Goal: Task Accomplishment & Management: Manage account settings

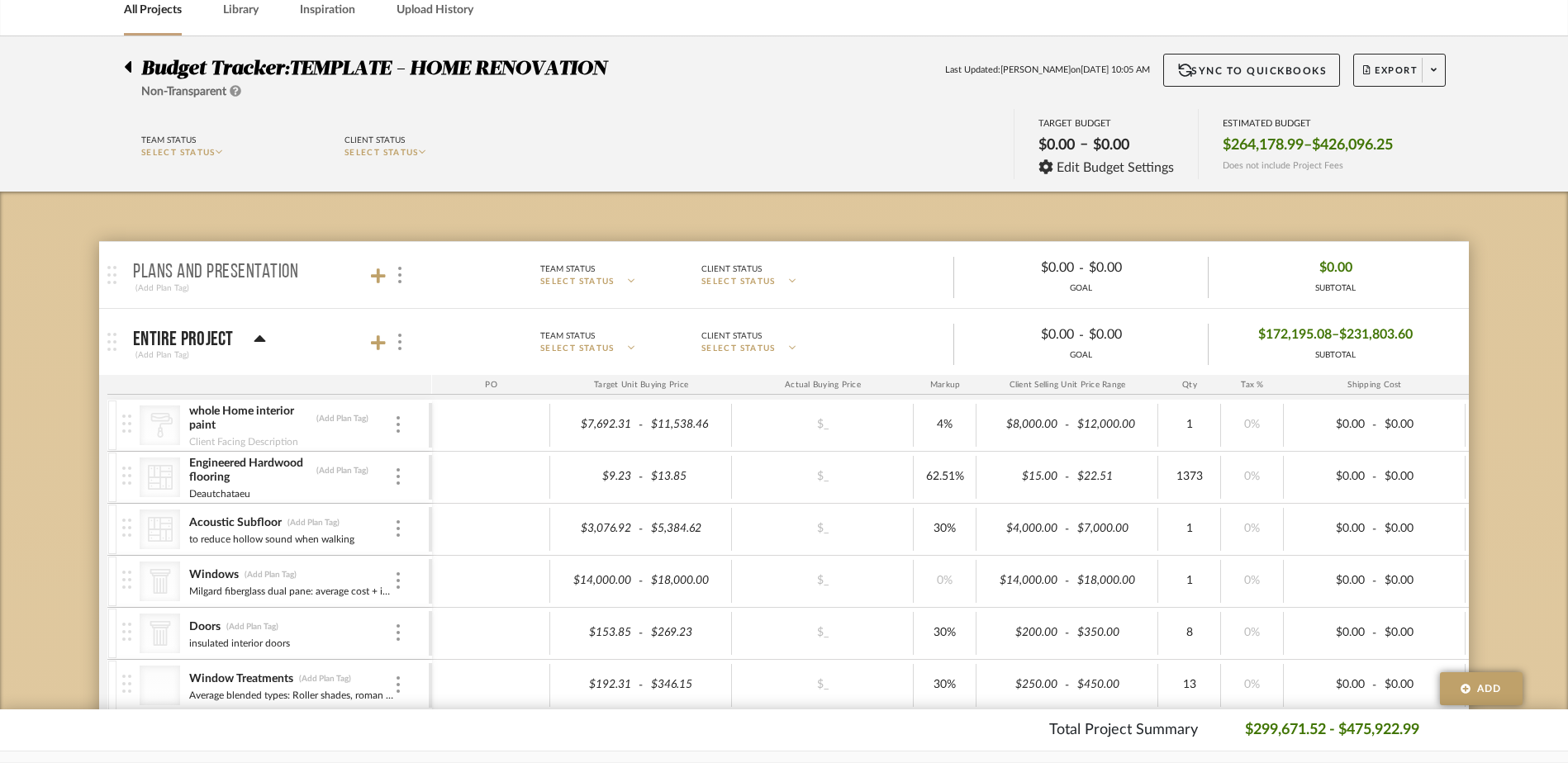
scroll to position [165, 0]
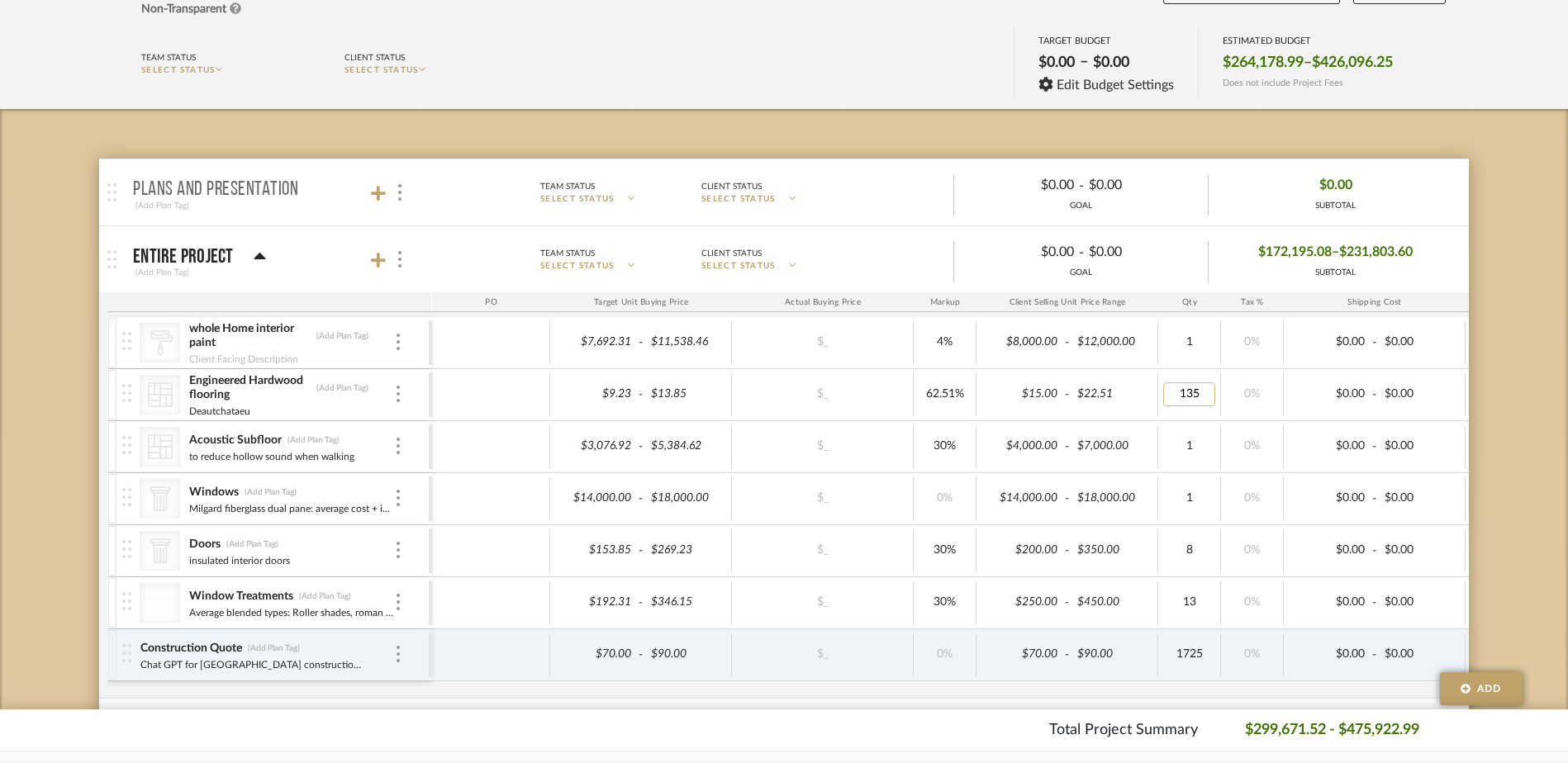
type input "1350"
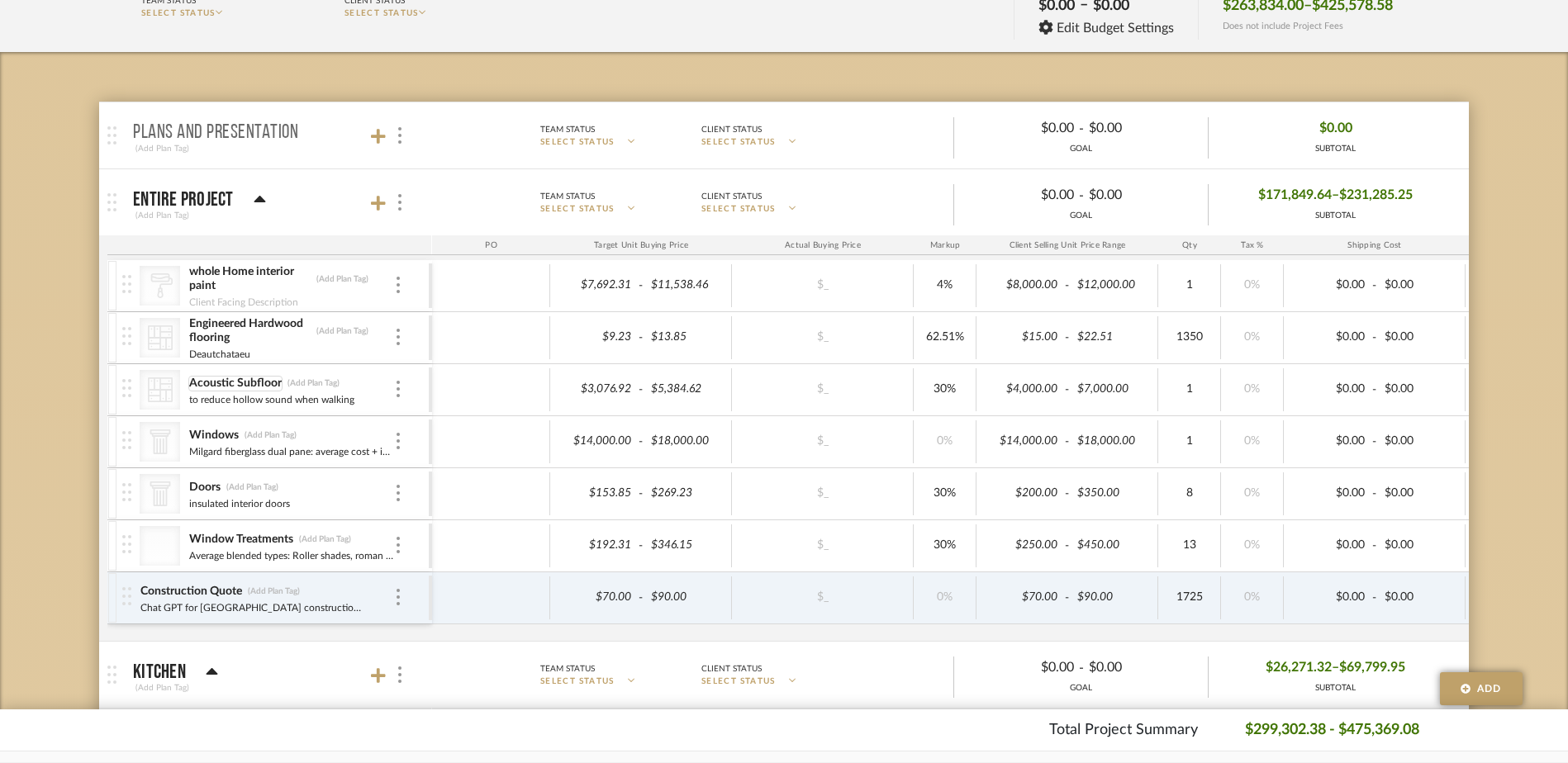
scroll to position [248, 0]
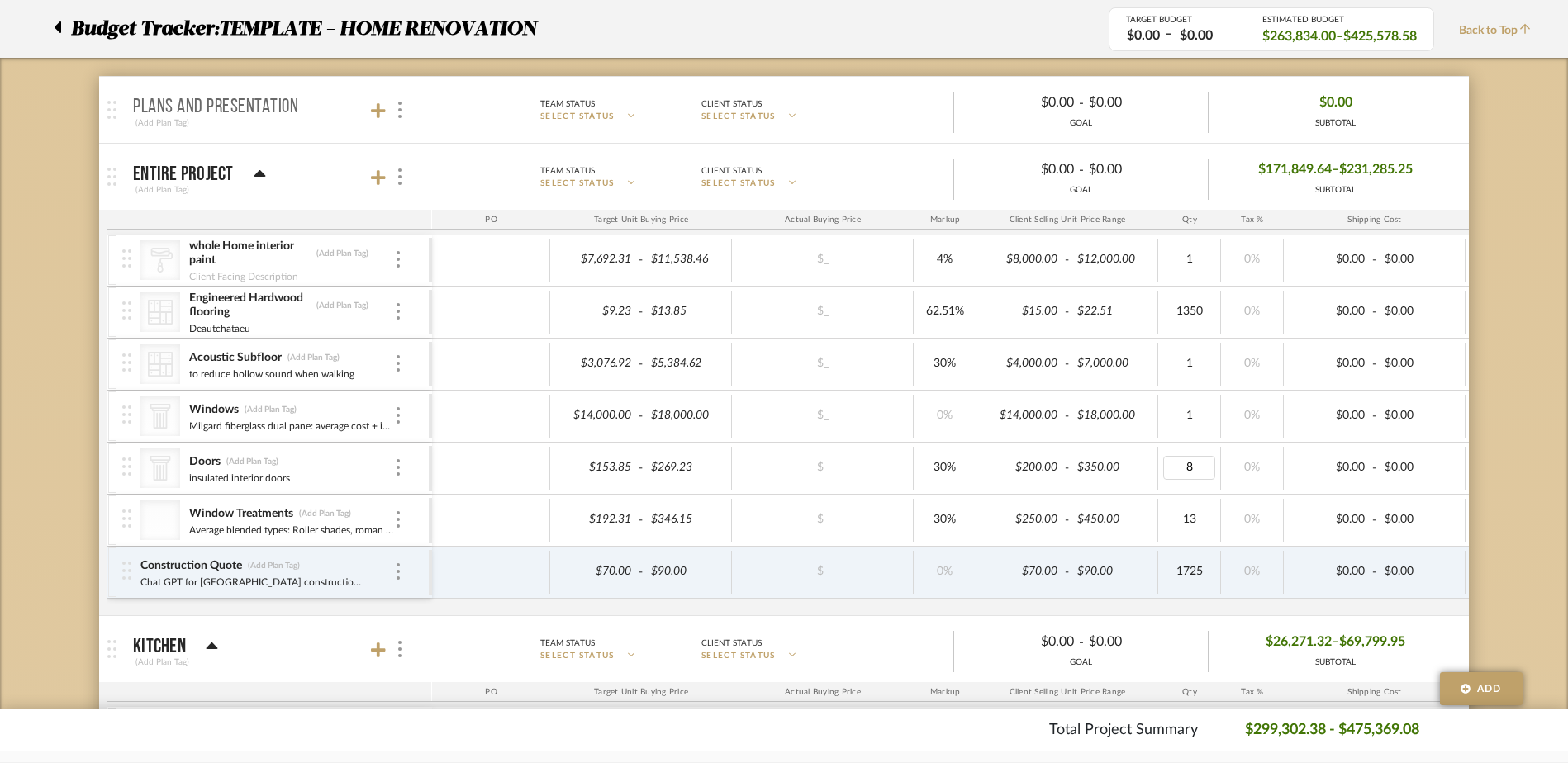
type input "6"
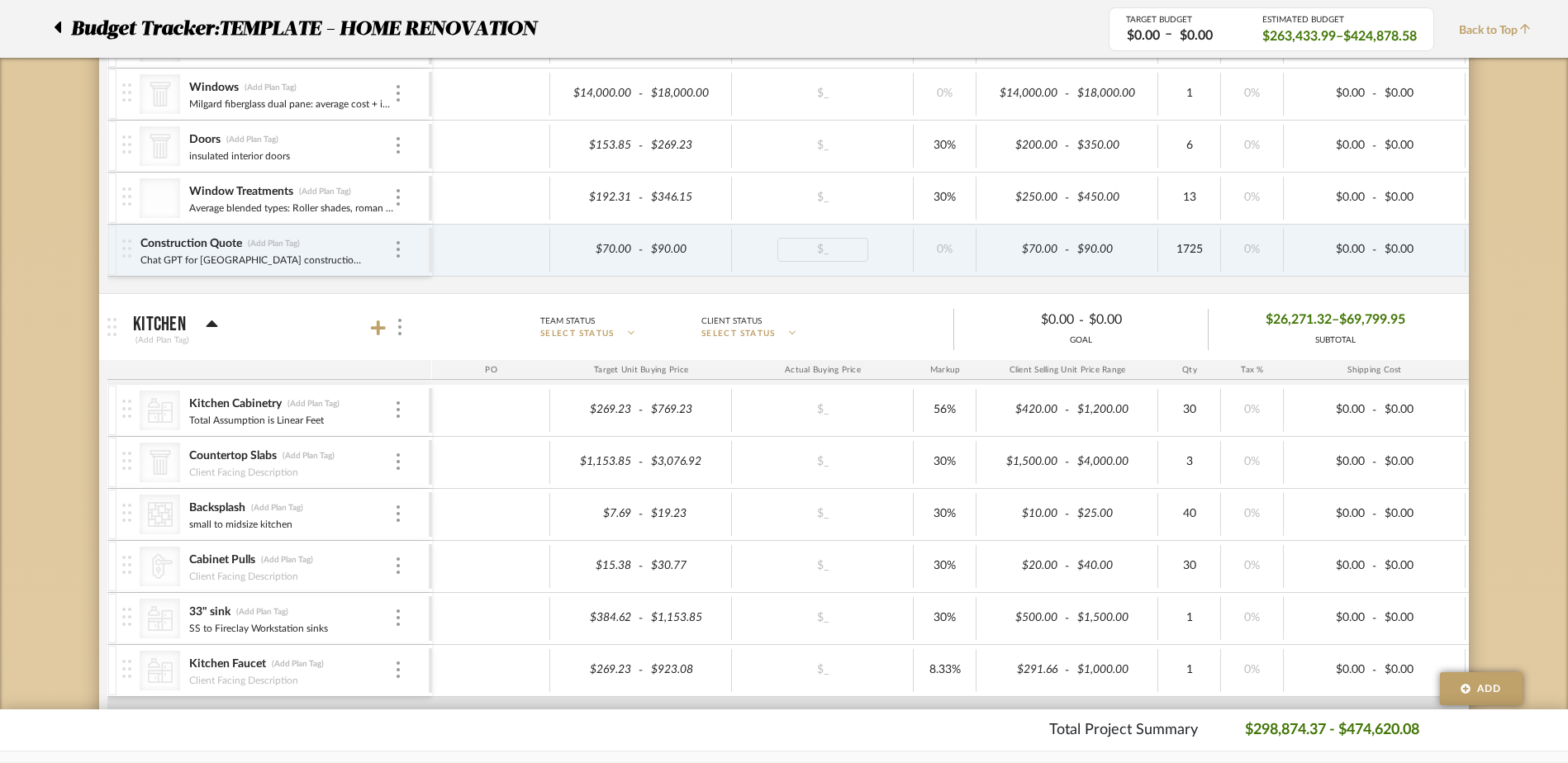
scroll to position [578, 0]
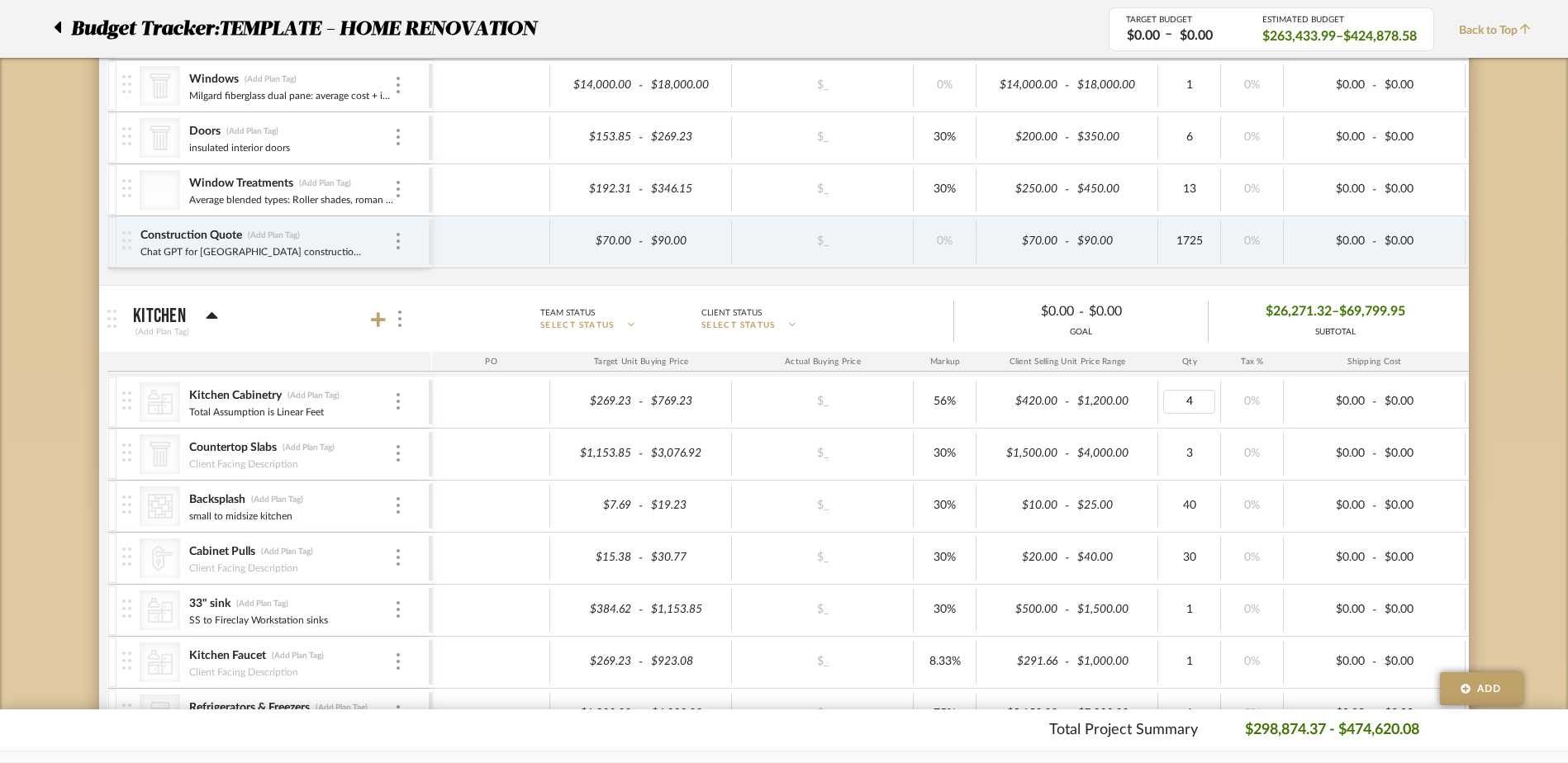
type input "41"
type input "37"
type input "28"
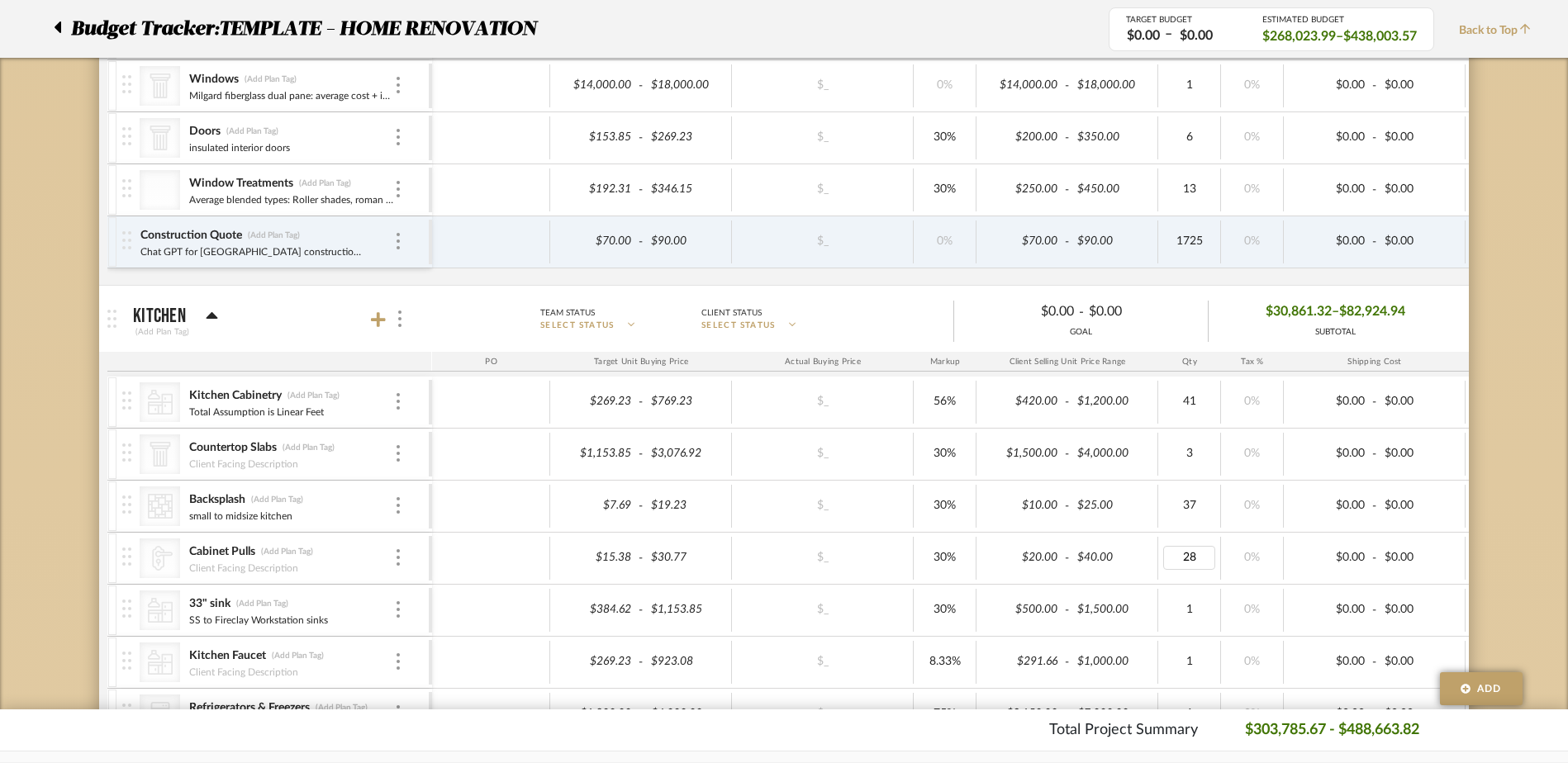
type input "35"
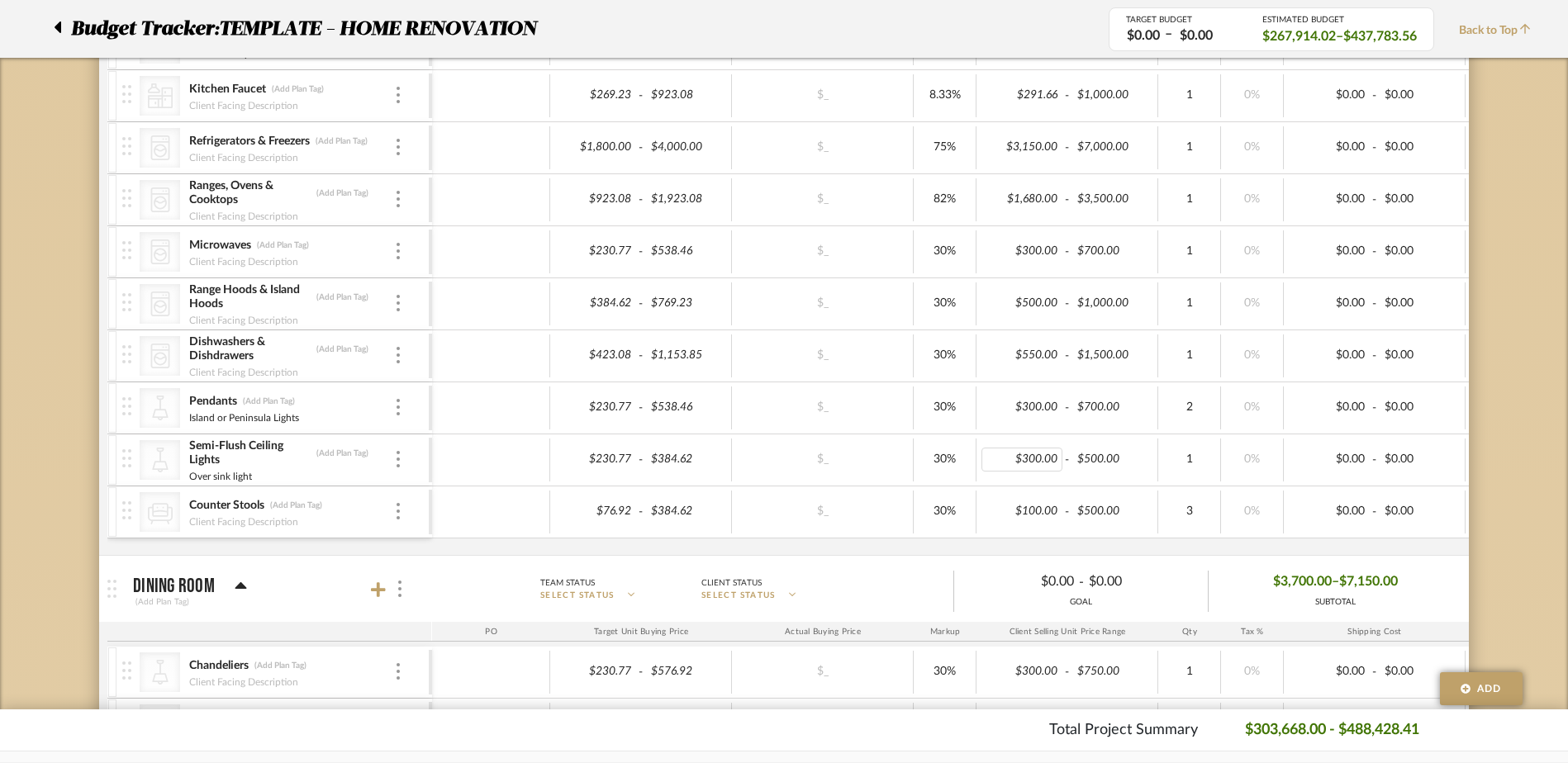
scroll to position [1156, 0]
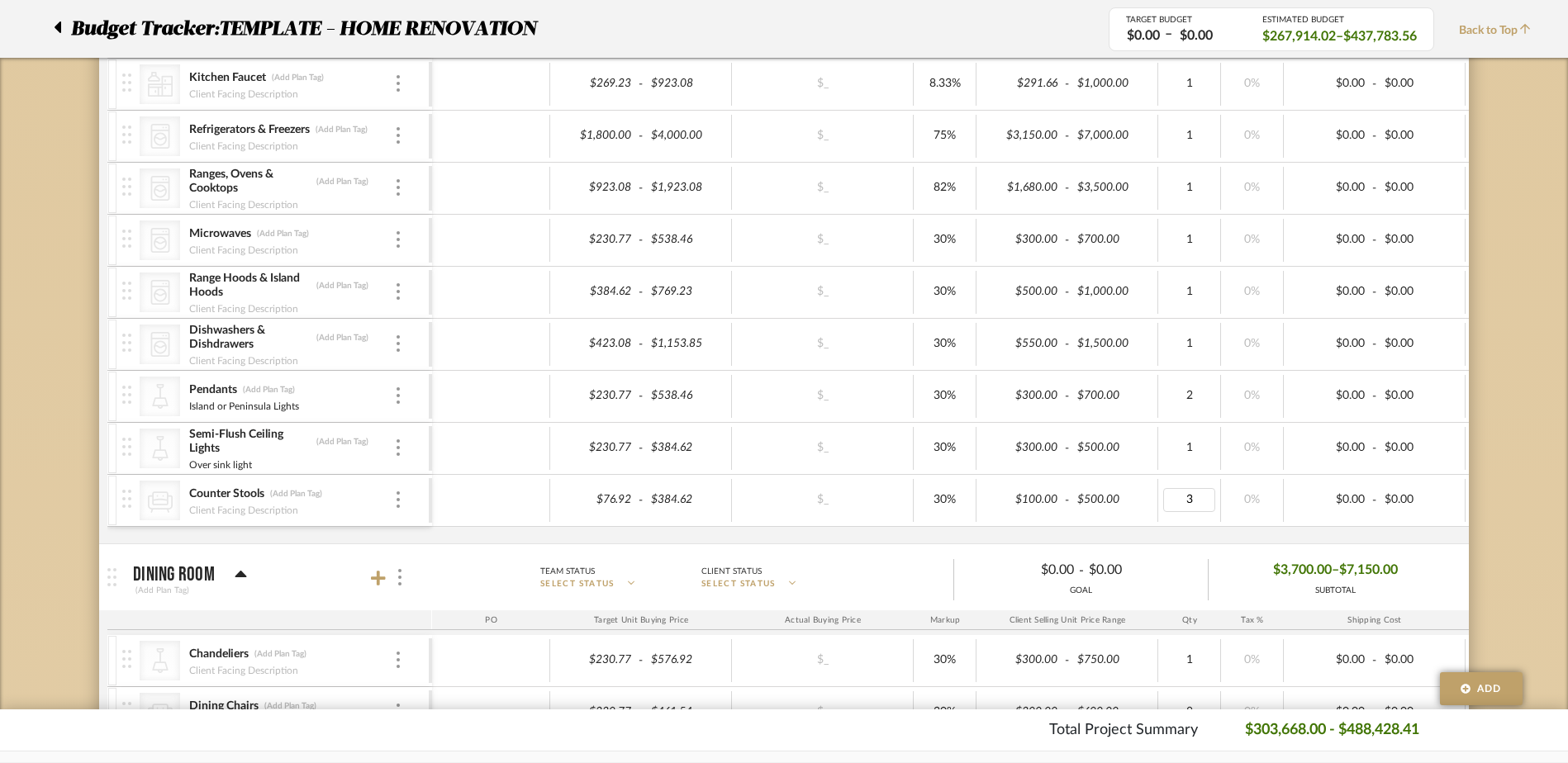
type input "4"
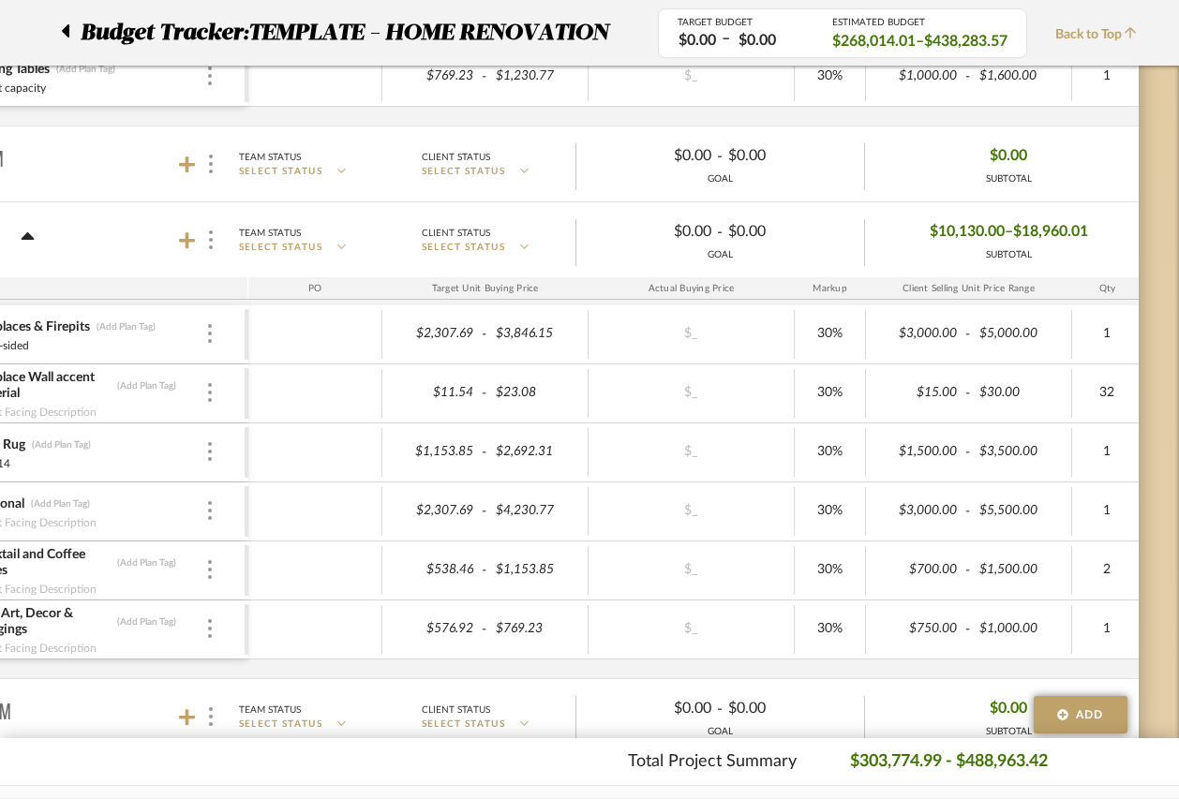
scroll to position [2015, 0]
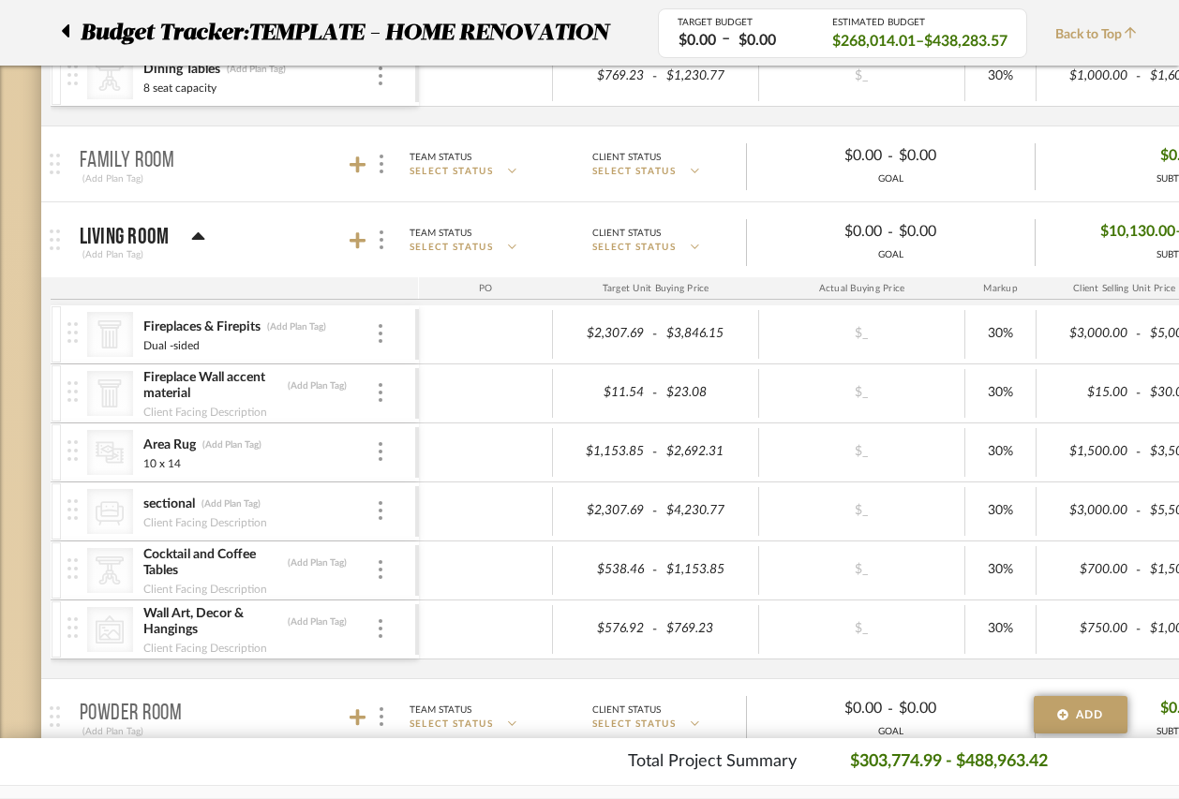
click at [374, 331] on div "Fireplaces & Firepits (Add Plan Tag)" at bounding box center [258, 328] width 233 height 18
click at [380, 332] on img at bounding box center [381, 333] width 4 height 19
click at [395, 285] on div at bounding box center [589, 399] width 1179 height 799
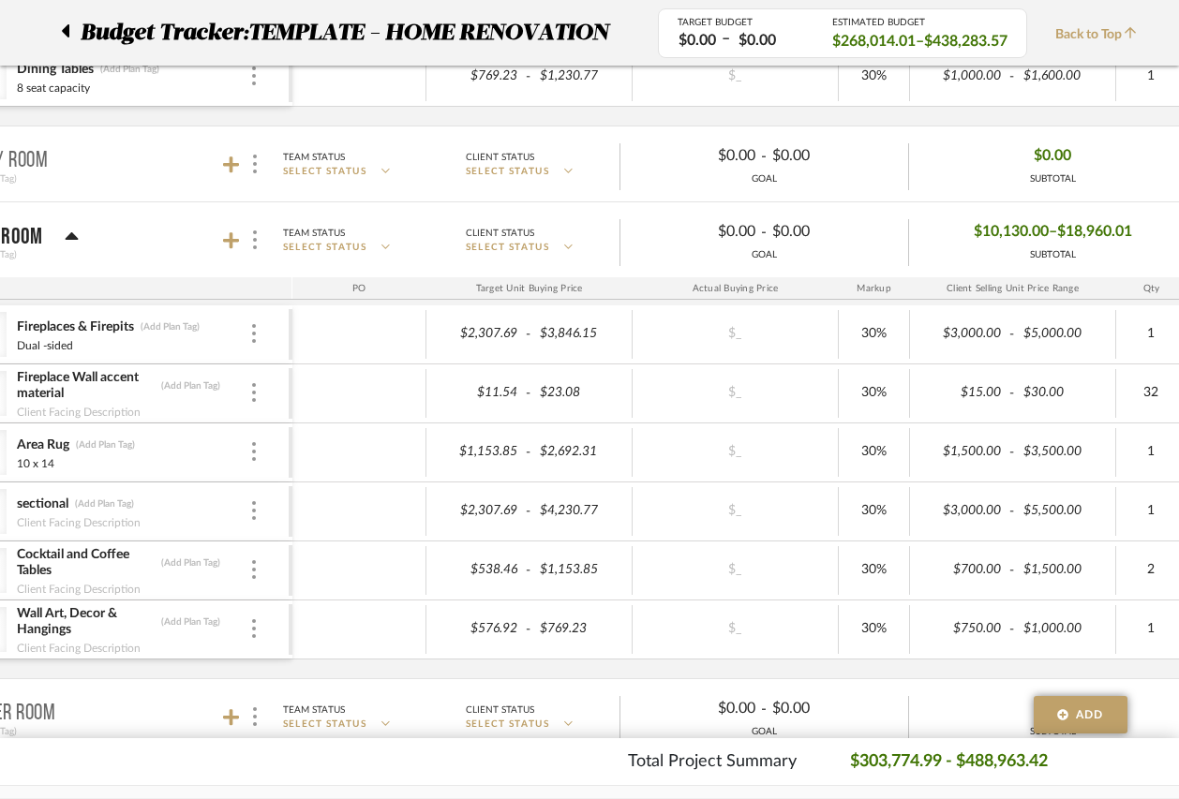
scroll to position [2015, 82]
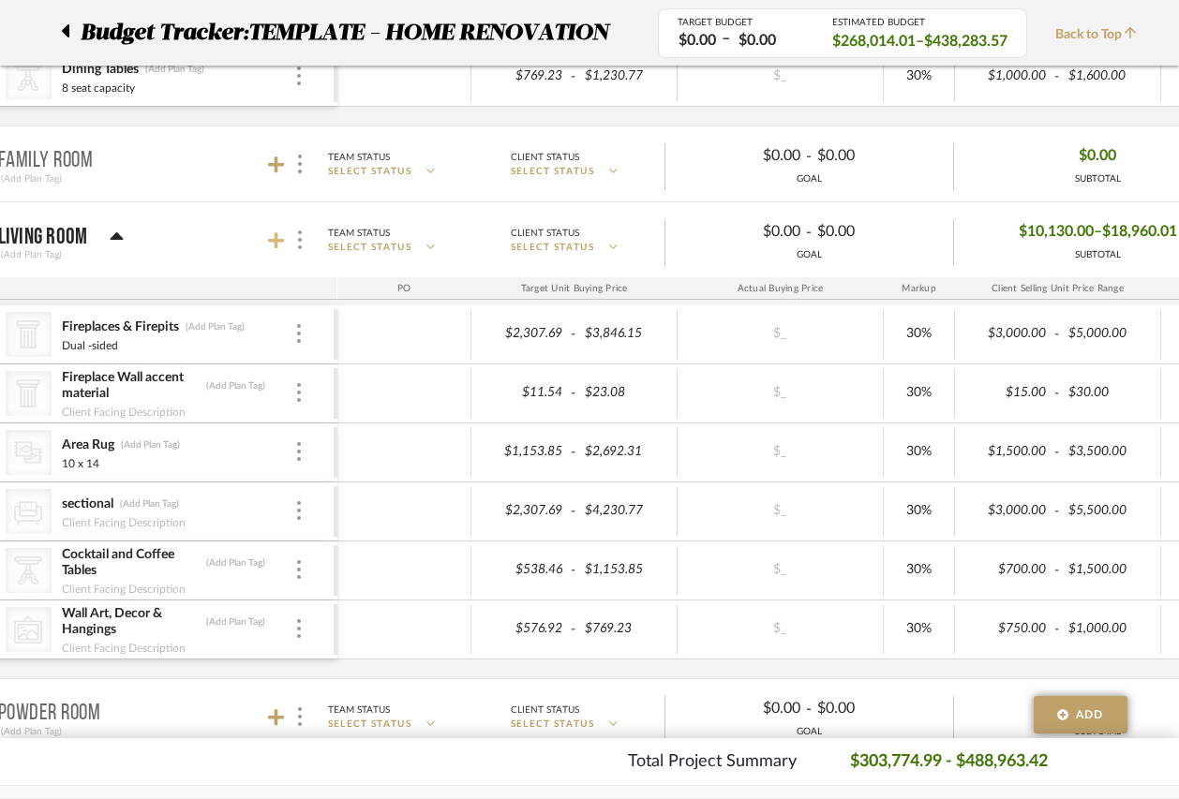
click at [277, 238] on icon at bounding box center [276, 240] width 17 height 17
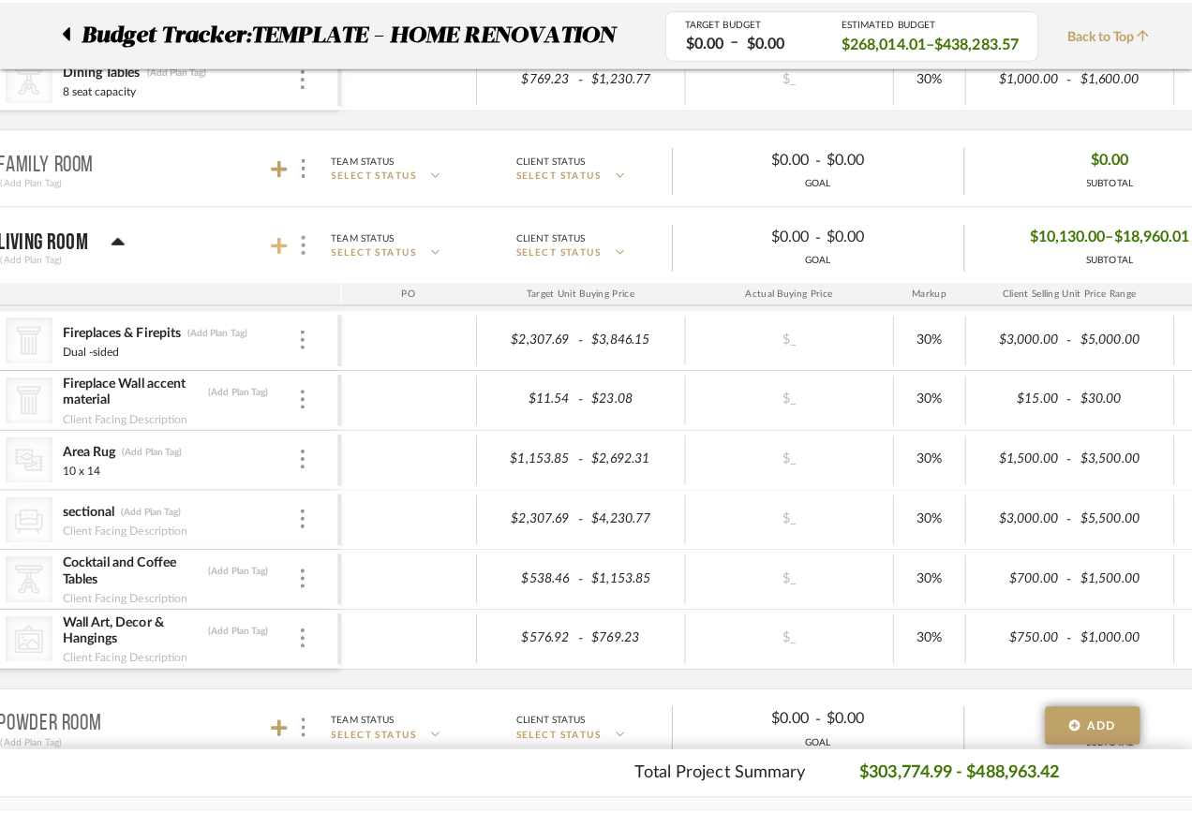
scroll to position [0, 0]
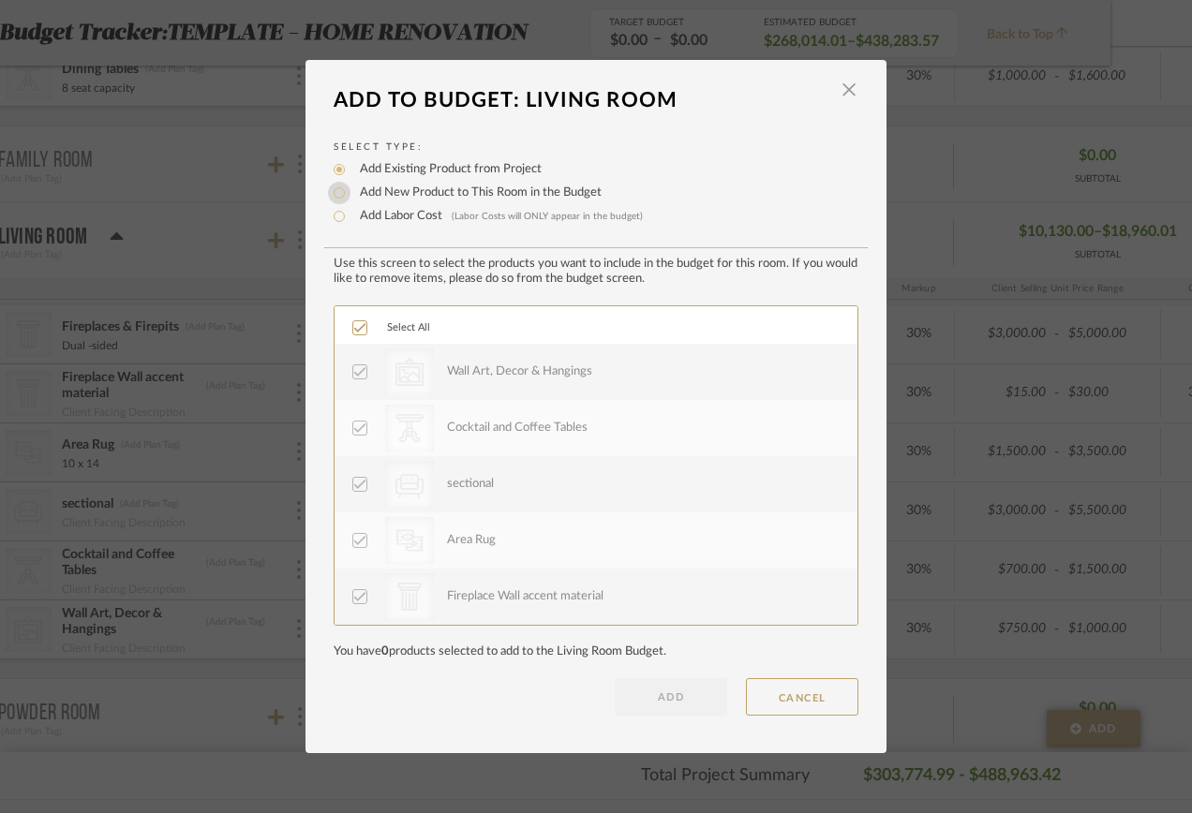
click at [335, 191] on input "Add New Product to This Room in the Budget" at bounding box center [339, 193] width 22 height 22
radio input "true"
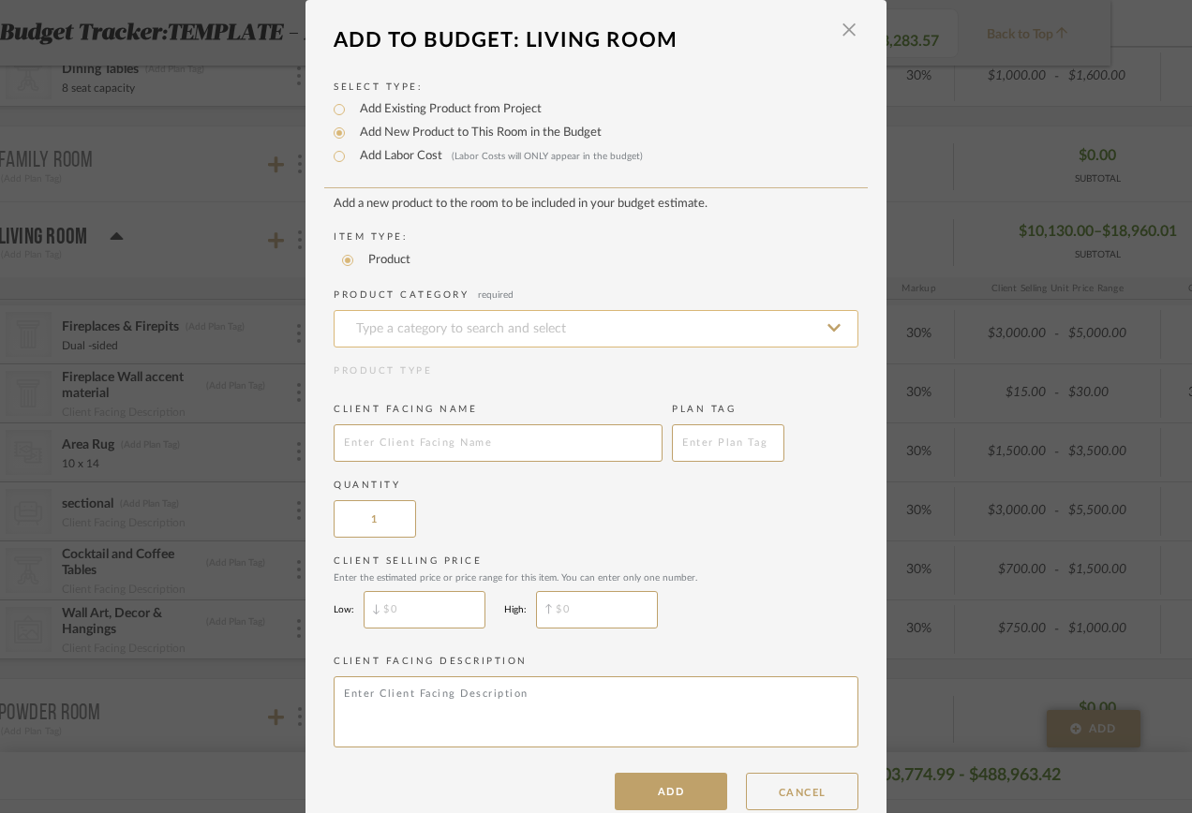
click at [412, 322] on input at bounding box center [596, 328] width 525 height 37
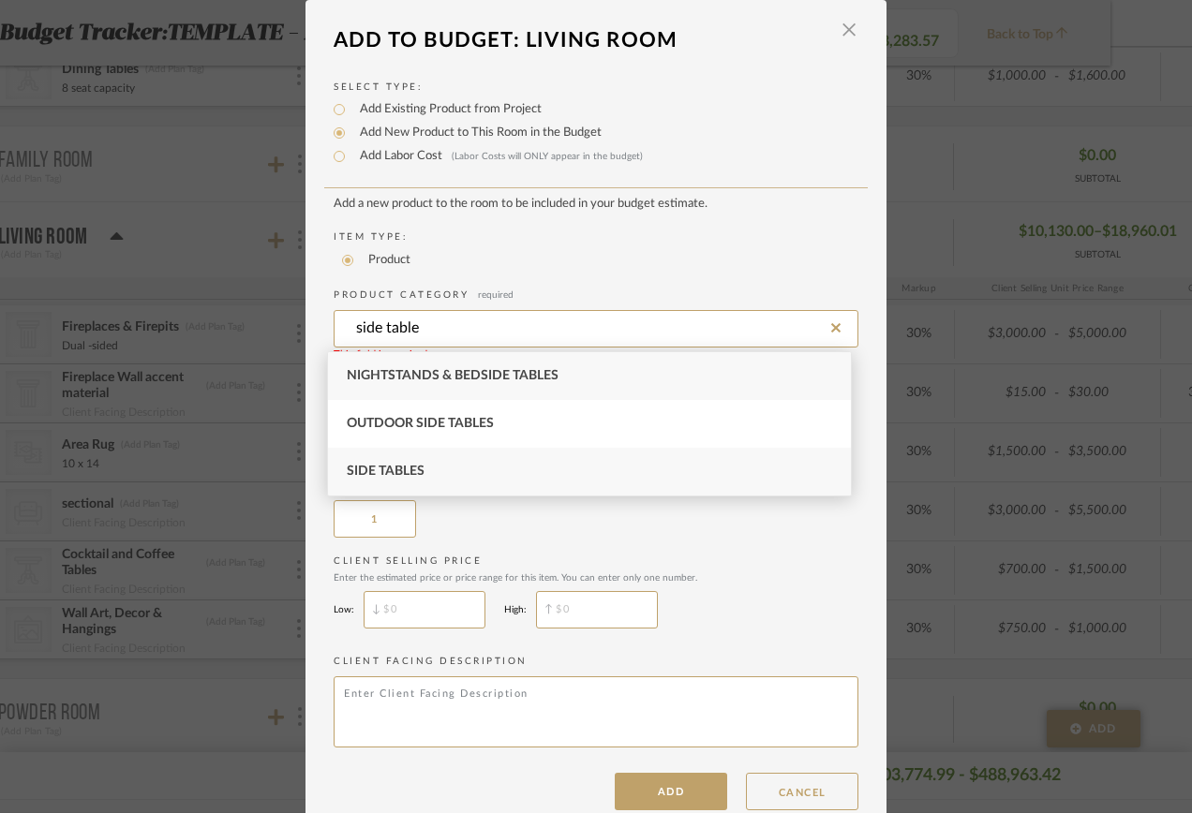
click at [415, 479] on div "Side Tables" at bounding box center [589, 472] width 523 height 48
type input "Side Tables"
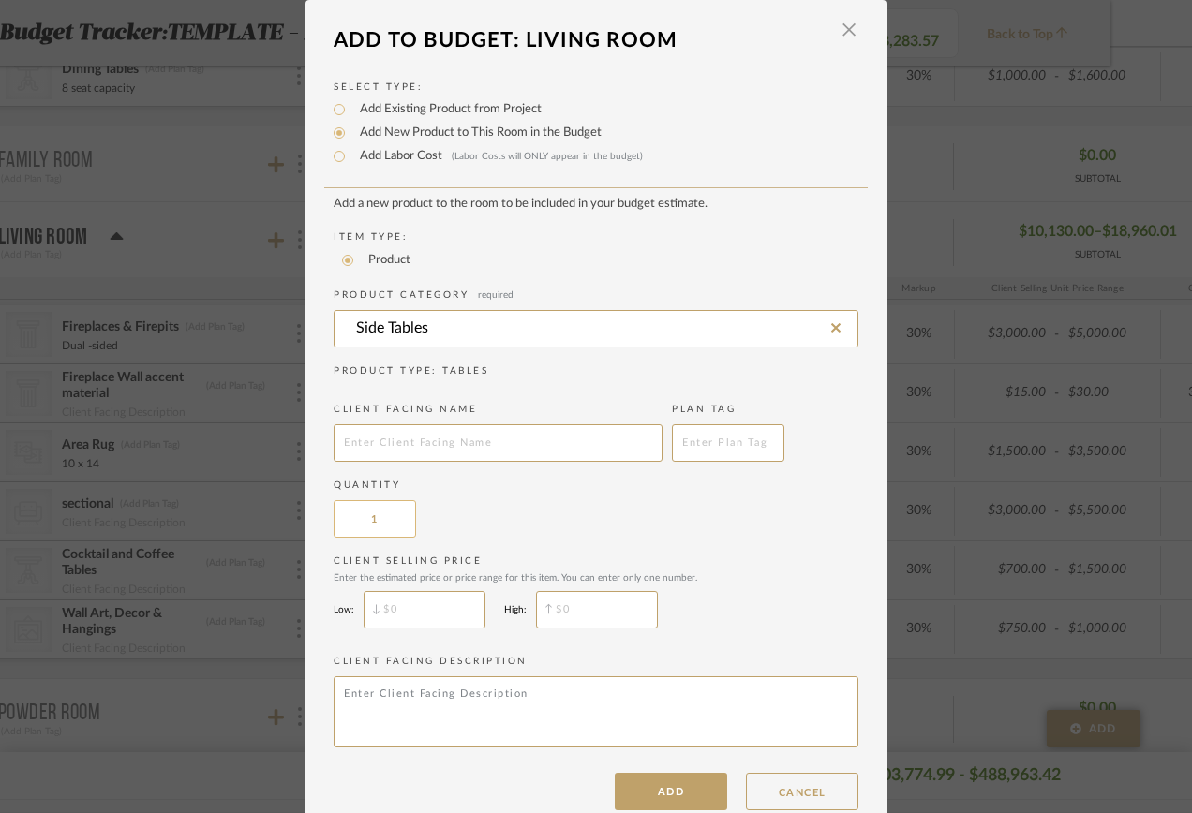
click at [392, 522] on input "1" at bounding box center [375, 518] width 82 height 37
type input "2"
click at [485, 523] on div "Quantity 2" at bounding box center [596, 508] width 525 height 59
click at [410, 608] on input "$" at bounding box center [425, 609] width 122 height 37
type input "$300"
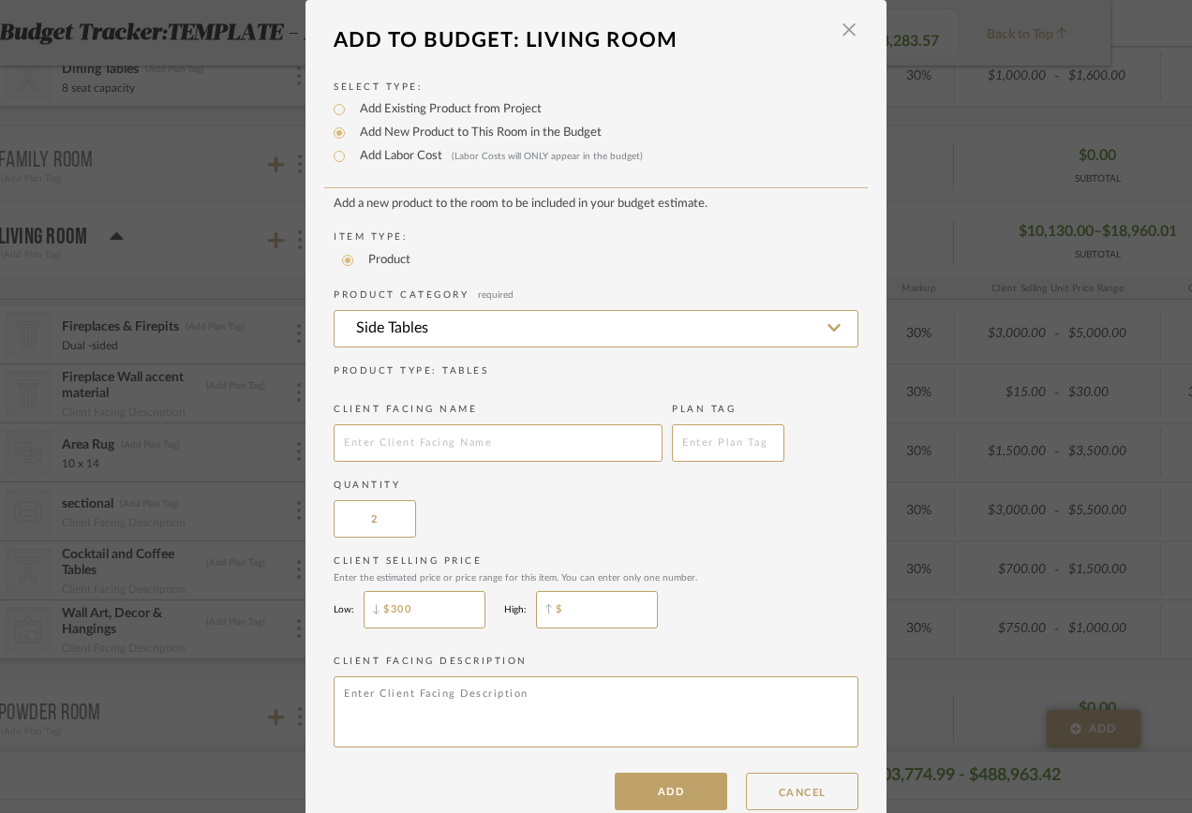
click at [584, 617] on input "$" at bounding box center [597, 609] width 122 height 37
type input "$600"
click at [747, 606] on div "Client Selling Price Enter the estimated price or price range for this item. Yo…" at bounding box center [596, 596] width 525 height 83
click at [684, 780] on button "ADD" at bounding box center [671, 791] width 112 height 37
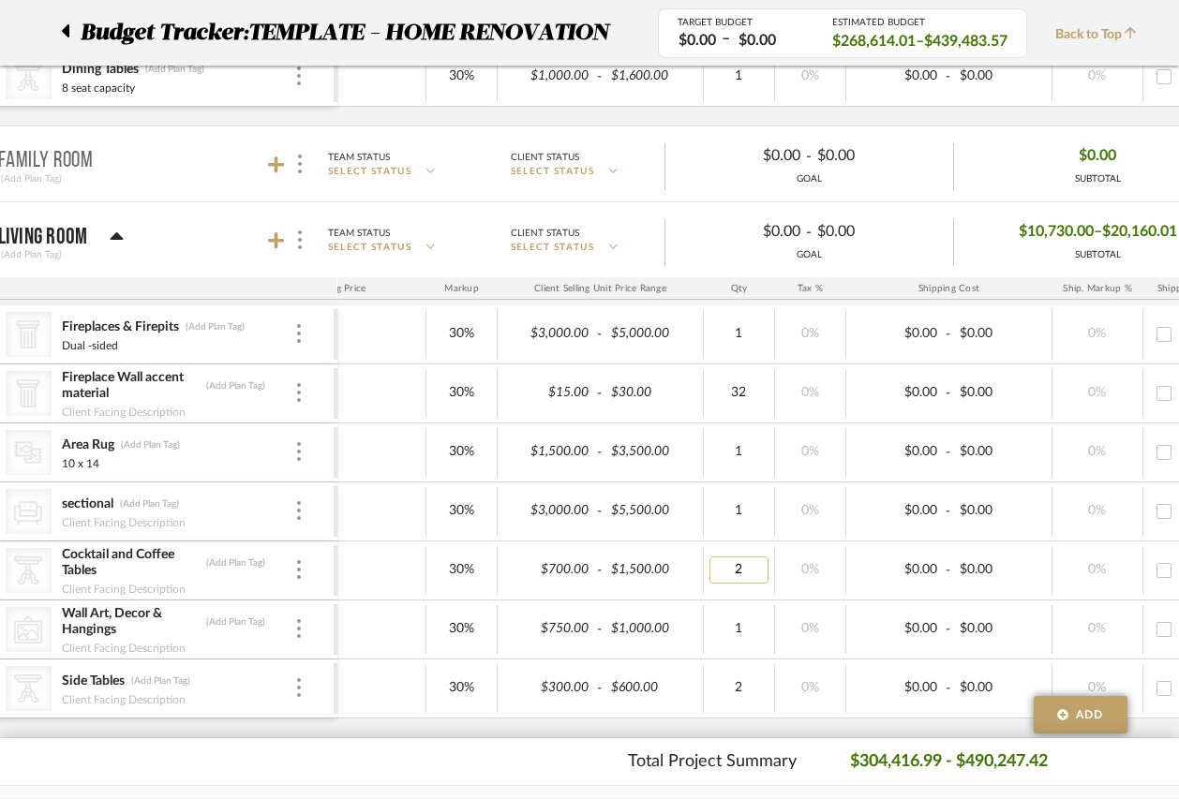
type input "1"
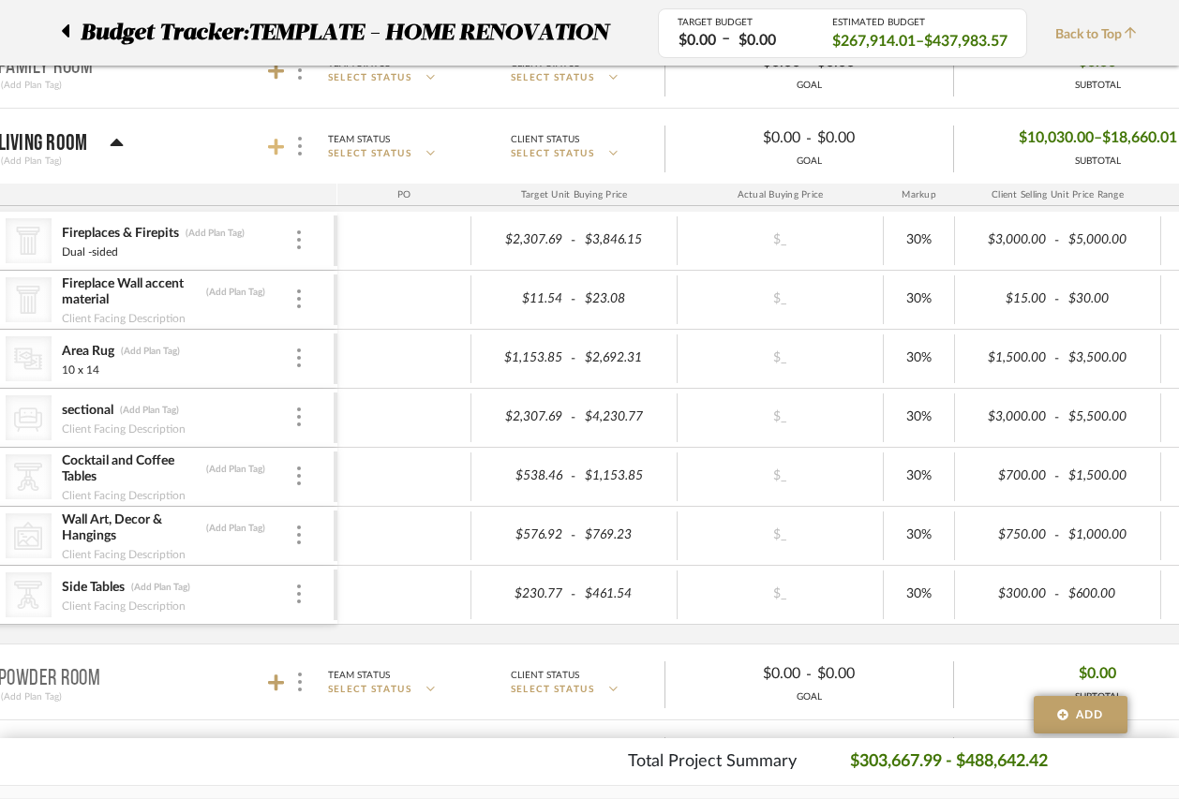
click at [282, 152] on icon at bounding box center [276, 147] width 17 height 19
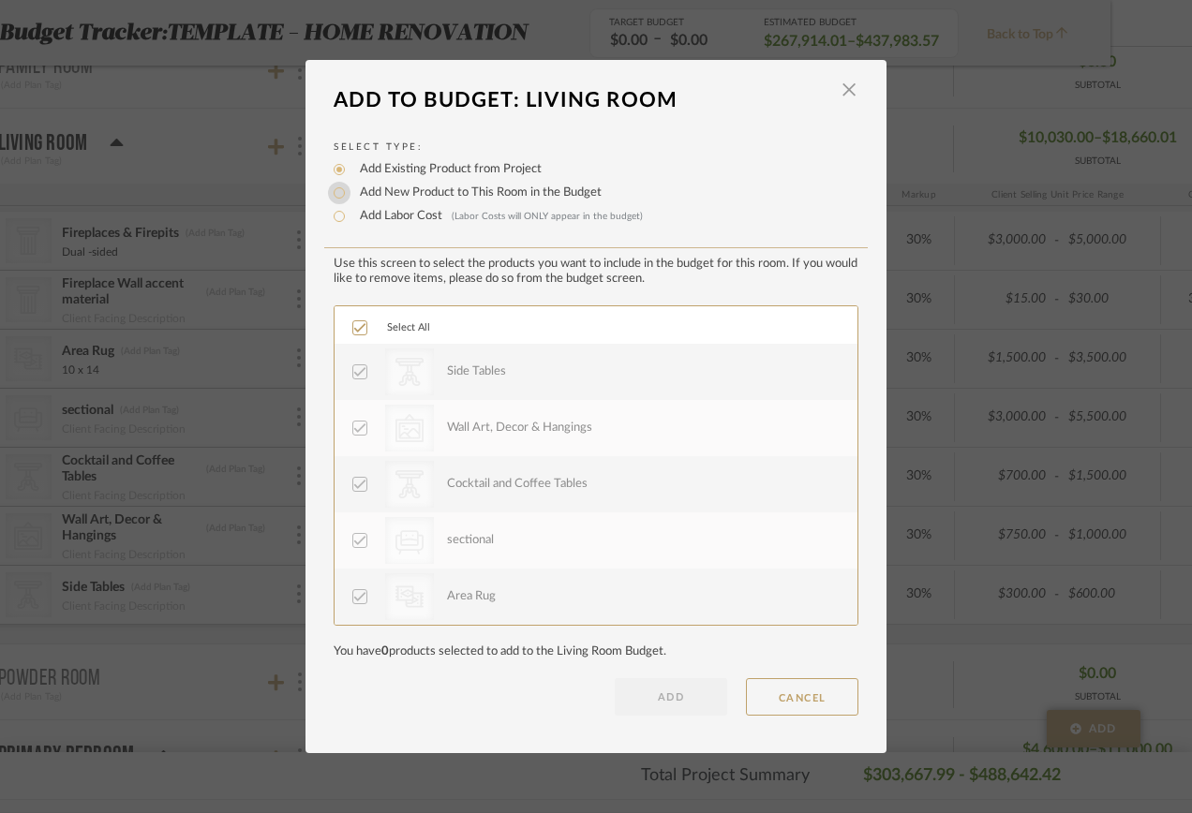
click at [328, 197] on input "Add New Product to This Room in the Budget" at bounding box center [339, 193] width 22 height 22
radio input "true"
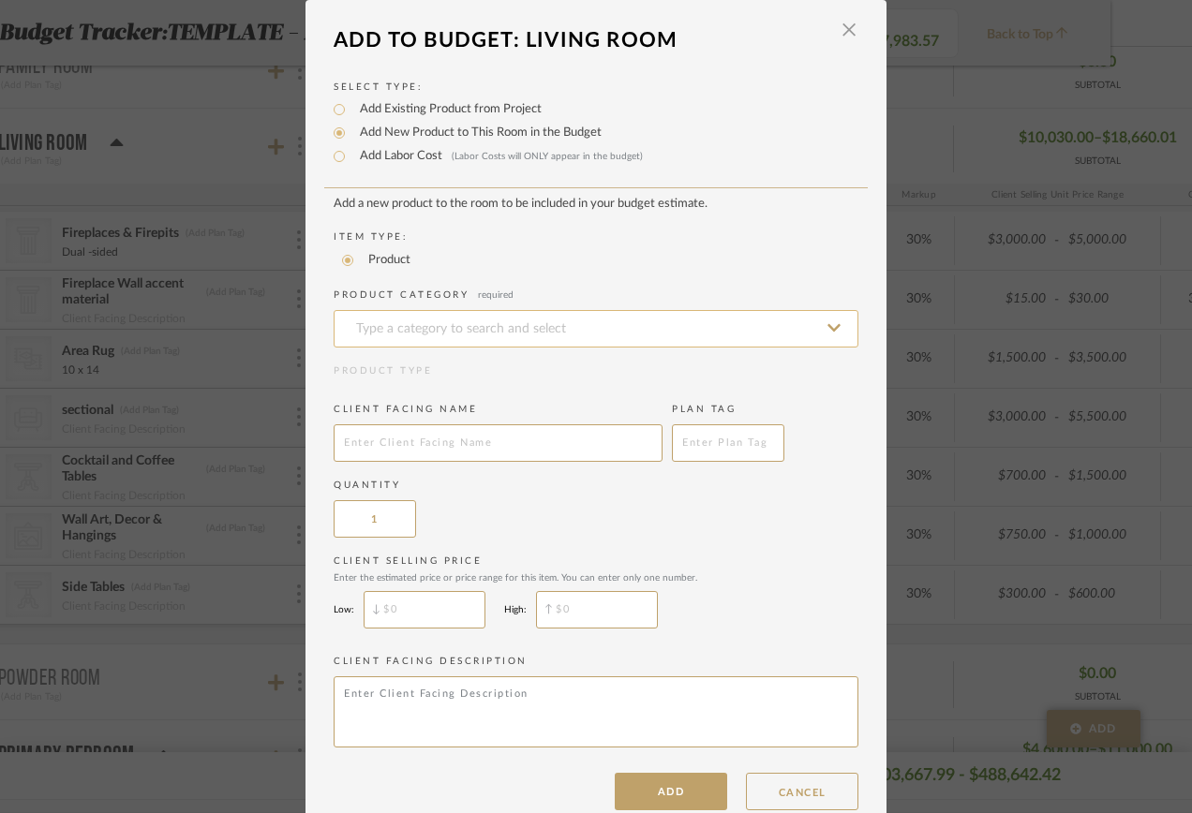
click at [395, 320] on input at bounding box center [596, 328] width 525 height 37
drag, startPoint x: 456, startPoint y: 321, endPoint x: 202, endPoint y: 330, distance: 254.1
click at [305, 330] on mat-dialog-content "Add To Budget: Living Room × Select Type: Add Existing Product from Project Add…" at bounding box center [595, 415] width 581 height 791
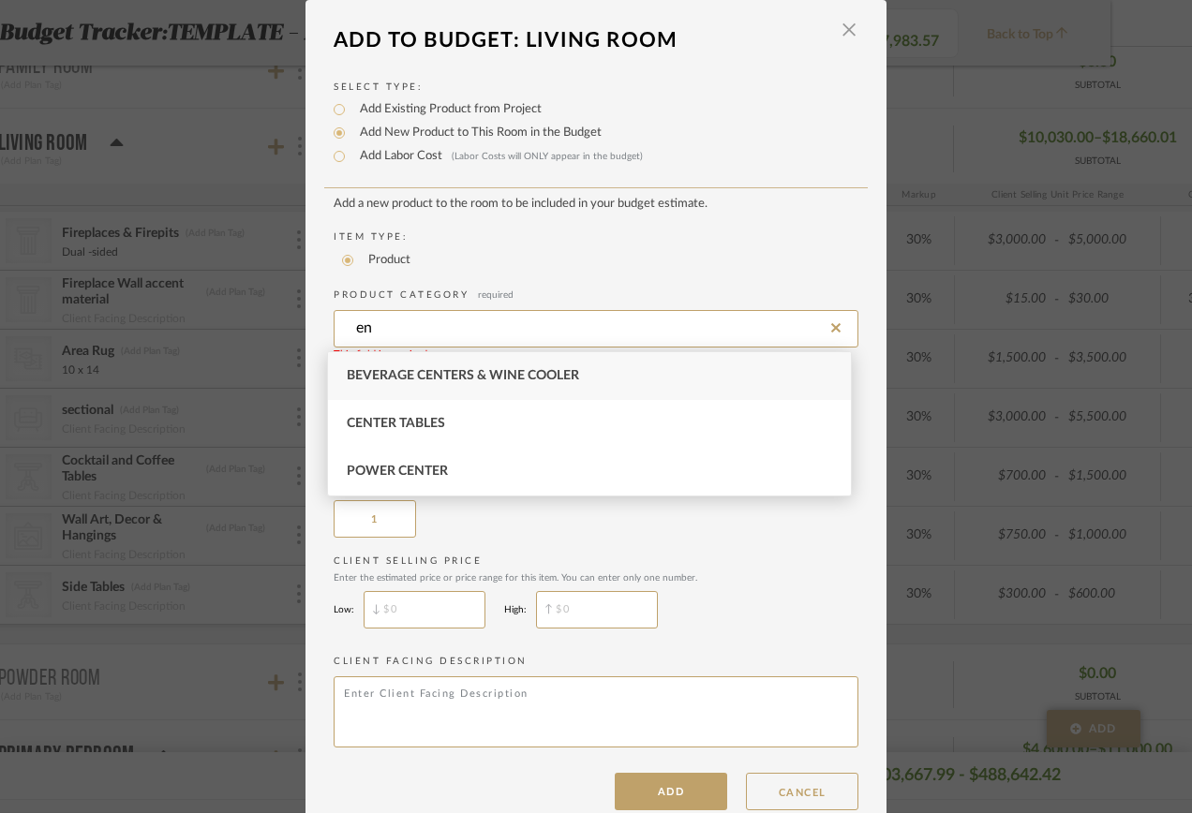
type input "e"
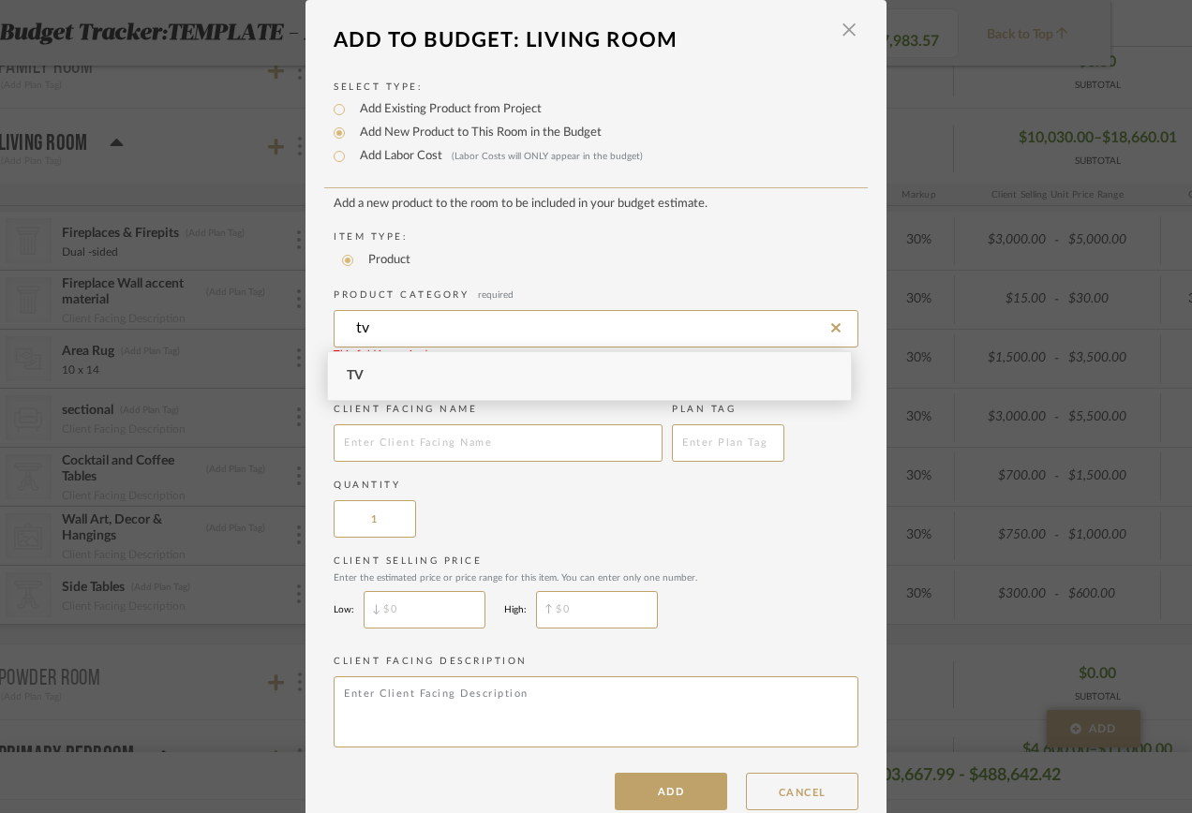
type input "t"
click at [369, 373] on span "Bookcases & Etageres" at bounding box center [425, 375] width 156 height 13
type input "Bookcases & Etageres"
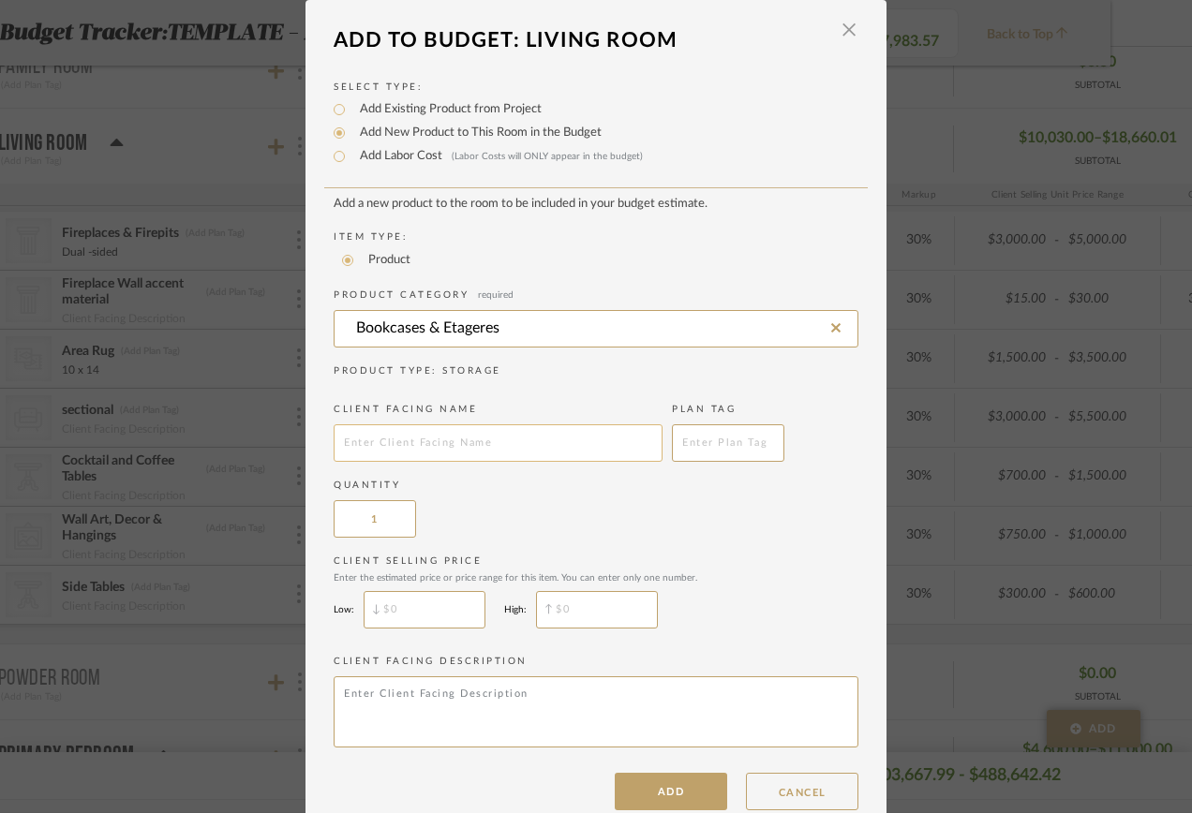
click at [373, 442] on input "text" at bounding box center [498, 442] width 329 height 37
type input "Entertainment center"
click at [449, 508] on div "Quantity 1" at bounding box center [596, 508] width 525 height 59
type input "$"
click at [435, 618] on input "$" at bounding box center [425, 609] width 122 height 37
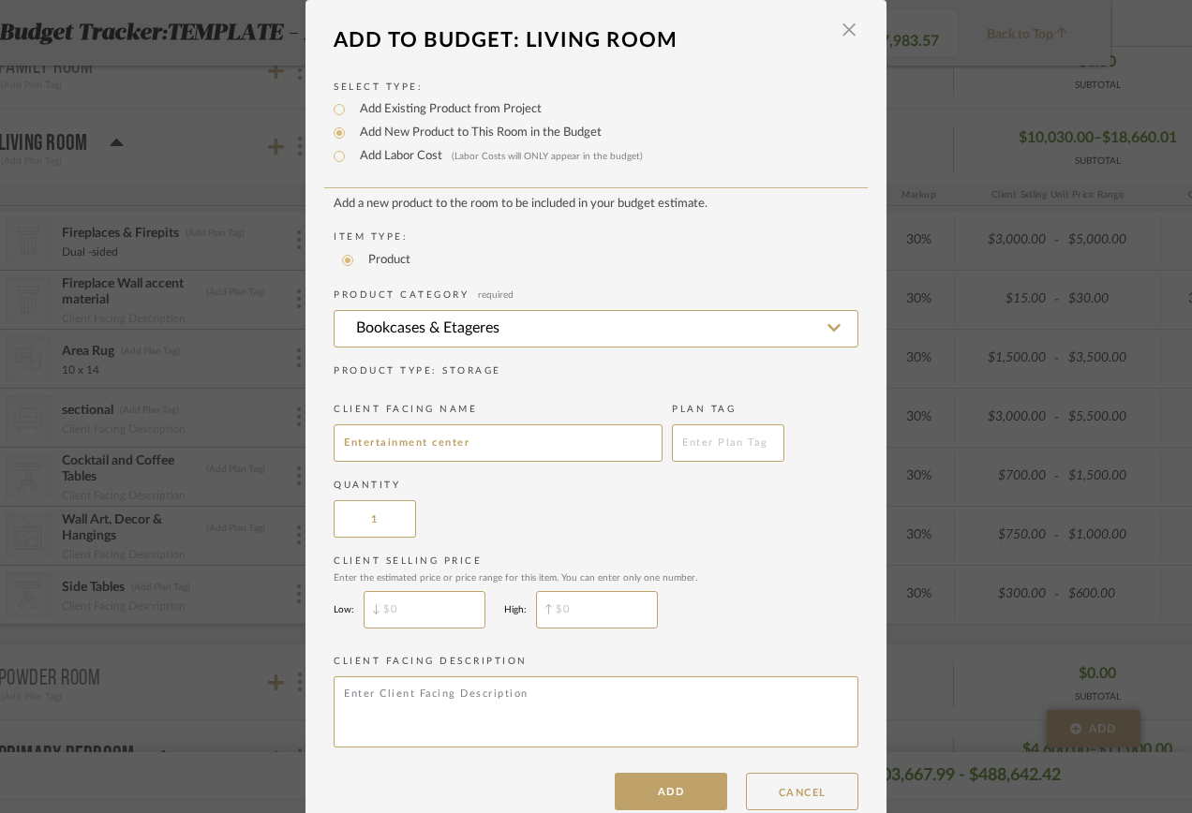
type input "$"
click at [395, 603] on input "$" at bounding box center [425, 609] width 122 height 37
click at [539, 439] on input "Entertainment center" at bounding box center [498, 442] width 329 height 37
type input "Entertainment center + bookcase"
click at [501, 513] on div "Quantity 1" at bounding box center [596, 508] width 525 height 59
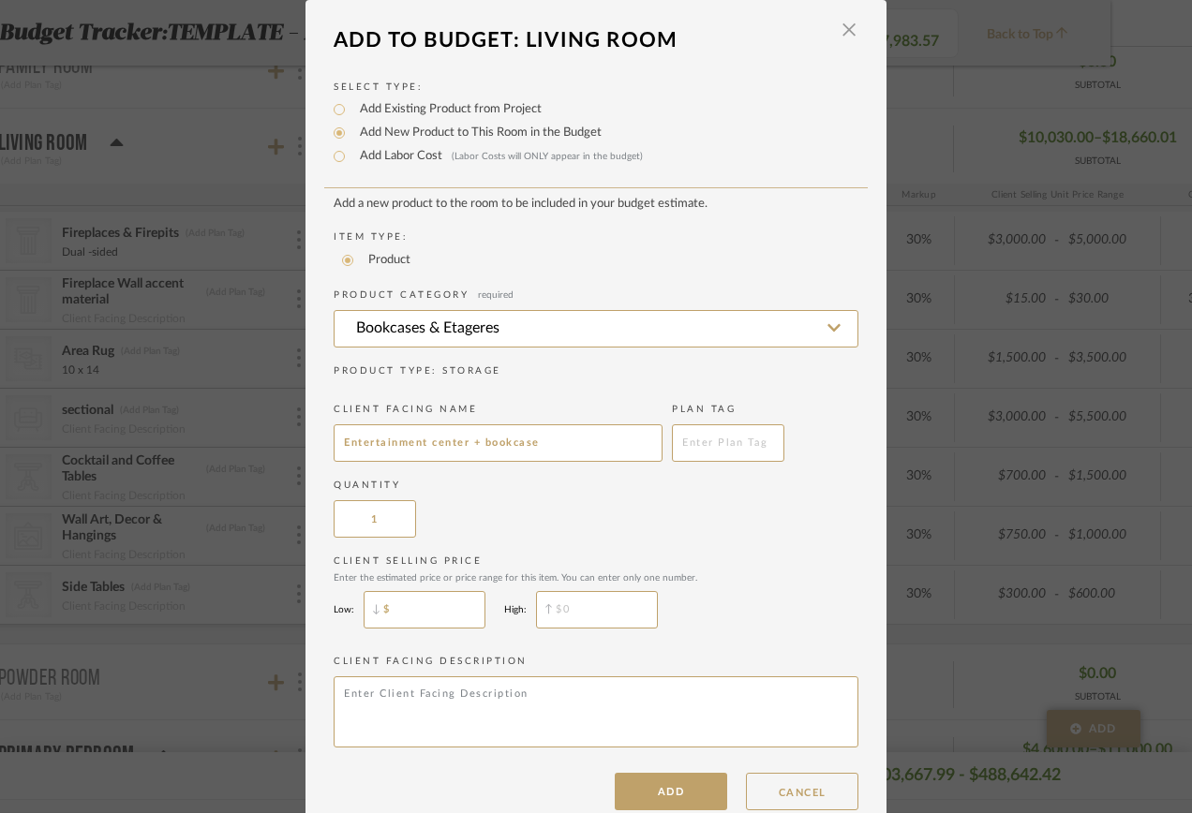
click at [420, 618] on input "$" at bounding box center [425, 609] width 122 height 37
type input "$2,500"
click at [569, 609] on input "$" at bounding box center [597, 609] width 122 height 37
type input "$3,500"
click at [701, 617] on div "Client Selling Price Enter the estimated price or price range for this item. Yo…" at bounding box center [596, 596] width 525 height 83
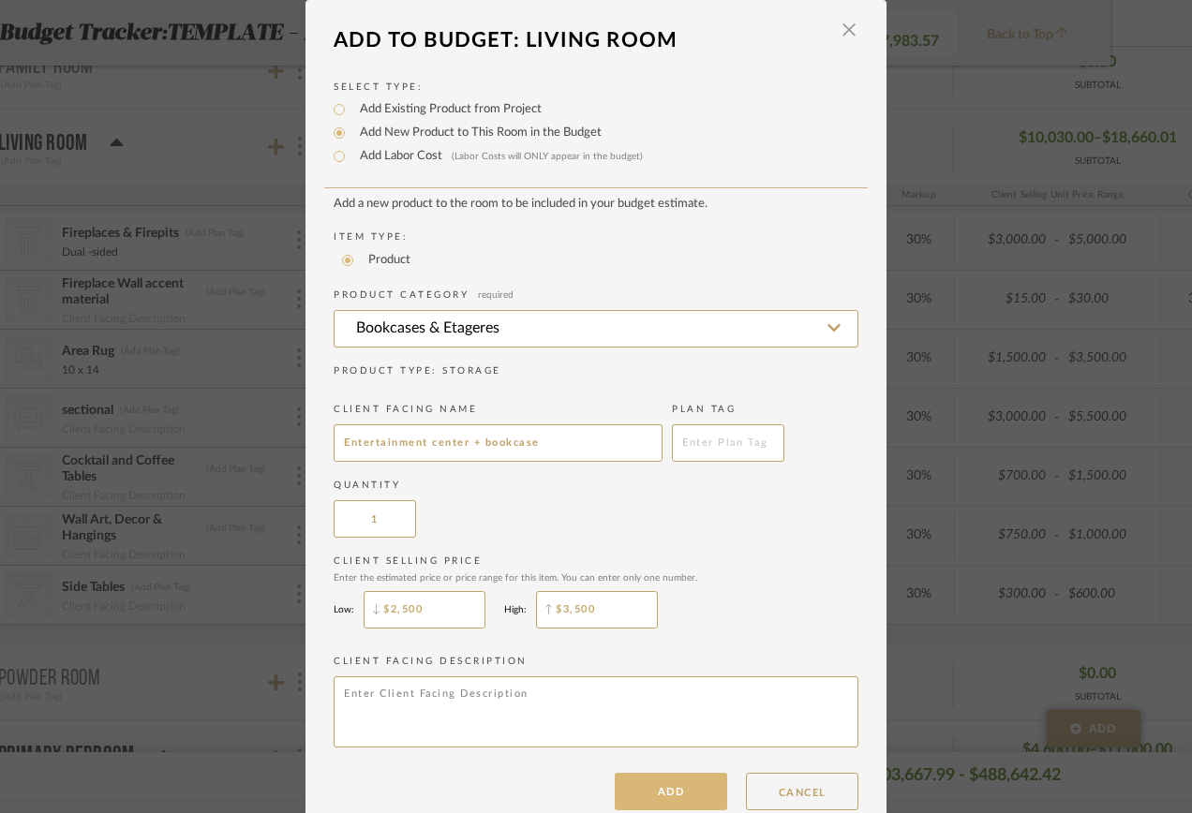
click at [672, 791] on button "ADD" at bounding box center [671, 791] width 112 height 37
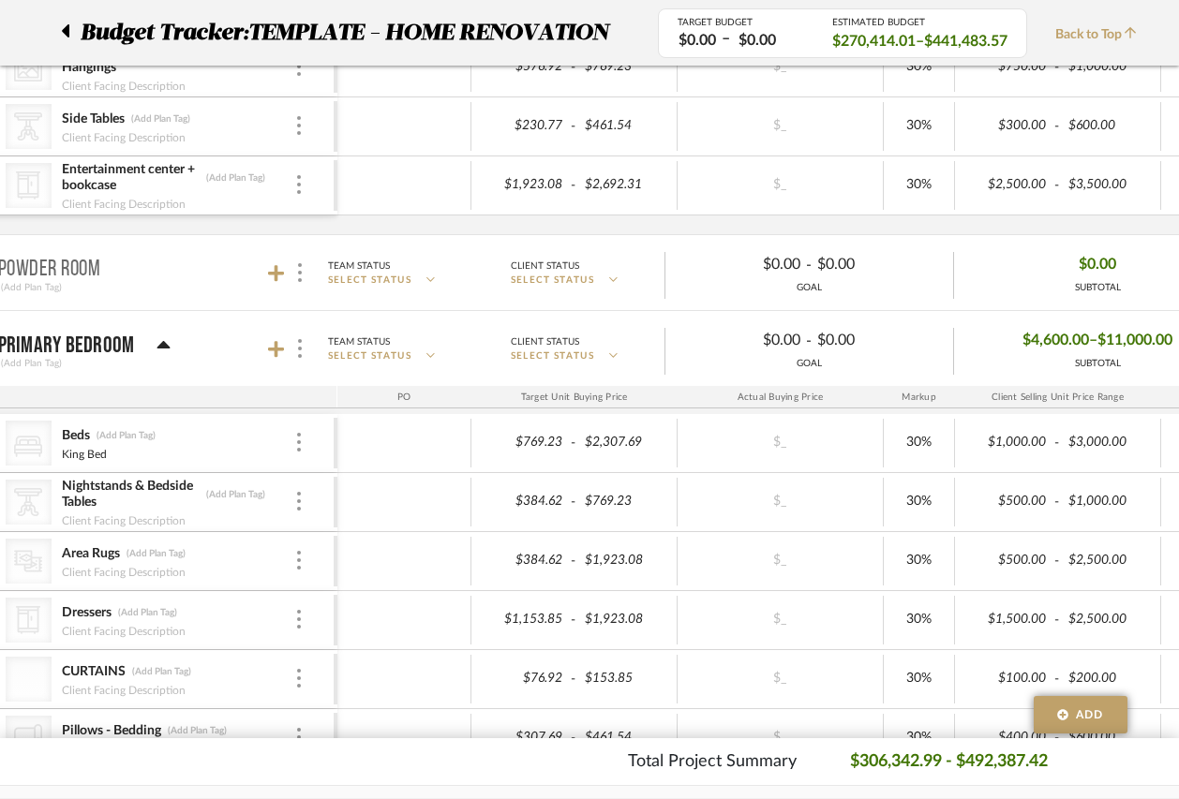
scroll to position [0, 157]
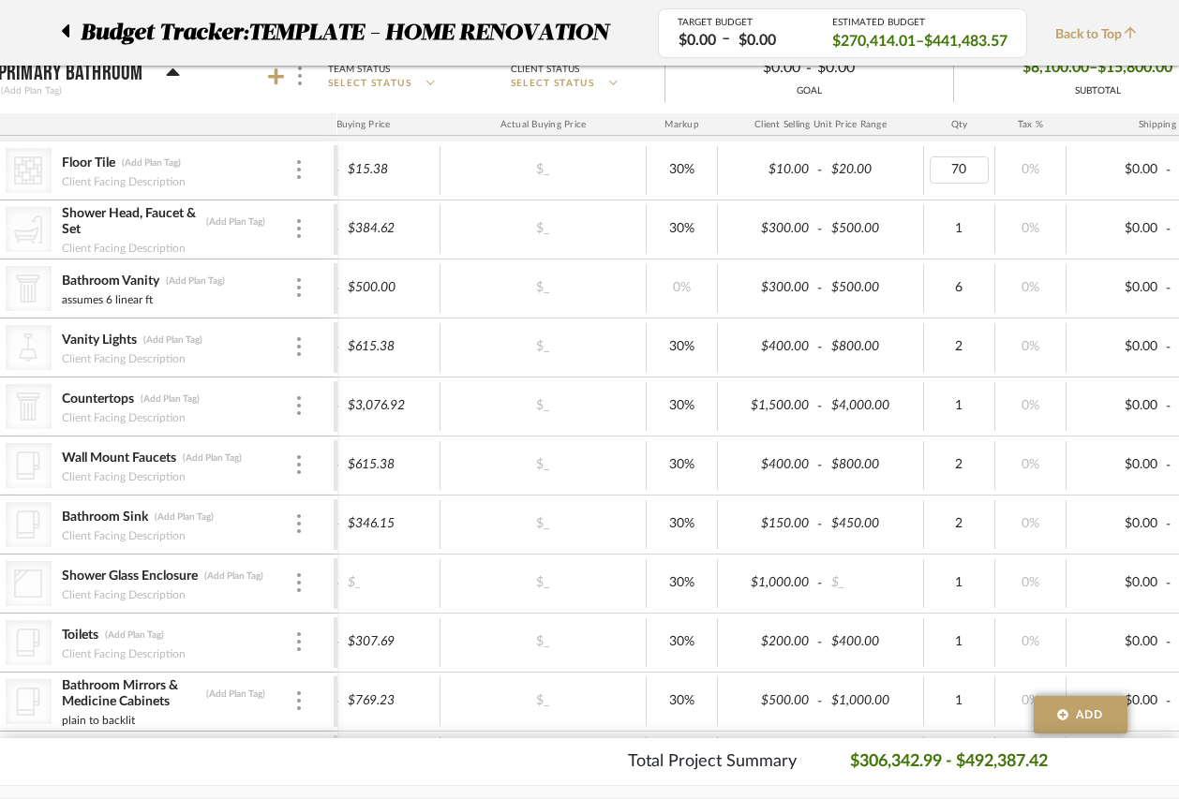
click at [964, 167] on div "70" at bounding box center [959, 169] width 59 height 27
type input "67"
click at [972, 204] on div "$230.77 - $384.62 $_ 30% $300.00 - $500.00 1 0% $0.00 - $0.00 0% Taxable $300.0…" at bounding box center [880, 229] width 1560 height 51
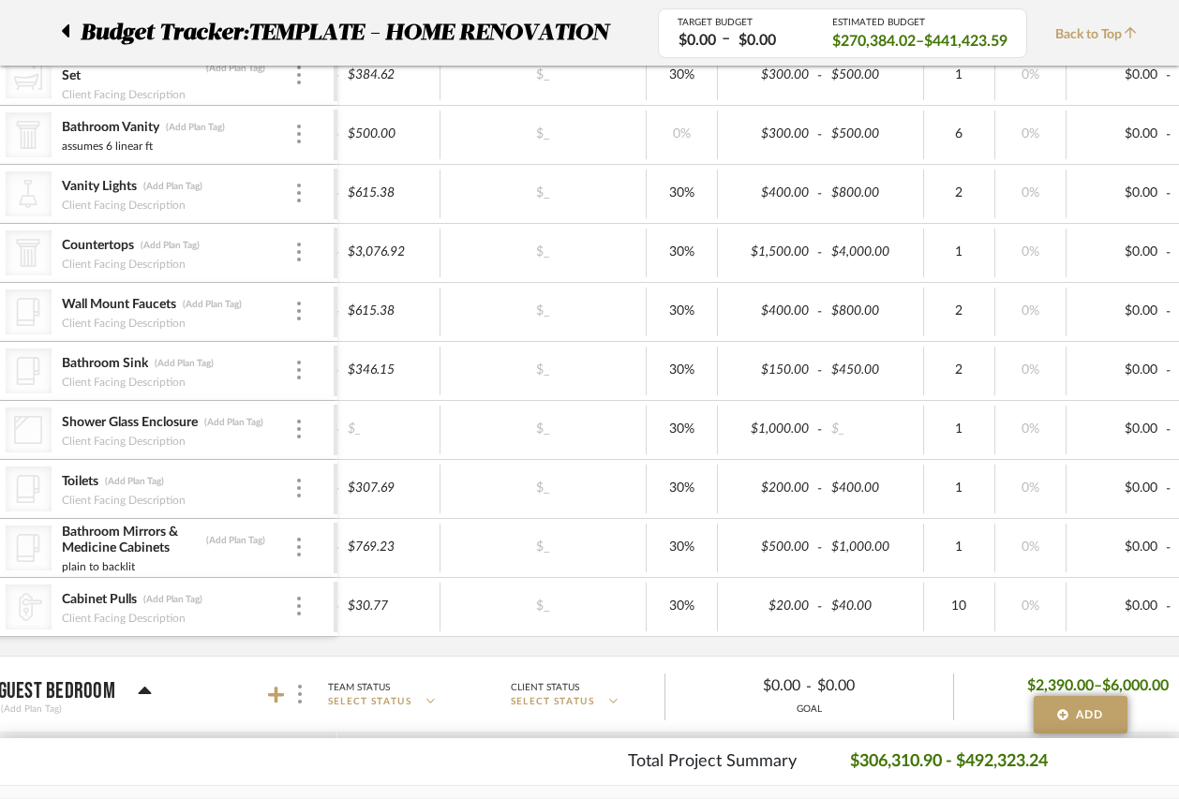
scroll to position [3514, 82]
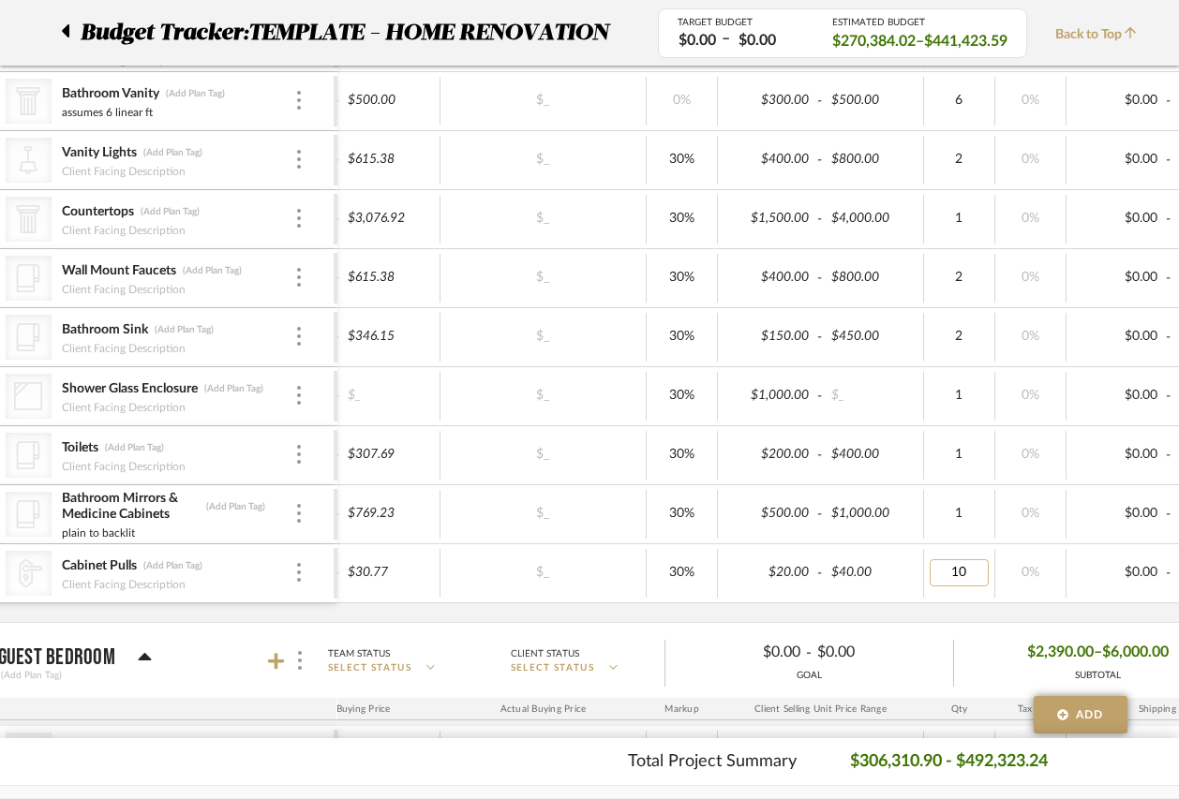
type input "7"
click at [961, 613] on div "CategoryIconTile Created with Sketch. Floor Tile (Add Plan Tag) Client Facing D…" at bounding box center [701, 288] width 1938 height 668
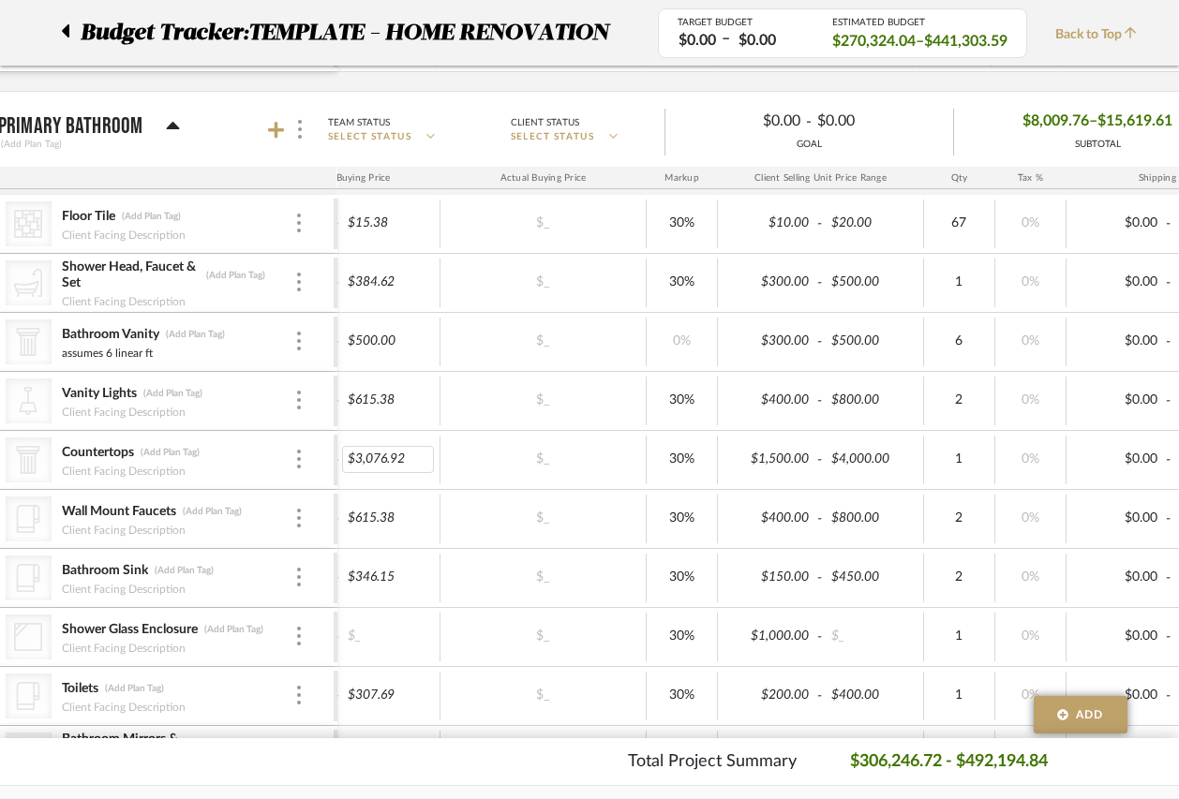
scroll to position [3233, 82]
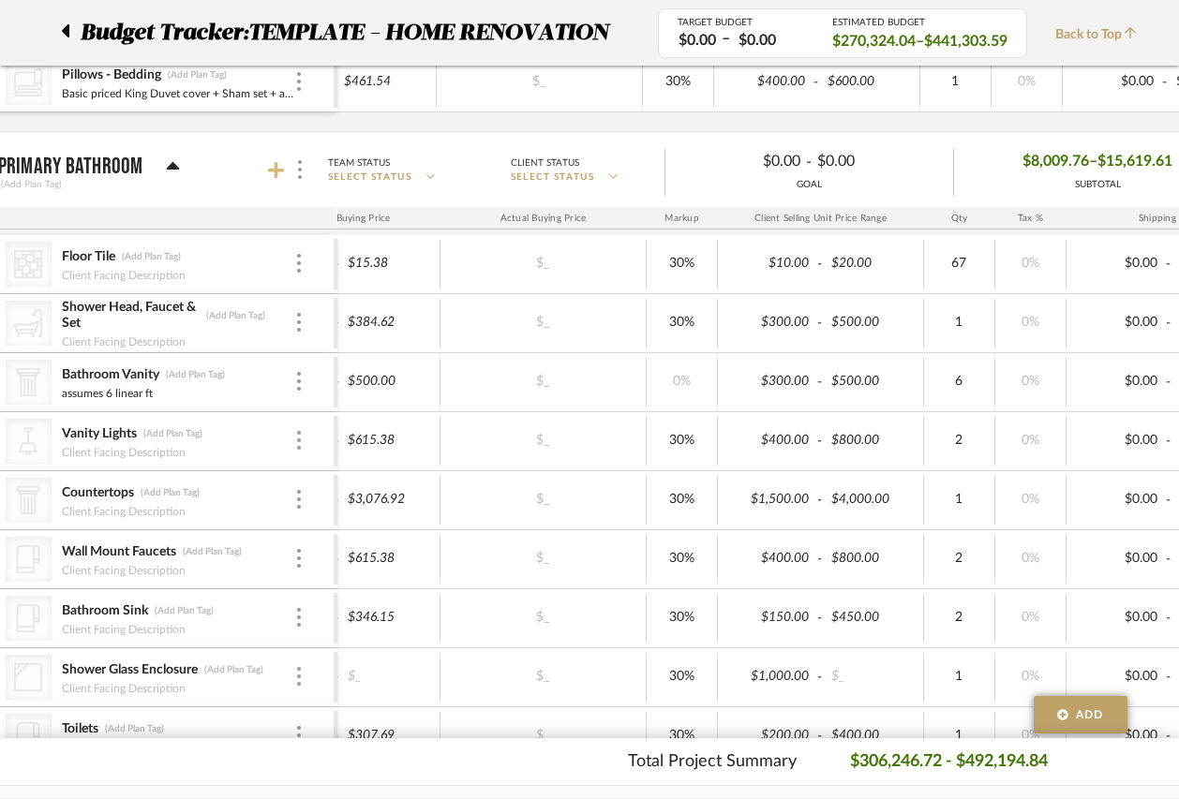
click at [276, 174] on icon at bounding box center [276, 170] width 17 height 17
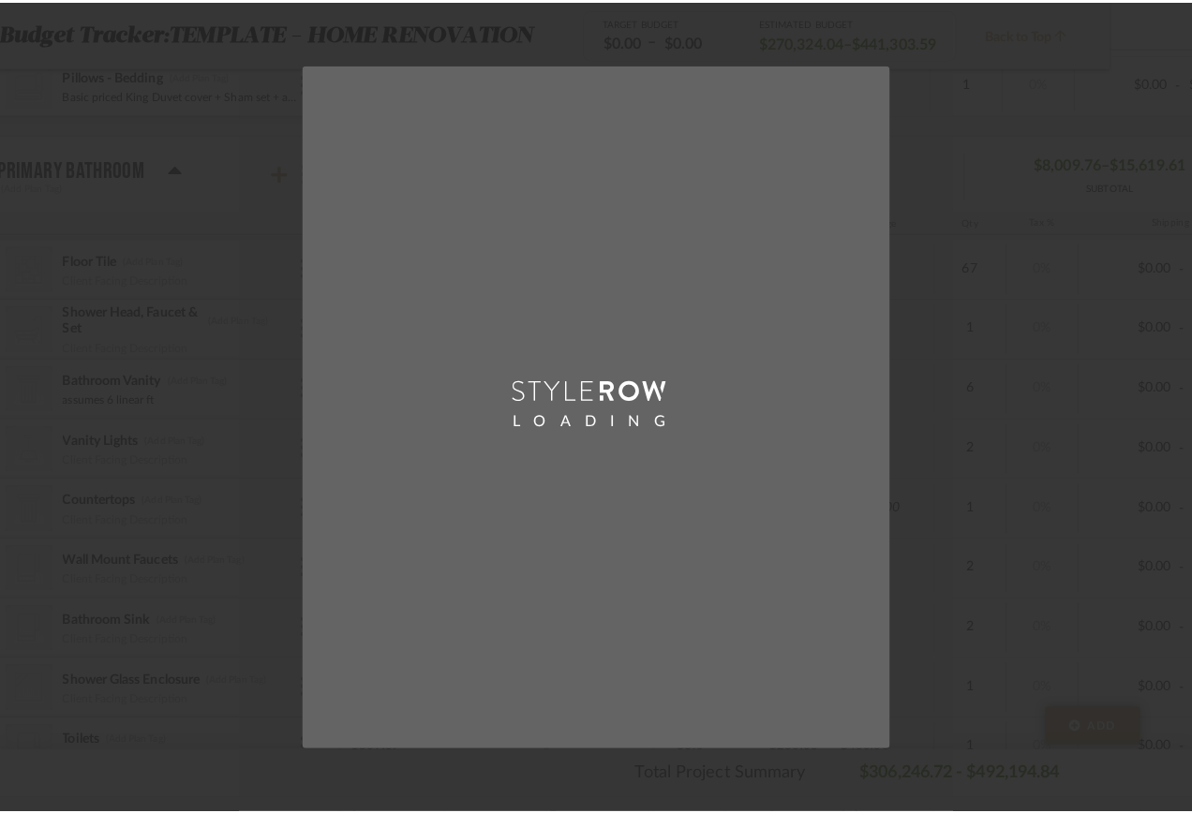
scroll to position [0, 0]
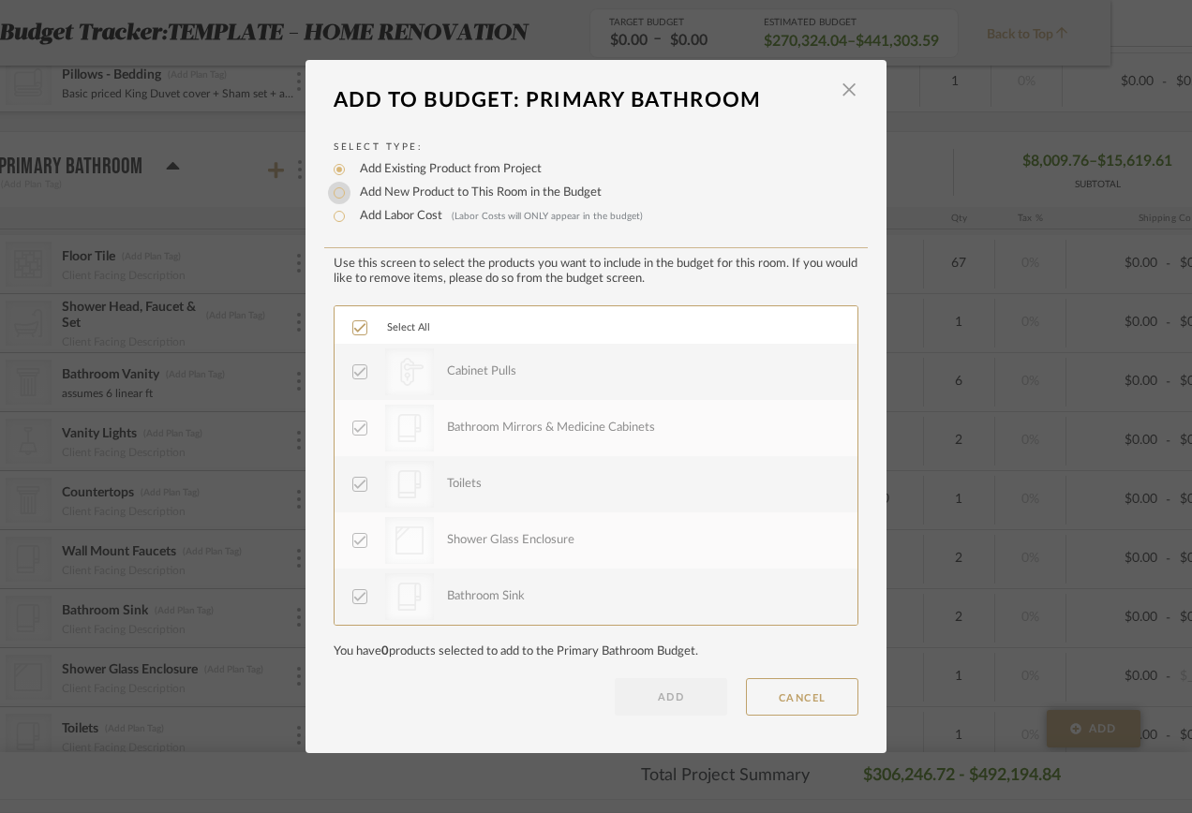
click at [328, 192] on input "Add New Product to This Room in the Budget" at bounding box center [339, 193] width 22 height 22
radio input "true"
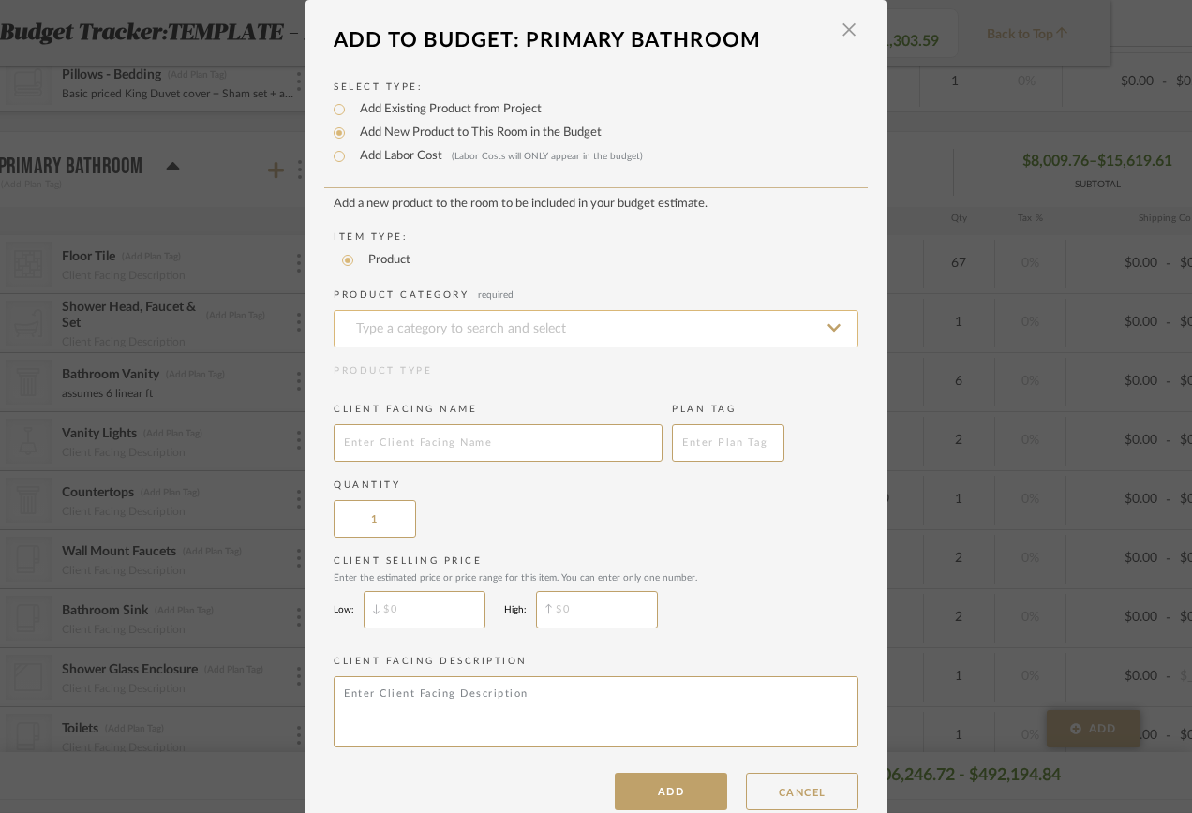
click at [558, 318] on input at bounding box center [596, 328] width 525 height 37
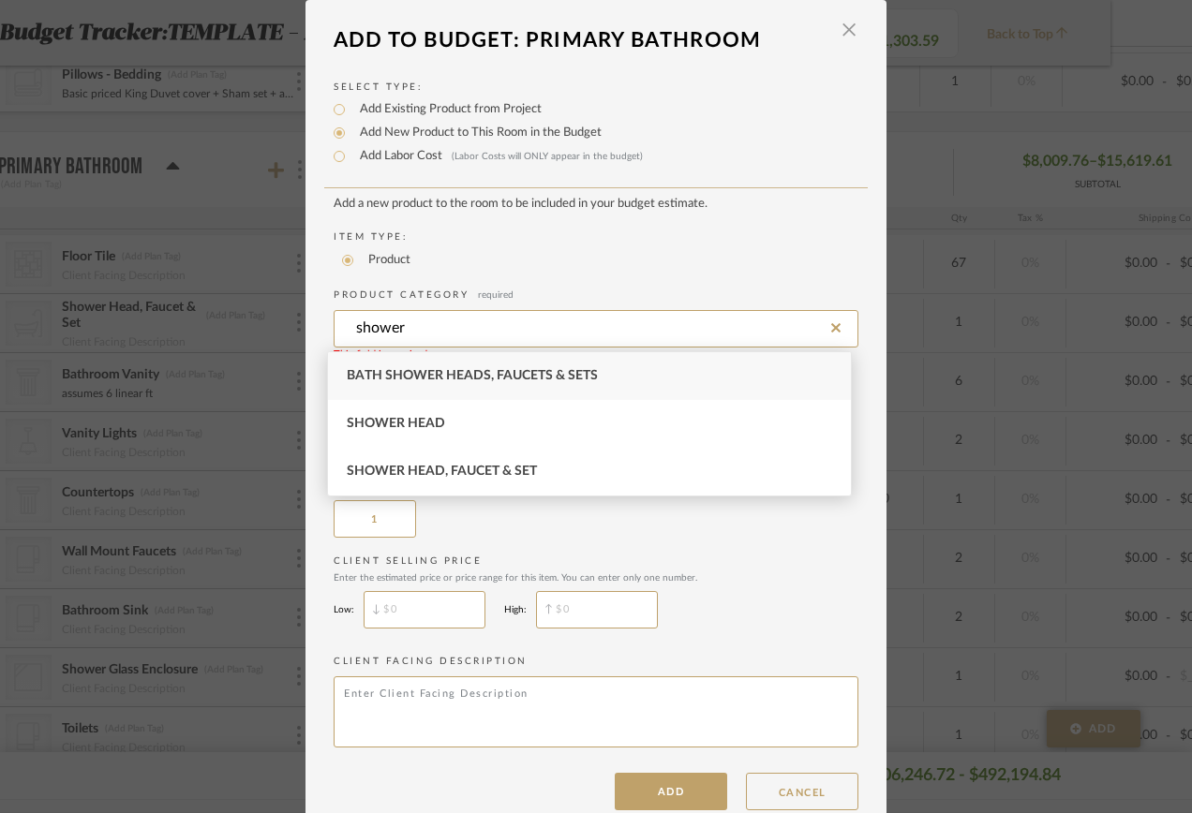
drag, startPoint x: 492, startPoint y: 337, endPoint x: 303, endPoint y: 332, distance: 189.4
click at [305, 333] on div "Select Type: Add Existing Product from Project Add New Product to This Room in …" at bounding box center [595, 436] width 581 height 750
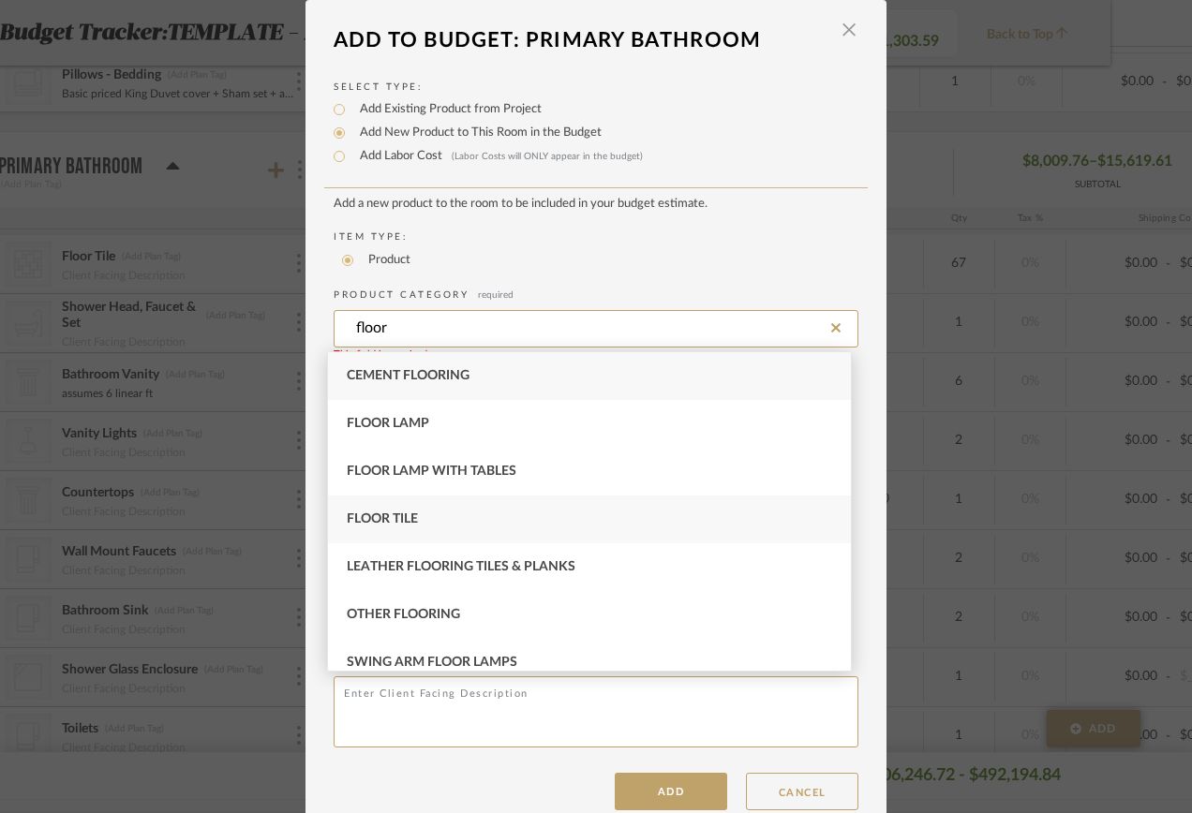
click at [361, 521] on span "Floor Tile" at bounding box center [382, 519] width 71 height 13
type input "Floor Tile"
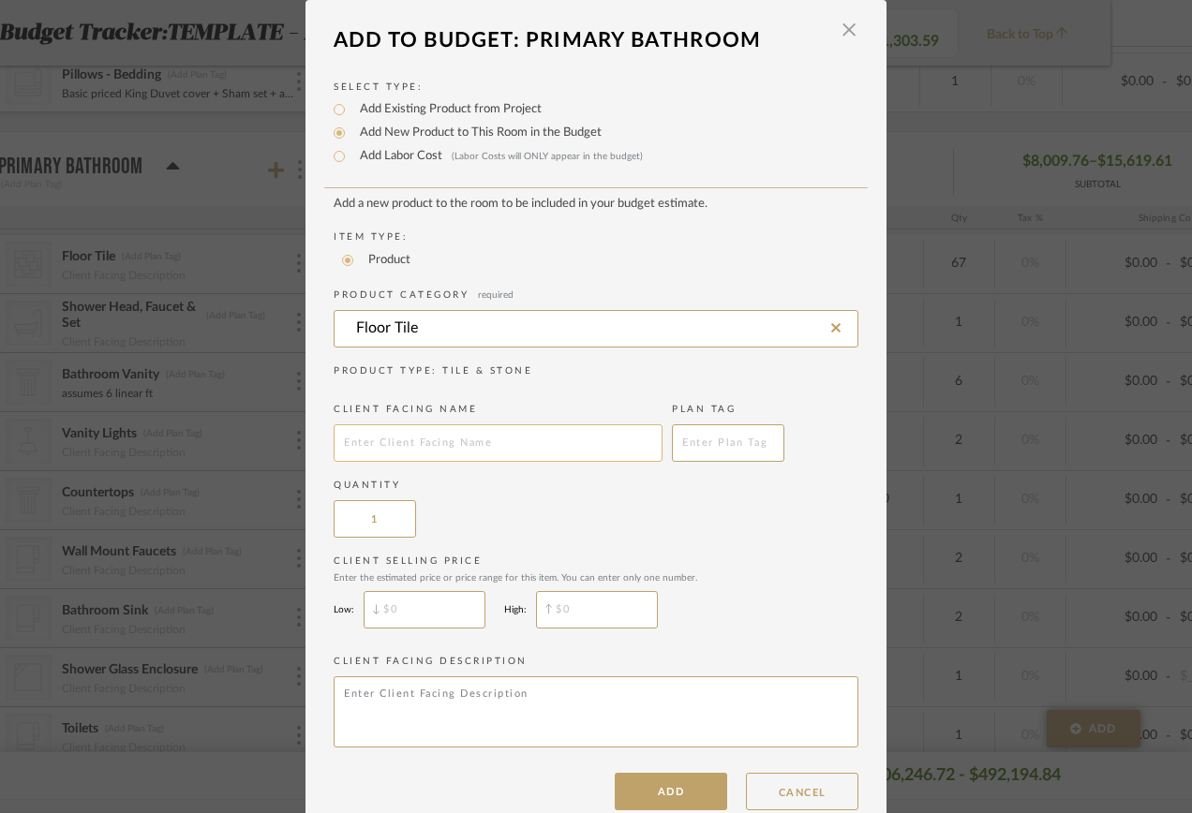
click at [358, 447] on input "text" at bounding box center [498, 442] width 329 height 37
type input "Shower floor mosiac"
click at [373, 530] on input "1" at bounding box center [375, 518] width 82 height 37
type input "16"
click at [397, 615] on input "$" at bounding box center [425, 609] width 122 height 37
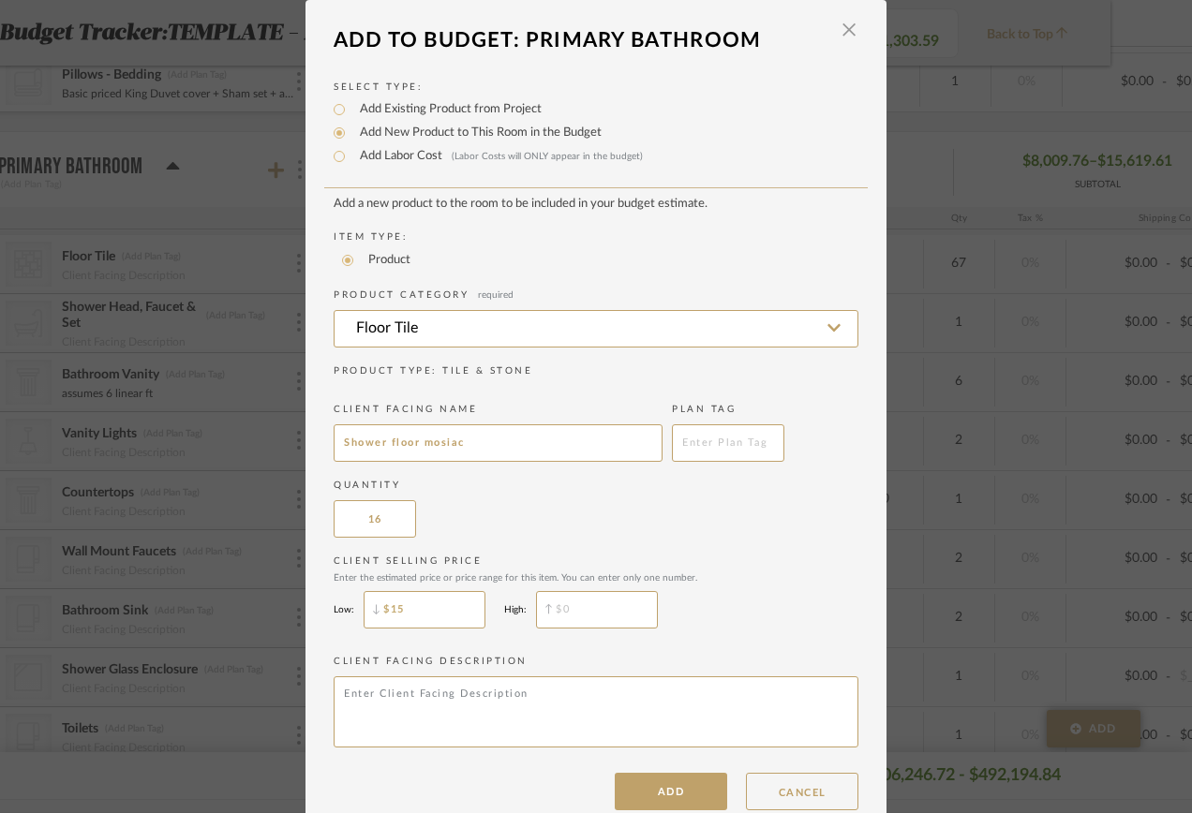
type input "$15"
click at [579, 612] on input "$" at bounding box center [597, 609] width 122 height 37
type input "$25"
click at [718, 529] on div "Quantity 16" at bounding box center [596, 508] width 525 height 59
click at [663, 793] on button "ADD" at bounding box center [671, 791] width 112 height 37
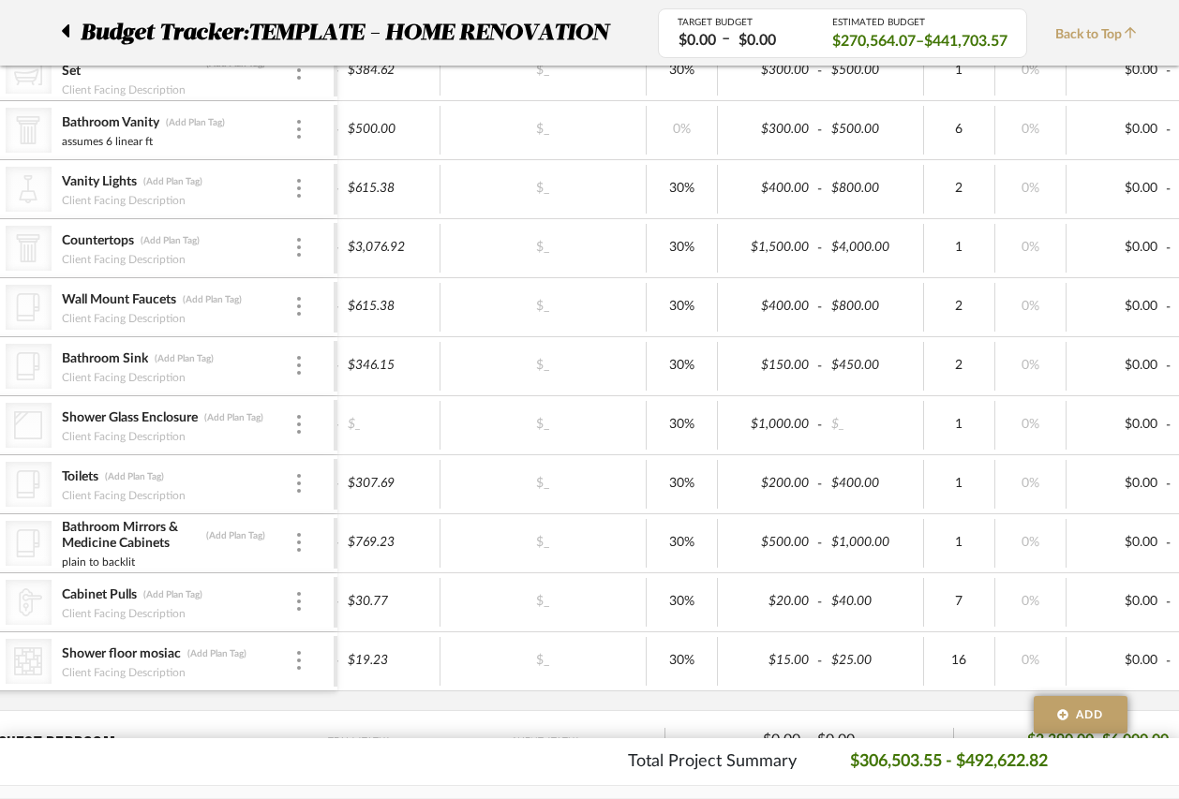
scroll to position [3514, 82]
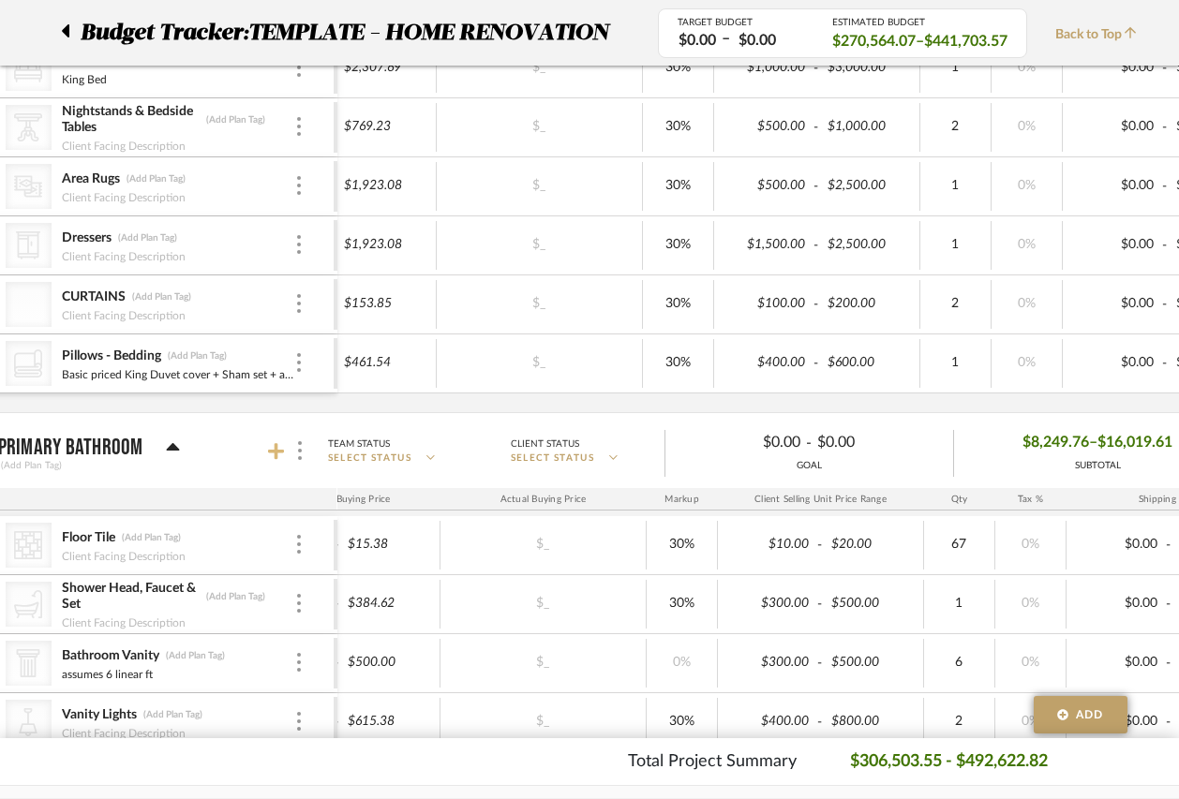
click at [275, 452] on icon at bounding box center [276, 451] width 17 height 17
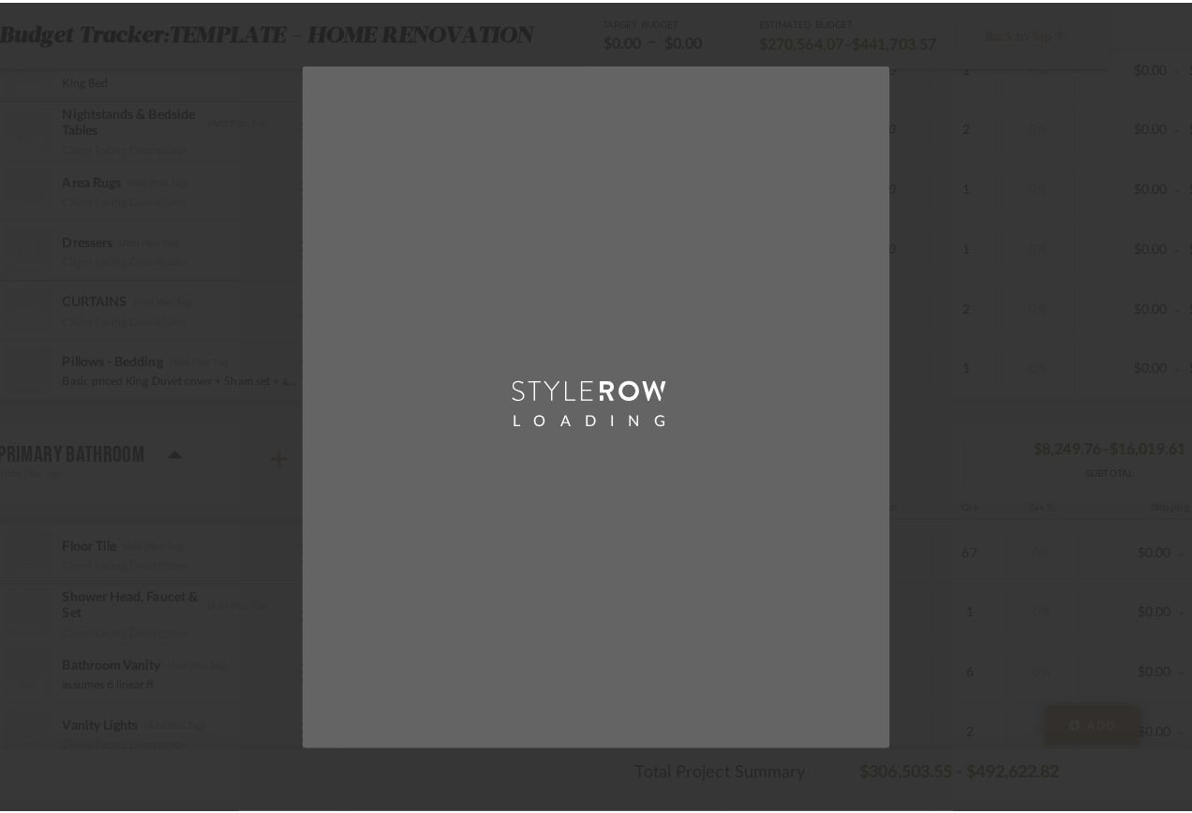
scroll to position [0, 0]
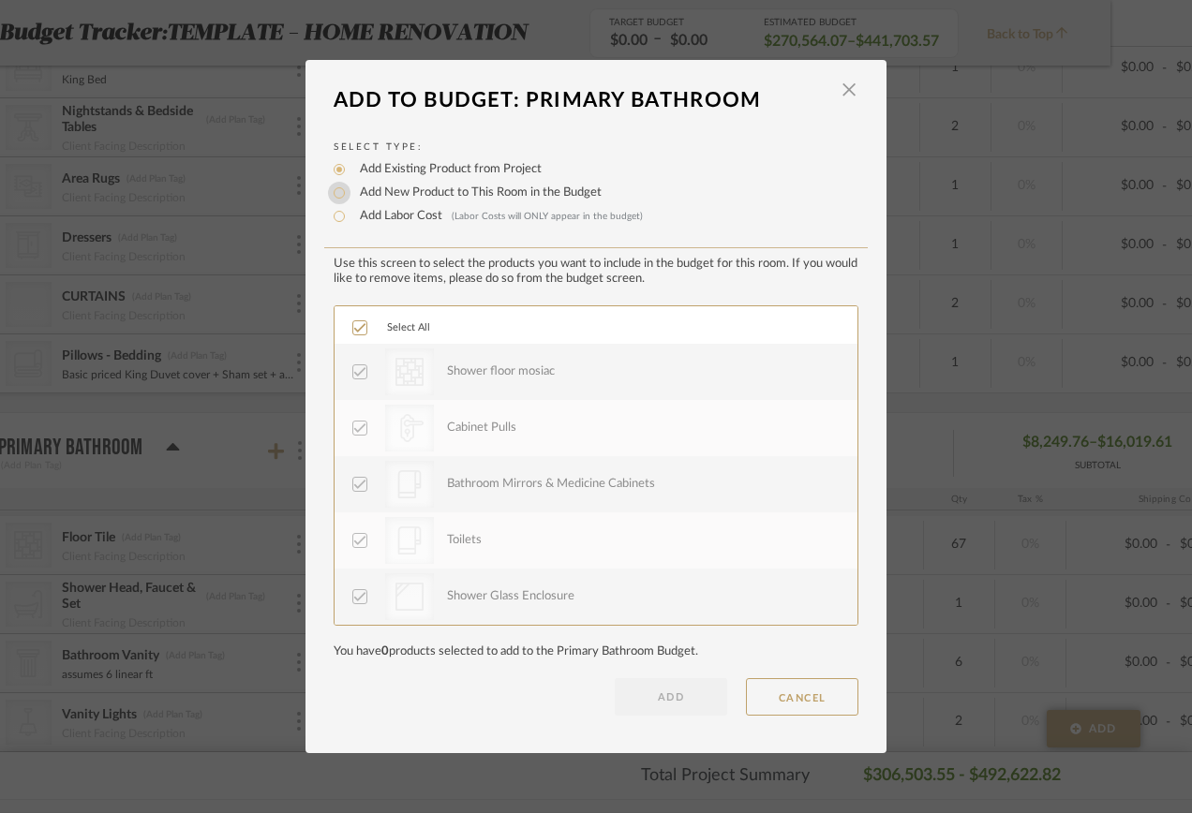
click at [330, 191] on input "Add New Product to This Room in the Budget" at bounding box center [339, 193] width 22 height 22
radio input "true"
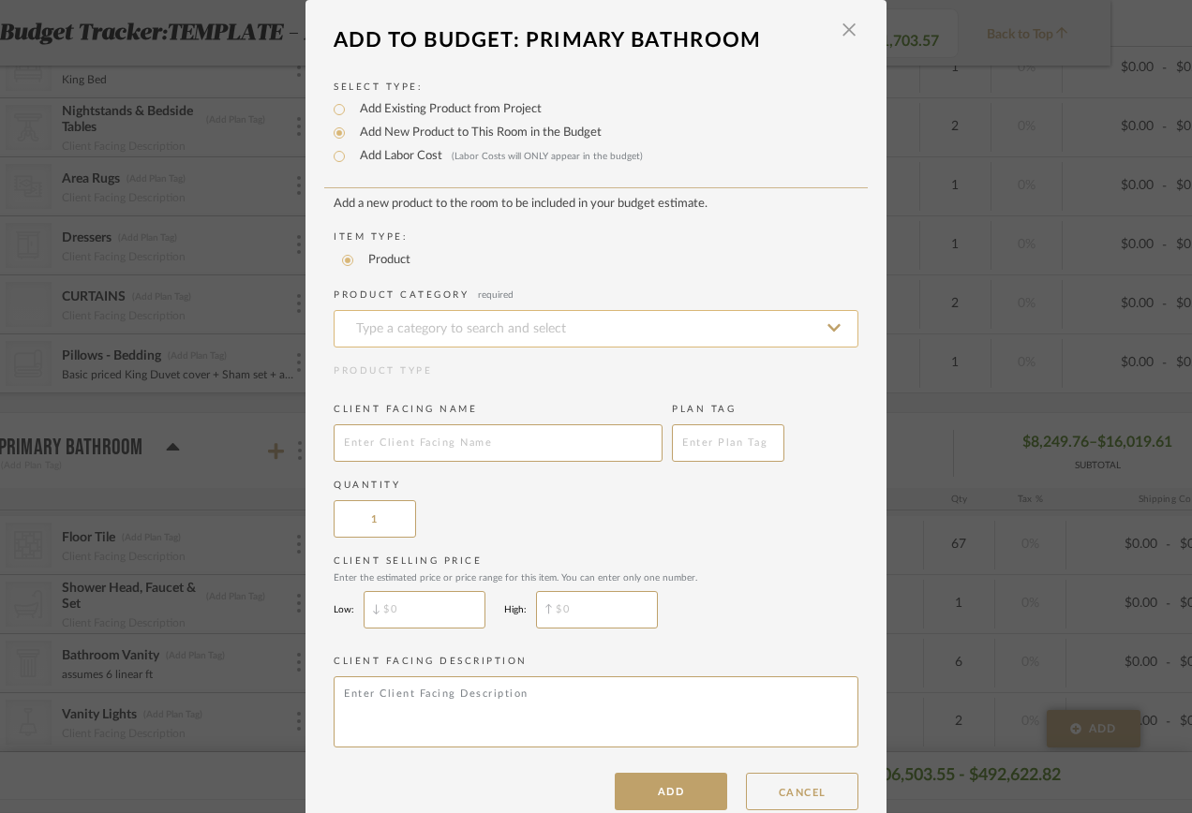
click at [427, 321] on input at bounding box center [596, 328] width 525 height 37
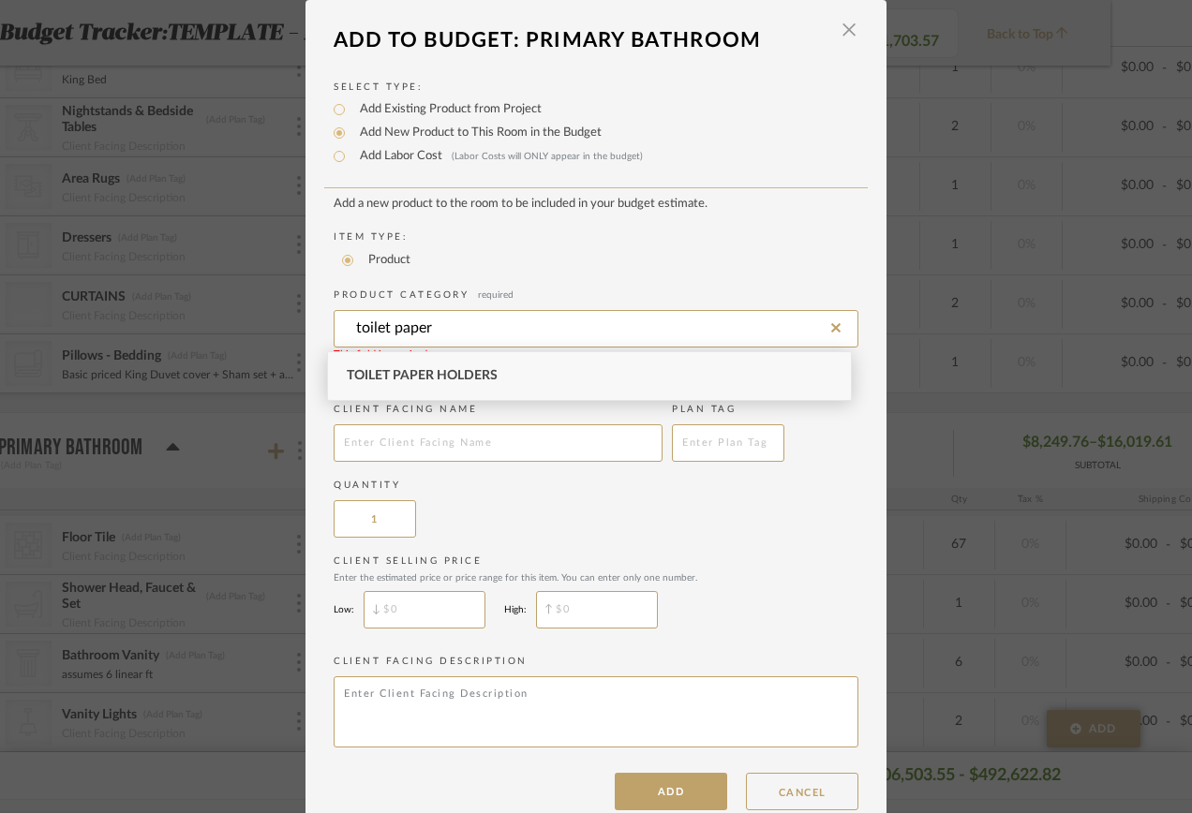
click at [430, 371] on span "Toilet Paper Holders" at bounding box center [422, 375] width 151 height 13
type input "Toilet Paper Holders"
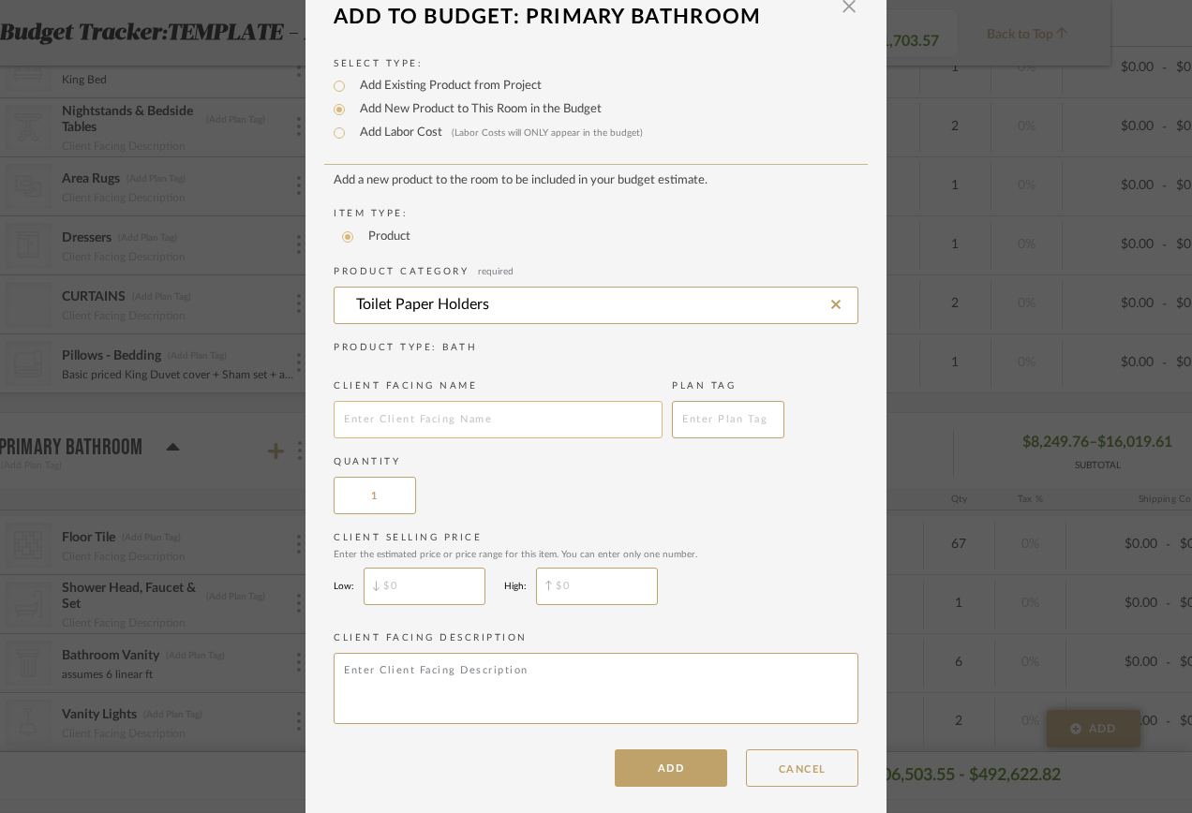
scroll to position [35, 0]
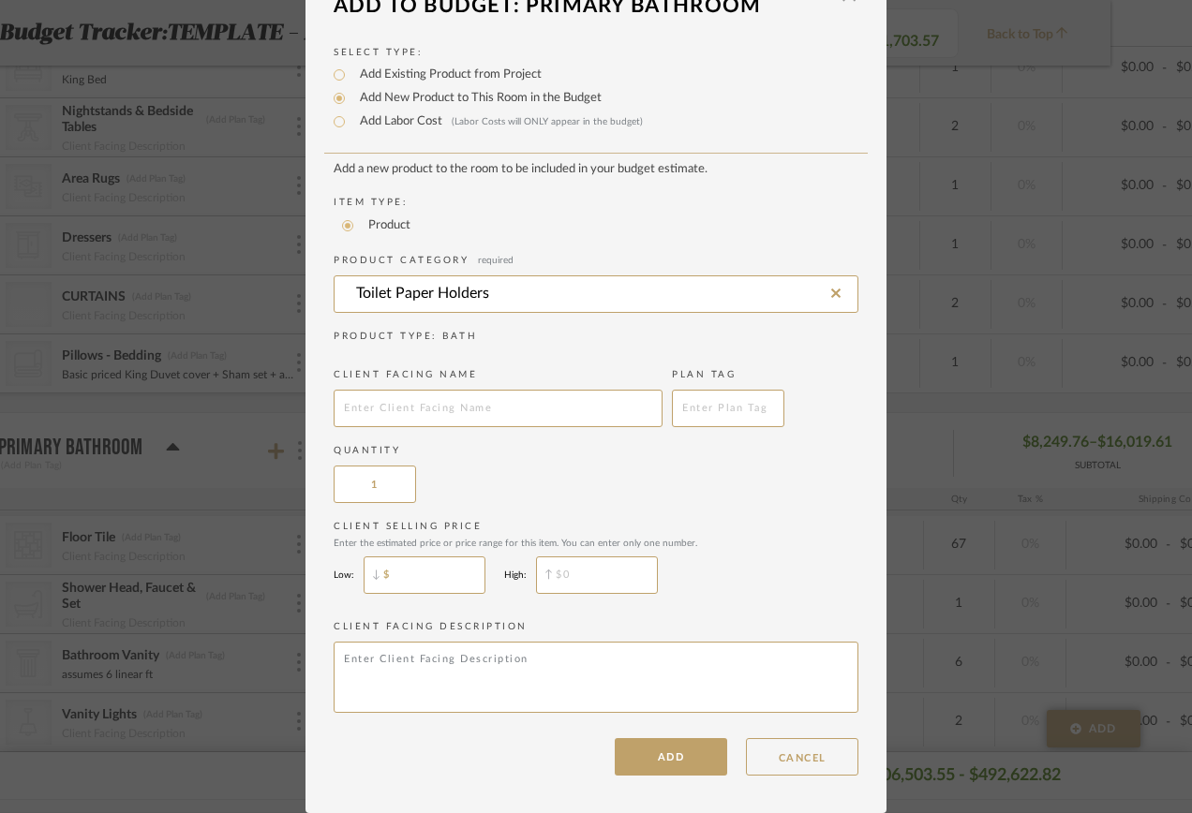
click at [390, 576] on input "$" at bounding box center [425, 575] width 122 height 37
type input "$100"
click at [559, 577] on input "$" at bounding box center [597, 575] width 122 height 37
type input "$200"
click at [679, 750] on button "ADD" at bounding box center [671, 756] width 112 height 37
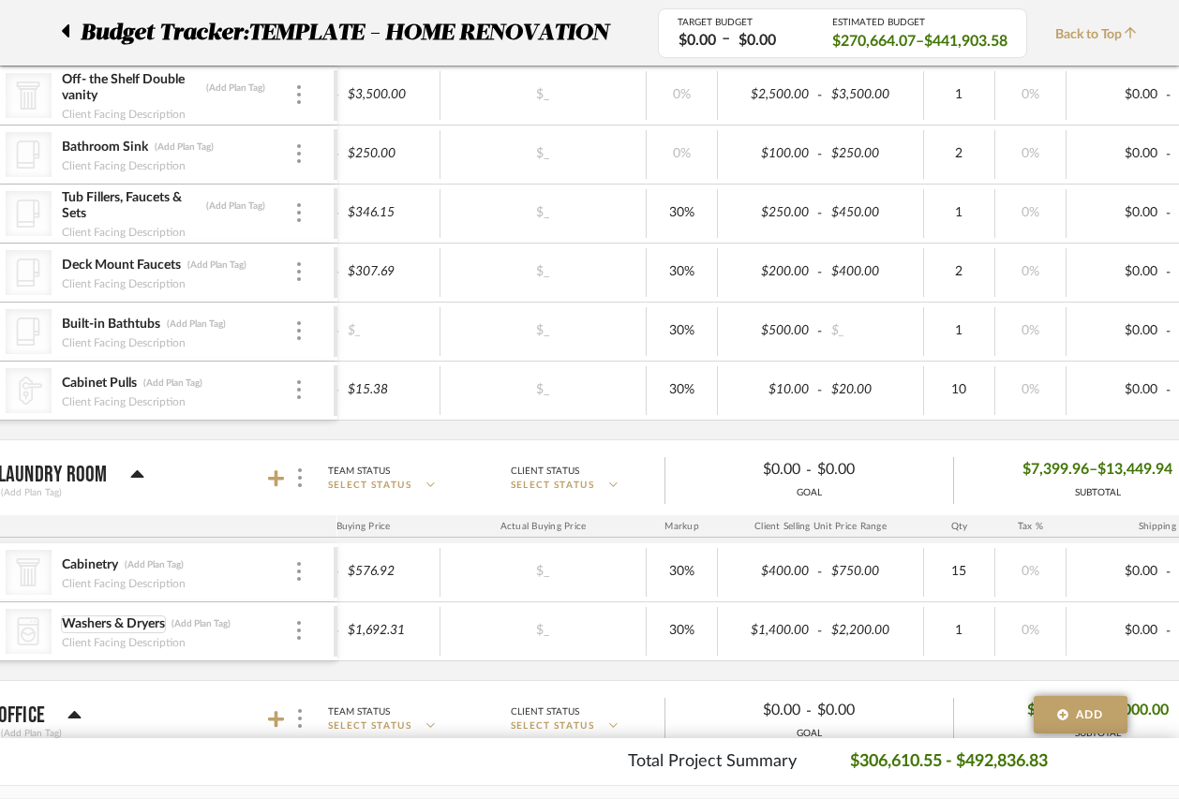
scroll to position [4920, 82]
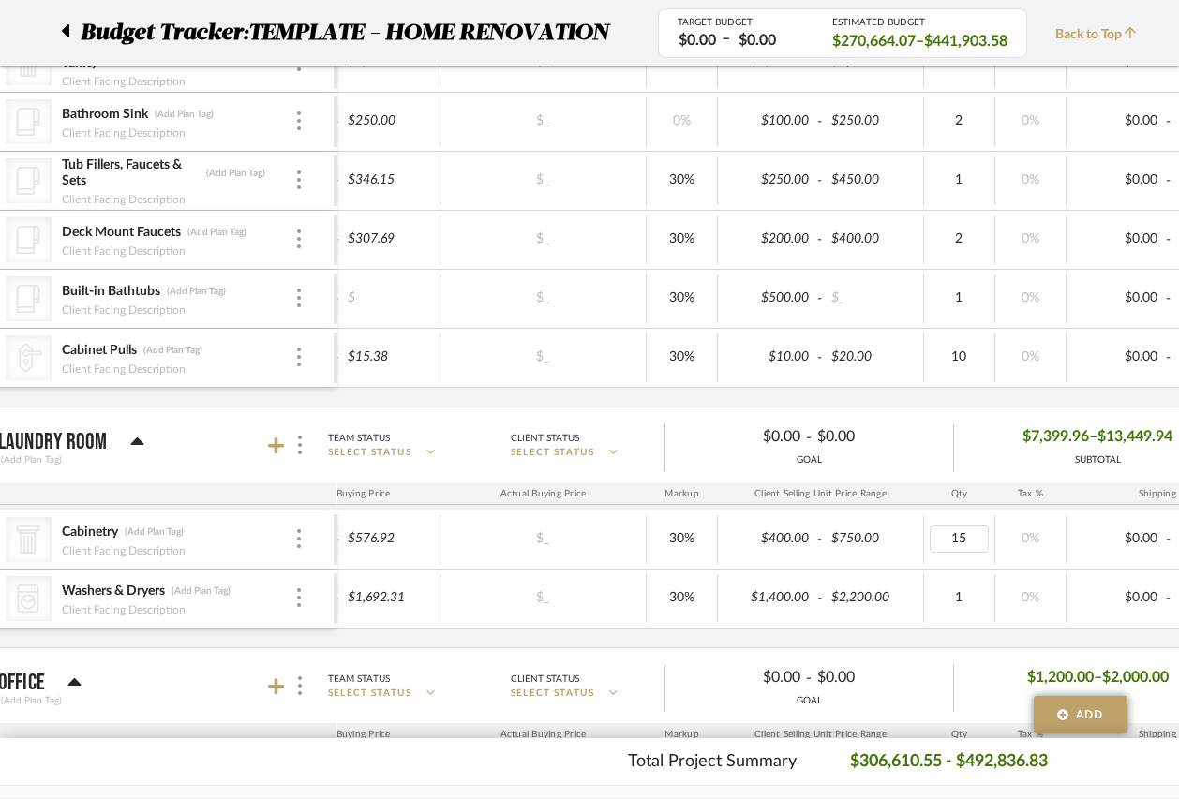
click at [970, 541] on div "15" at bounding box center [959, 539] width 59 height 27
type input "11"
click at [678, 634] on div "CategoryIconArchitectural Created with Sketch. Cabinetry (Add Plan Tag) Client …" at bounding box center [701, 579] width 1938 height 137
click at [276, 445] on icon at bounding box center [276, 446] width 17 height 17
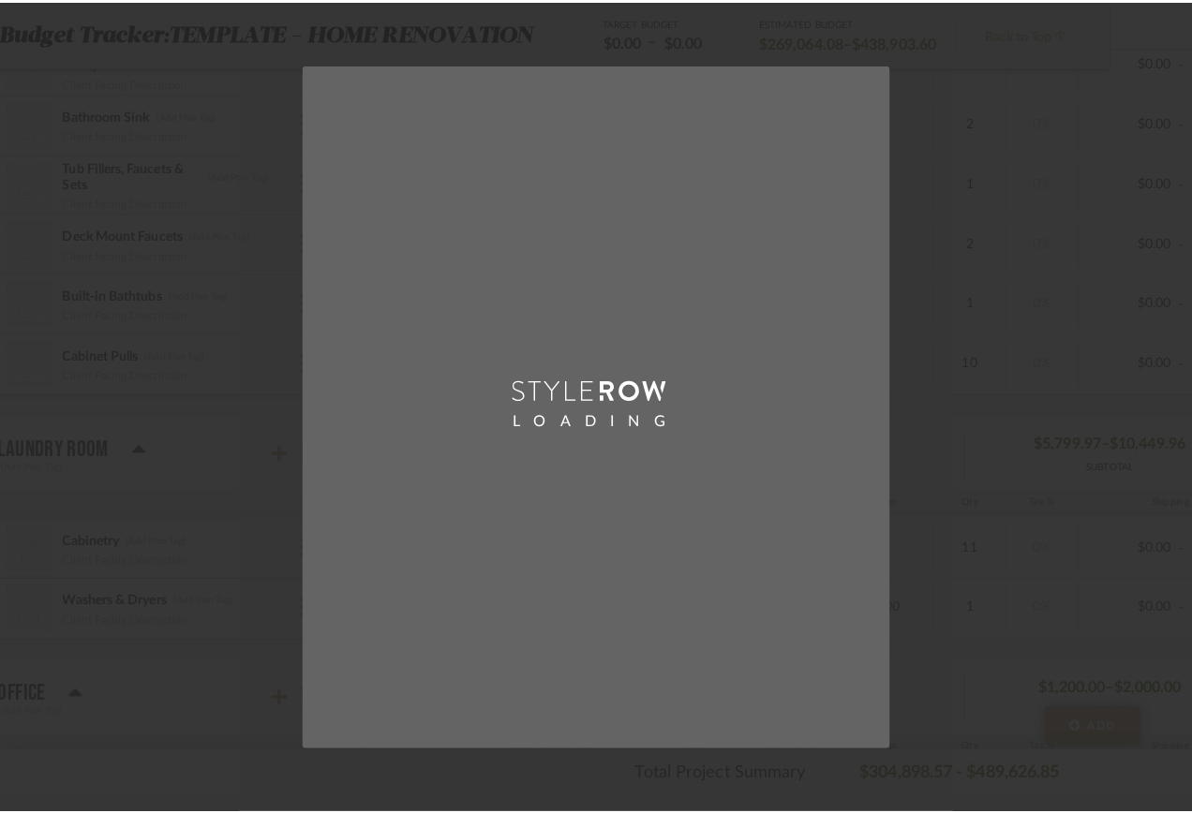
scroll to position [0, 0]
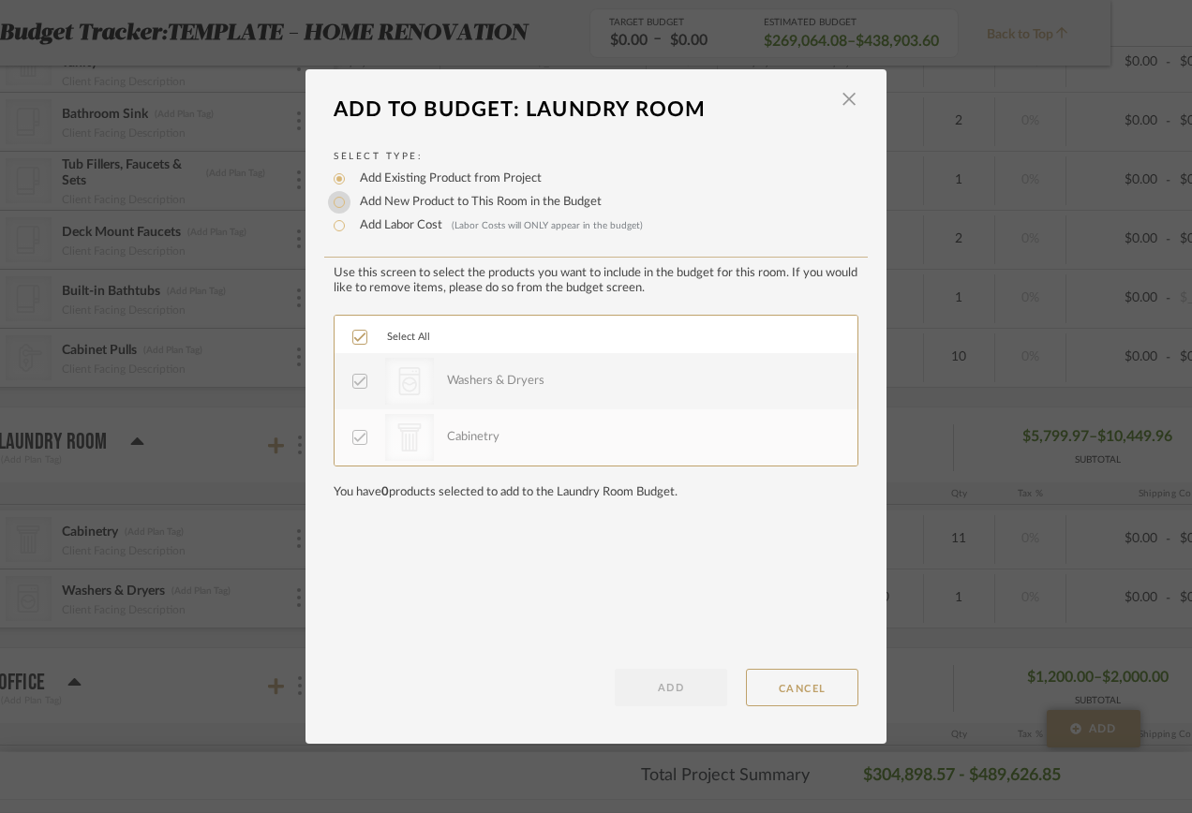
click at [334, 199] on input "Add New Product to This Room in the Budget" at bounding box center [339, 202] width 22 height 22
radio input "true"
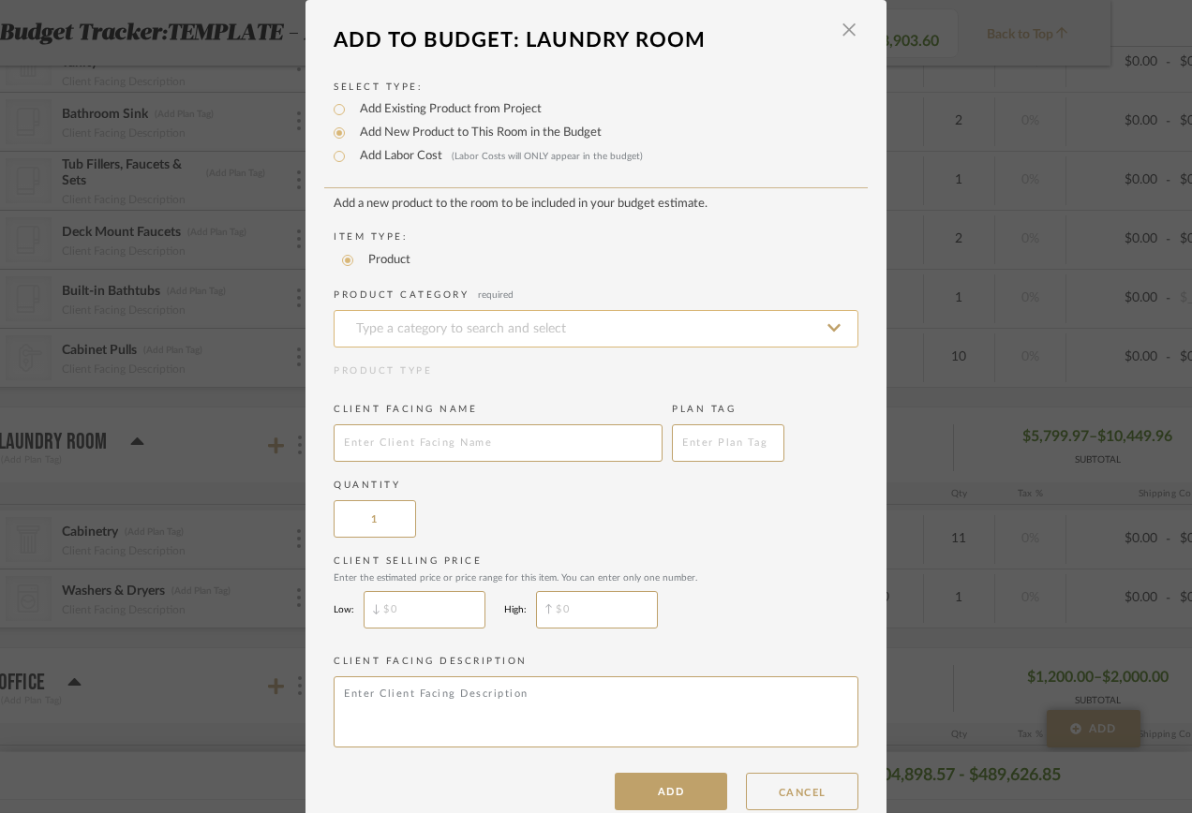
click at [392, 325] on input at bounding box center [596, 328] width 525 height 37
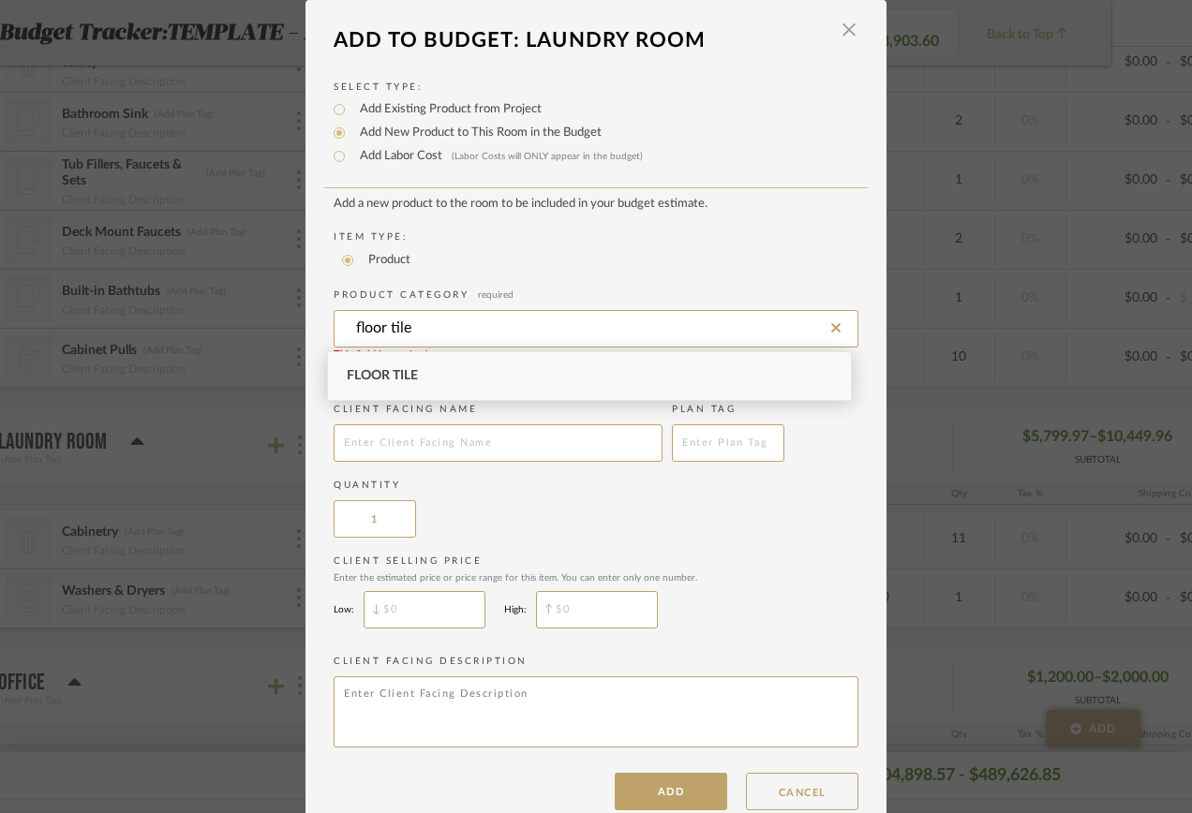
click at [379, 372] on span "Floor Tile" at bounding box center [382, 375] width 71 height 13
type input "Floor Tile"
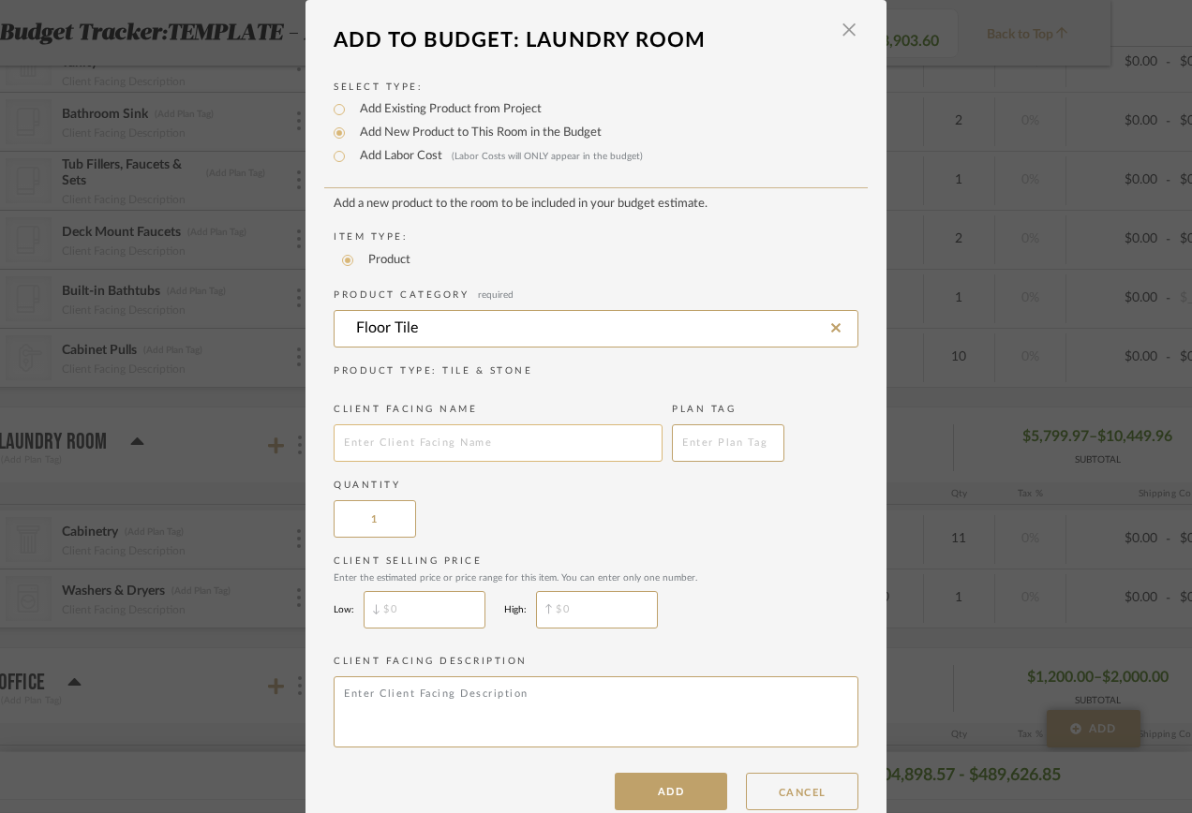
click at [382, 439] on input "text" at bounding box center [498, 442] width 329 height 37
type input "floor tile"
click at [503, 527] on div "Quantity 1" at bounding box center [596, 508] width 525 height 59
click at [446, 600] on input "$" at bounding box center [425, 609] width 122 height 37
type input "$10"
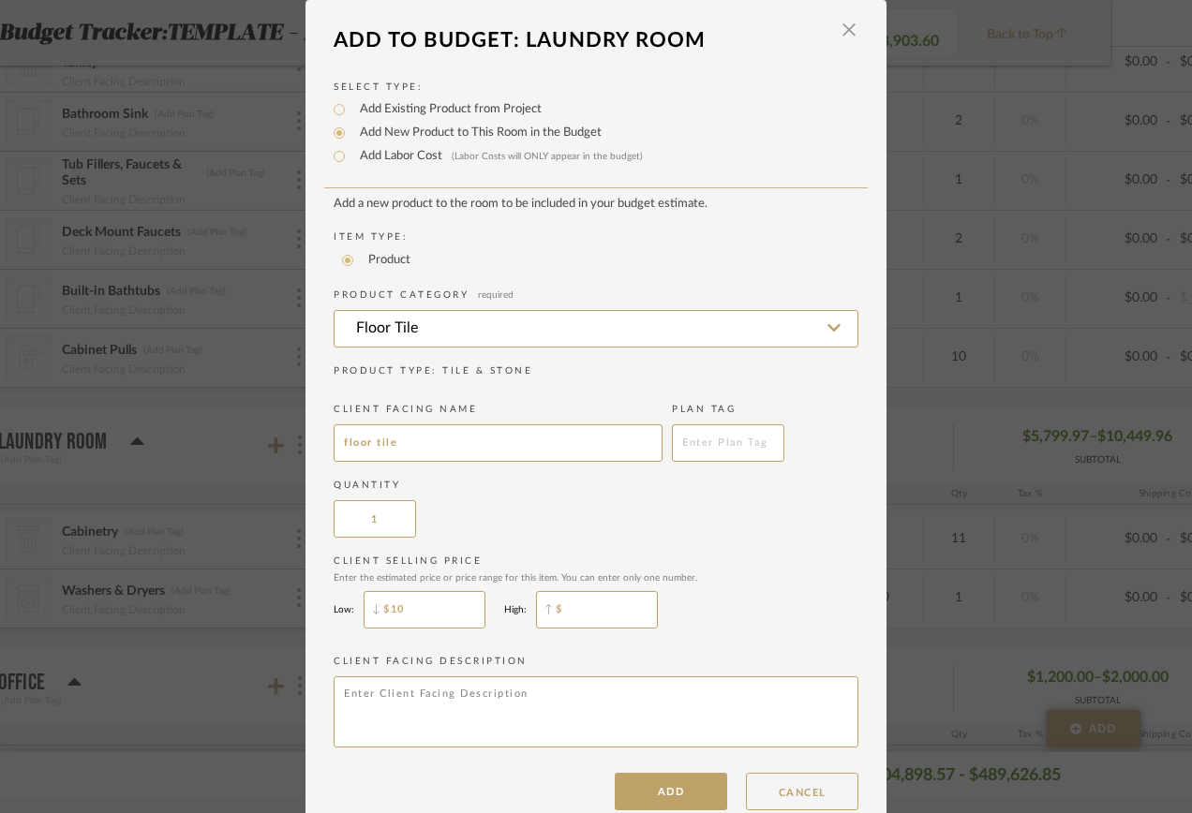
click at [587, 613] on input "$" at bounding box center [597, 609] width 122 height 37
type input "$15"
click at [382, 606] on input "$10" at bounding box center [425, 609] width 122 height 37
type input "$8"
click at [684, 560] on label "Client Selling Price Enter the estimated price or price range for this item. Yo…" at bounding box center [596, 569] width 525 height 29
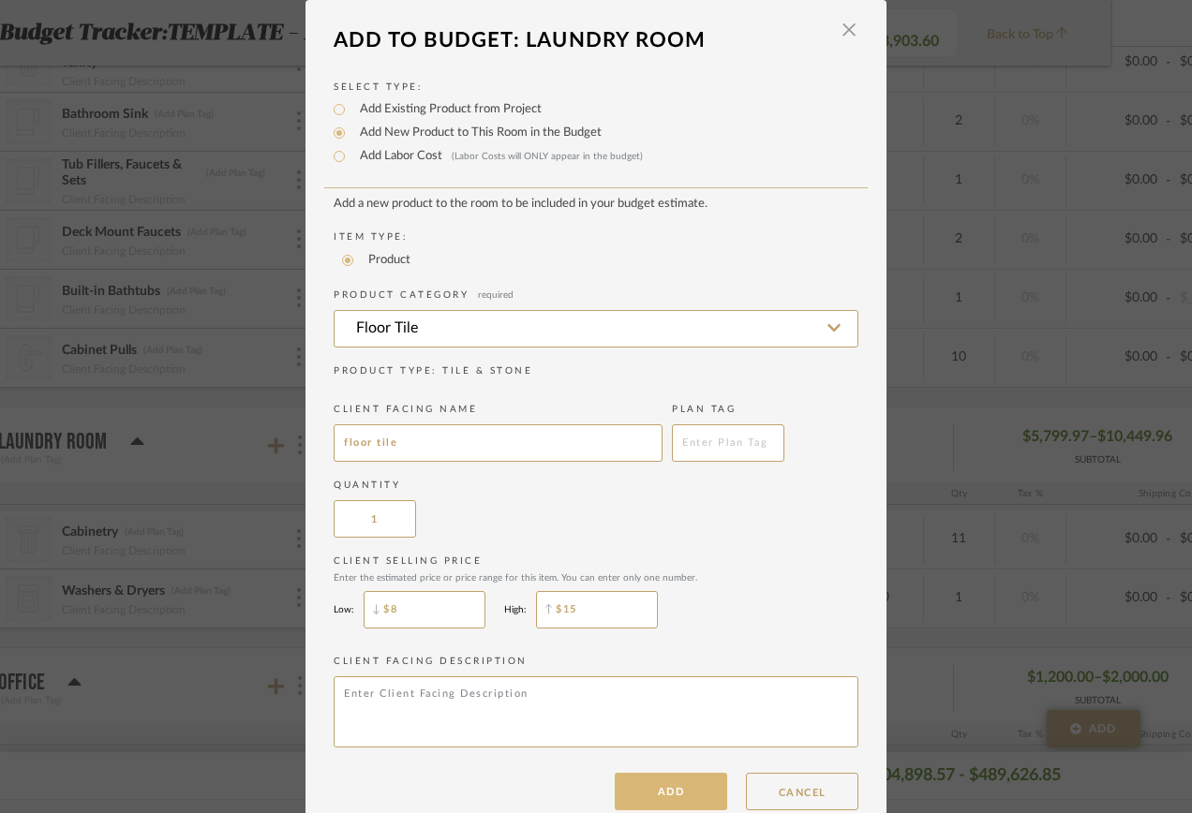
click at [660, 780] on button "ADD" at bounding box center [671, 791] width 112 height 37
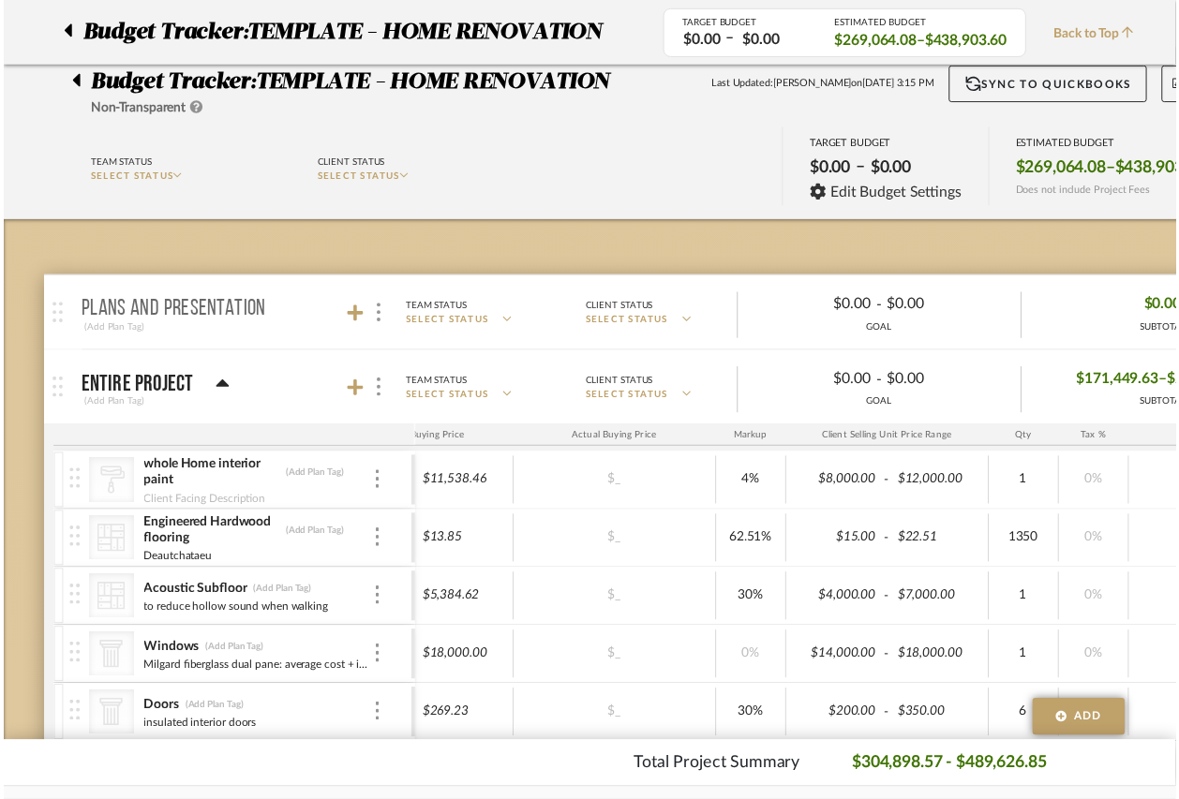
scroll to position [4920, 82]
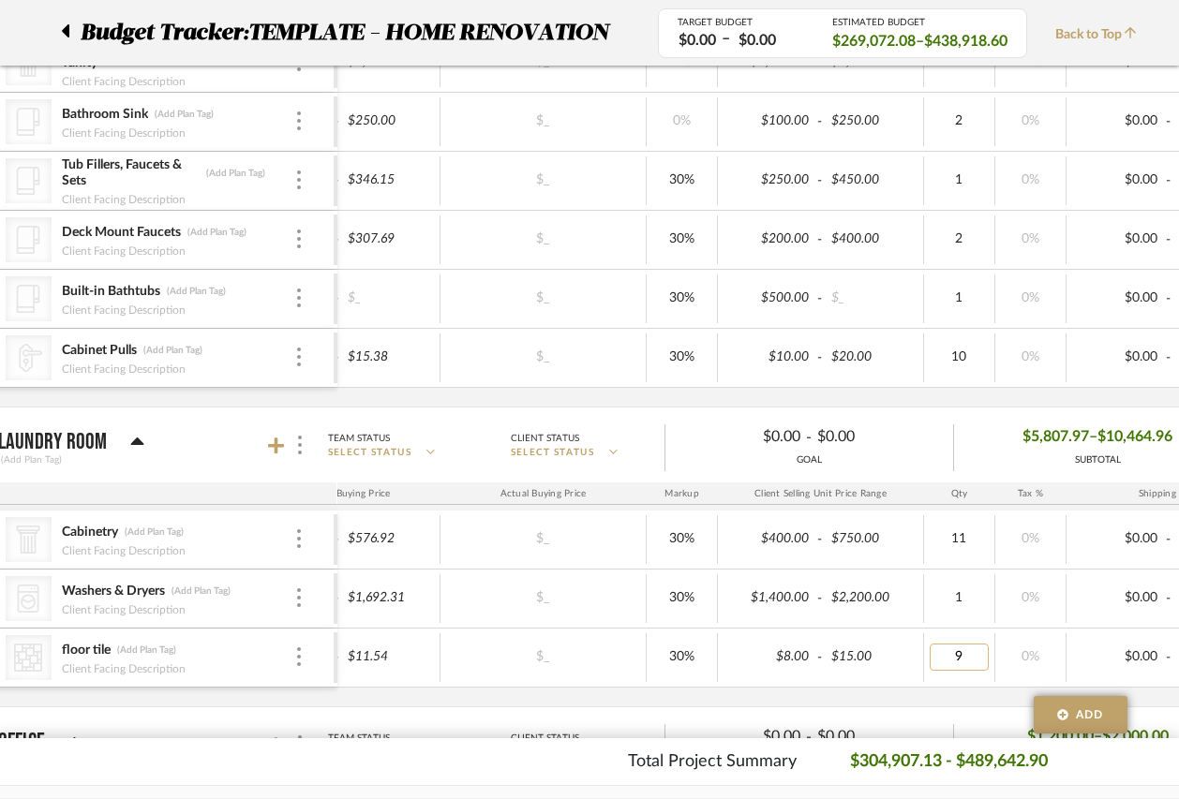
type input "90"
click at [941, 697] on div "CategoryIconArchitectural Created with Sketch. Cabinetry (Add Plan Tag) Client …" at bounding box center [701, 609] width 1938 height 196
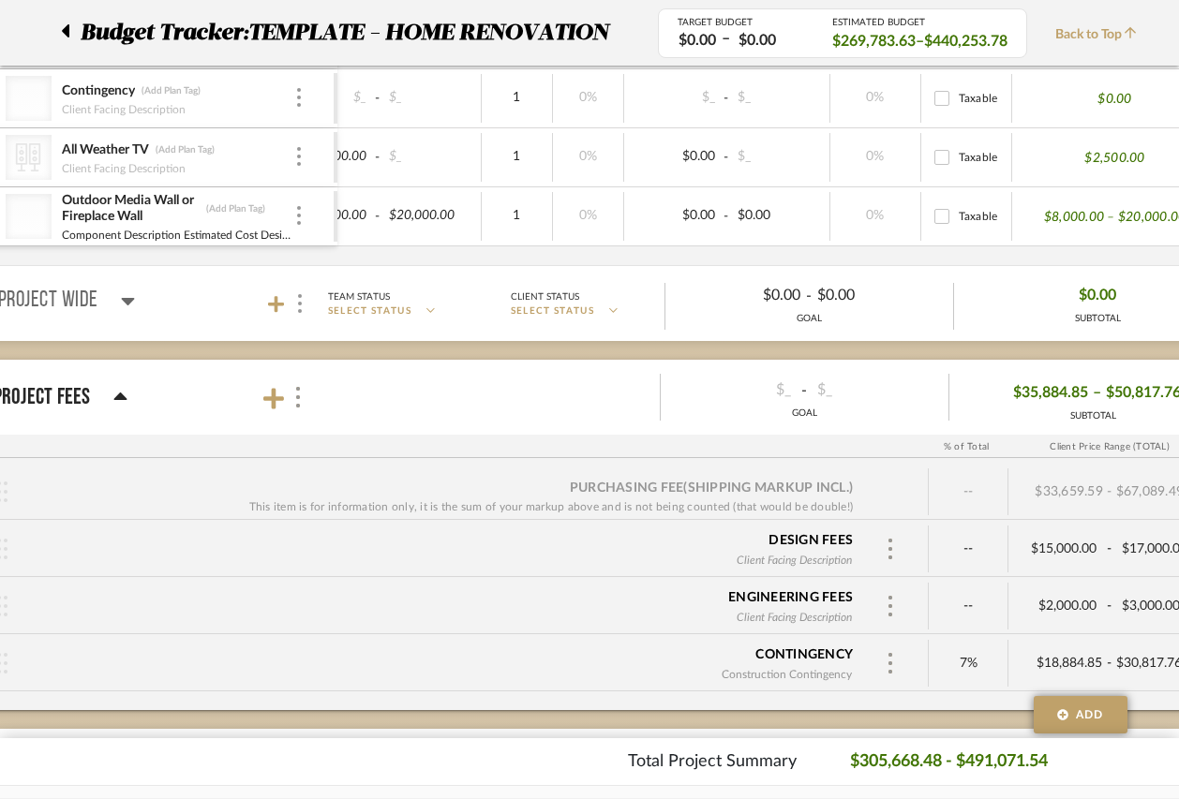
scroll to position [6138, 171]
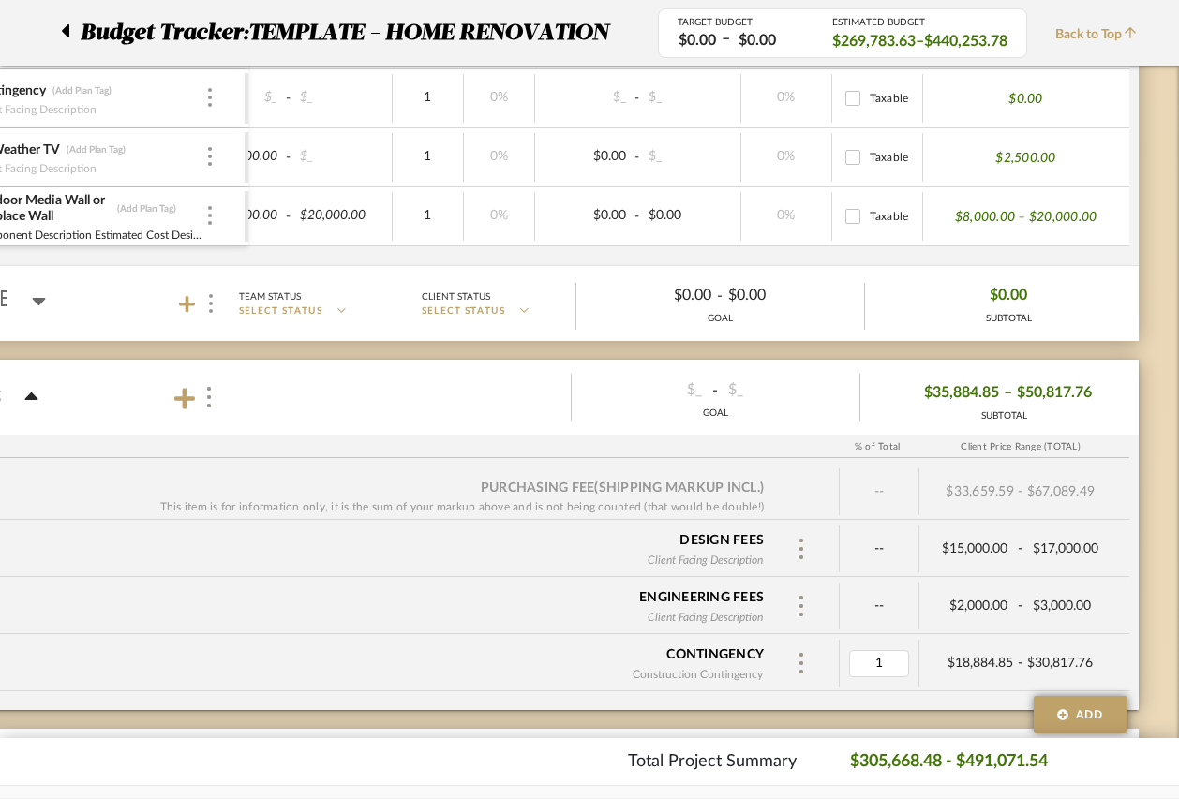
type input "10"
click at [541, 693] on div "Purchasing Fee (Shipping markup incl.) This item is for information only, it is…" at bounding box center [505, 586] width 1268 height 247
type input "$20,000.00"
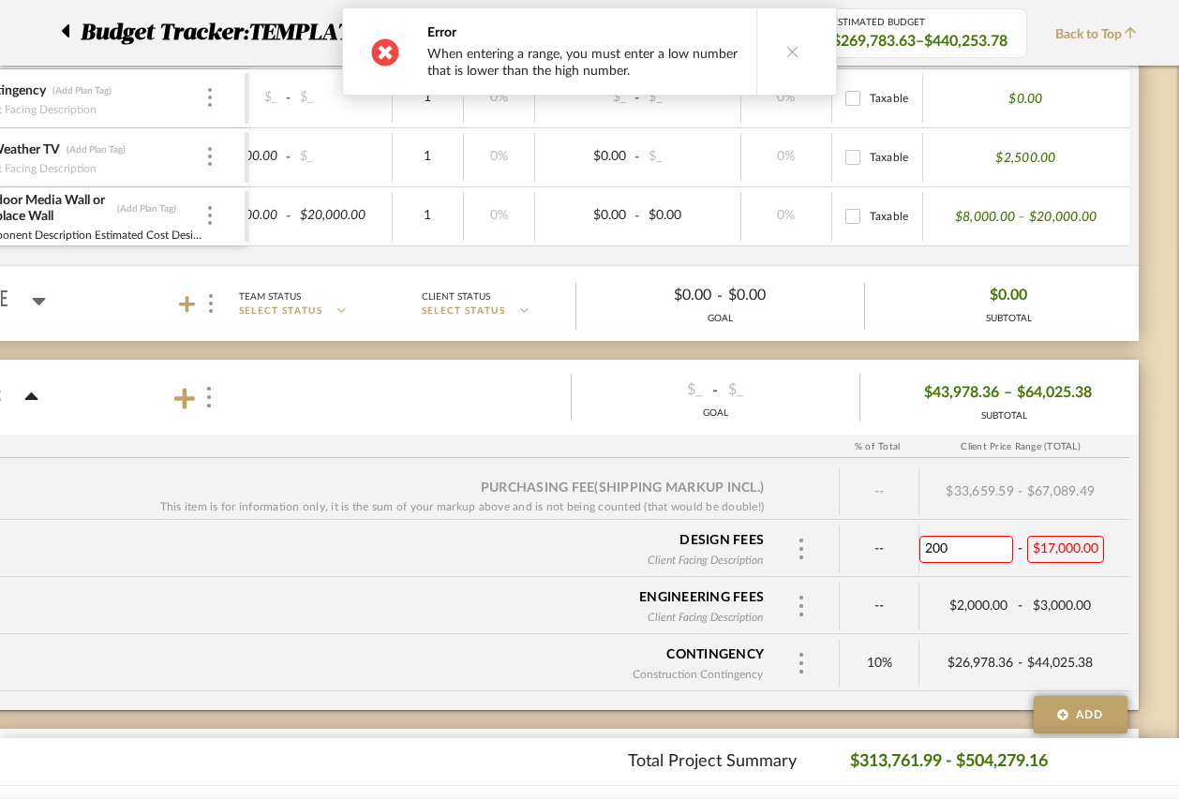
type input "2000"
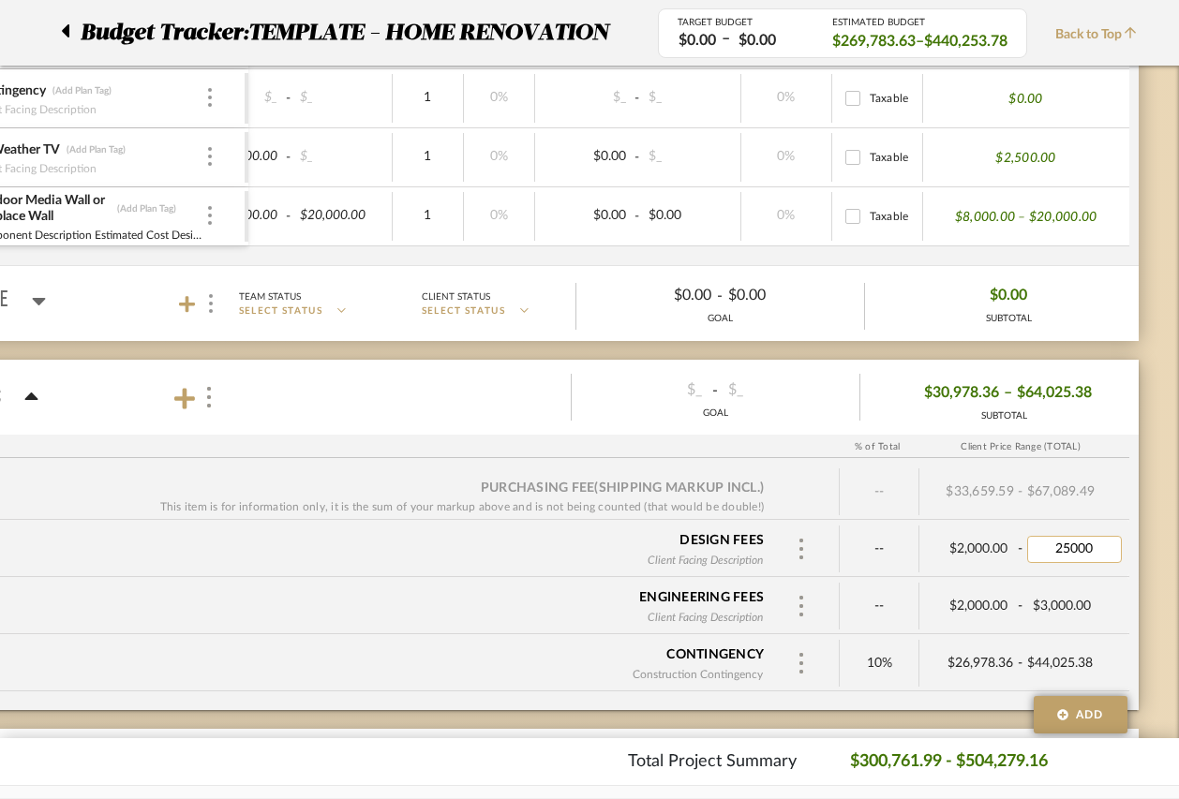
drag, startPoint x: 1098, startPoint y: 550, endPoint x: 1043, endPoint y: 550, distance: 55.3
click at [1043, 550] on input "25000" at bounding box center [1074, 549] width 94 height 27
type input "50000"
type input "45000"
click at [980, 571] on div "$45,000.00 - $50,000.00" at bounding box center [1019, 549] width 201 height 47
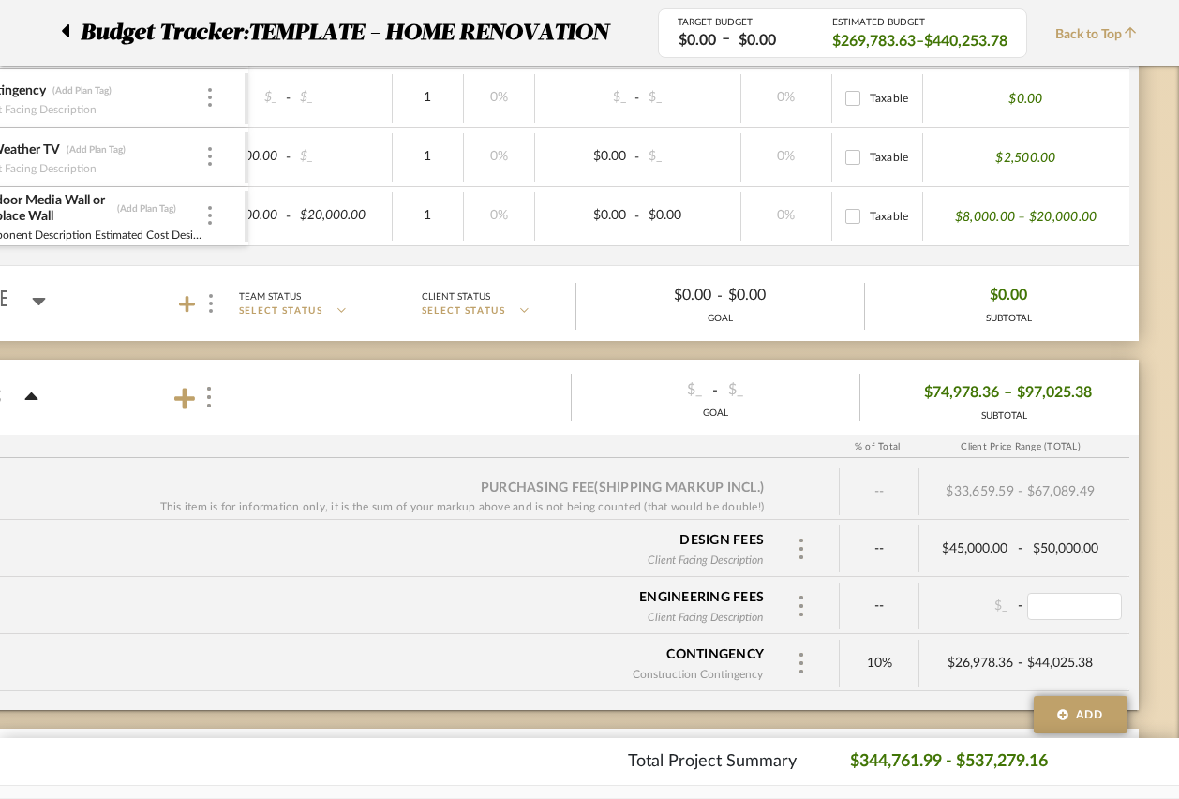
click at [544, 587] on div "Engineering fees Client Facing Description" at bounding box center [346, 606] width 856 height 58
click at [738, 538] on div "Design fees" at bounding box center [721, 540] width 84 height 19
type input "14"
click at [569, 648] on div "CONTINGENCY Construction Contingency" at bounding box center [346, 663] width 856 height 58
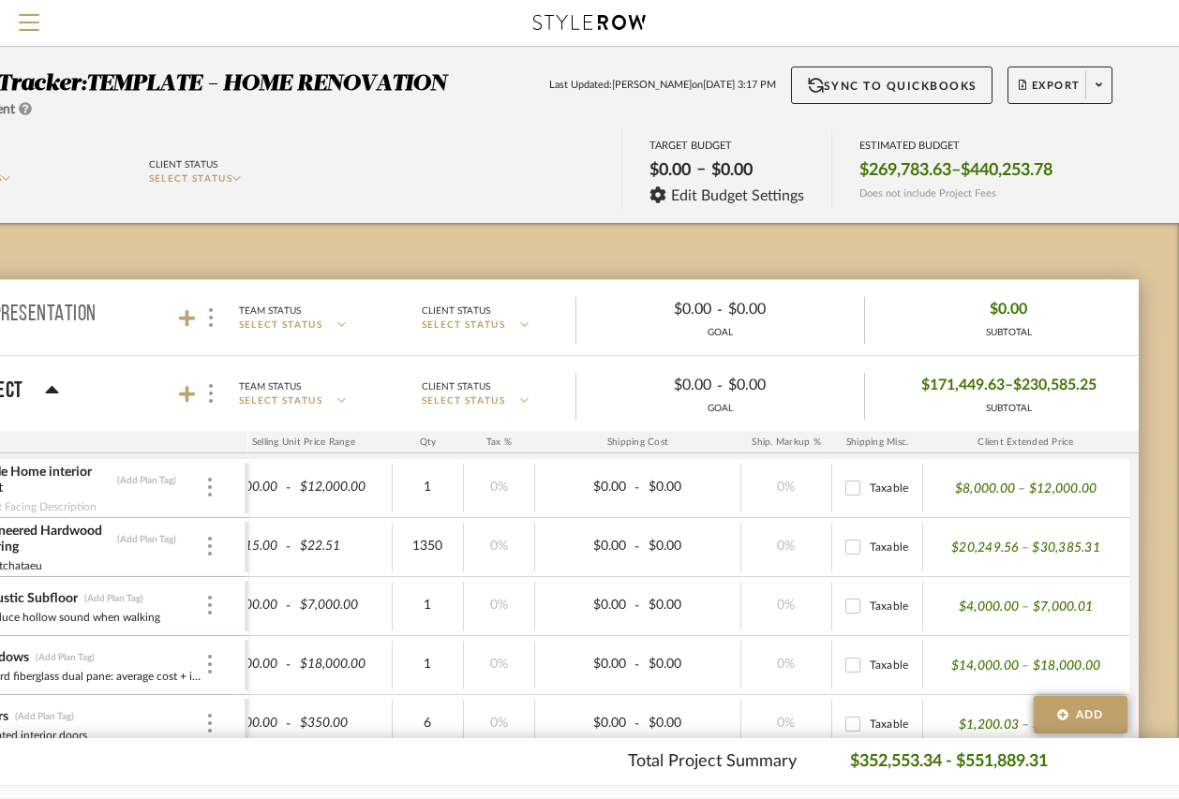
scroll to position [0, 358]
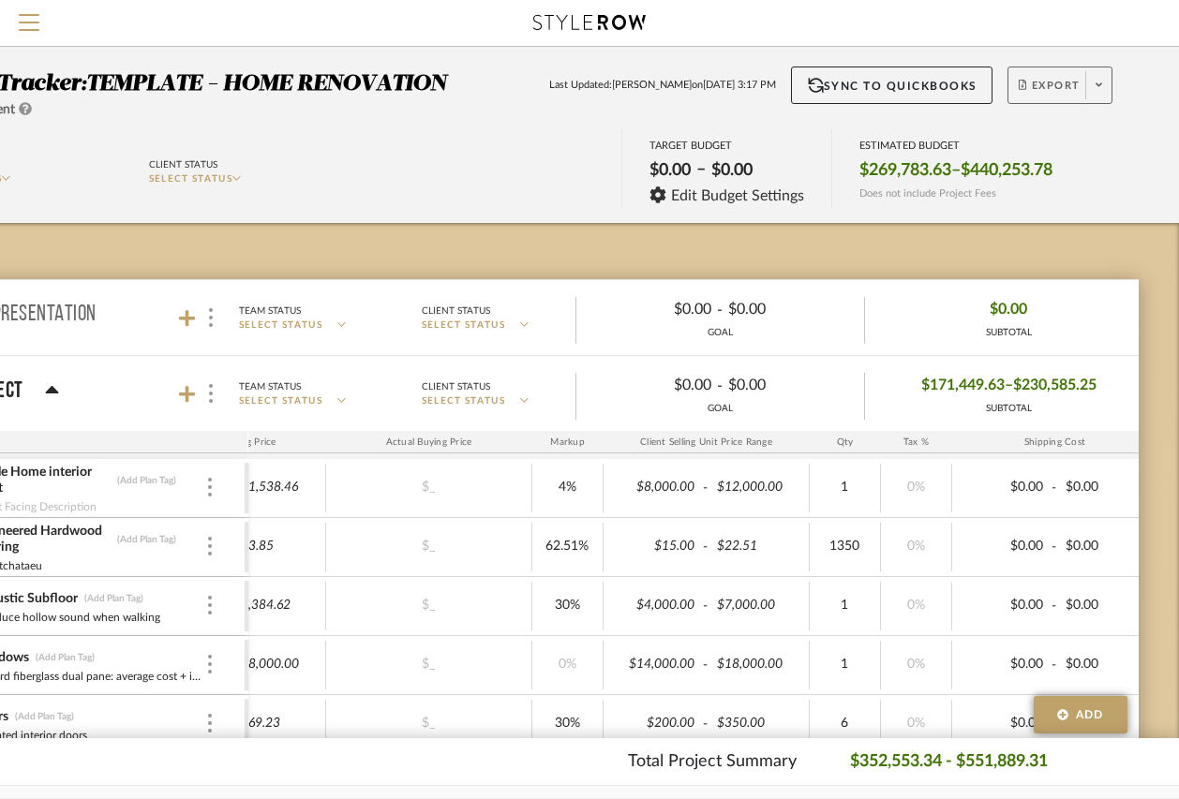
click at [1100, 77] on span at bounding box center [1098, 85] width 26 height 28
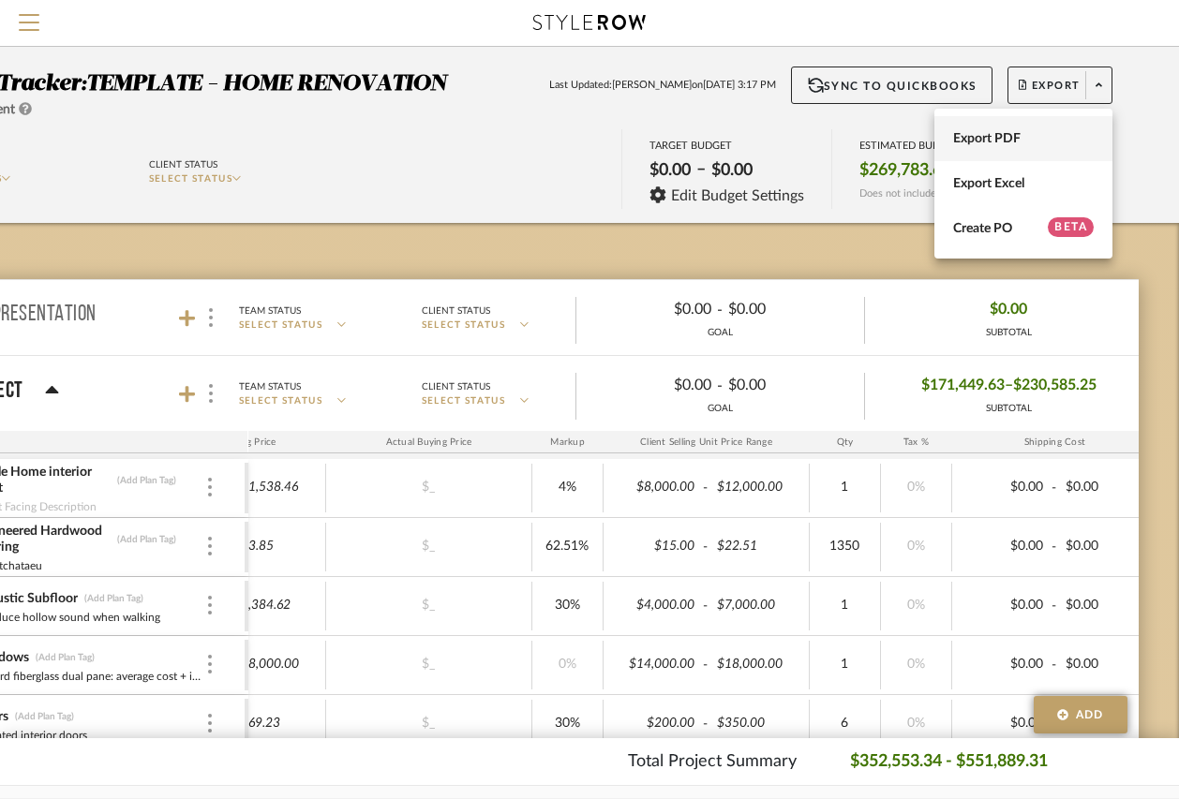
click at [1038, 142] on span "Export PDF" at bounding box center [1023, 139] width 141 height 16
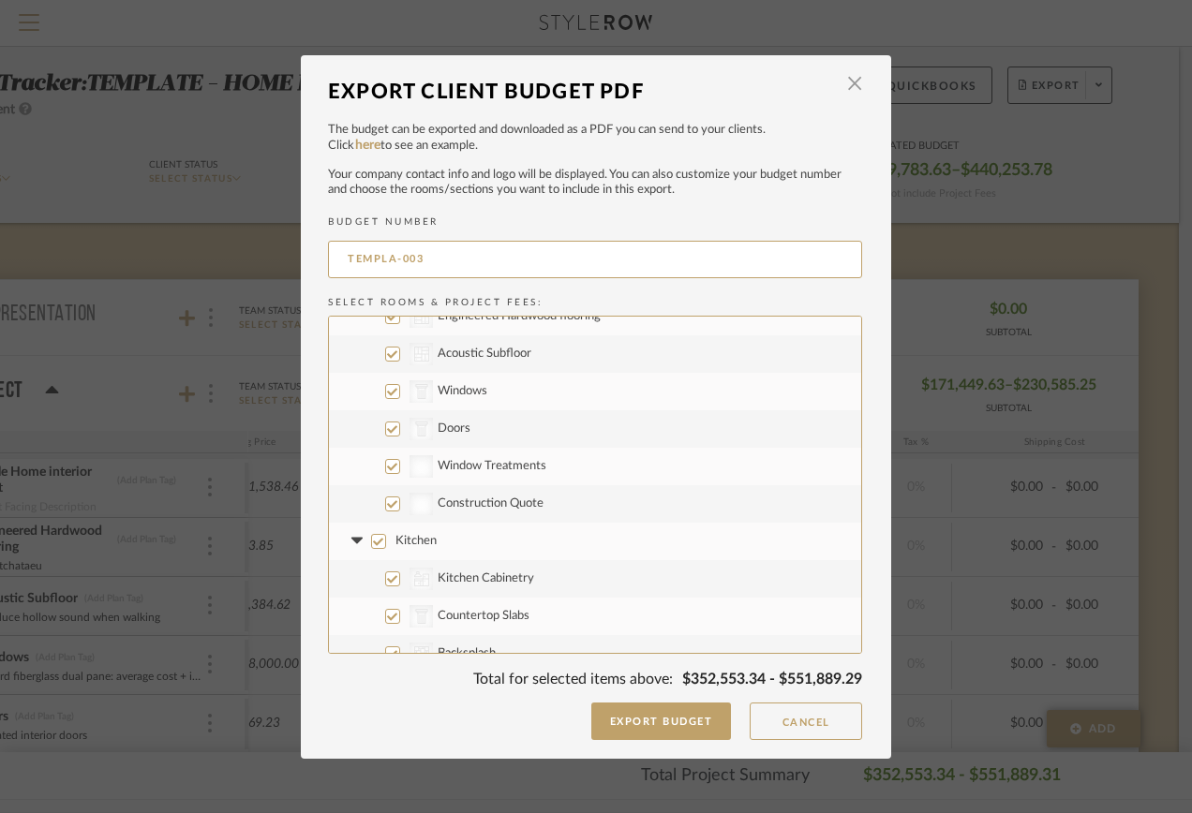
click at [385, 509] on input "Construction Quote" at bounding box center [392, 504] width 15 height 15
checkbox input "false"
click at [385, 504] on input "Construction Quote" at bounding box center [392, 504] width 15 height 15
checkbox input "true"
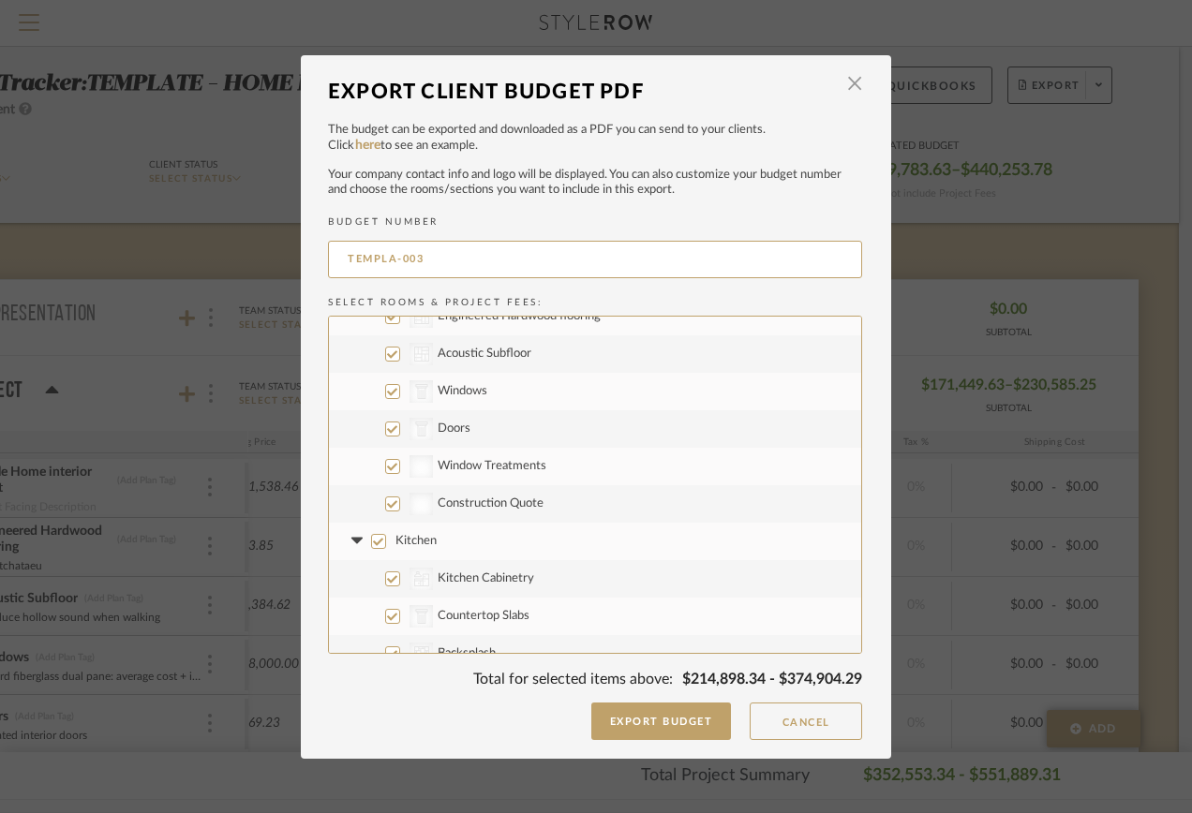
checkbox input "true"
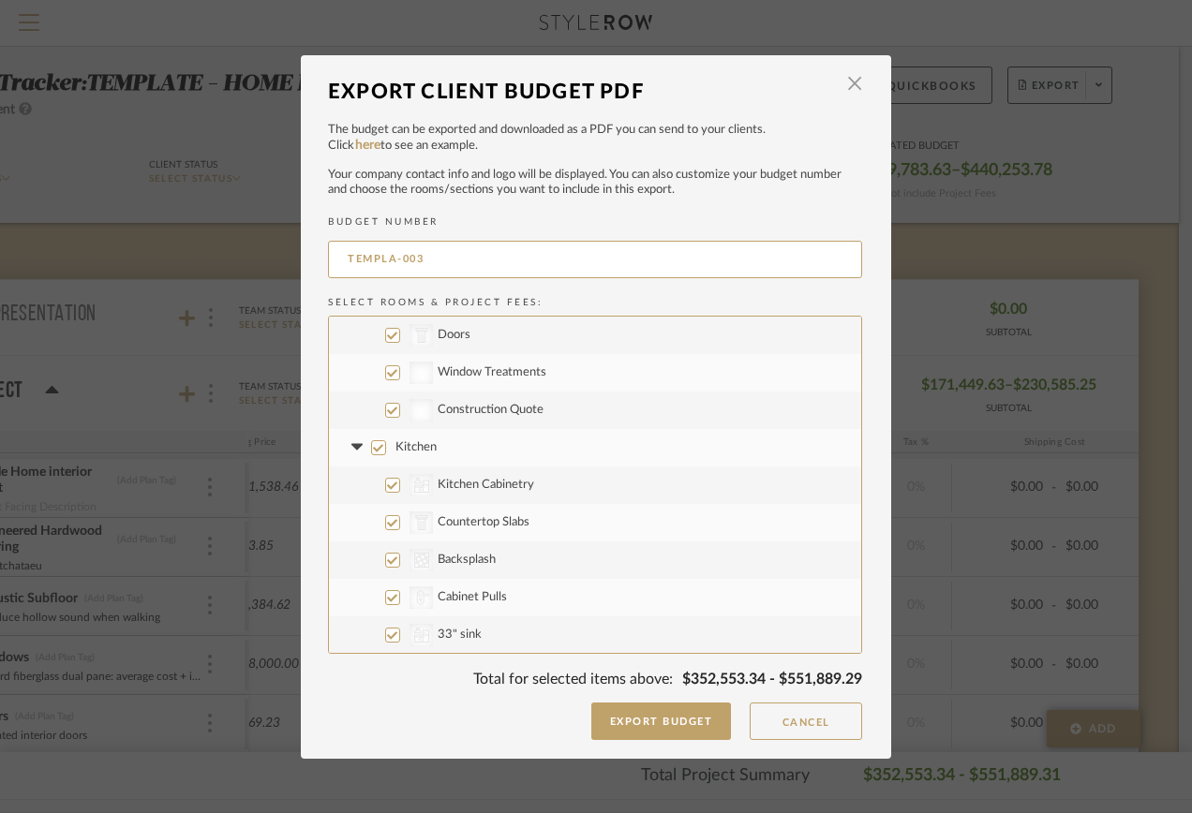
click at [385, 403] on input "Construction Quote" at bounding box center [392, 410] width 15 height 15
checkbox input "false"
click at [386, 450] on input "CategoryIconArchitectural Created with Sketch. Fireplaces & Firepits" at bounding box center [392, 447] width 15 height 15
checkbox input "false"
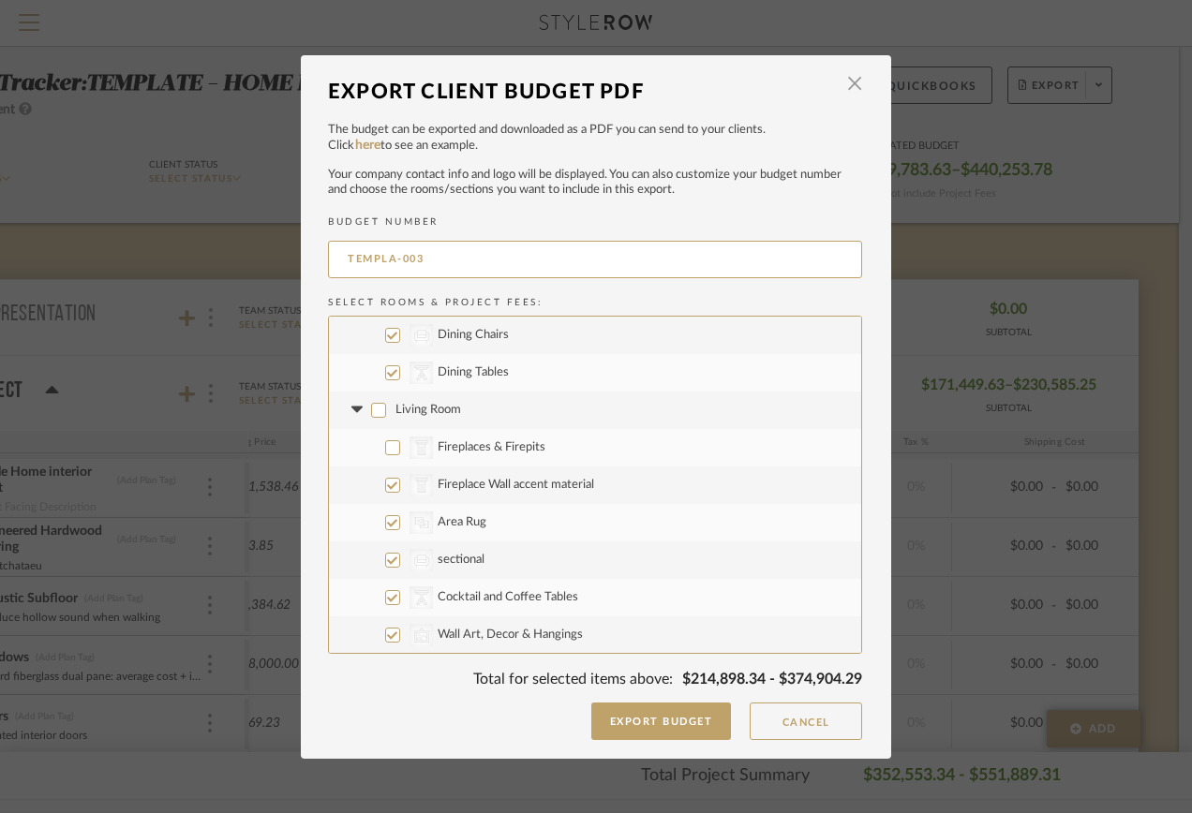
checkbox input "false"
click at [385, 484] on input "CategoryIconArchitectural Created with Sketch. Fireplace Wall accent material" at bounding box center [392, 485] width 15 height 15
checkbox input "false"
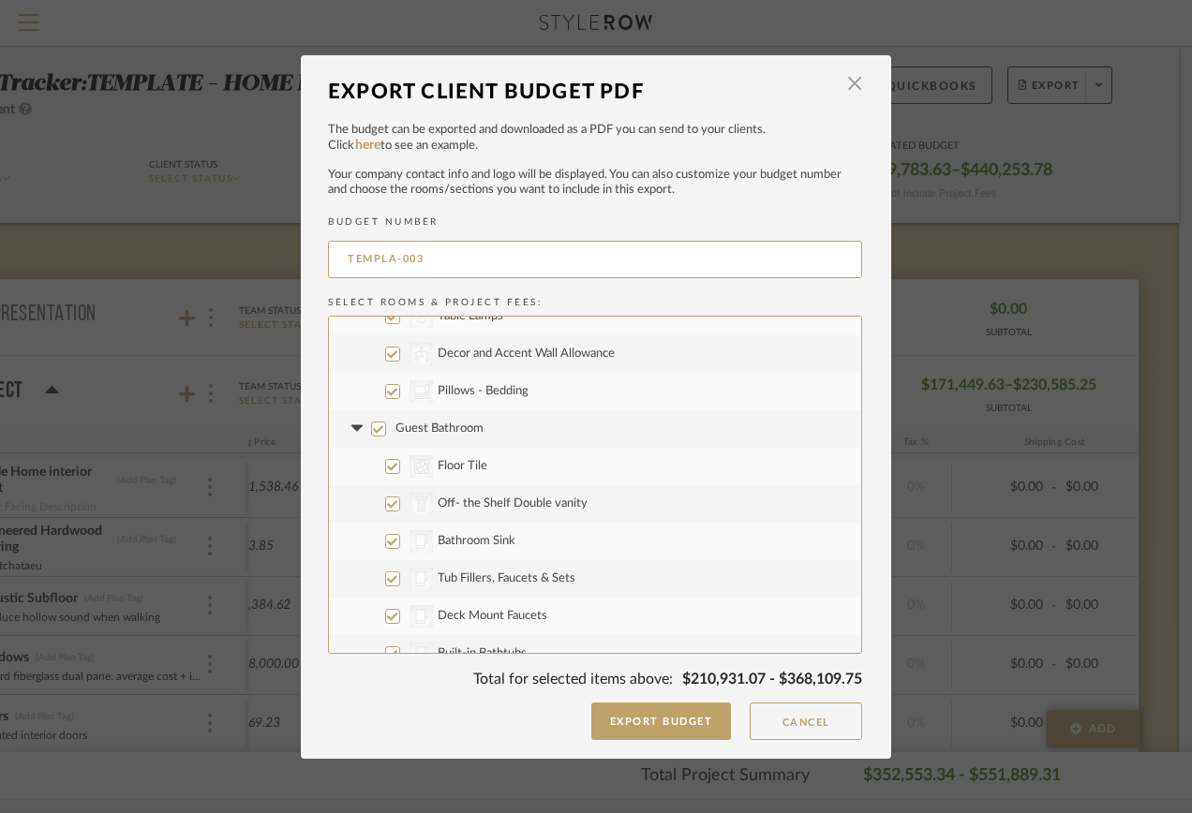
click at [373, 427] on input "Guest Bathroom" at bounding box center [378, 429] width 15 height 15
checkbox input "false"
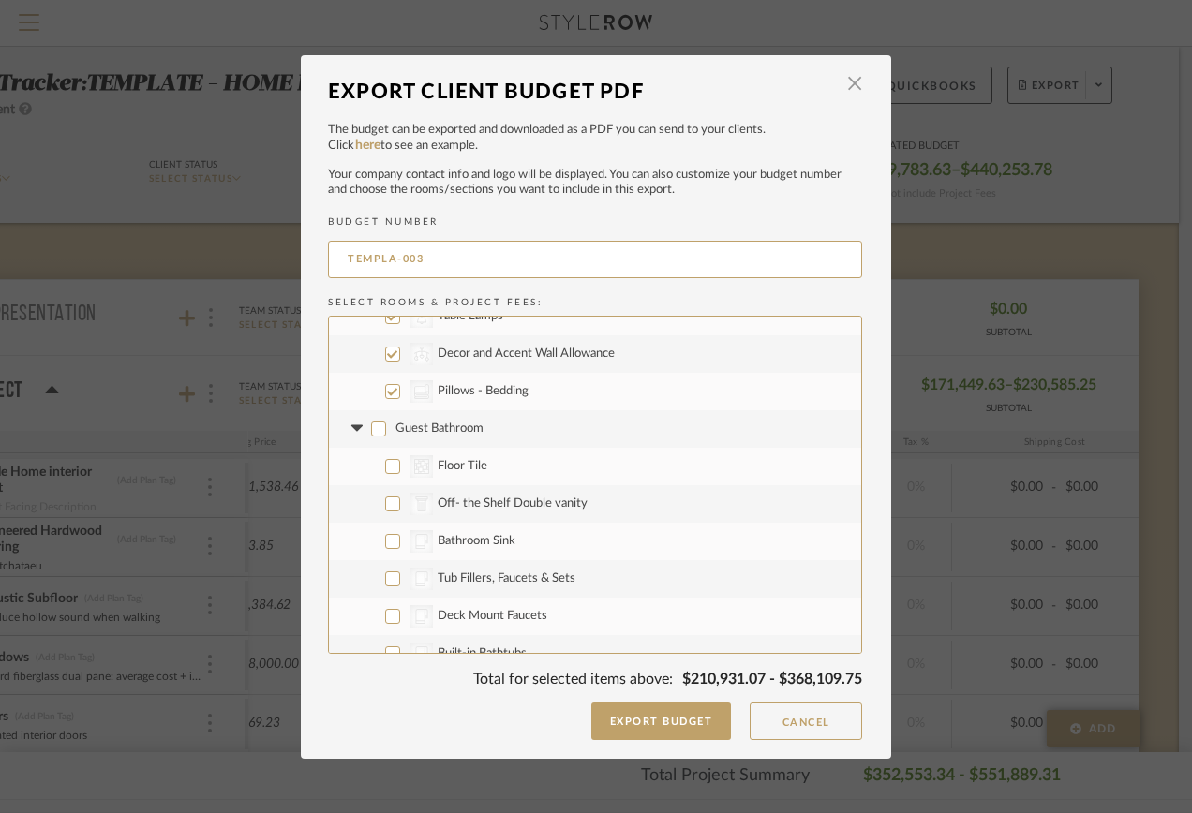
checkbox input "false"
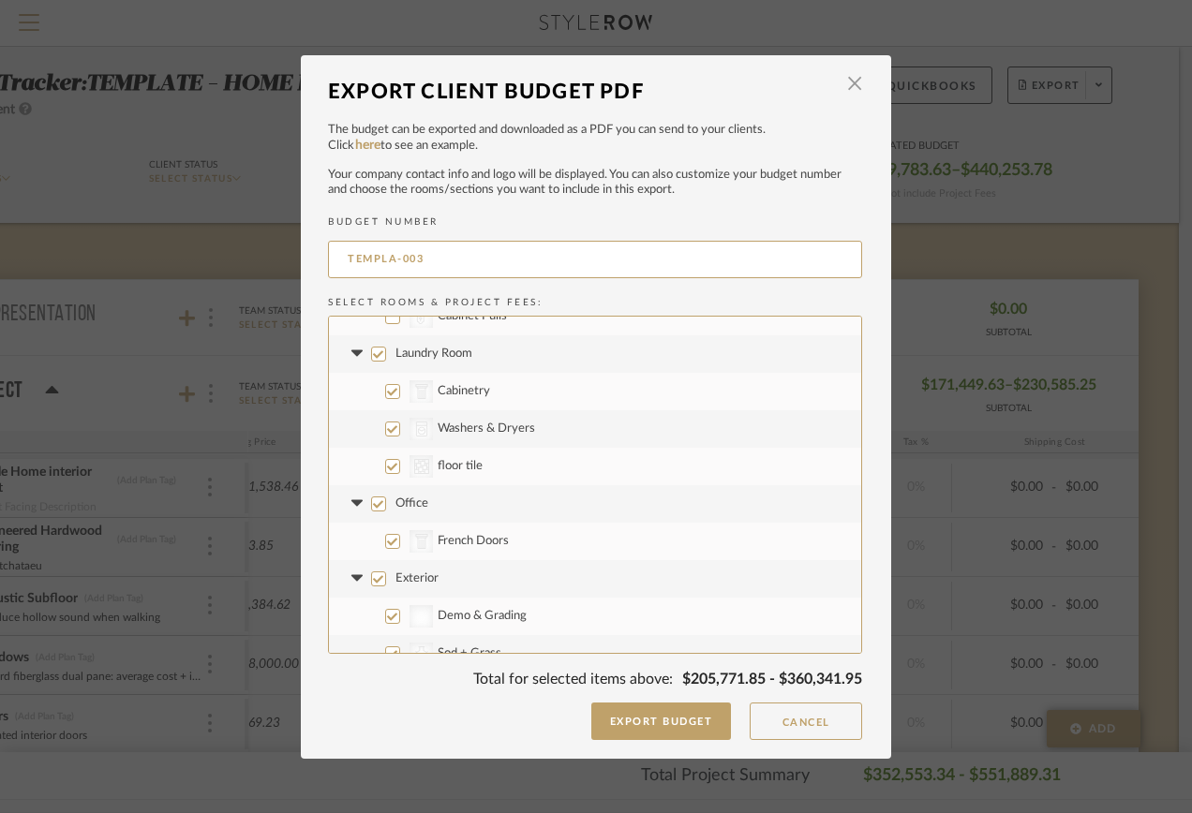
drag, startPoint x: 372, startPoint y: 504, endPoint x: 443, endPoint y: 521, distance: 73.2
click at [372, 504] on input "Office" at bounding box center [378, 504] width 15 height 15
checkbox input "false"
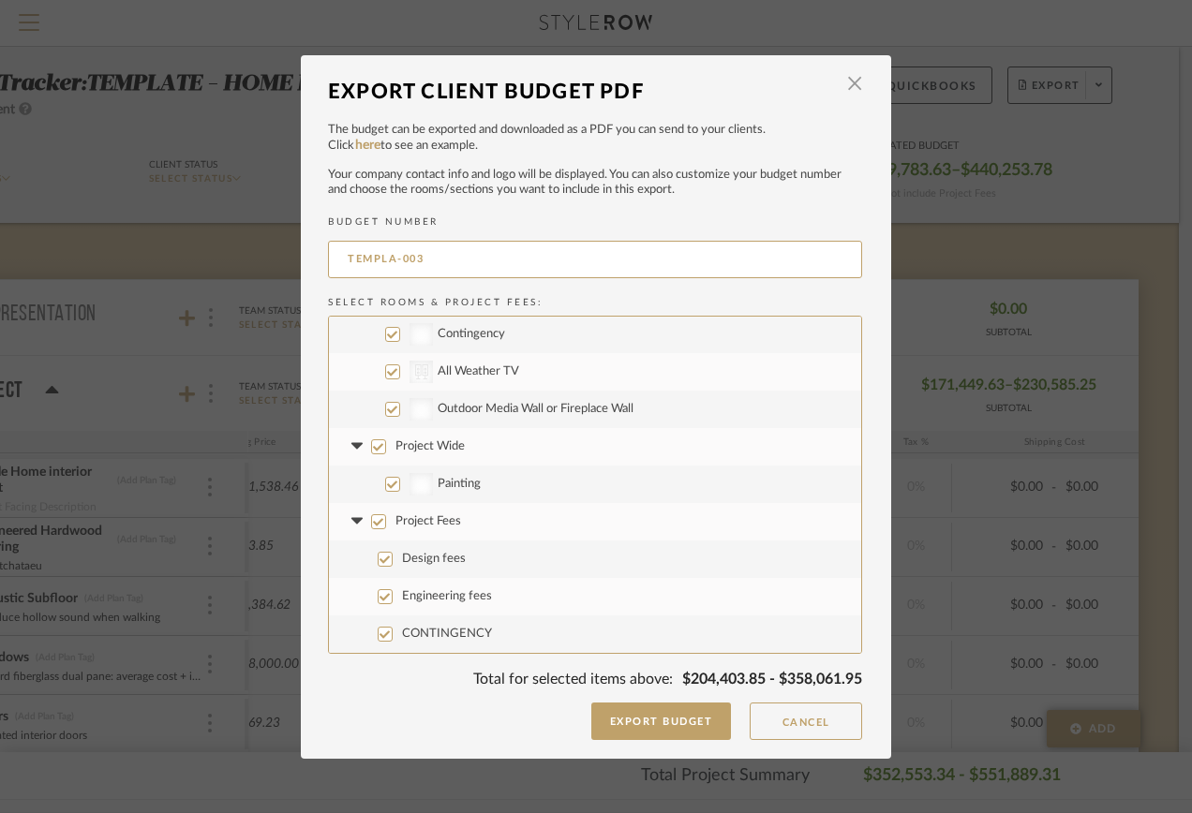
click at [380, 596] on input "Engineering fees" at bounding box center [385, 596] width 15 height 15
checkbox input "false"
click at [659, 728] on button "Export Budget" at bounding box center [661, 721] width 141 height 37
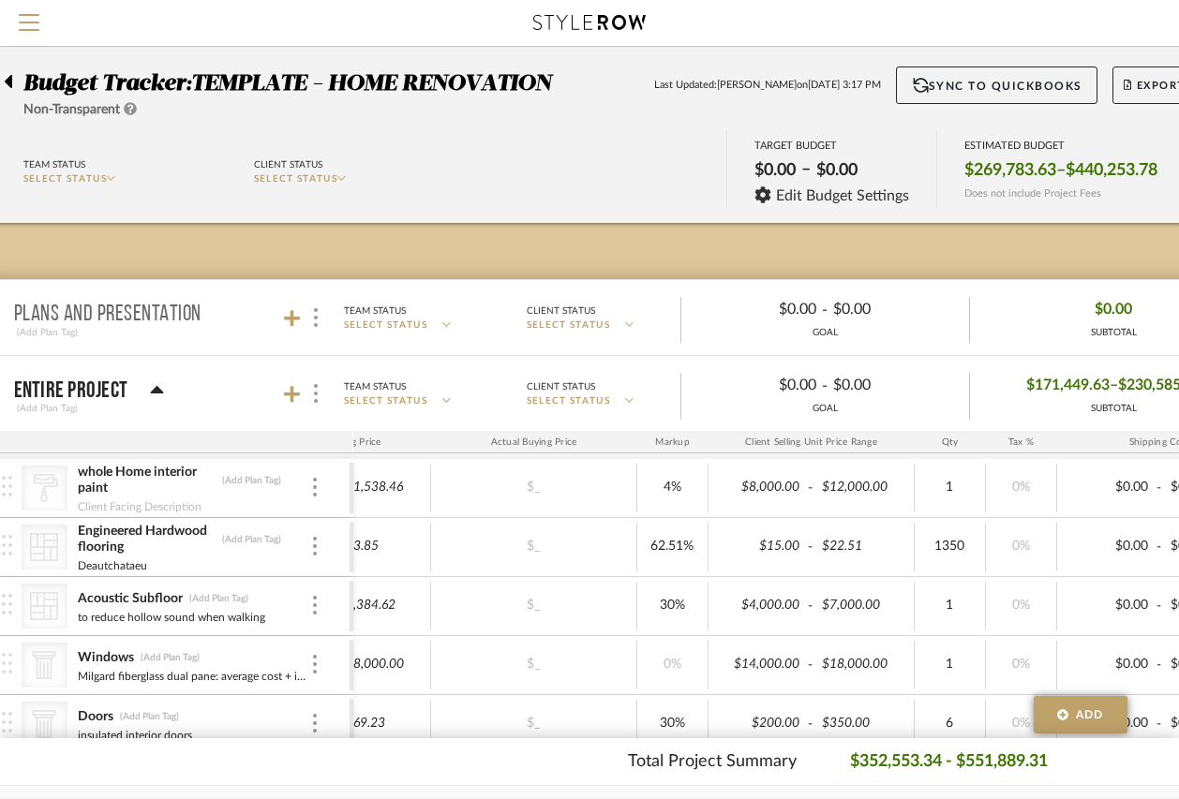
scroll to position [0, 63]
click at [1150, 92] on span "Export" at bounding box center [1157, 93] width 62 height 28
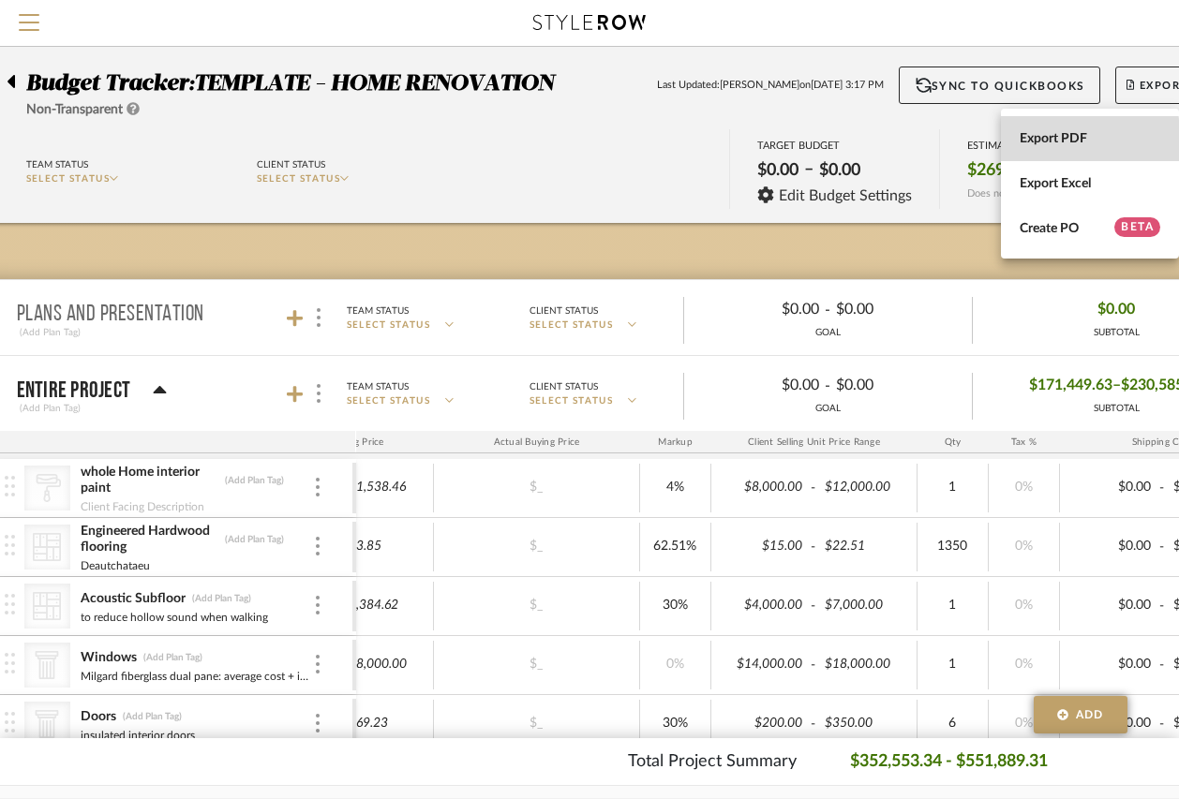
click at [1027, 142] on span "Export PDF" at bounding box center [1090, 139] width 141 height 16
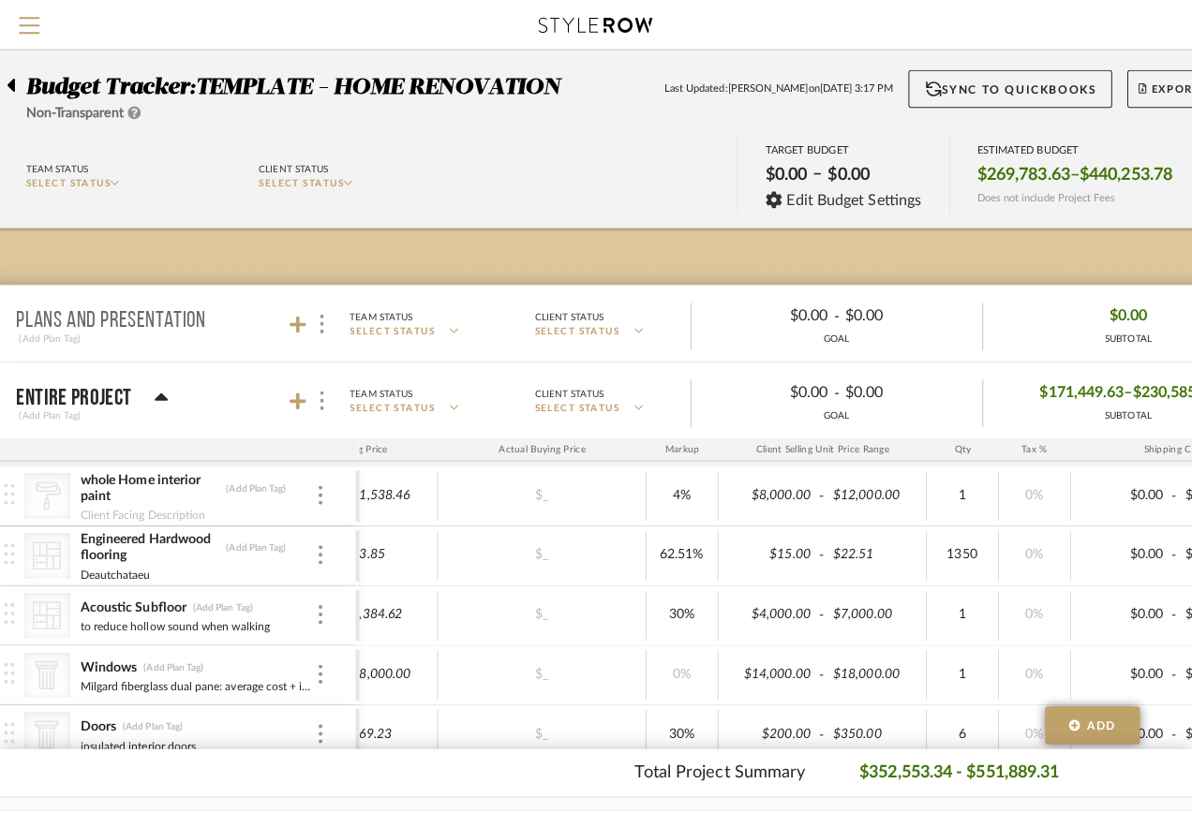
scroll to position [0, 0]
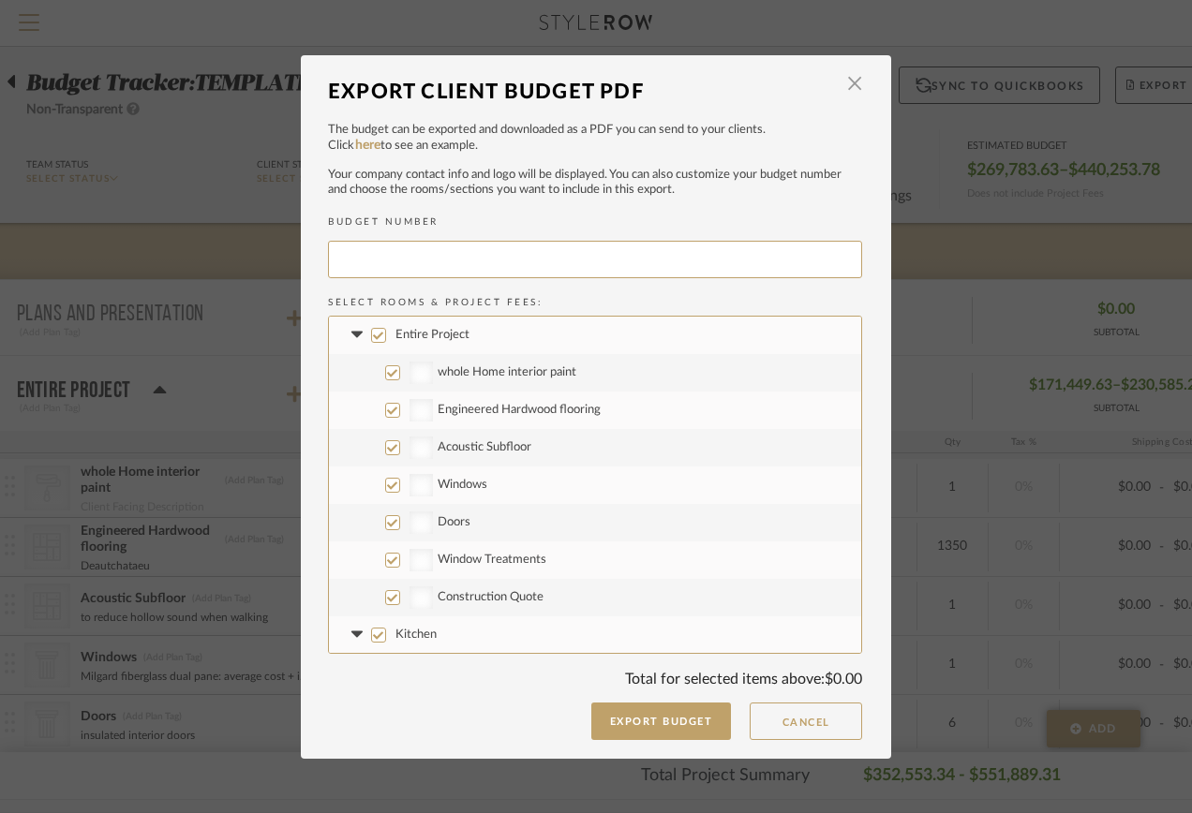
type input "TEMPLA-004"
click at [385, 481] on input "CategoryIconArchitectural Created with Sketch. Windows" at bounding box center [392, 485] width 15 height 15
checkbox input "false"
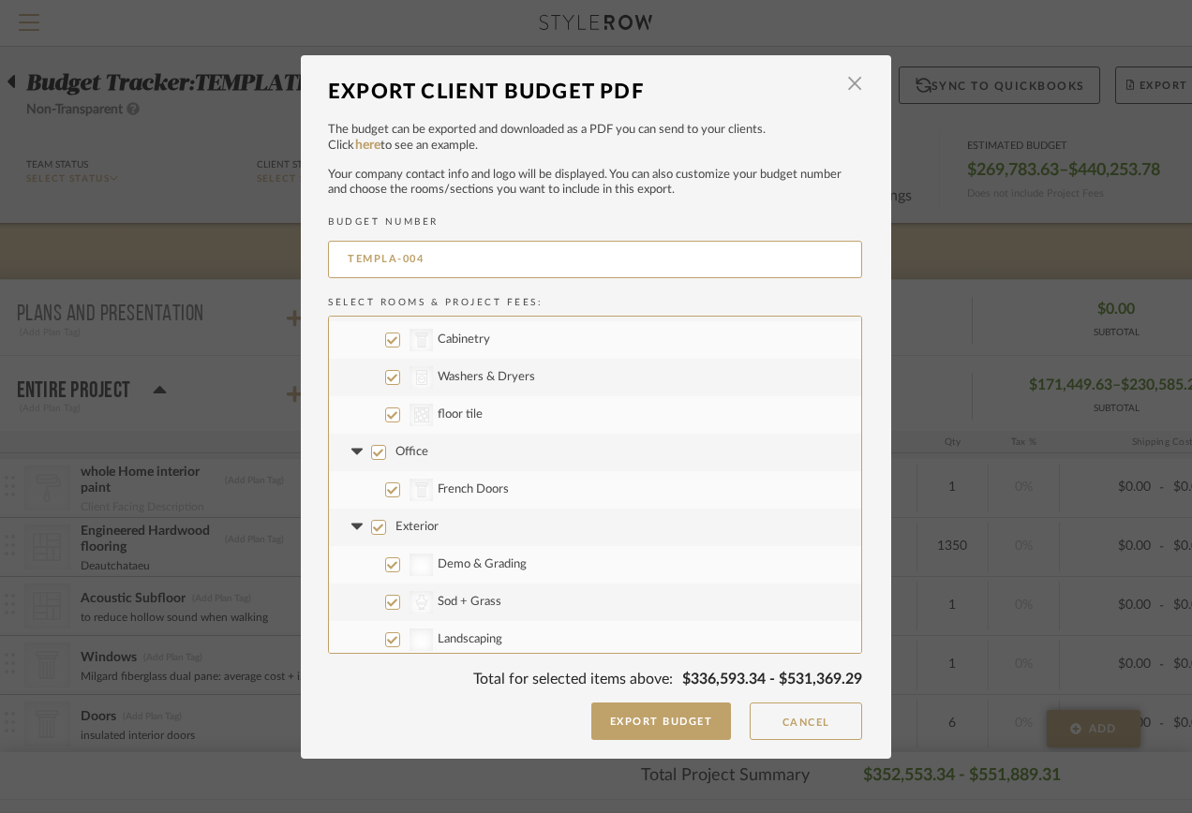
scroll to position [2811, 0]
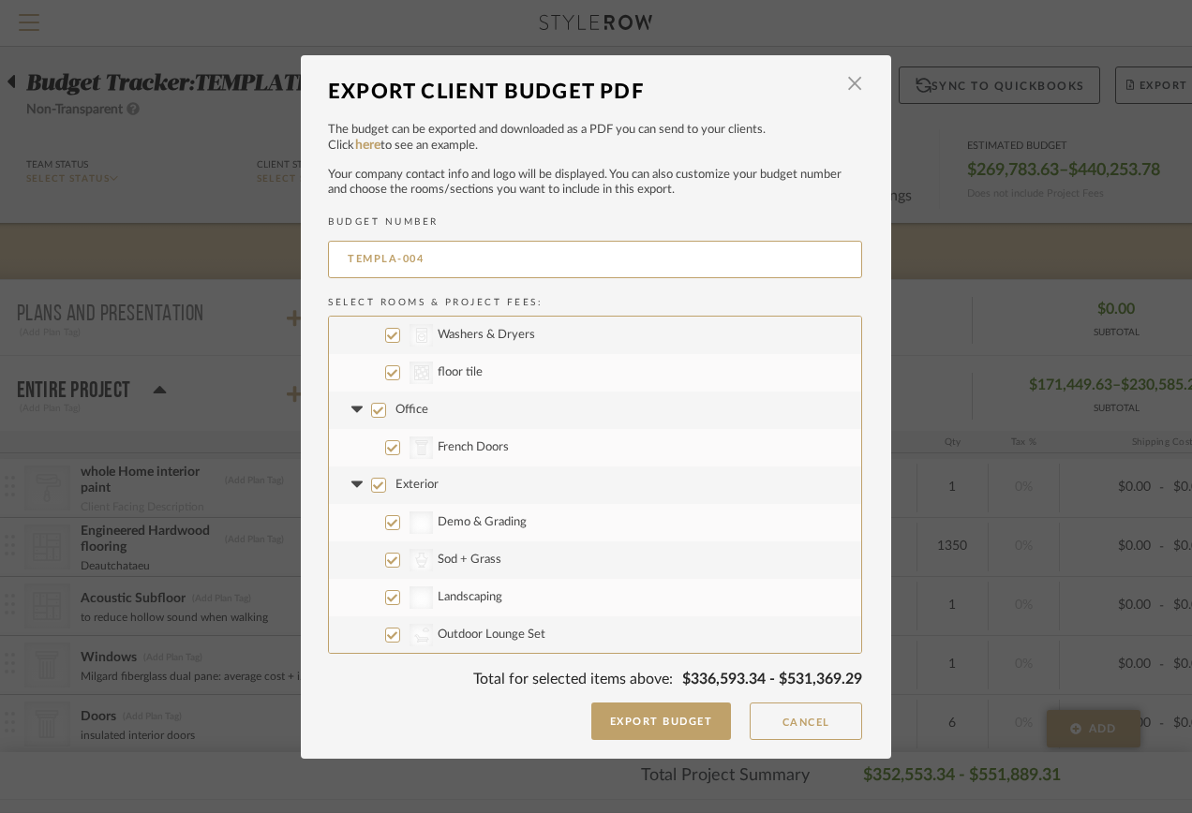
click at [374, 408] on input "Office" at bounding box center [378, 410] width 15 height 15
checkbox input "false"
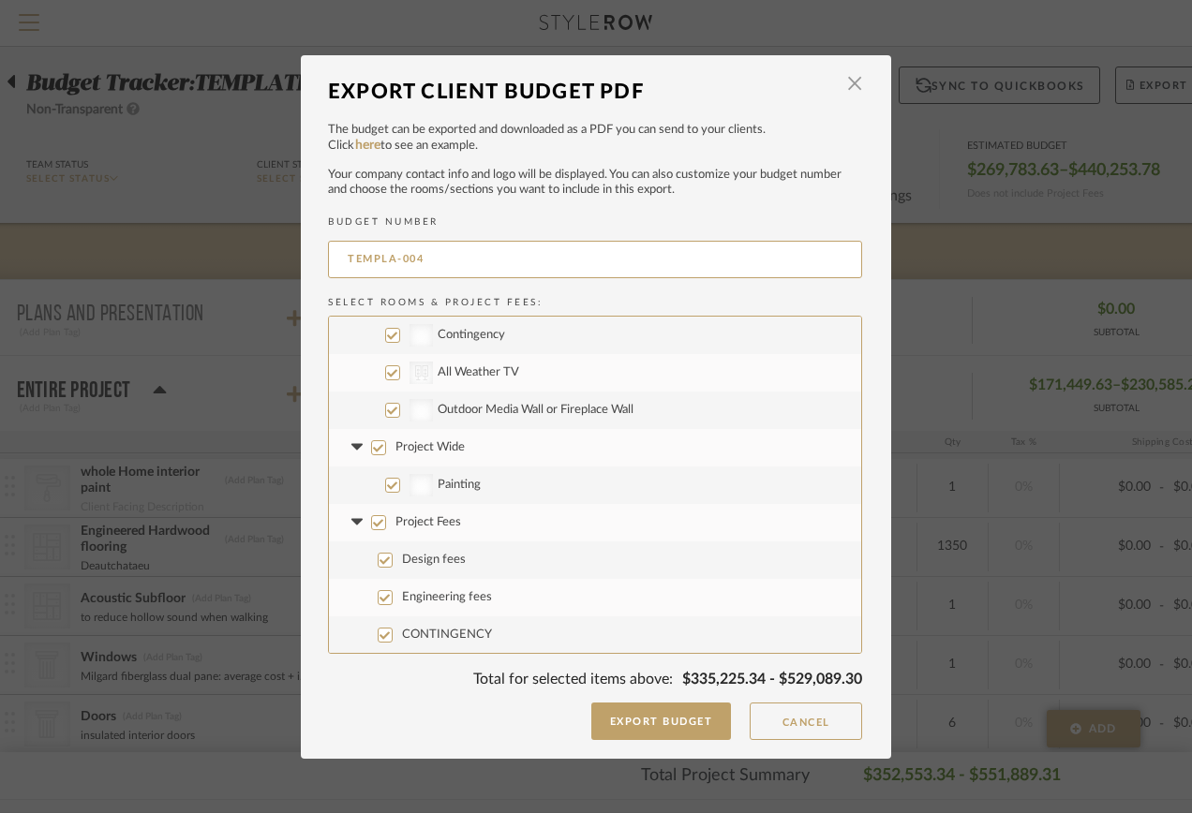
scroll to position [3187, 0]
click at [378, 597] on input "Engineering fees" at bounding box center [385, 596] width 15 height 15
checkbox input "false"
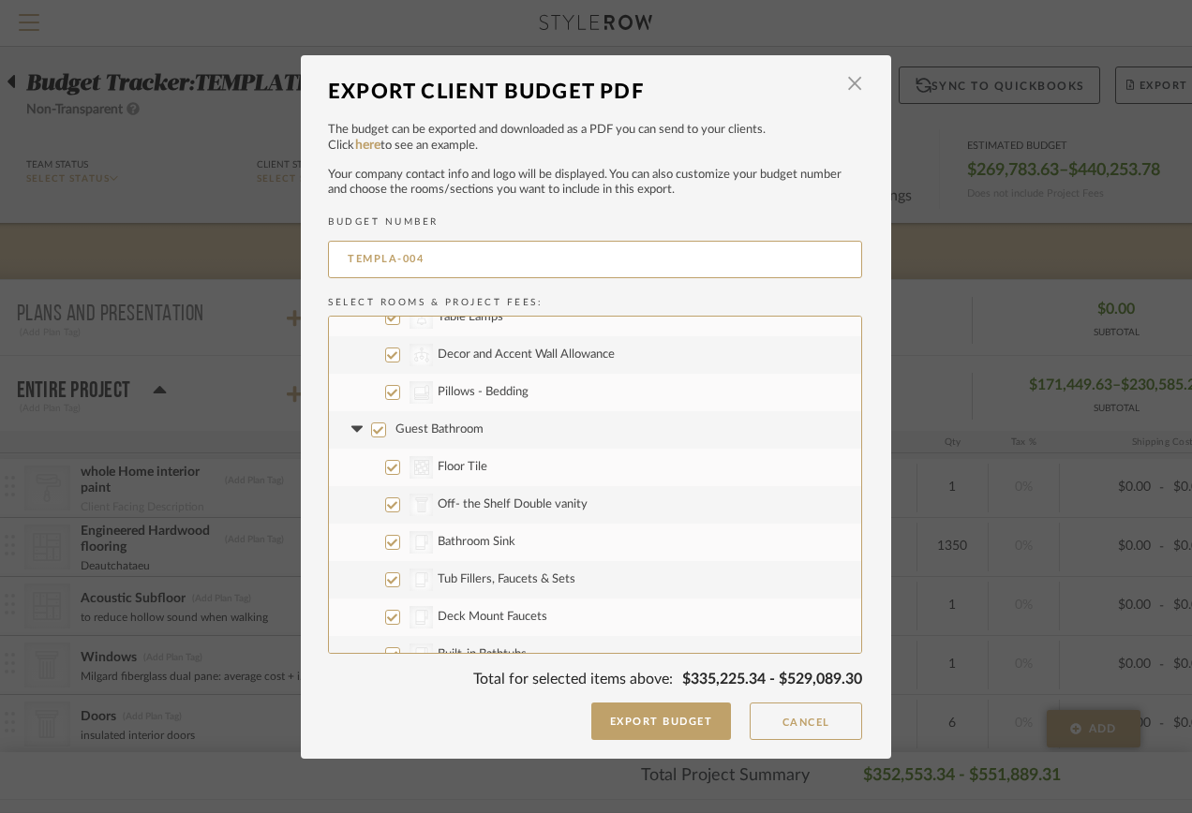
scroll to position [2343, 0]
click at [373, 432] on input "Guest Bathroom" at bounding box center [378, 429] width 15 height 15
checkbox input "false"
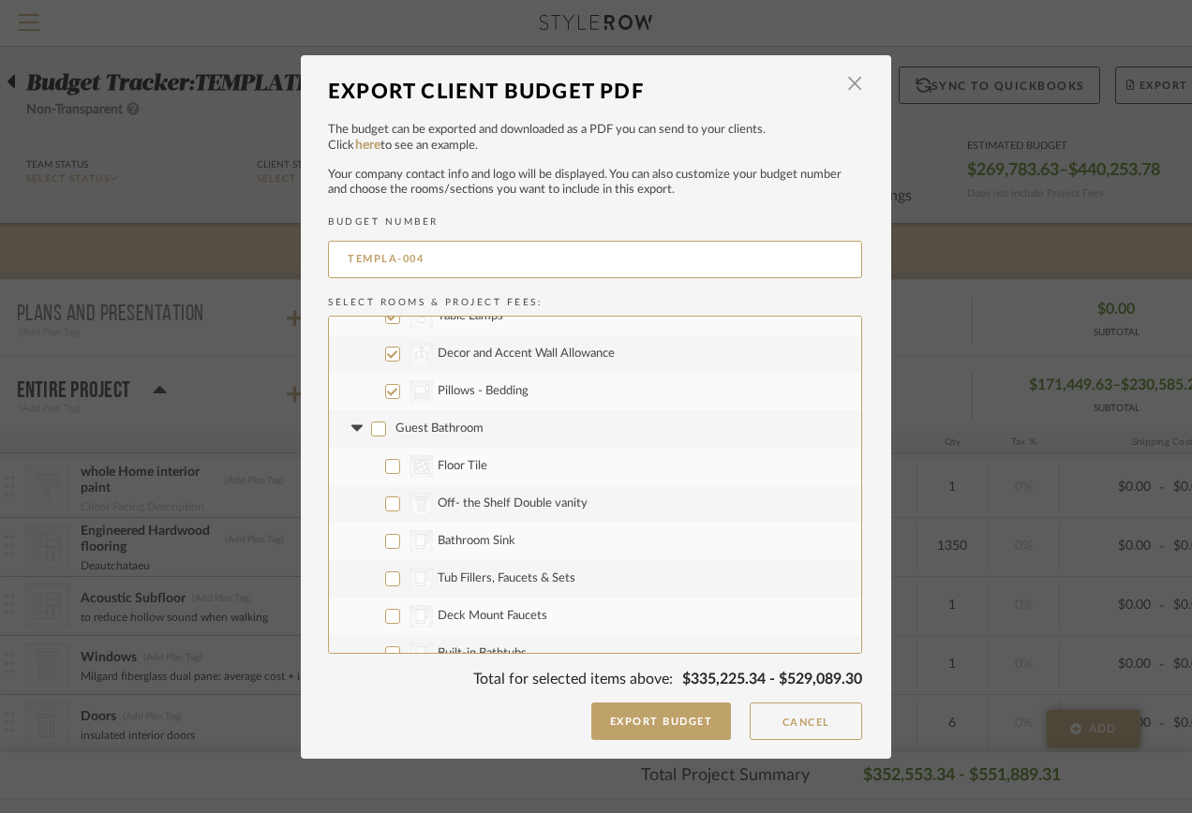
checkbox input "false"
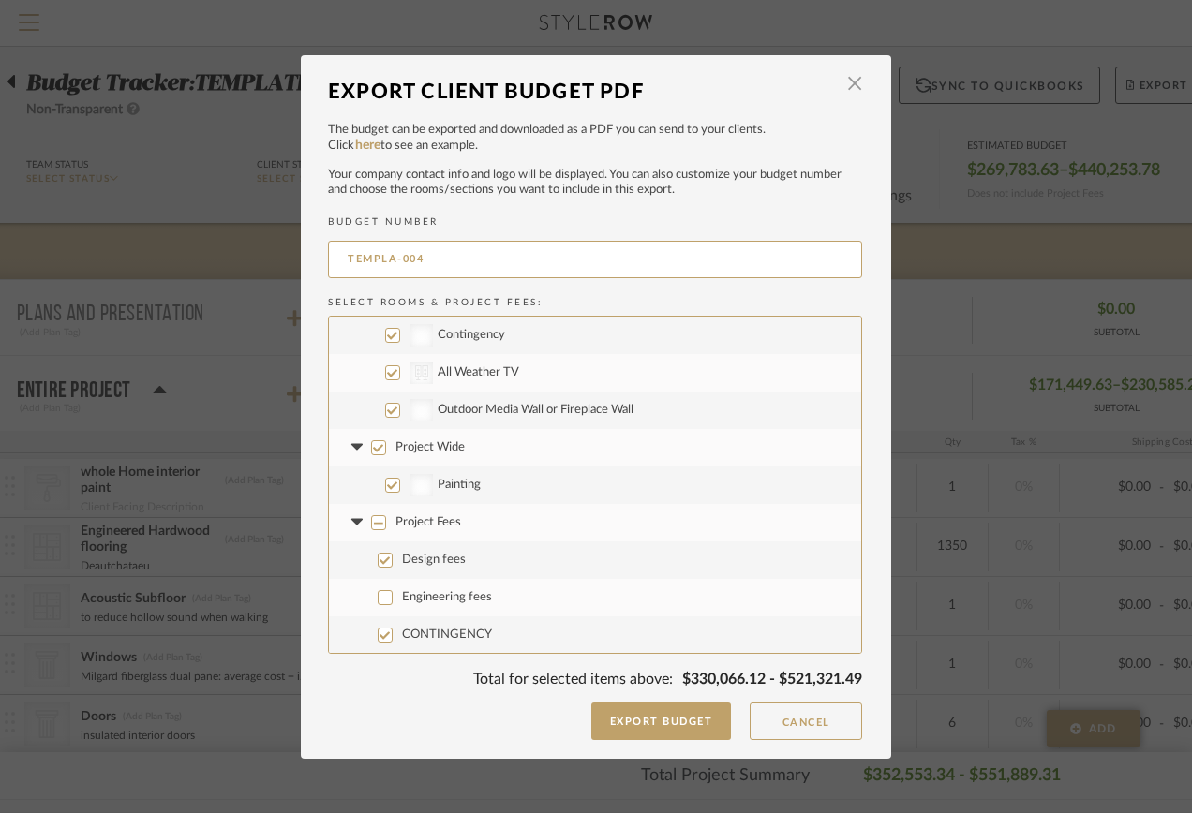
scroll to position [3187, 0]
click at [842, 83] on span "button" at bounding box center [854, 84] width 37 height 37
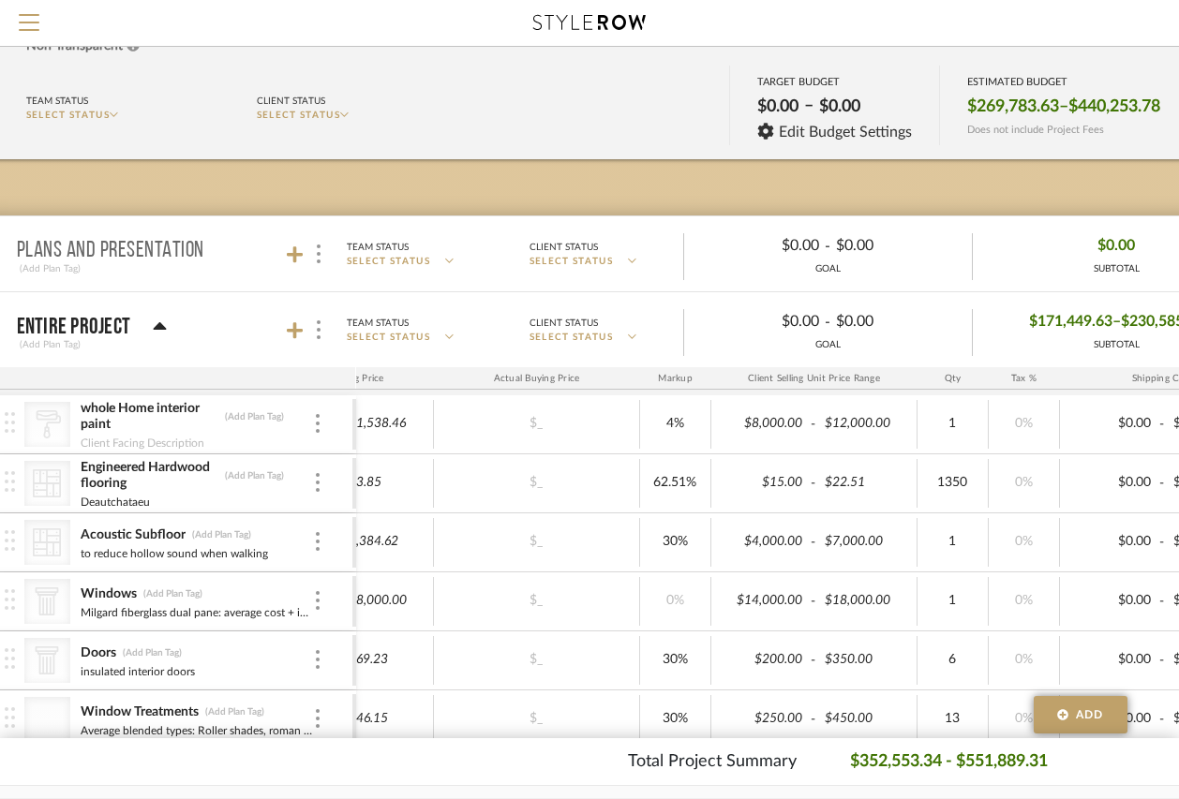
scroll to position [375, 63]
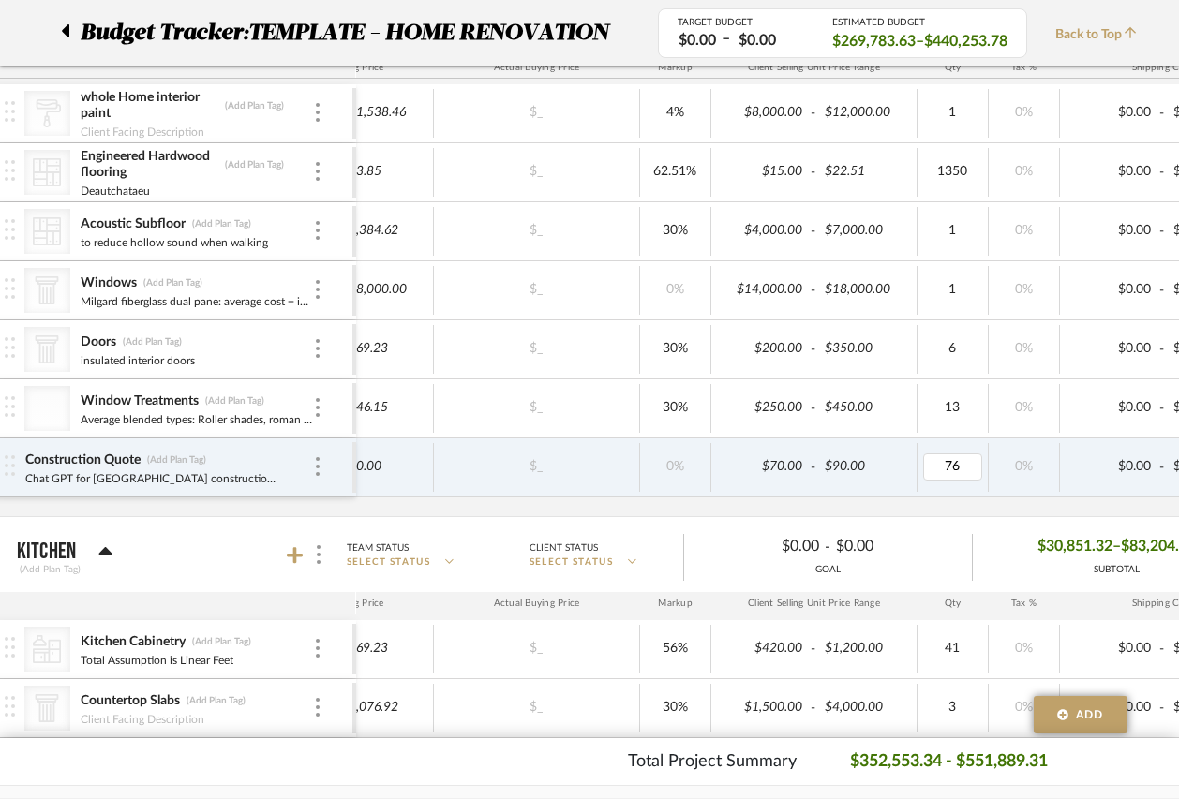
type input "764"
click at [958, 506] on div "CategoryIconPaint Created with Sketch. whole Home interior paint (Add Plan Tag)…" at bounding box center [694, 300] width 1938 height 432
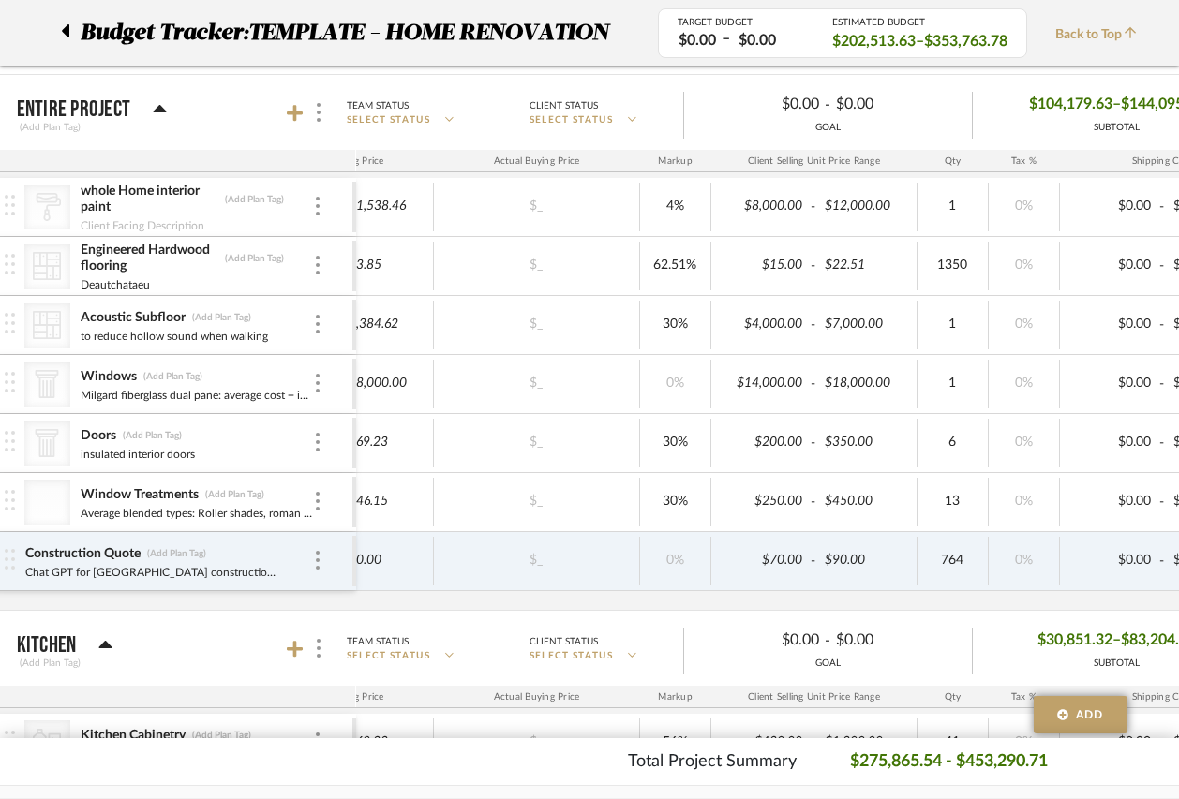
scroll to position [187, 63]
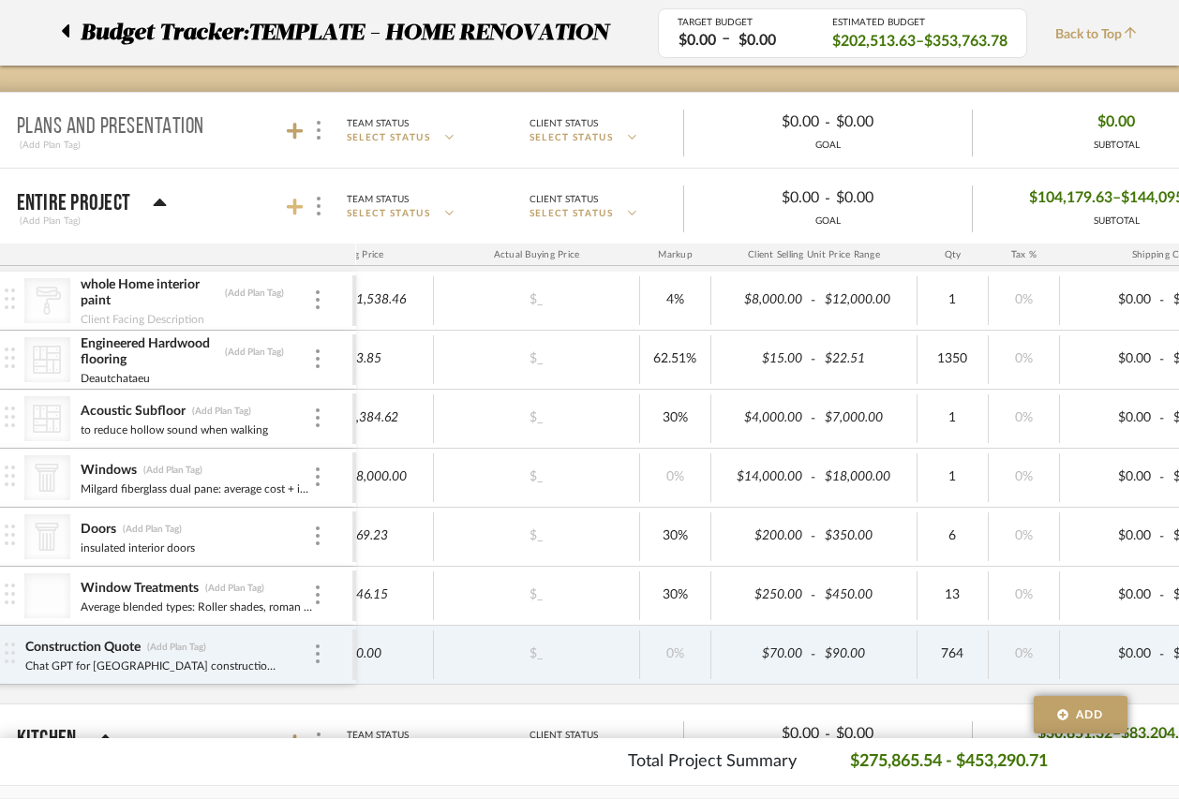
click at [291, 205] on icon at bounding box center [295, 207] width 17 height 19
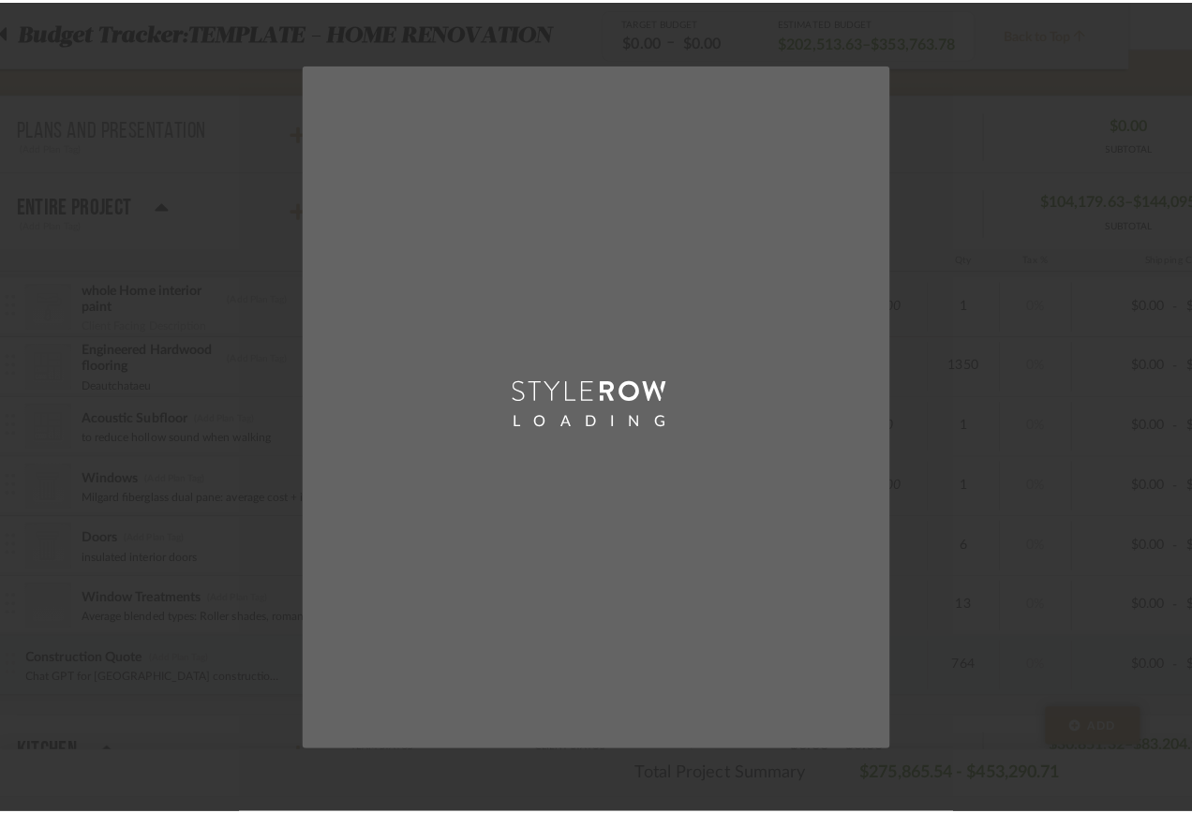
scroll to position [0, 0]
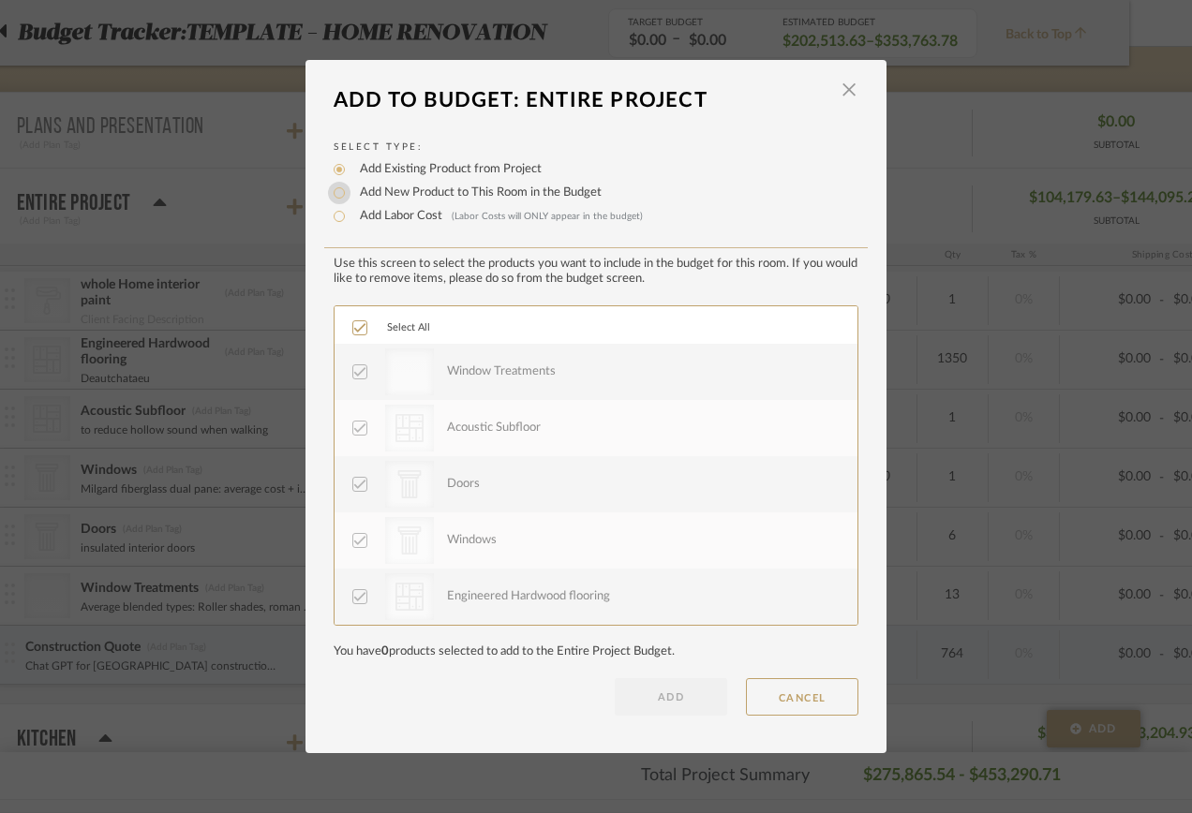
click at [337, 197] on input "Add New Product to This Room in the Budget" at bounding box center [339, 193] width 22 height 22
radio input "true"
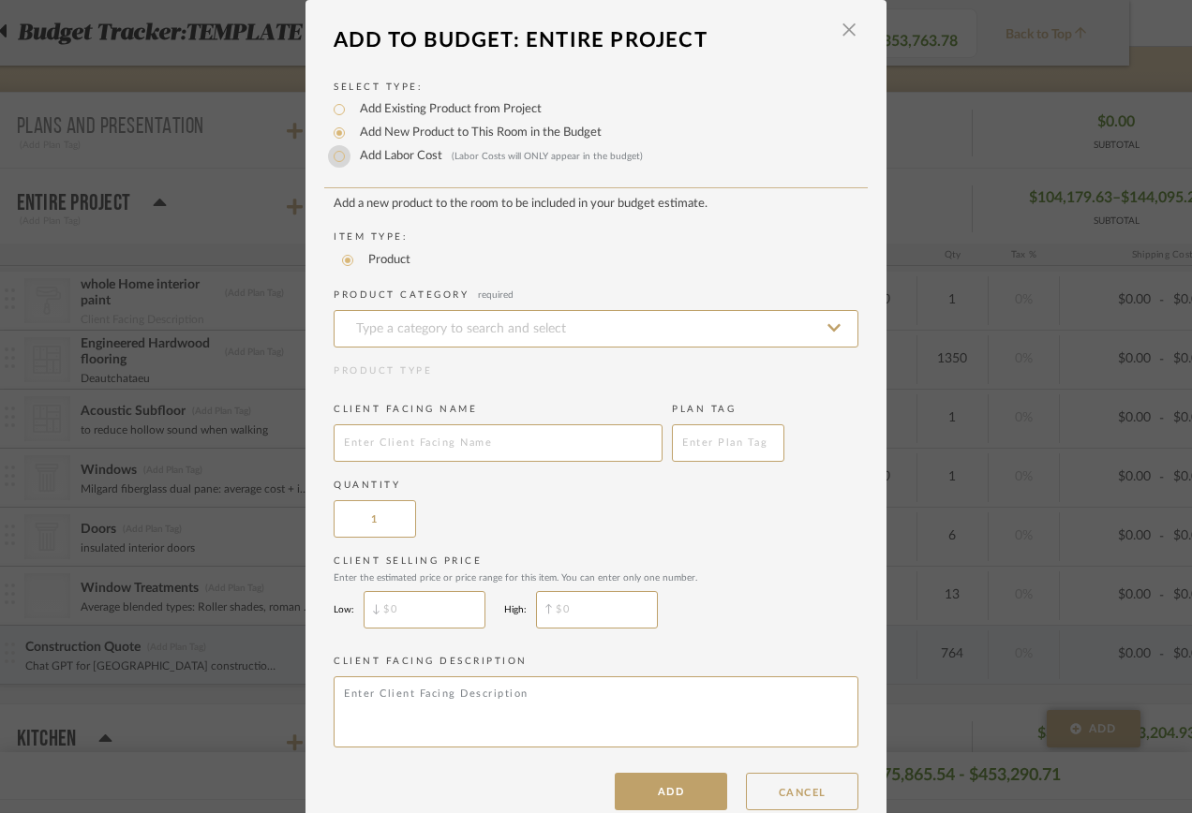
click at [332, 155] on input "Add Labor Cost (Labor Costs will ONLY appear in the budget)" at bounding box center [339, 156] width 22 height 22
radio input "true"
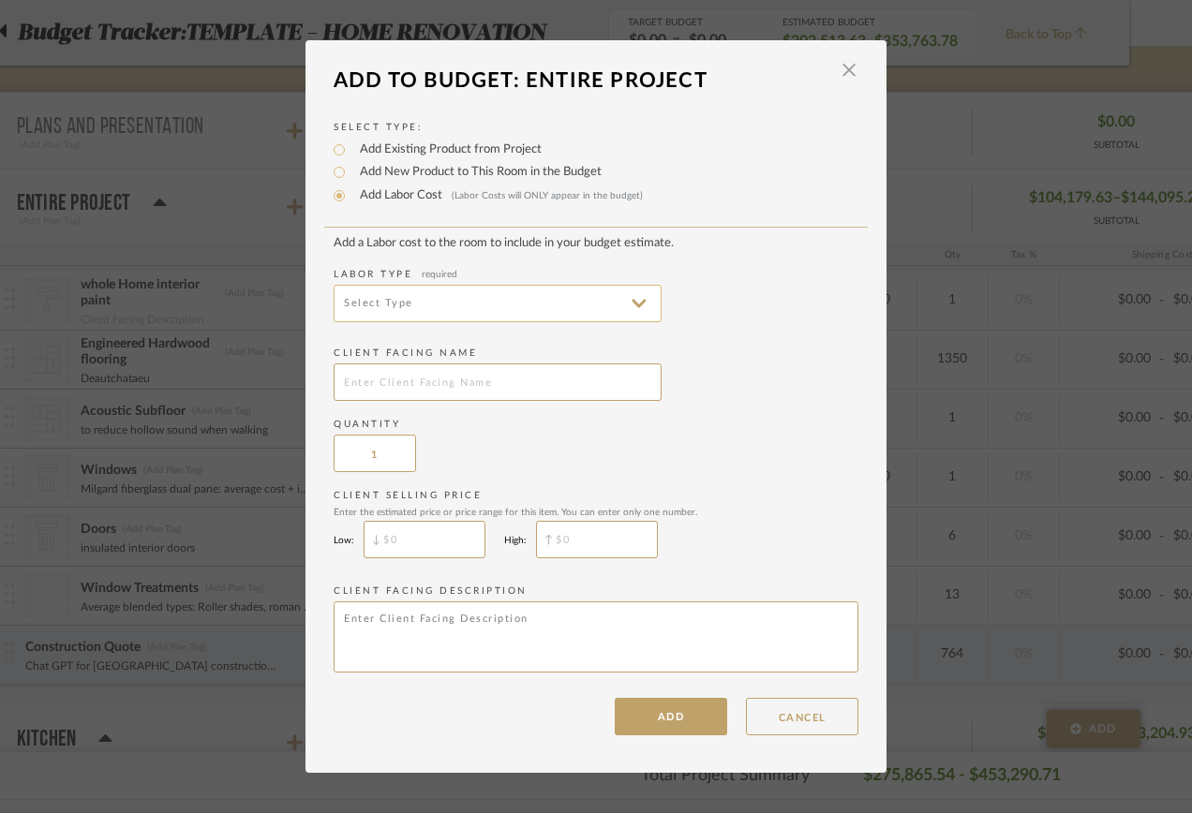
click at [390, 314] on input at bounding box center [498, 303] width 328 height 37
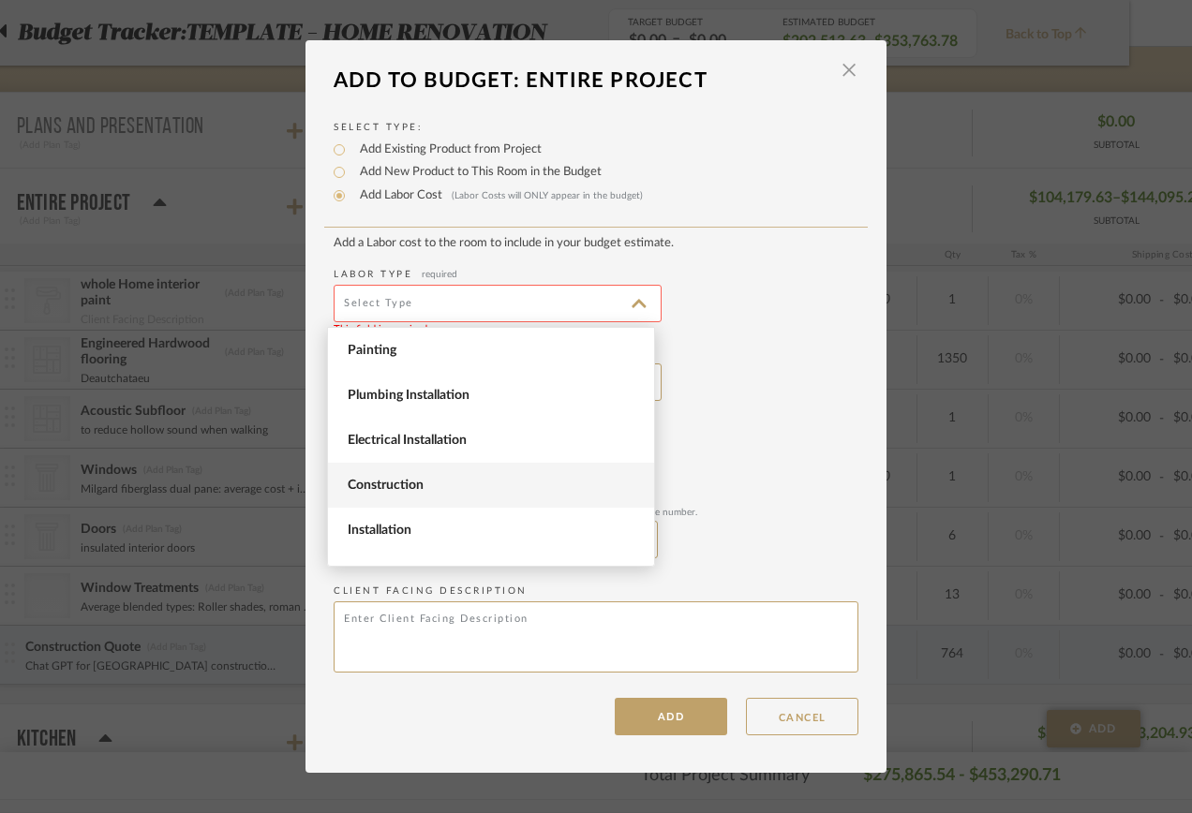
click at [396, 481] on span "Construction" at bounding box center [493, 486] width 291 height 16
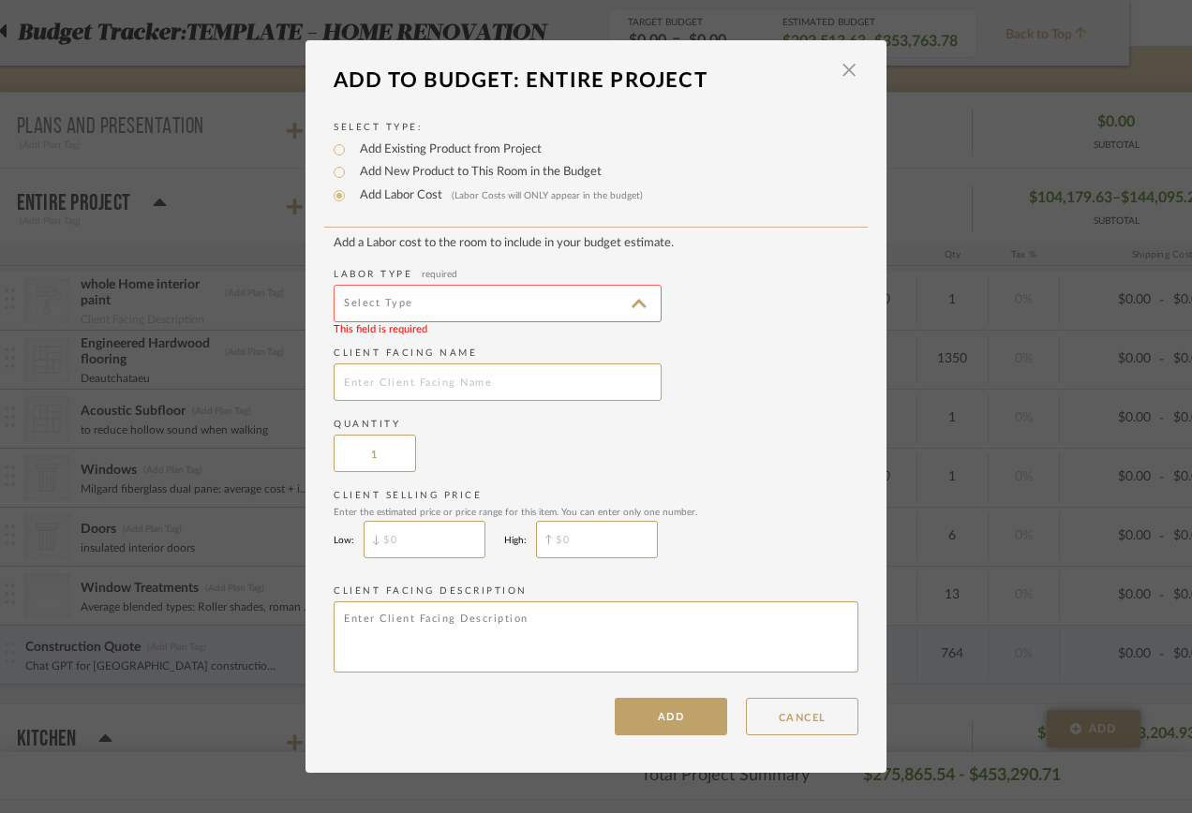
type input "Construction"
click at [391, 378] on input "text" at bounding box center [498, 382] width 328 height 37
type input "Addition construction"
click at [382, 447] on input "1" at bounding box center [375, 453] width 82 height 37
type input "100"
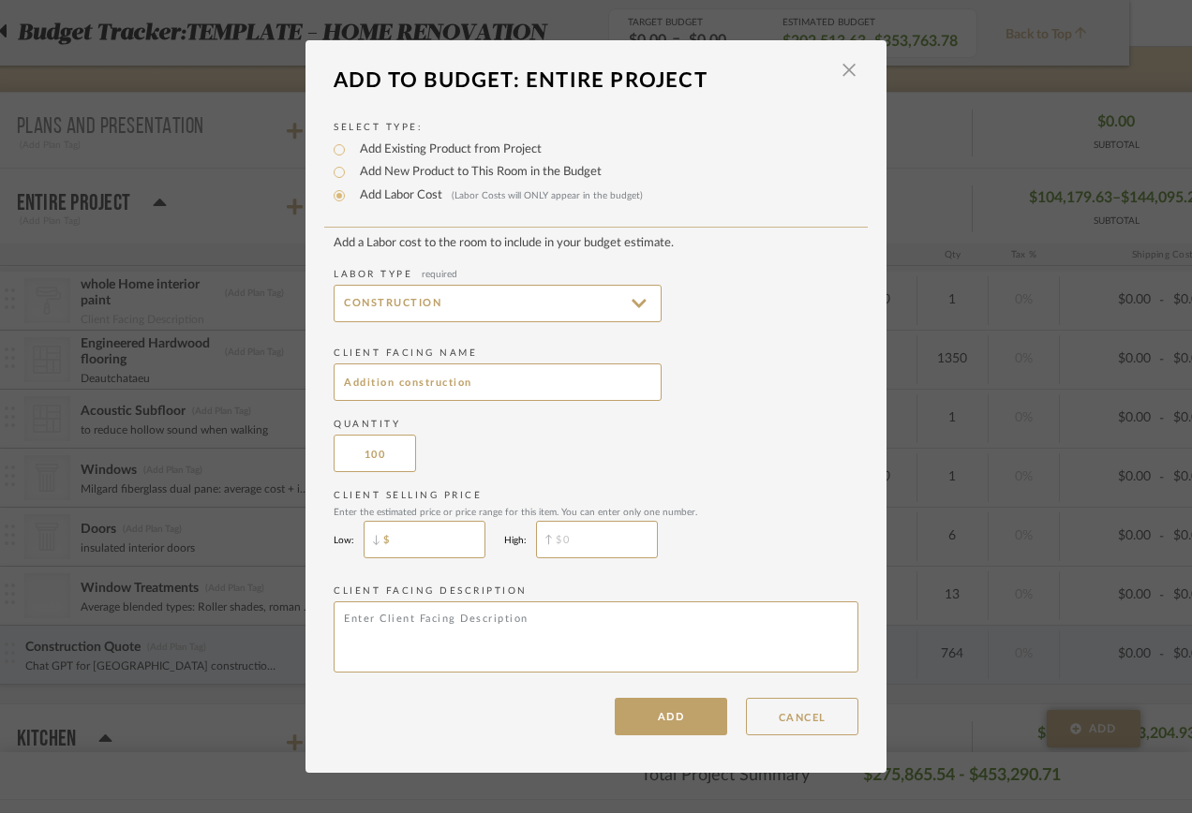
click at [395, 542] on input "$" at bounding box center [425, 539] width 122 height 37
type input "$450"
click at [574, 546] on input "$" at bounding box center [597, 539] width 122 height 37
type input "$700"
click at [692, 711] on button "ADD" at bounding box center [671, 716] width 112 height 37
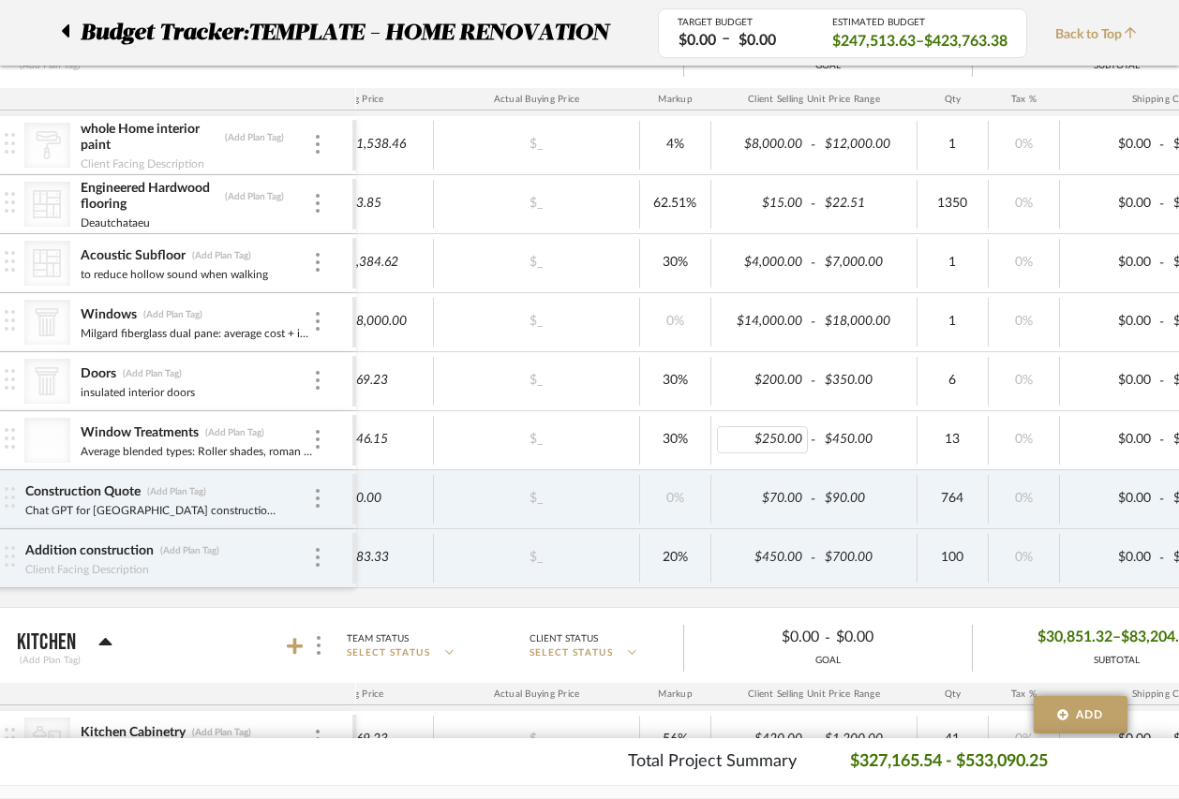
scroll to position [375, 63]
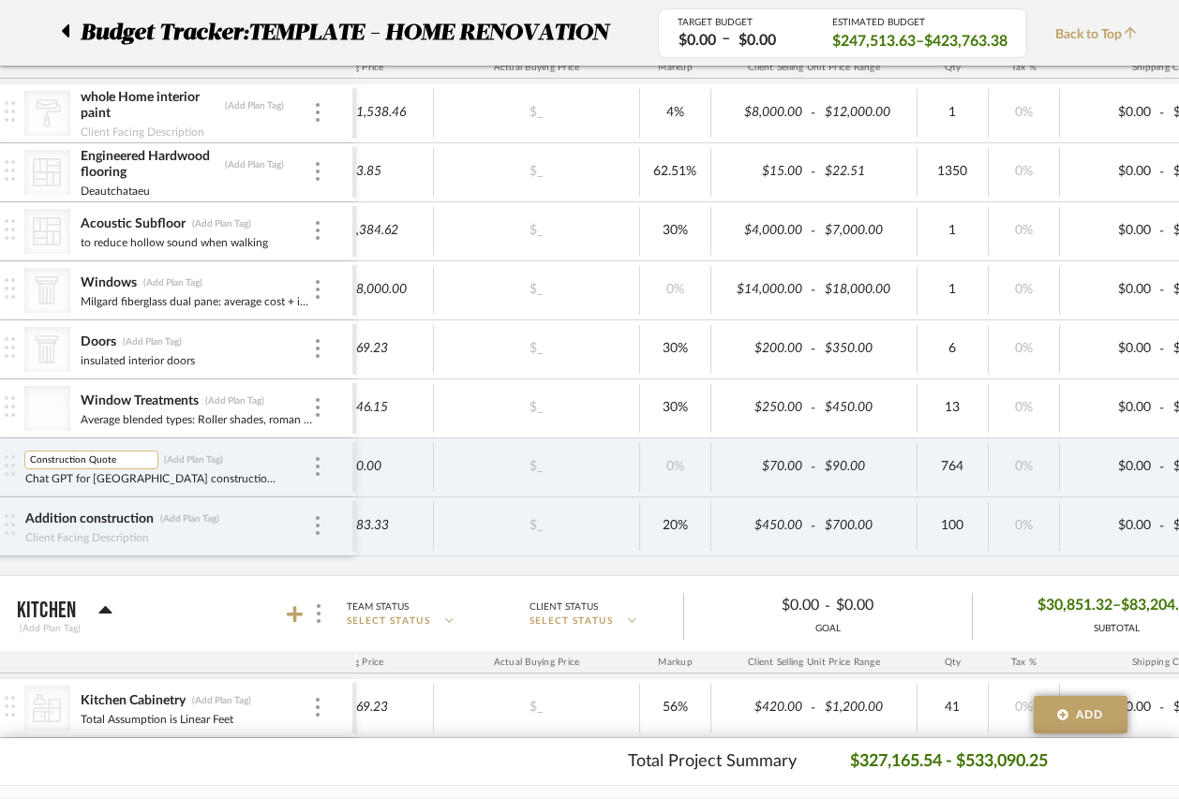
click at [83, 460] on input "Construction Quote" at bounding box center [91, 460] width 134 height 19
type input "Construction Labor Quote"
click at [97, 573] on div "CategoryIconPaint Created with Sketch. whole Home interior paint (Add Plan Tag)…" at bounding box center [694, 329] width 1938 height 491
type input "98"
click at [934, 559] on div "CategoryIconPaint Created with Sketch. whole Home interior paint (Add Plan Tag)…" at bounding box center [694, 329] width 1938 height 491
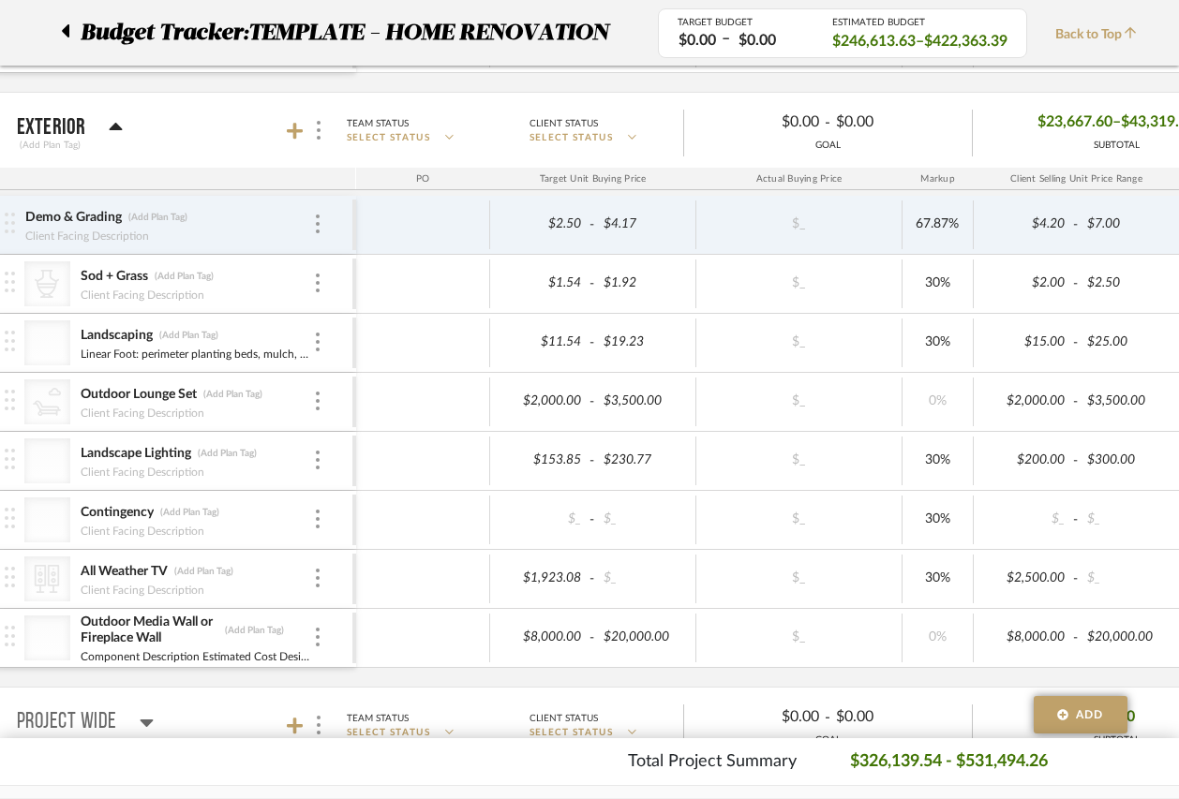
scroll to position [0, 350]
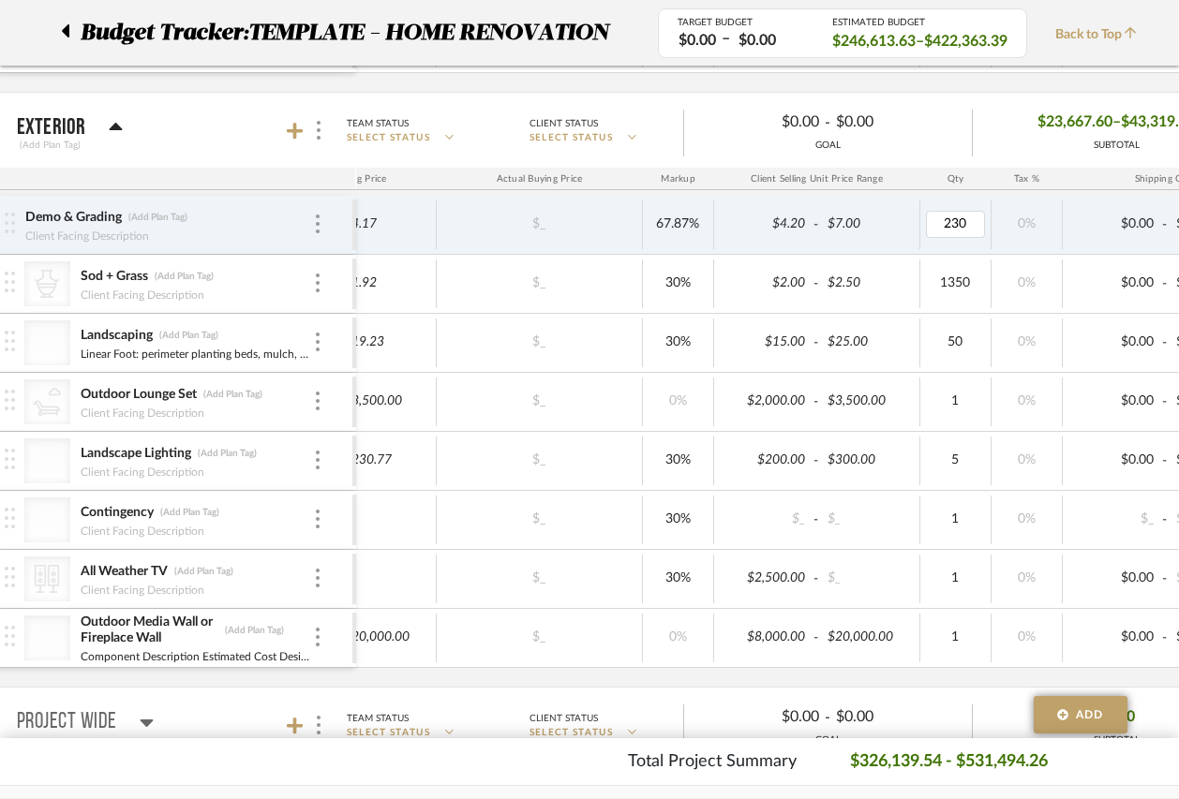
type input "2300"
click at [984, 202] on div "2300" at bounding box center [955, 225] width 71 height 49
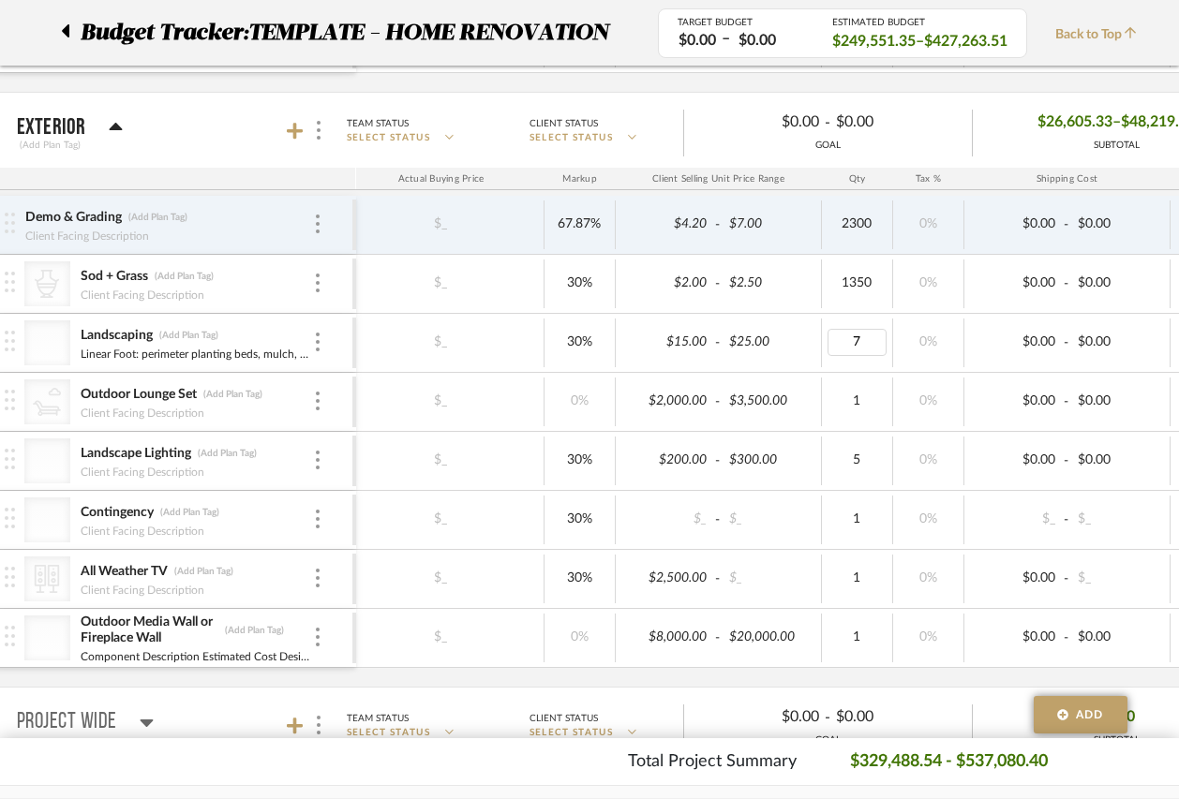
type input "72"
click at [852, 369] on div "$11.54 - $19.23 $_ 30% $15.00 - $25.00 72 0% $0.00 - $0.00 0% Taxable $750.10 –…" at bounding box center [778, 343] width 1560 height 58
type input "144"
click at [838, 367] on div "$11.54 - $19.23 $_ 30% $15.00 - $25.00 144 0% $0.00 - $0.00 0% Taxable $1,080.1…" at bounding box center [778, 343] width 1560 height 51
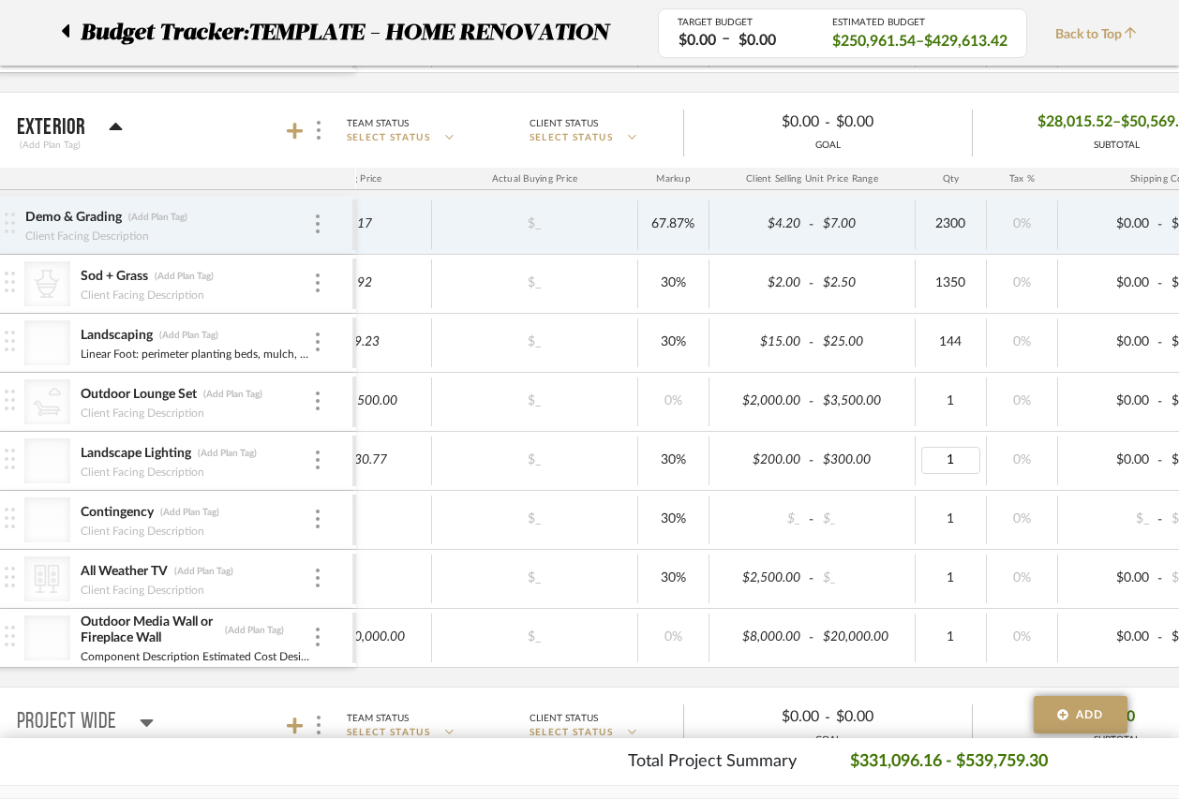
type input "15"
click at [957, 486] on div "$153.85 - $230.77 $_ 30% $200.00 - $300.00 15 0% $0.00 - $0.00 0% Taxable $1,00…" at bounding box center [872, 461] width 1560 height 58
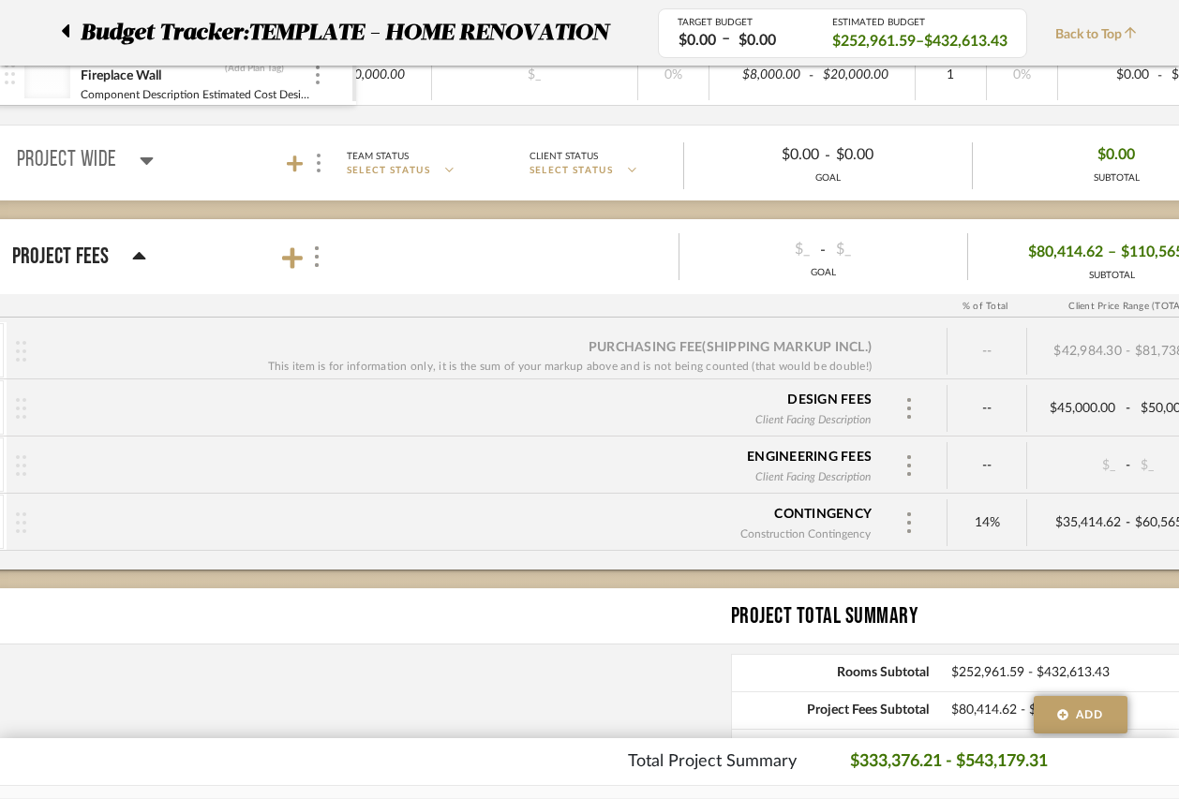
scroll to position [0, 619]
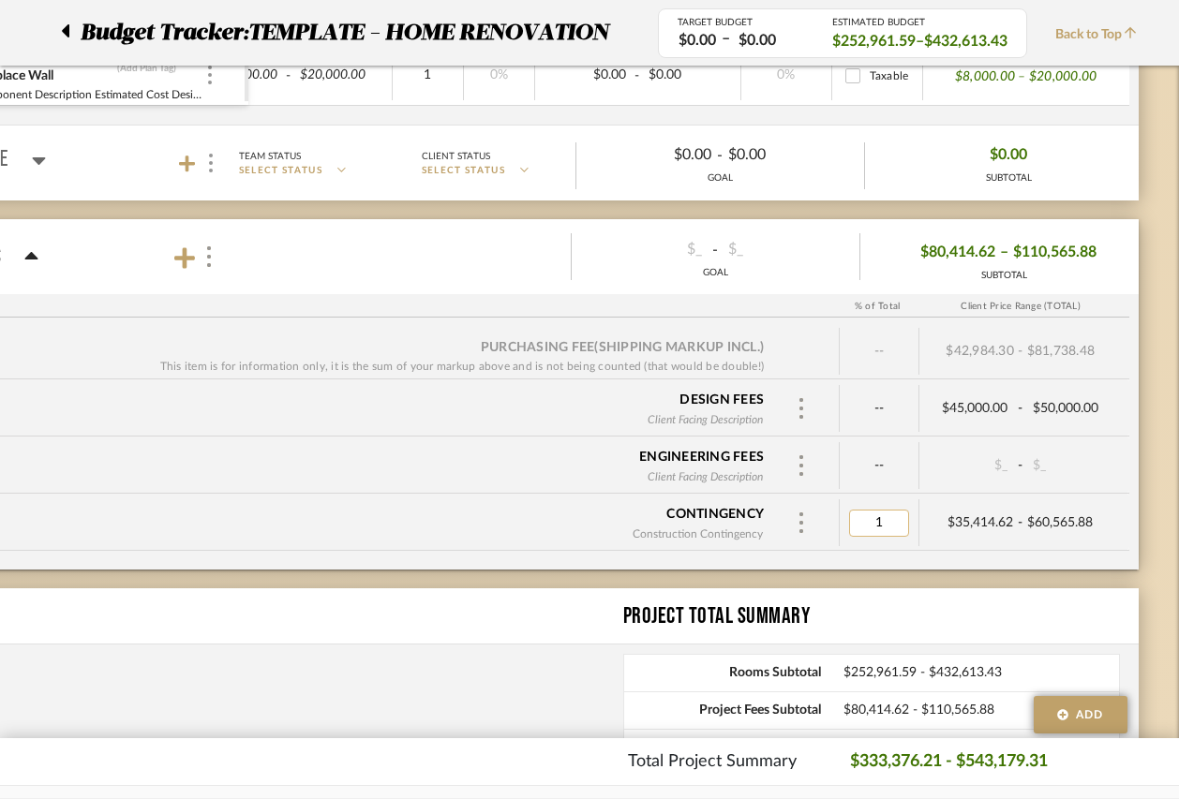
type input "15"
click at [807, 567] on div "Purchasing Fee (Shipping markup incl.) This item is for information only, it is…" at bounding box center [505, 445] width 1268 height 247
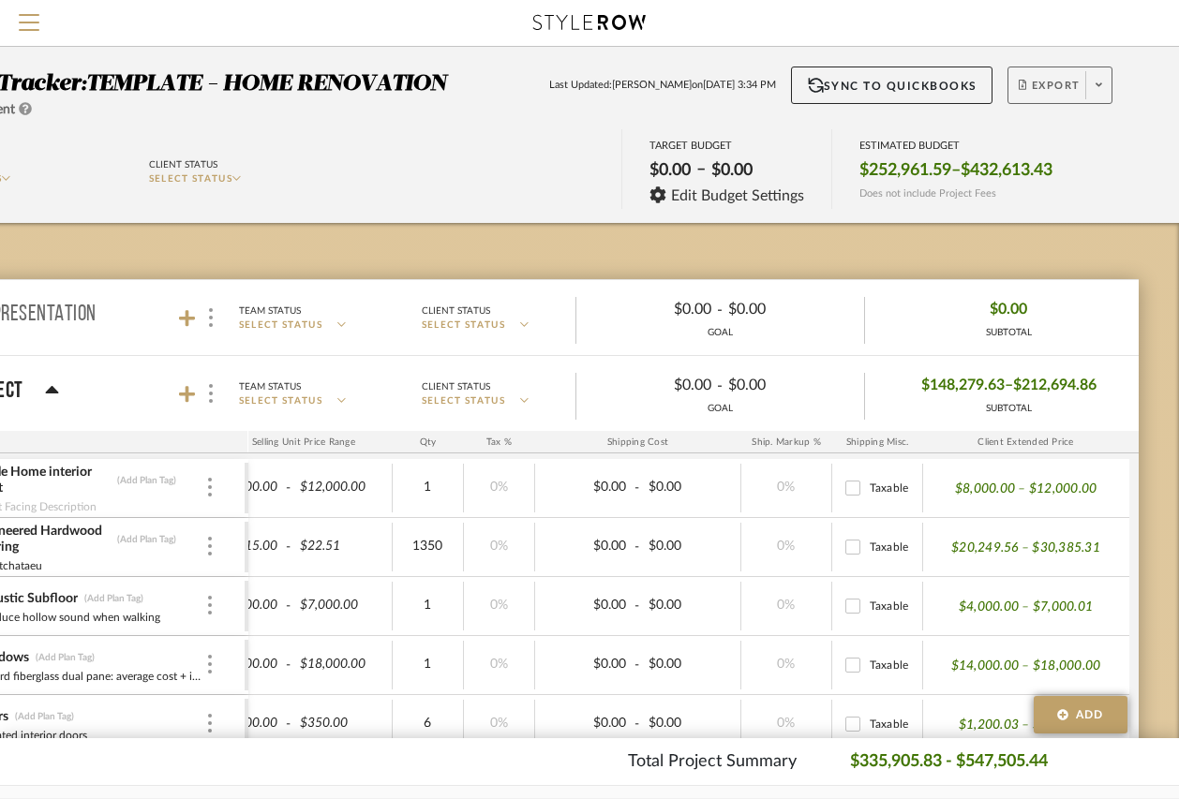
click at [1085, 80] on span at bounding box center [1098, 85] width 26 height 28
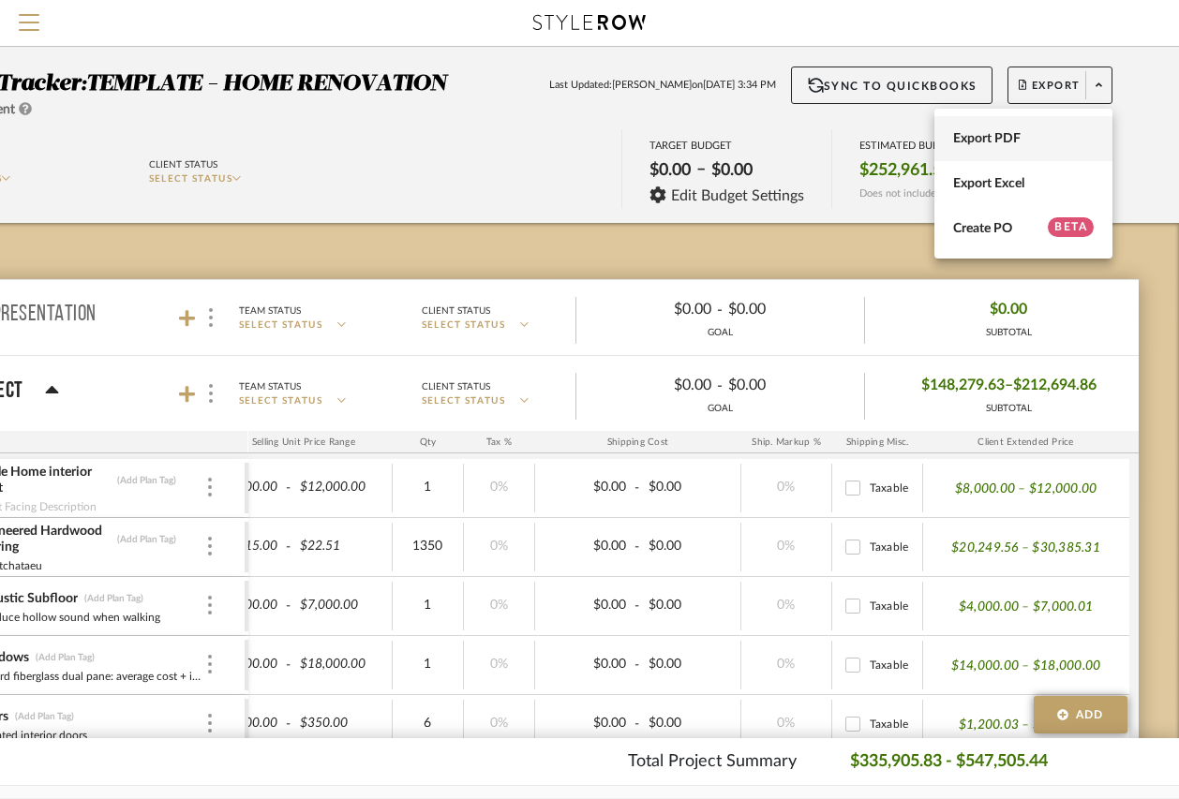
click at [1018, 122] on button "Export PDF" at bounding box center [1023, 138] width 178 height 45
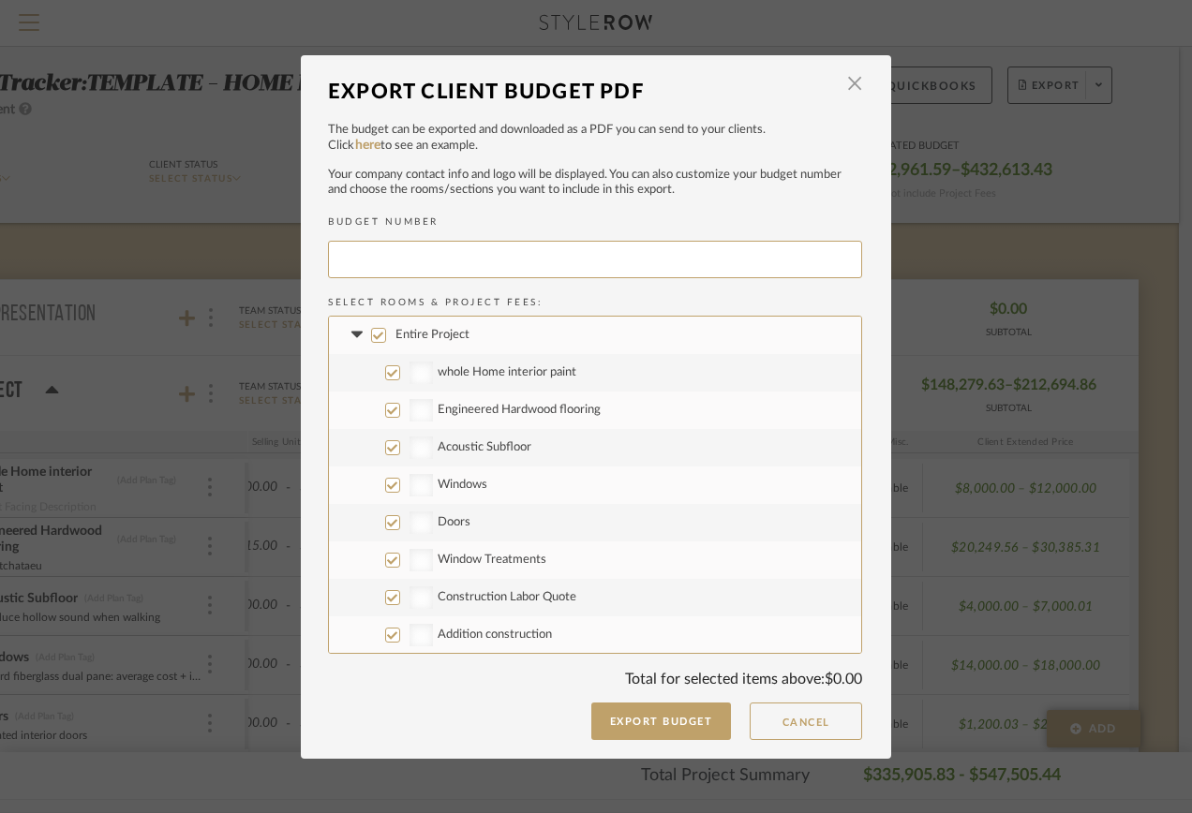
type input "TEMPLA-004"
click at [385, 374] on input "CategoryIconPaint Created with Sketch. whole Home interior paint" at bounding box center [392, 372] width 15 height 15
checkbox input "false"
click at [371, 337] on input "Entire Project" at bounding box center [378, 335] width 15 height 15
checkbox input "true"
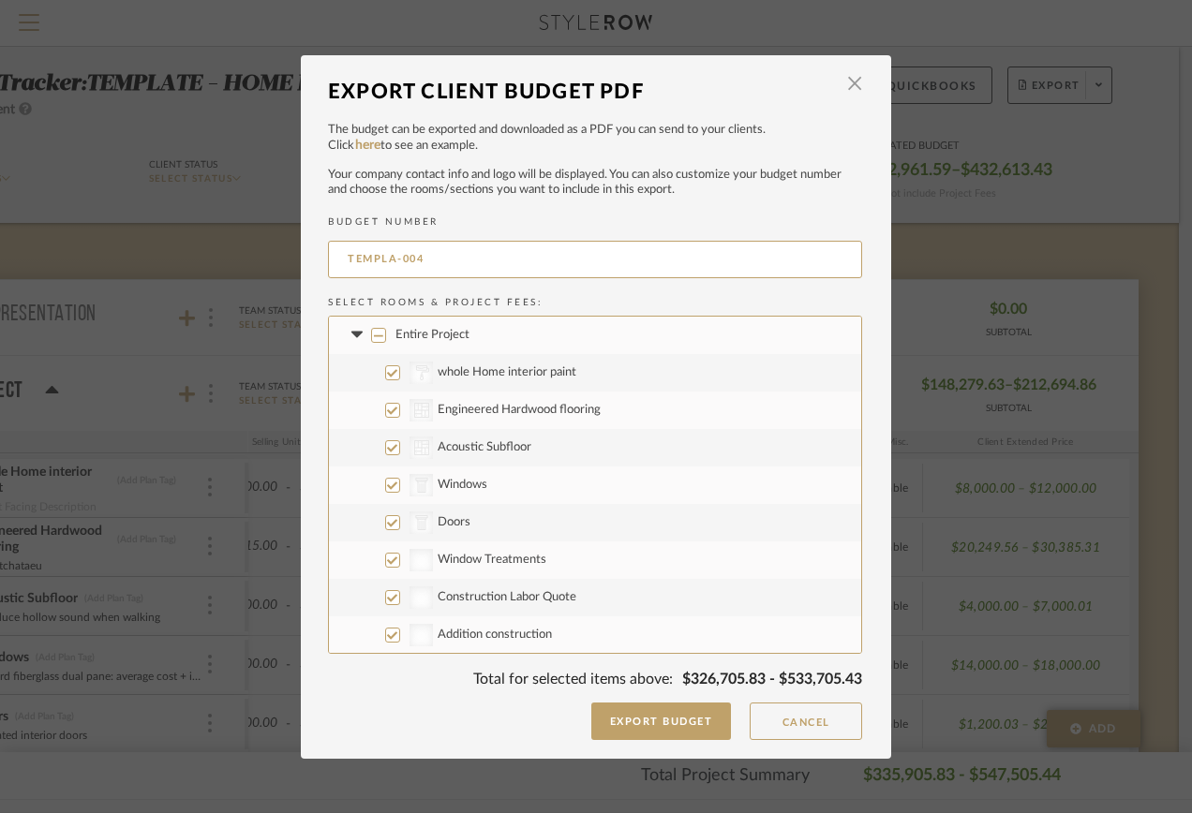
checkbox input "true"
click at [371, 339] on input "Entire Project" at bounding box center [378, 335] width 15 height 15
checkbox input "false"
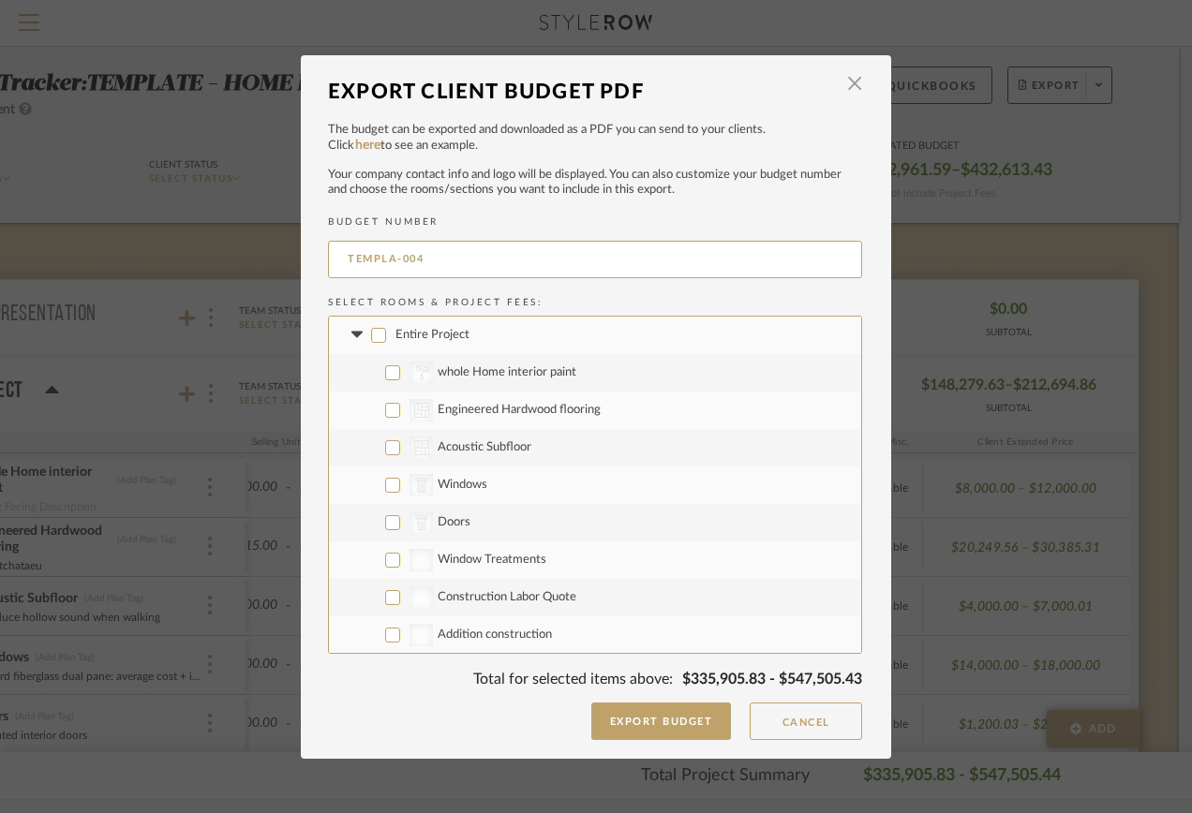
checkbox input "false"
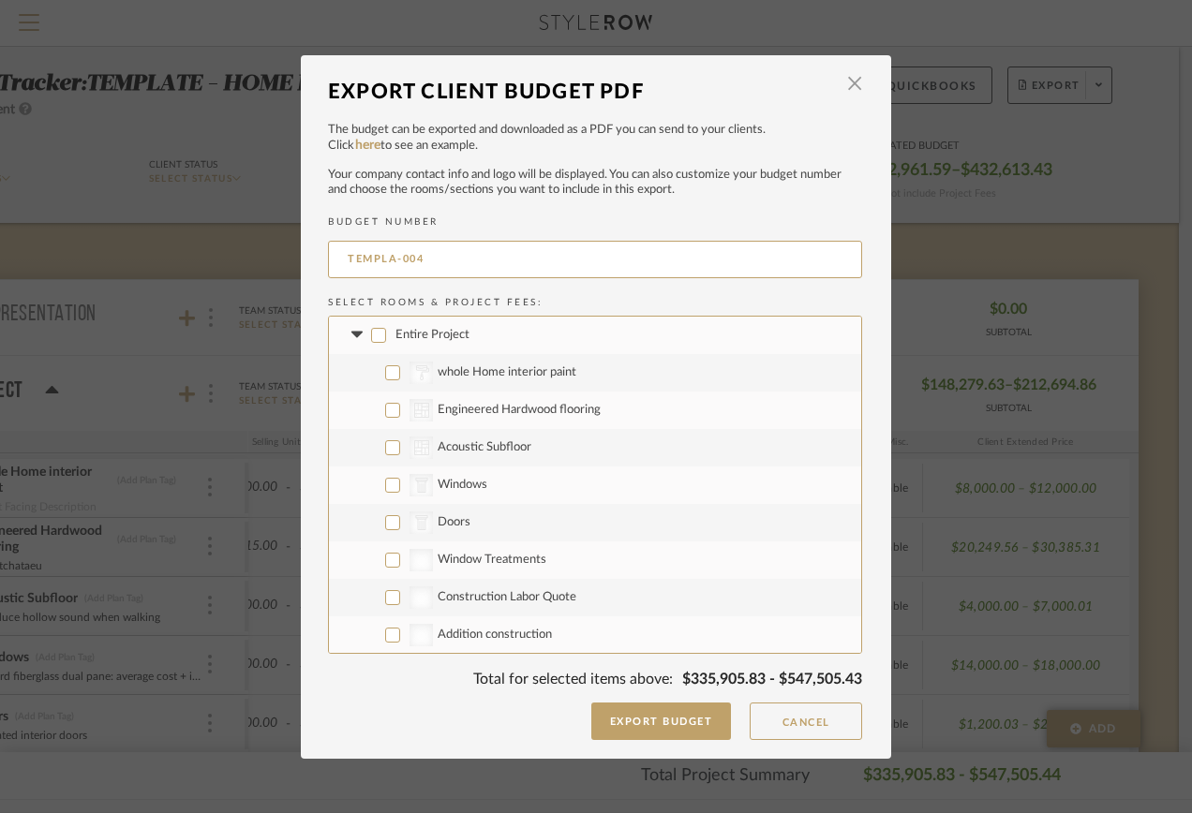
checkbox input "false"
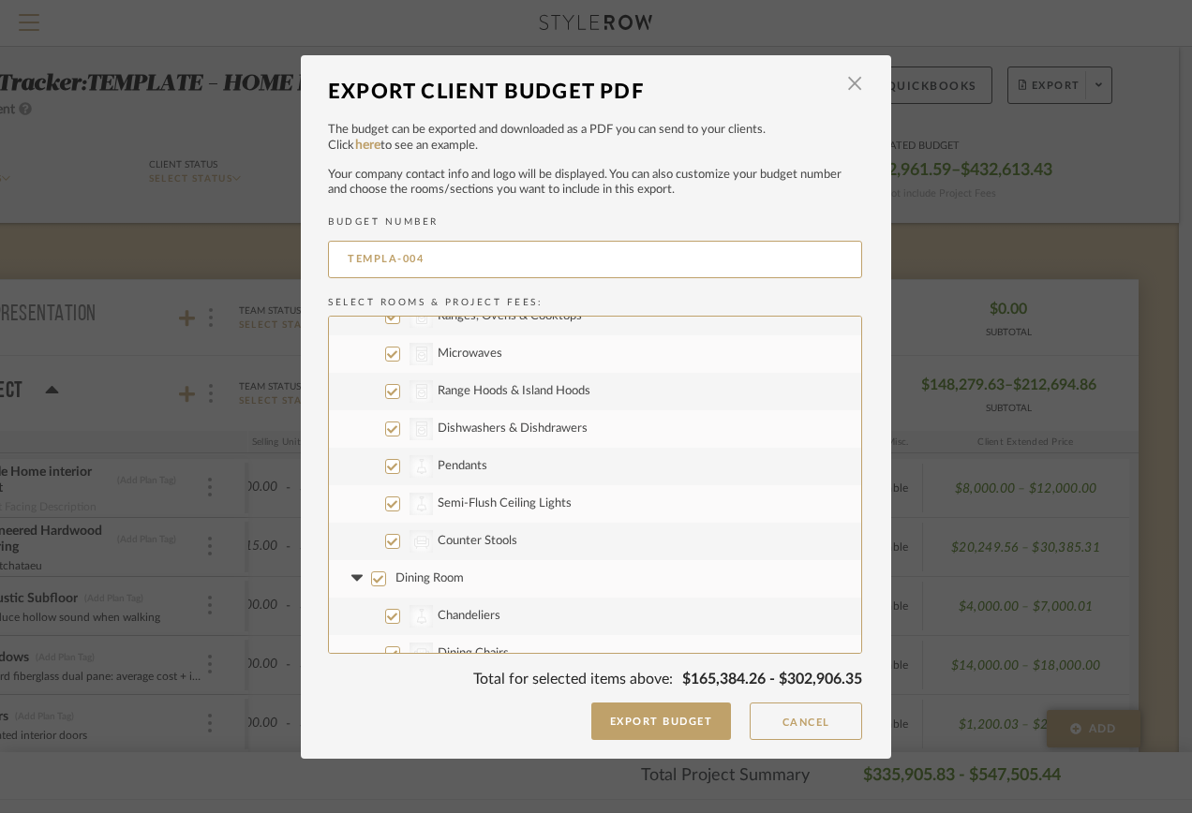
click at [385, 502] on input "CategoryIconLighting Created with Sketch. Semi-Flush Ceiling Lights" at bounding box center [392, 504] width 15 height 15
checkbox input "false"
drag, startPoint x: 386, startPoint y: 464, endPoint x: 386, endPoint y: 444, distance: 19.7
click at [386, 463] on input "CategoryIconLighting Created with Sketch. Pendants" at bounding box center [392, 466] width 15 height 15
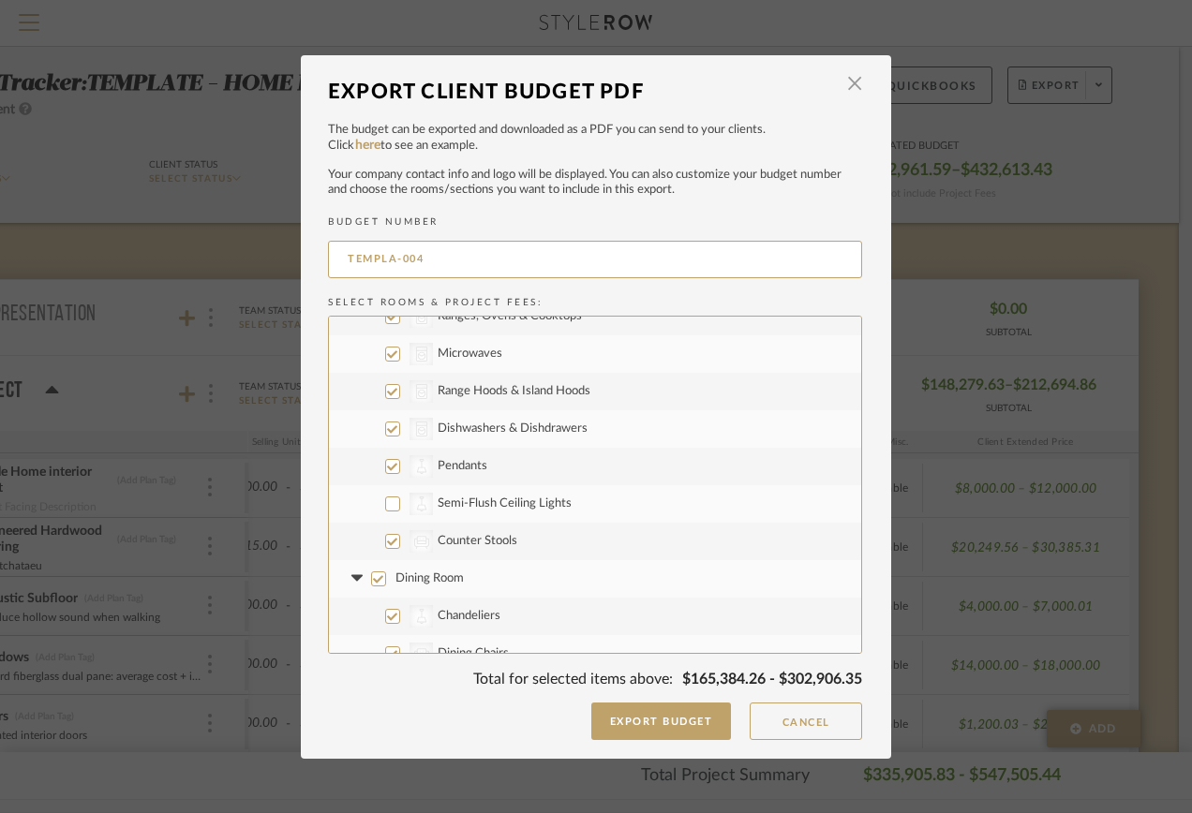
checkbox input "false"
click at [385, 424] on input "CategoryIconAppliances Created with Sketch. Dishwashers & Dishdrawers" at bounding box center [392, 429] width 15 height 15
checkbox input "false"
click at [376, 392] on input "Kitchen" at bounding box center [378, 391] width 15 height 15
checkbox input "true"
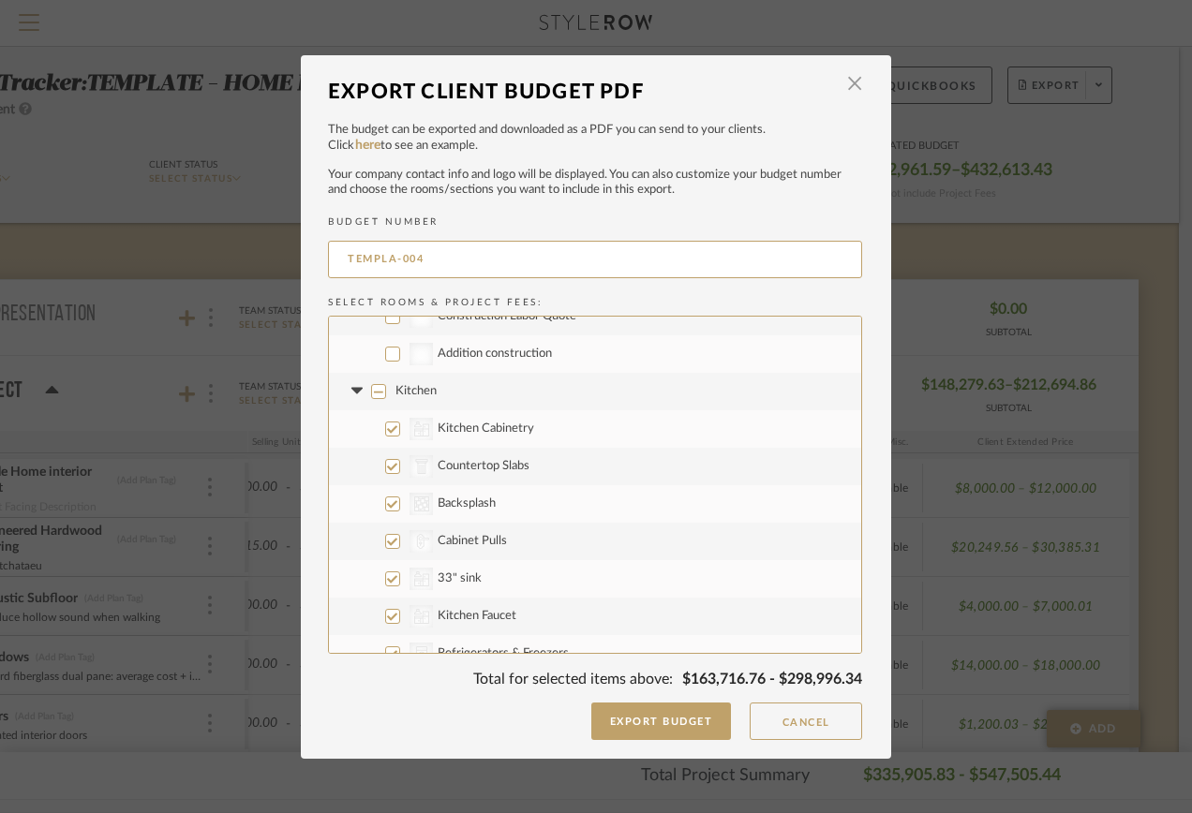
checkbox input "true"
click at [371, 393] on input "Kitchen" at bounding box center [378, 391] width 15 height 15
checkbox input "false"
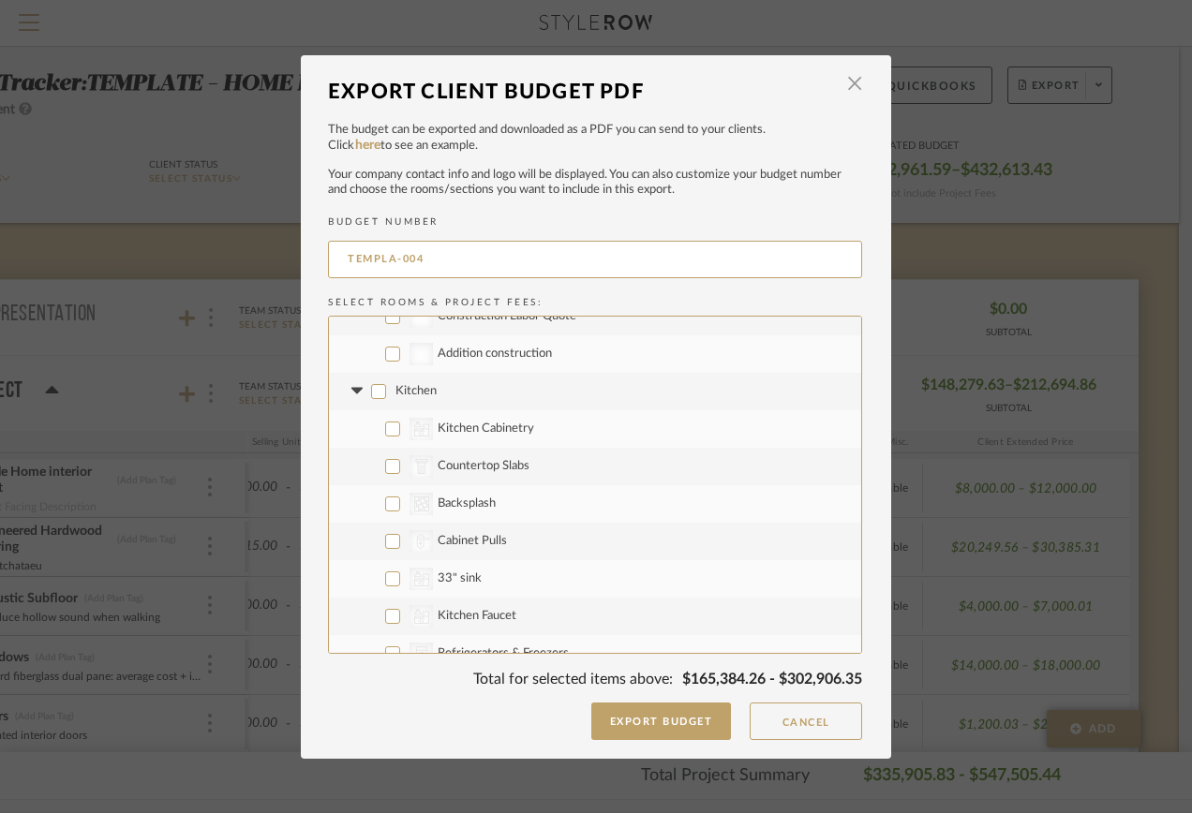
checkbox input "false"
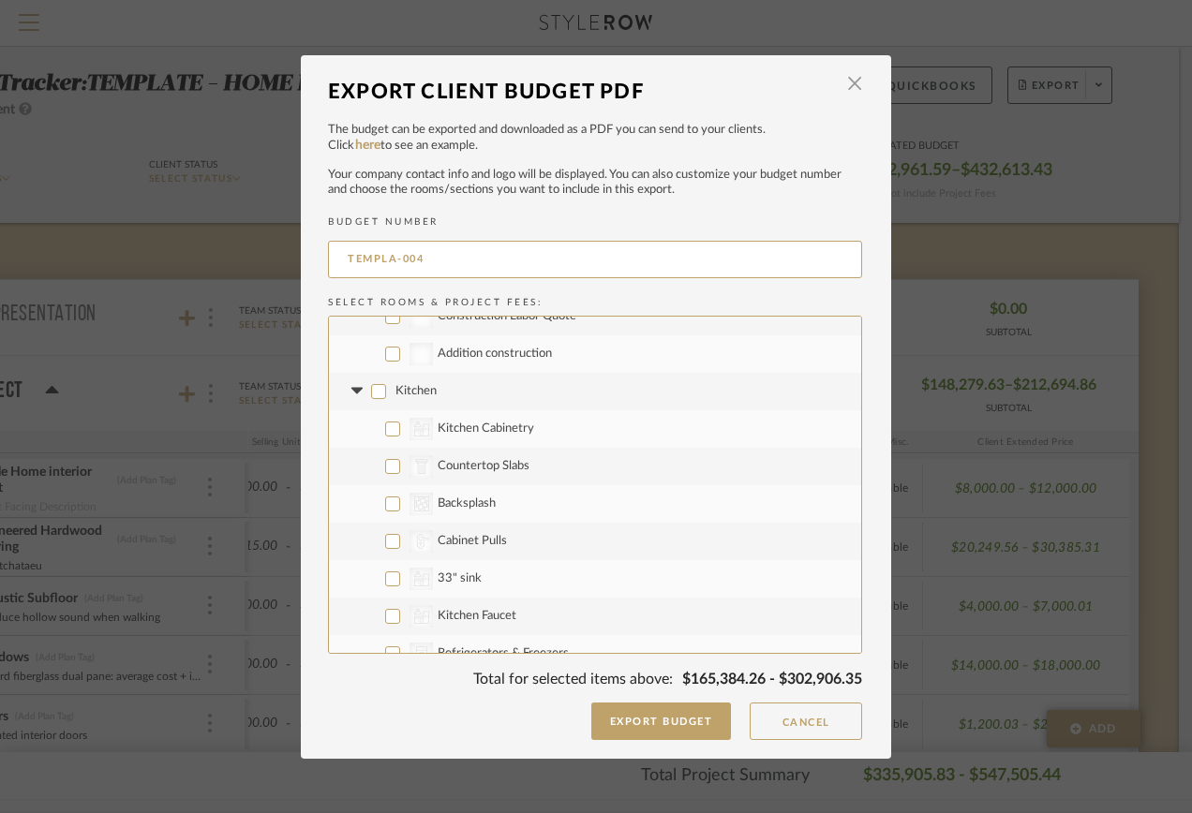
checkbox input "false"
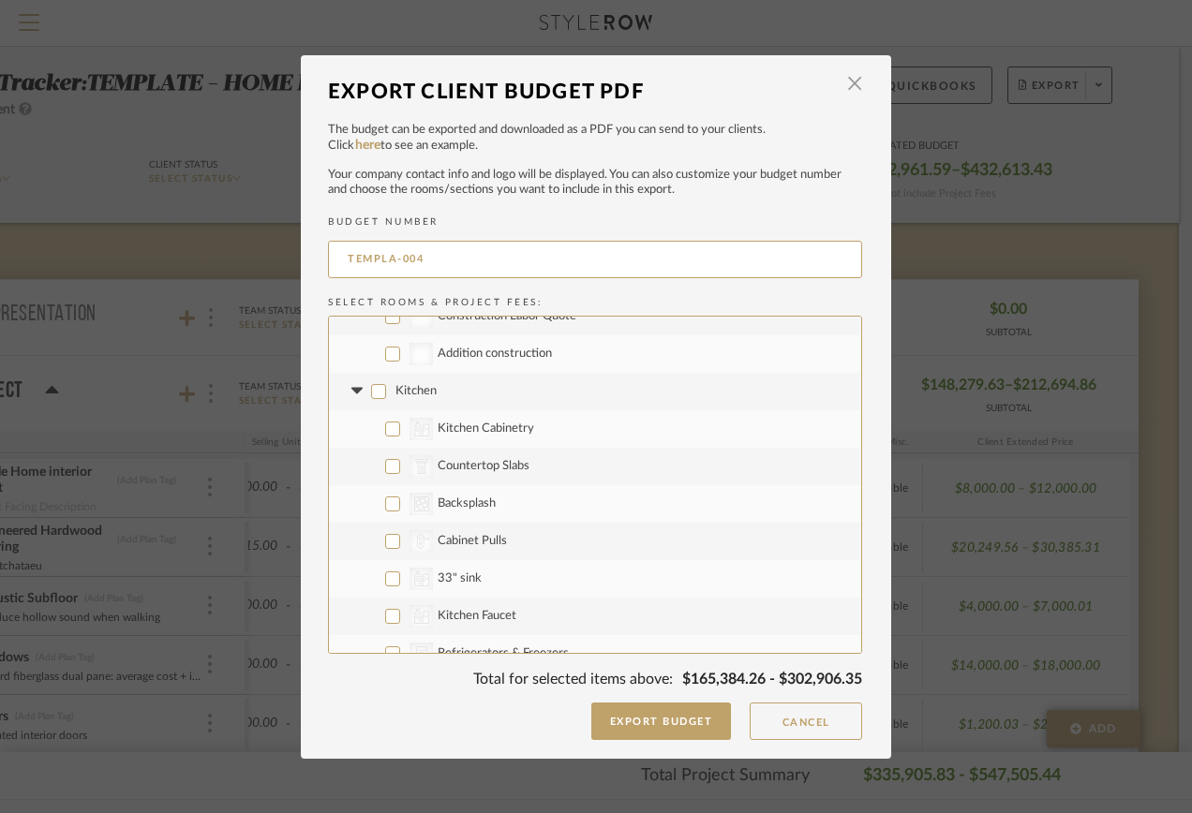
checkbox input "false"
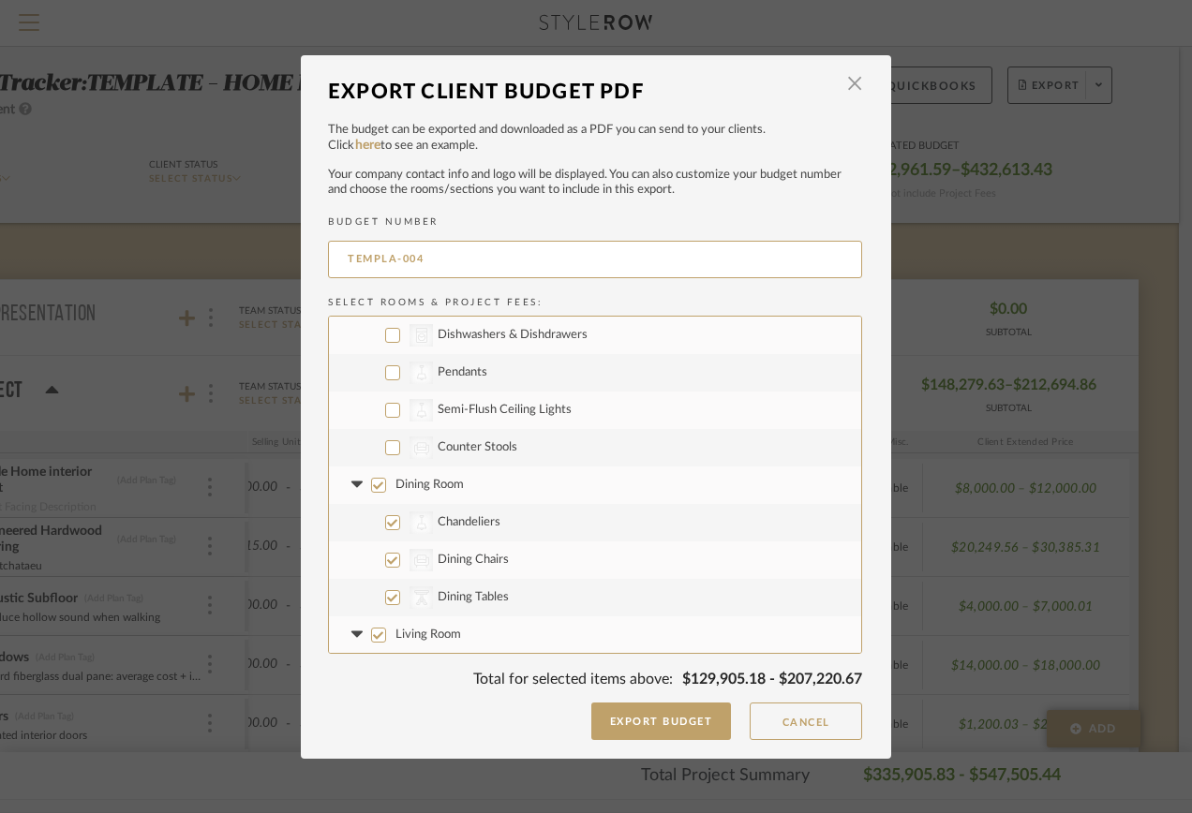
click at [387, 447] on input "CategoryIconSeating Created with Sketch. Counter Stools" at bounding box center [392, 447] width 15 height 15
checkbox input "true"
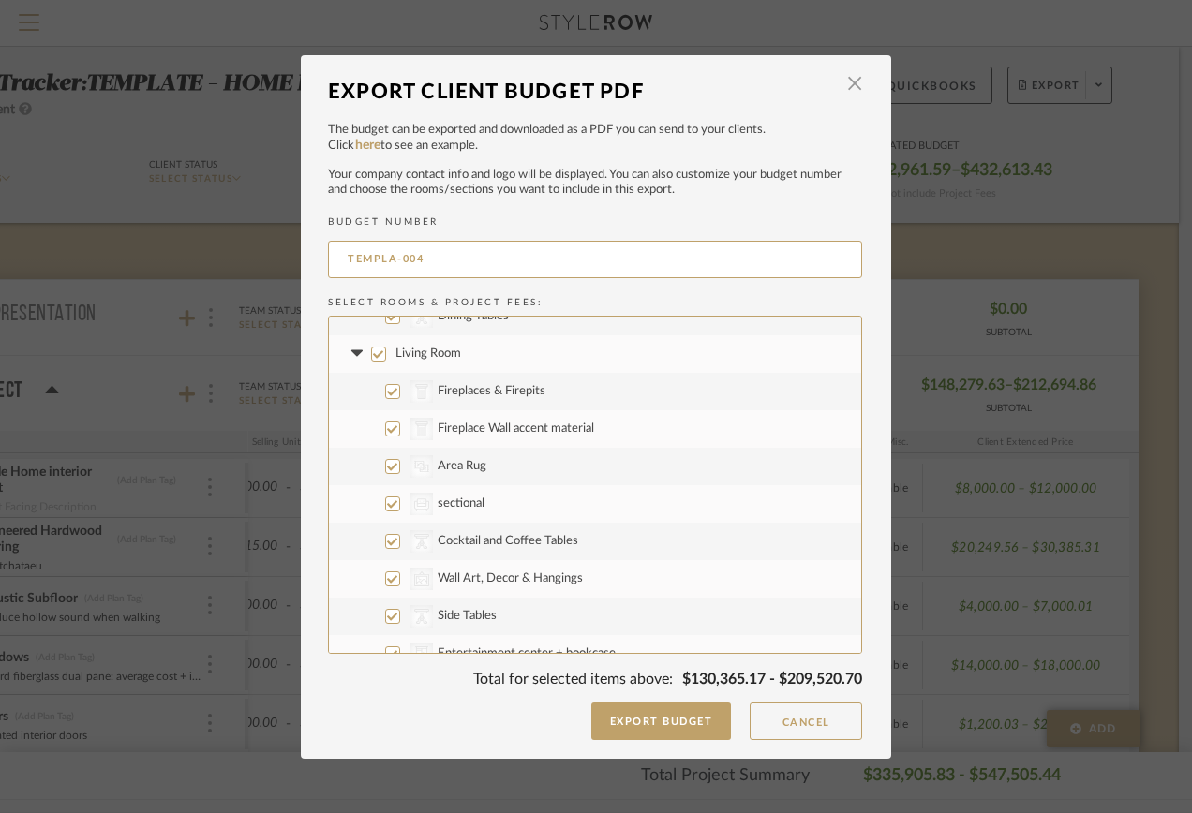
click at [387, 391] on input "CategoryIconArchitectural Created with Sketch. Fireplaces & Firepits" at bounding box center [392, 391] width 15 height 15
checkbox input "false"
click at [390, 425] on input "CategoryIconArchitectural Created with Sketch. Fireplace Wall accent material" at bounding box center [392, 429] width 15 height 15
checkbox input "false"
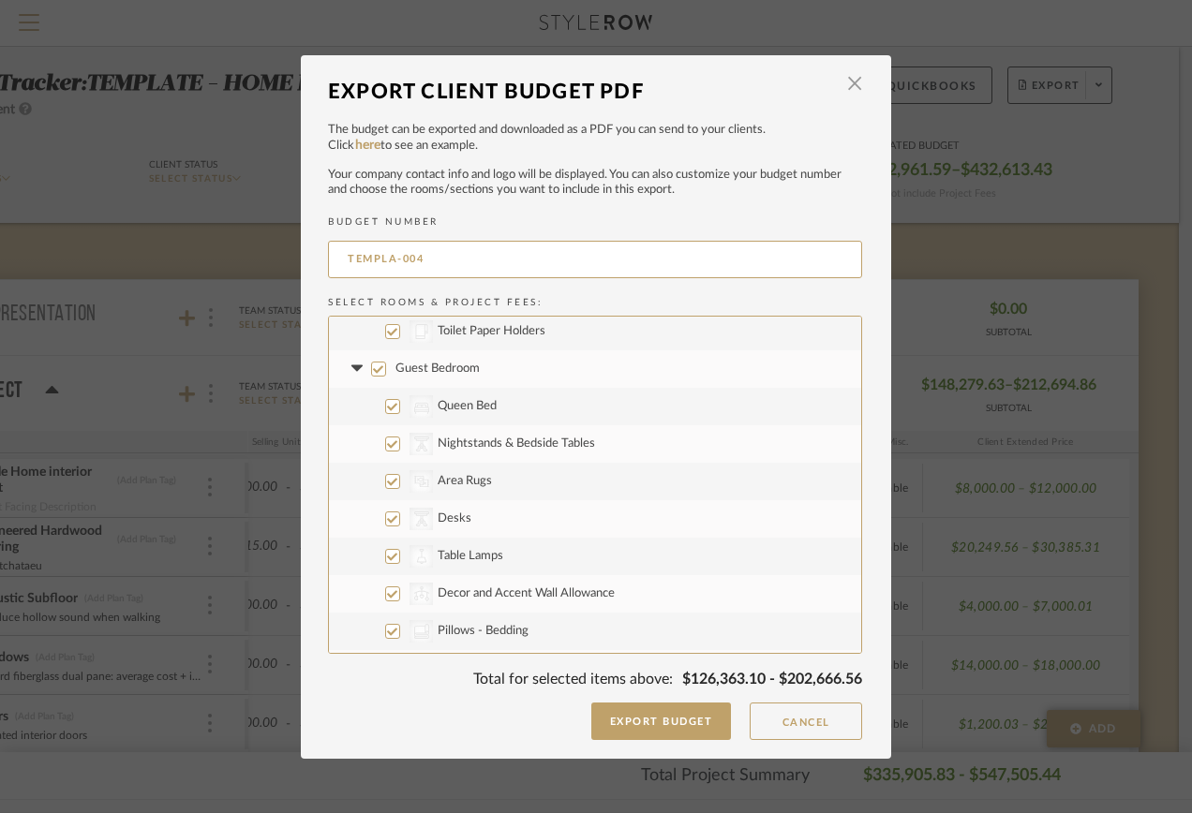
scroll to position [2155, 0]
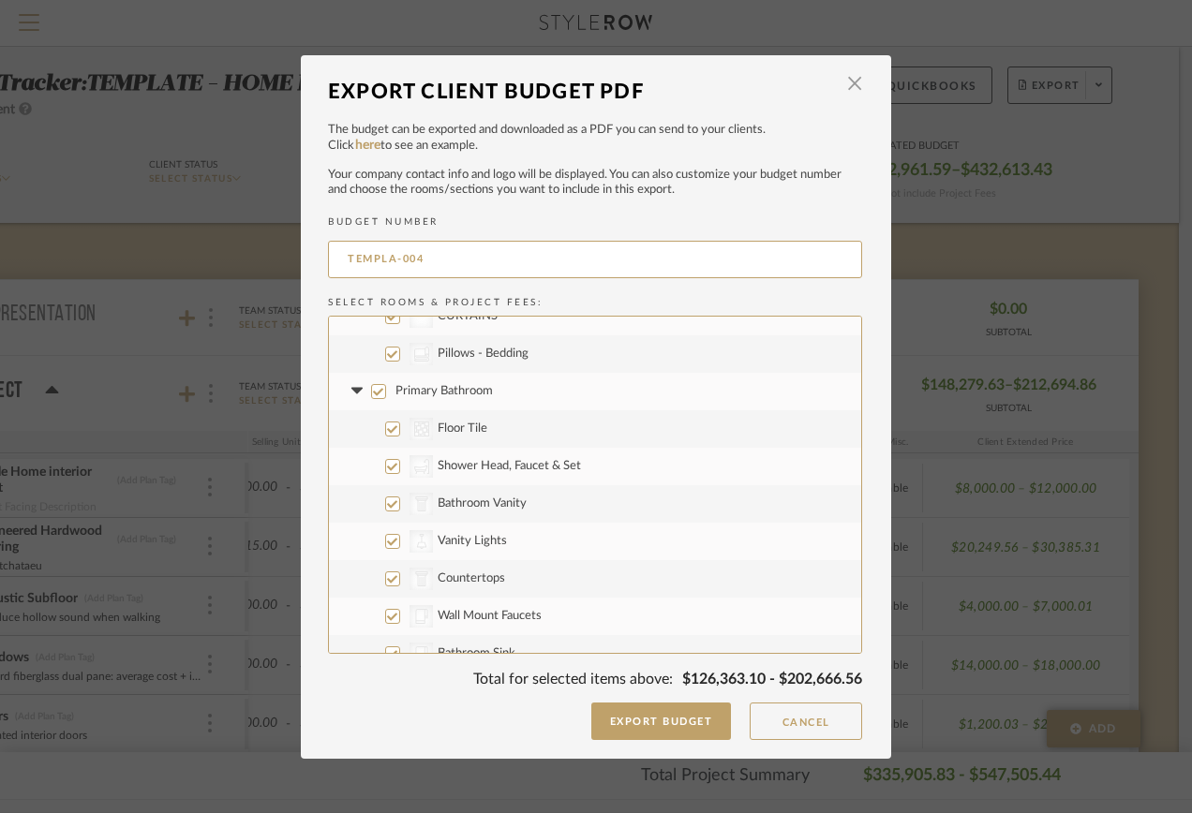
click at [374, 391] on input "Primary Bathroom" at bounding box center [378, 391] width 15 height 15
checkbox input "false"
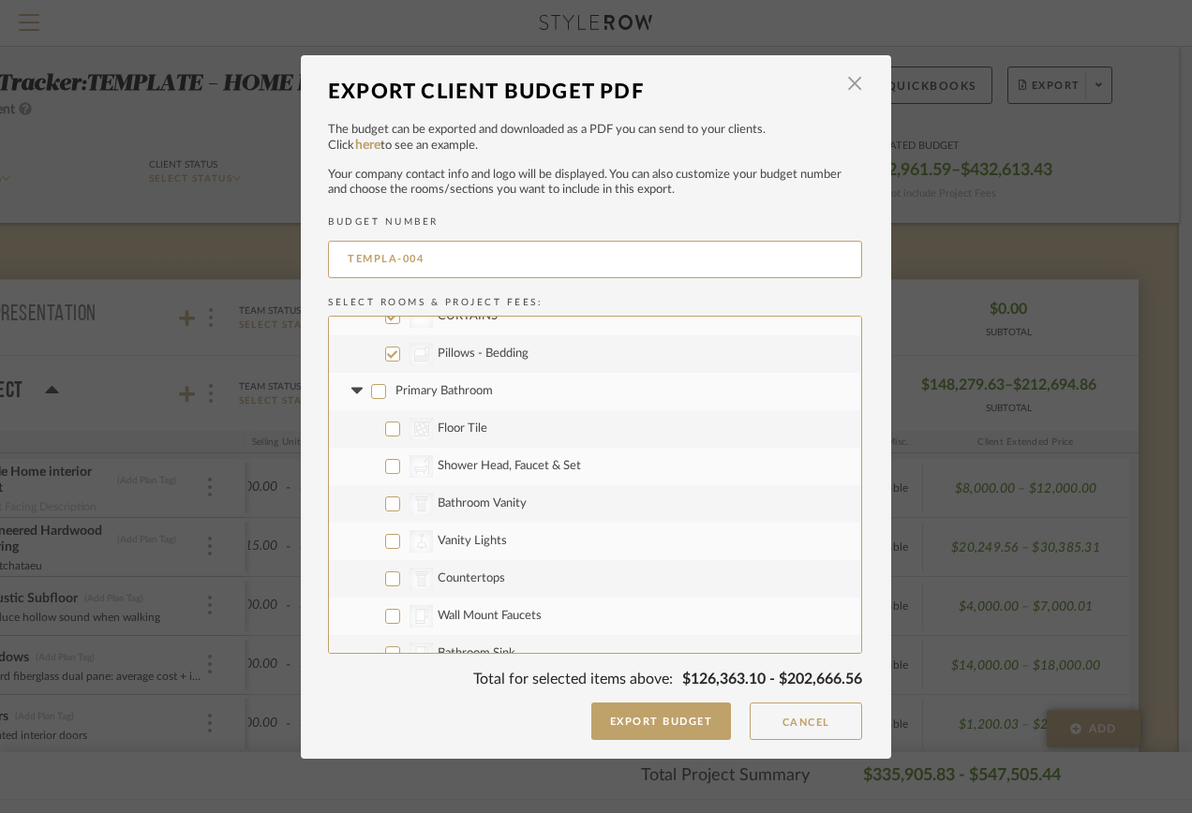
checkbox input "false"
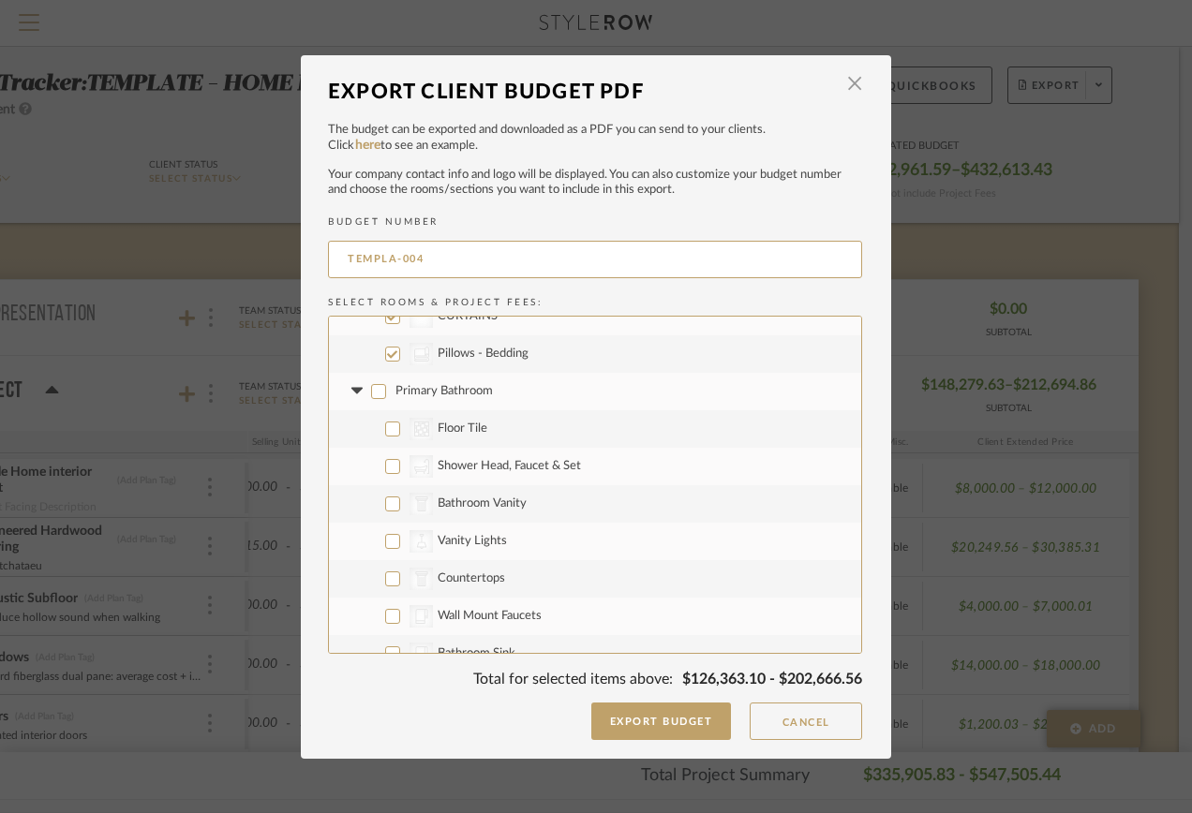
checkbox input "false"
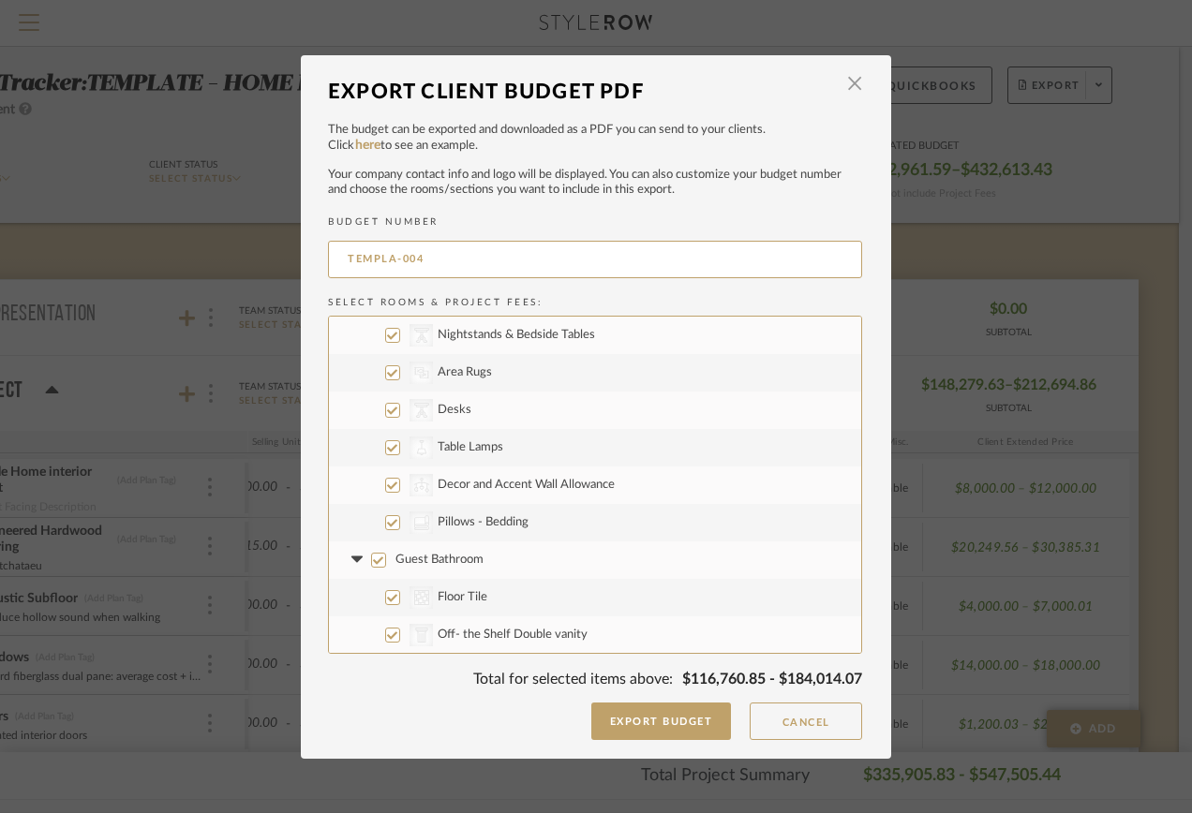
scroll to position [2343, 0]
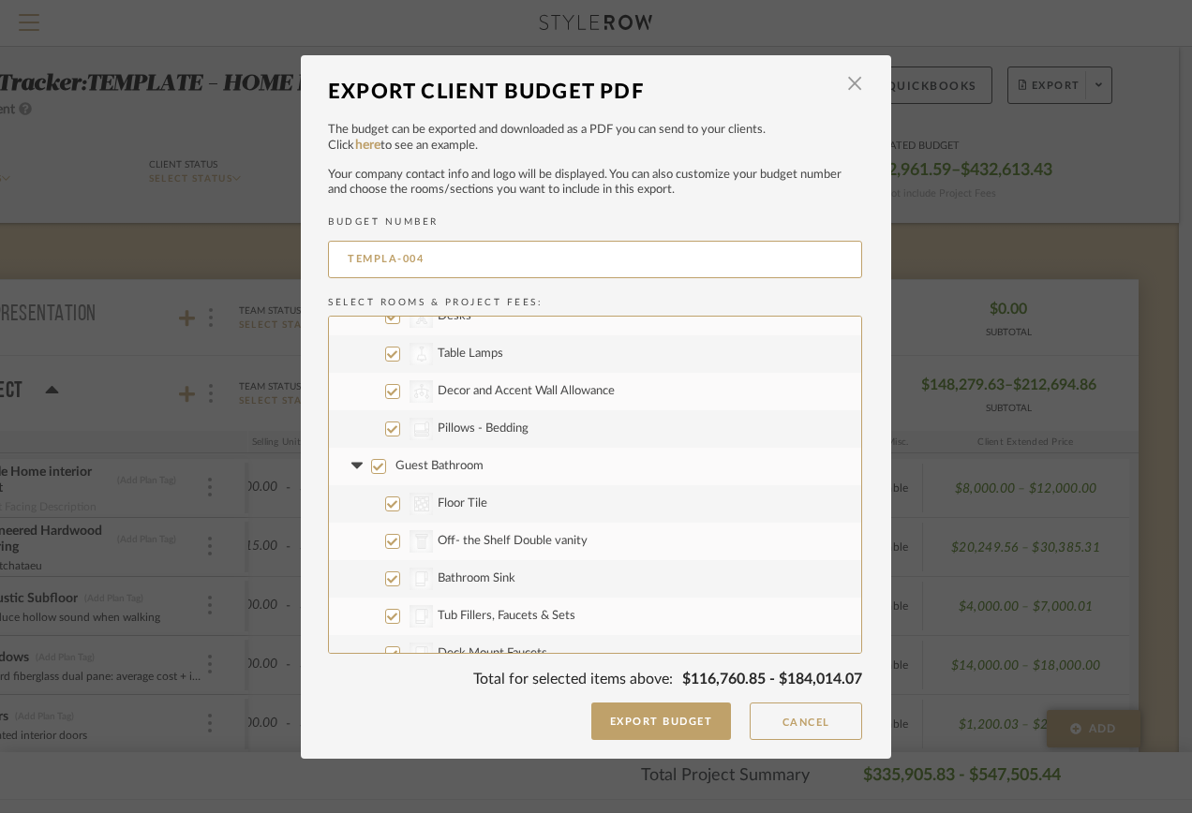
drag, startPoint x: 373, startPoint y: 469, endPoint x: 411, endPoint y: 465, distance: 38.6
click at [373, 469] on input "Guest Bathroom" at bounding box center [378, 466] width 15 height 15
checkbox input "false"
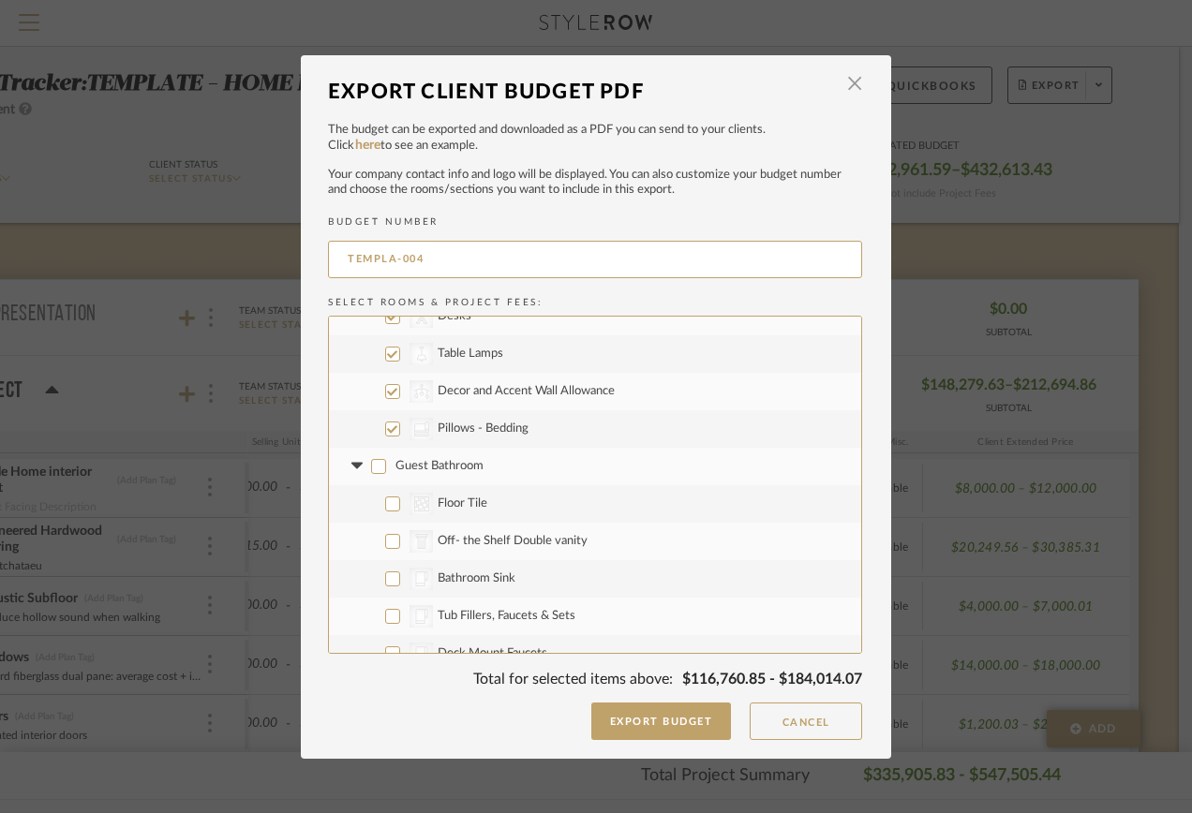
checkbox input "false"
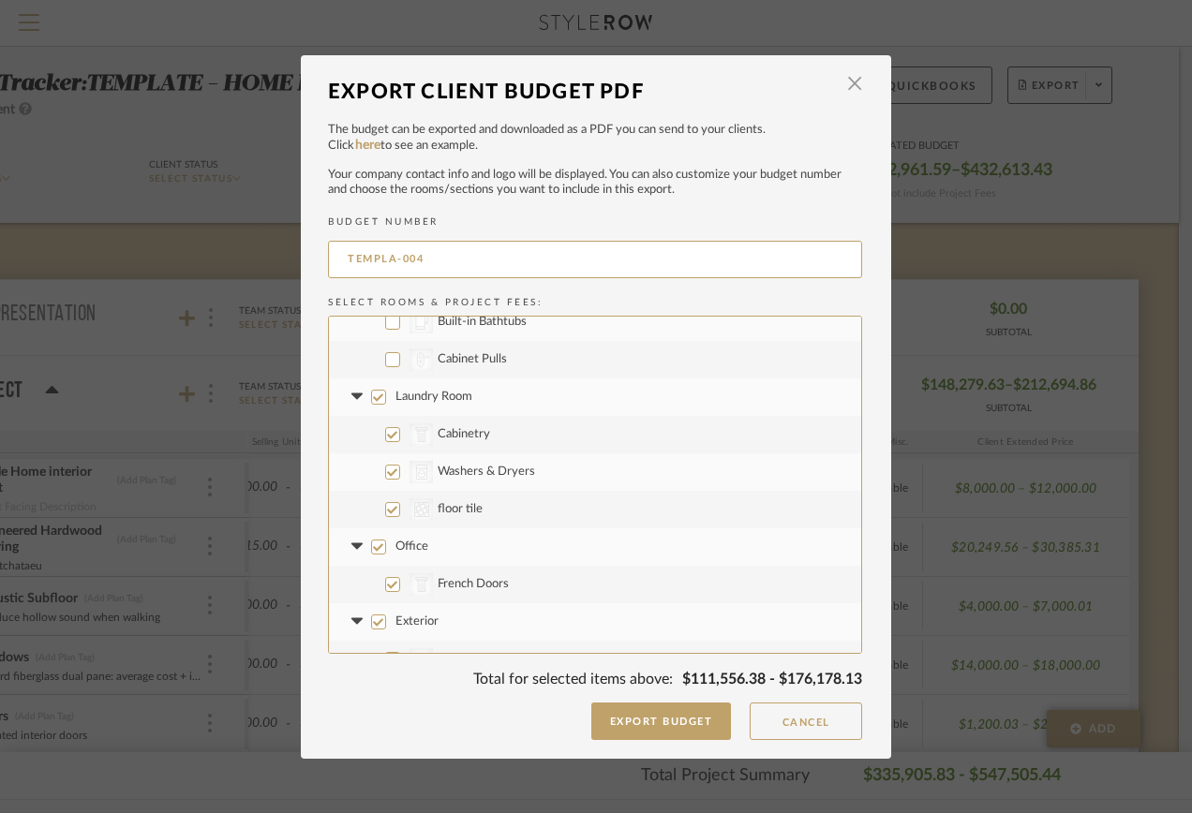
scroll to position [2718, 0]
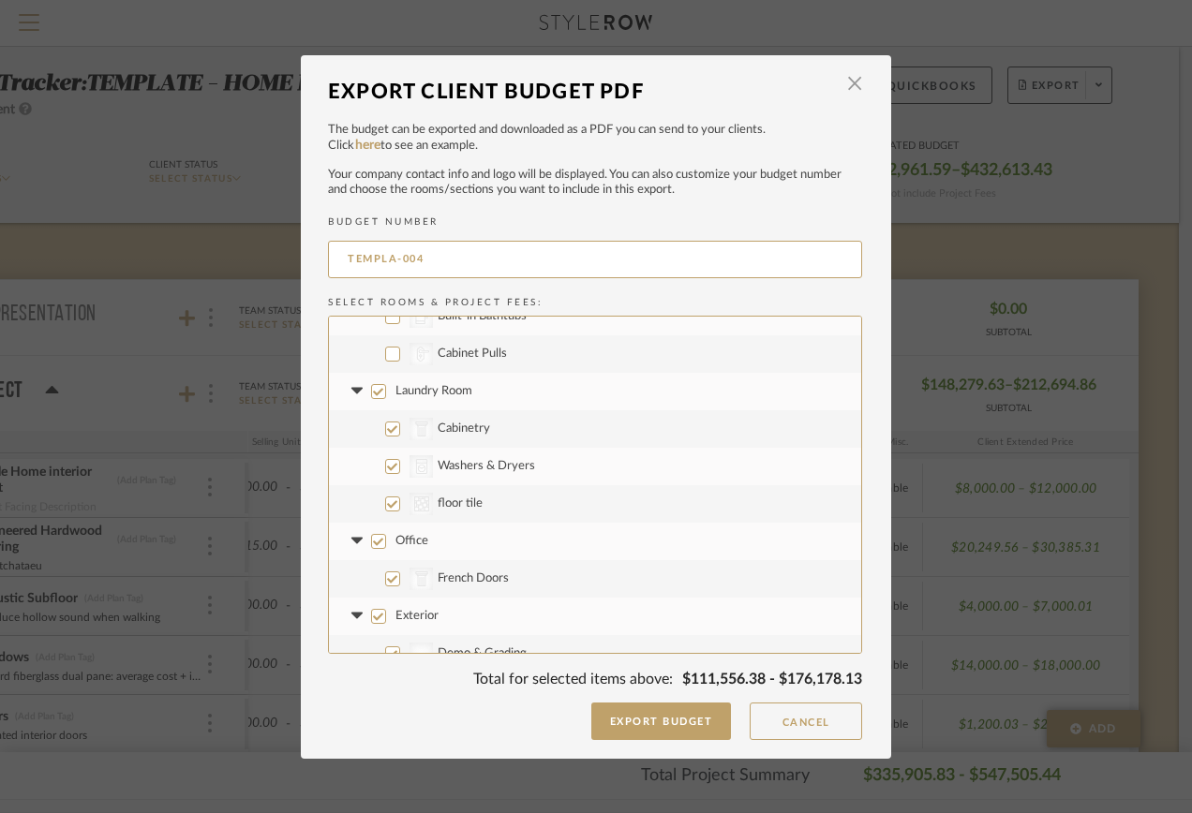
click at [399, 506] on label "CategoryIconTile Created with Sketch. floor tile" at bounding box center [595, 503] width 532 height 37
click at [399, 506] on input "CategoryIconTile Created with Sketch. floor tile" at bounding box center [392, 504] width 15 height 15
checkbox input "false"
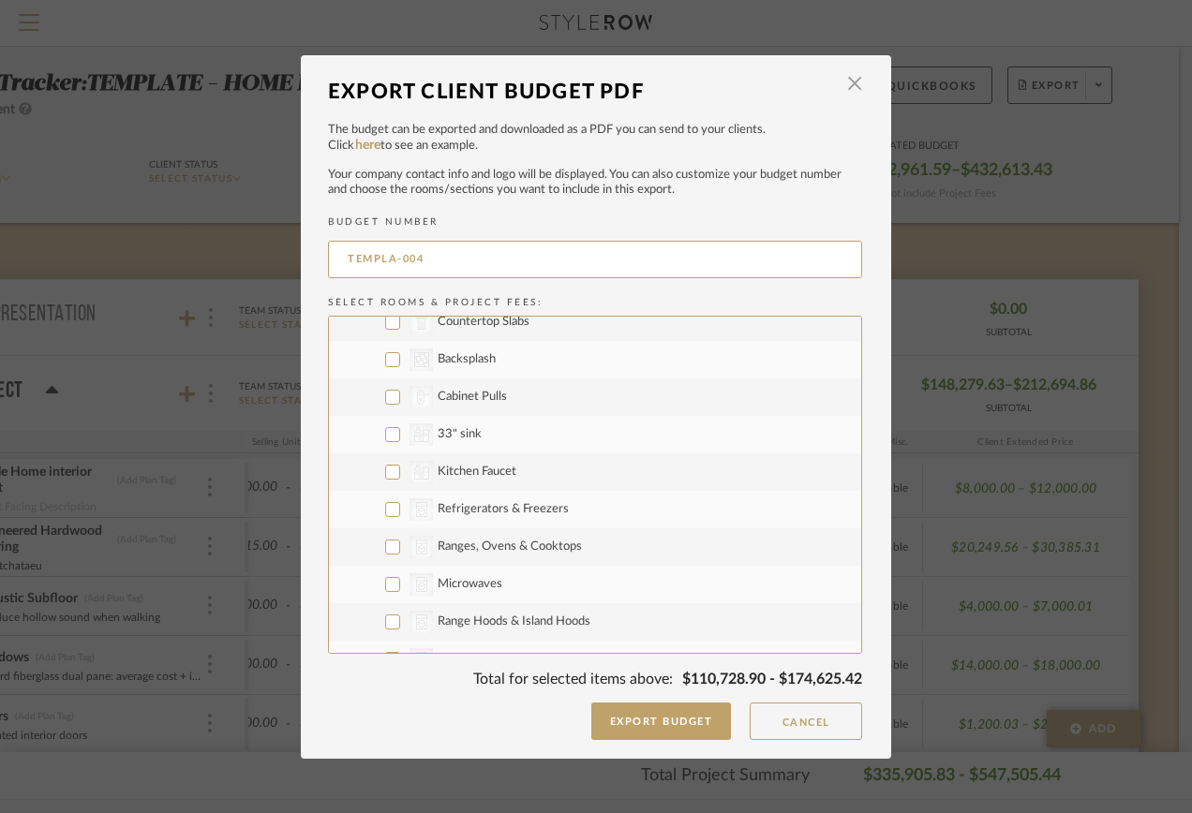
scroll to position [469, 0]
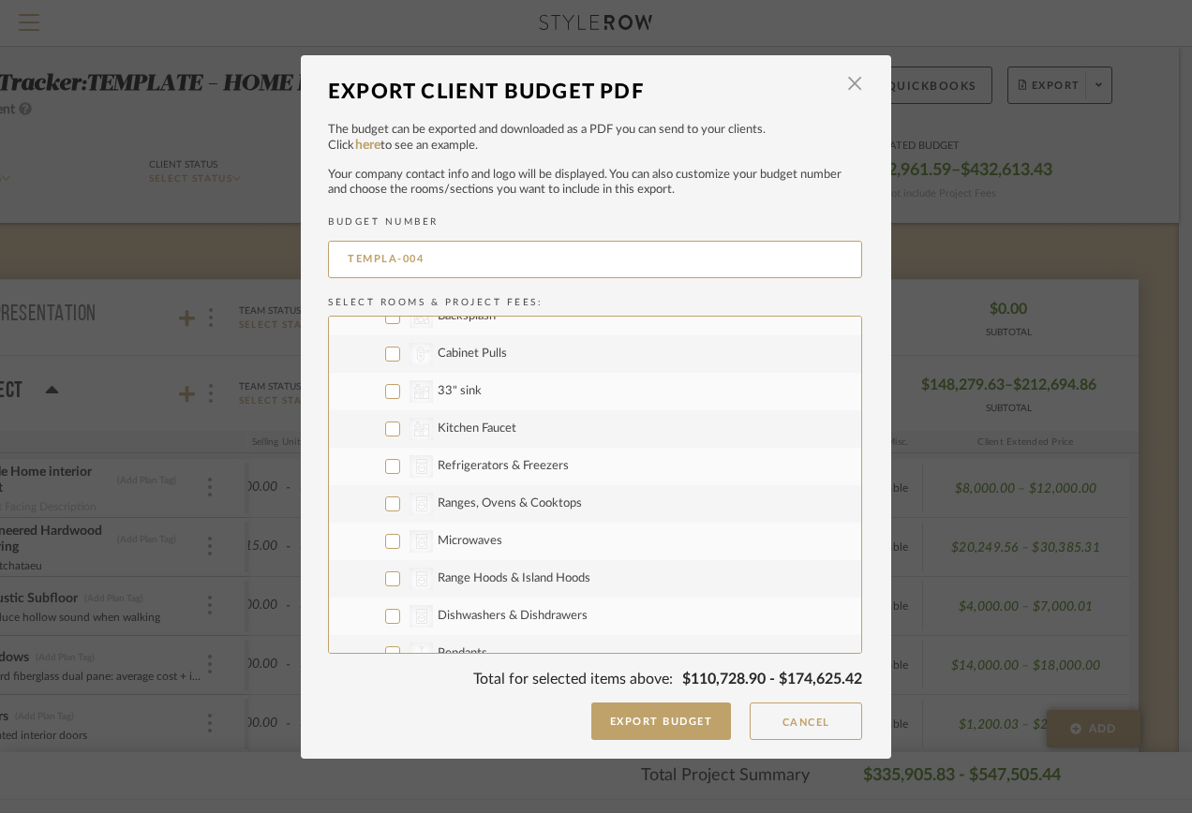
click at [385, 467] on input "CategoryIconAppliances Created with Sketch. Refrigerators & Freezers" at bounding box center [392, 466] width 15 height 15
checkbox input "true"
click at [388, 498] on input "CategoryIconAppliances Created with Sketch. Ranges, Ovens & Cooktops" at bounding box center [392, 504] width 15 height 15
checkbox input "true"
click at [390, 542] on input "CategoryIconAppliances Created with Sketch. Microwaves" at bounding box center [392, 541] width 15 height 15
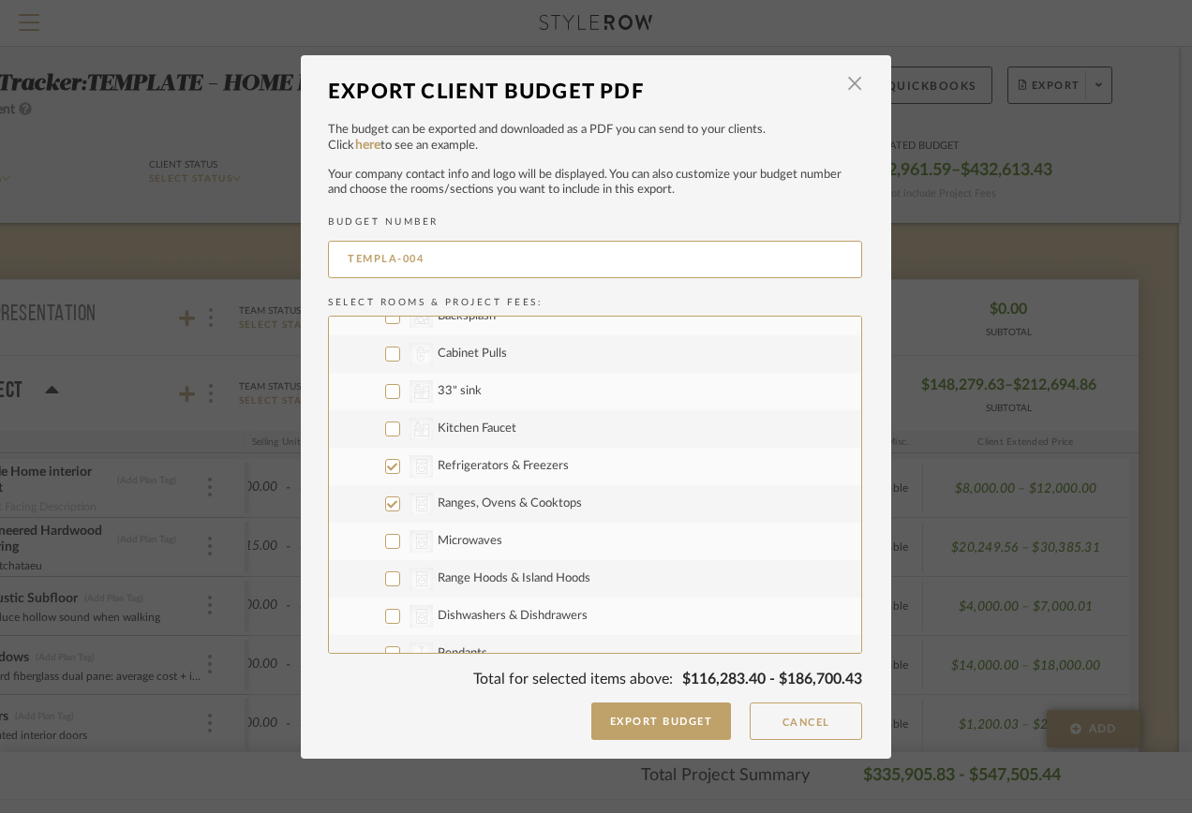
checkbox input "true"
click at [388, 581] on input "CategoryIconAppliances Created with Sketch. Range Hoods & Island Hoods" at bounding box center [392, 579] width 15 height 15
checkbox input "true"
click at [385, 617] on input "CategoryIconAppliances Created with Sketch. Dishwashers & Dishdrawers" at bounding box center [392, 616] width 15 height 15
checkbox input "true"
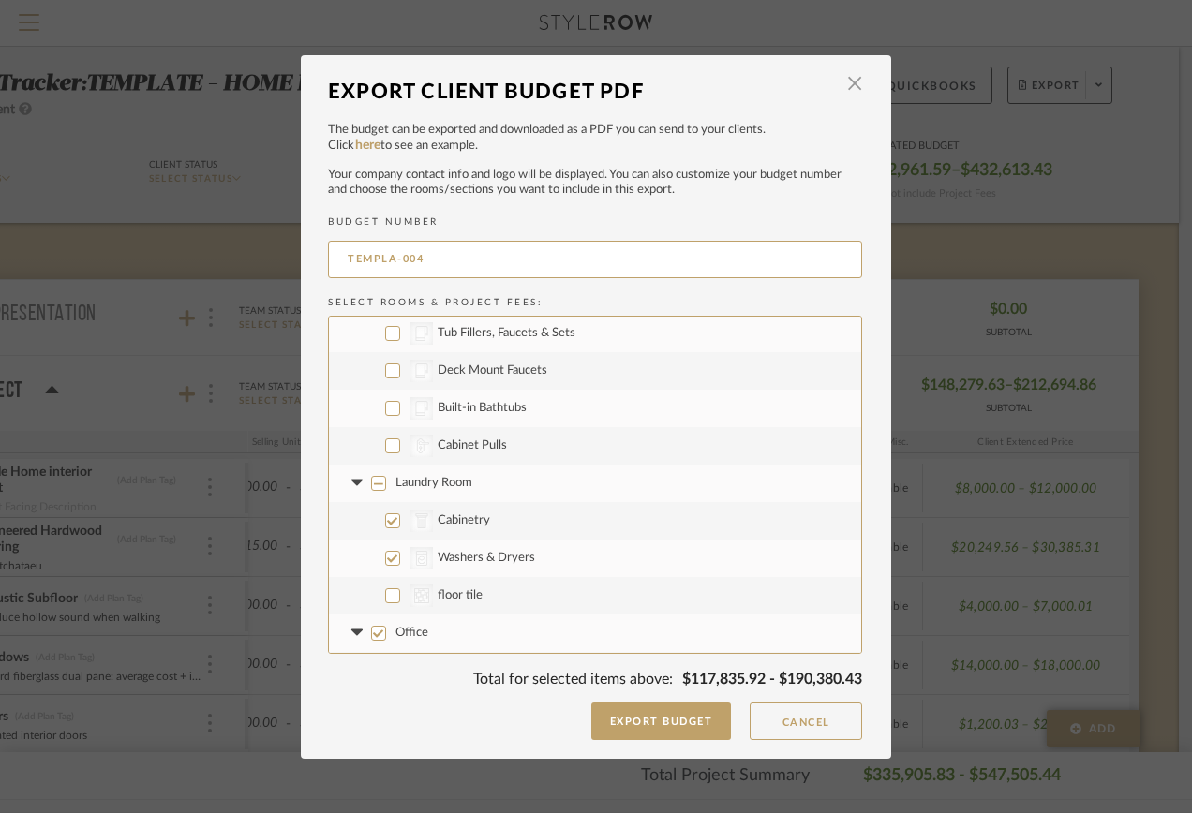
scroll to position [2718, 0]
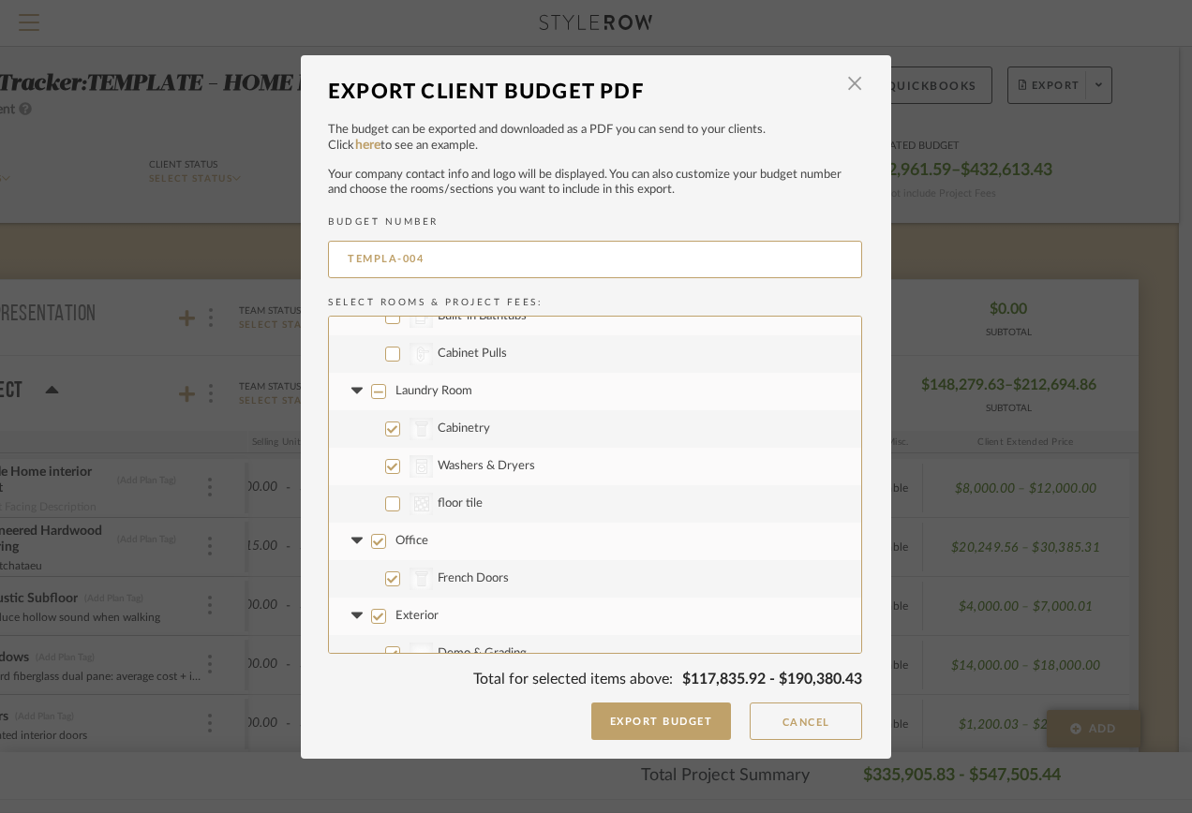
click at [385, 433] on input "CategoryIconArchitectural Created with Sketch. Cabinetry" at bounding box center [392, 429] width 15 height 15
checkbox input "false"
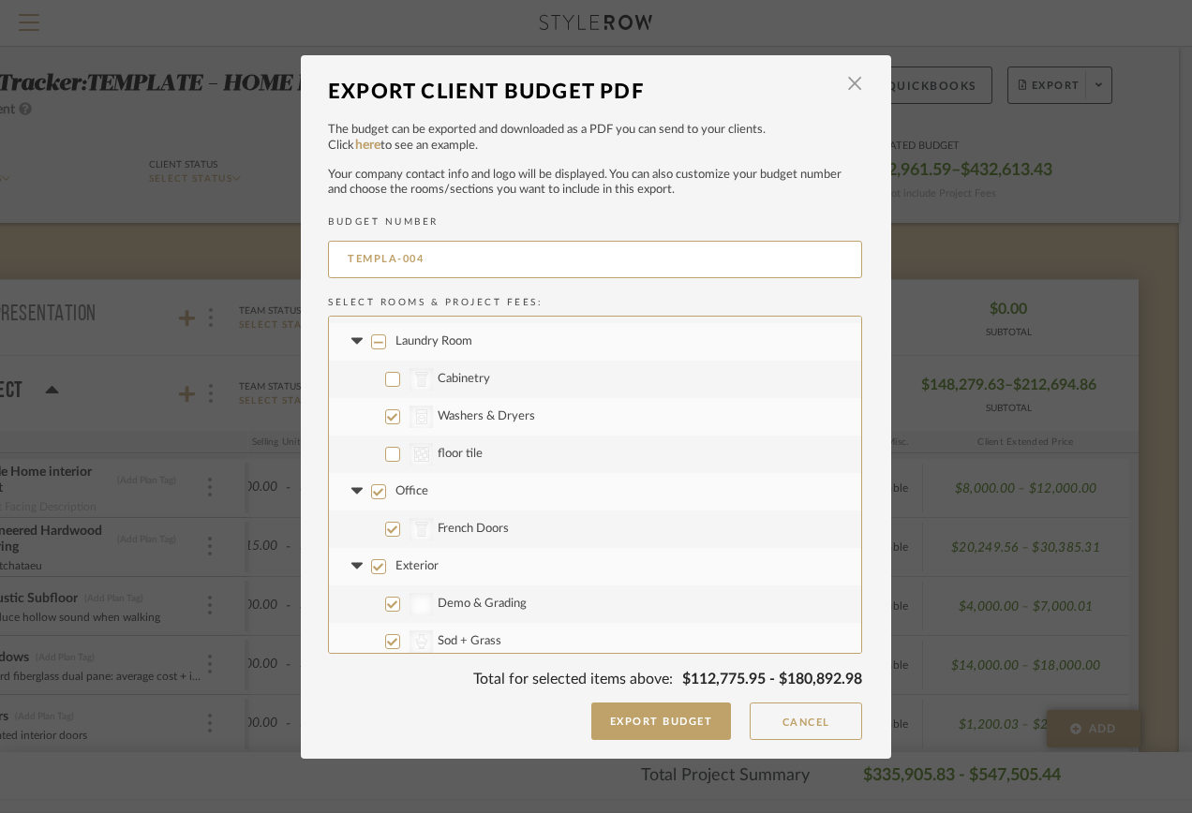
scroll to position [2811, 0]
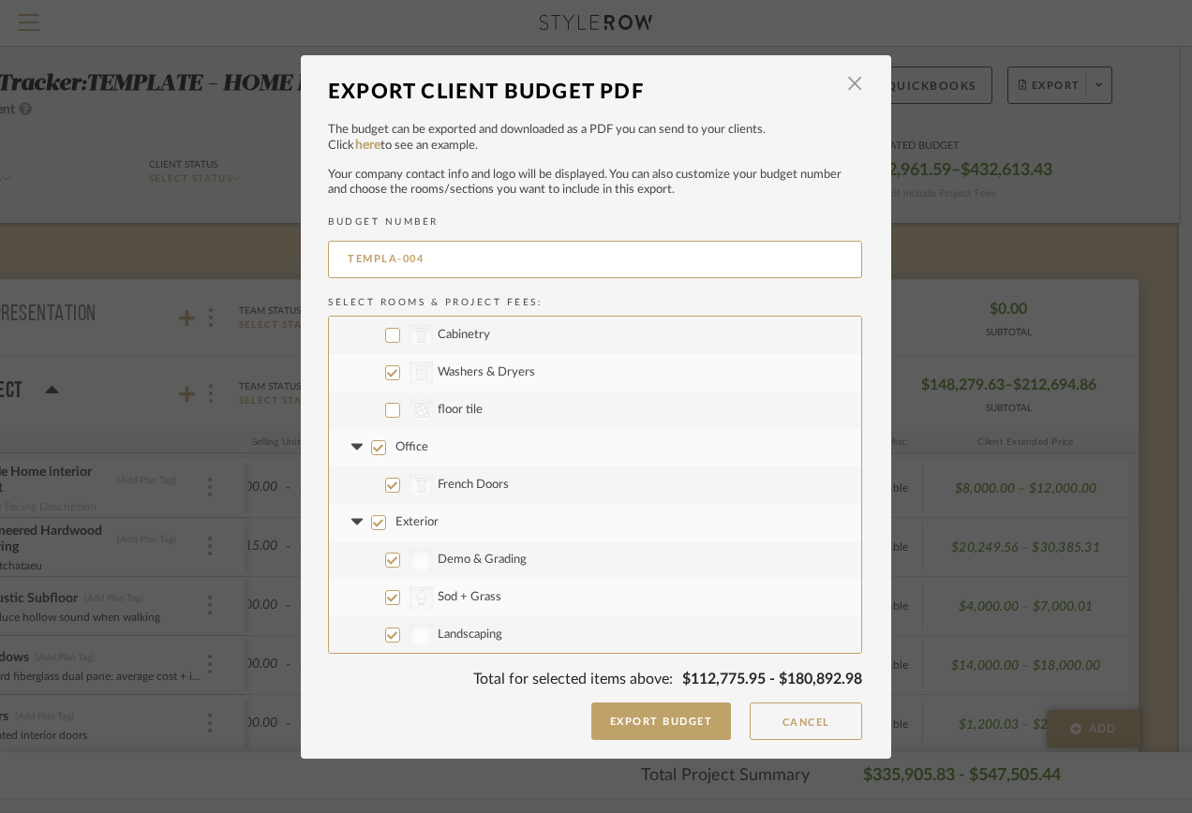
click at [371, 444] on input "Office" at bounding box center [378, 447] width 15 height 15
checkbox input "false"
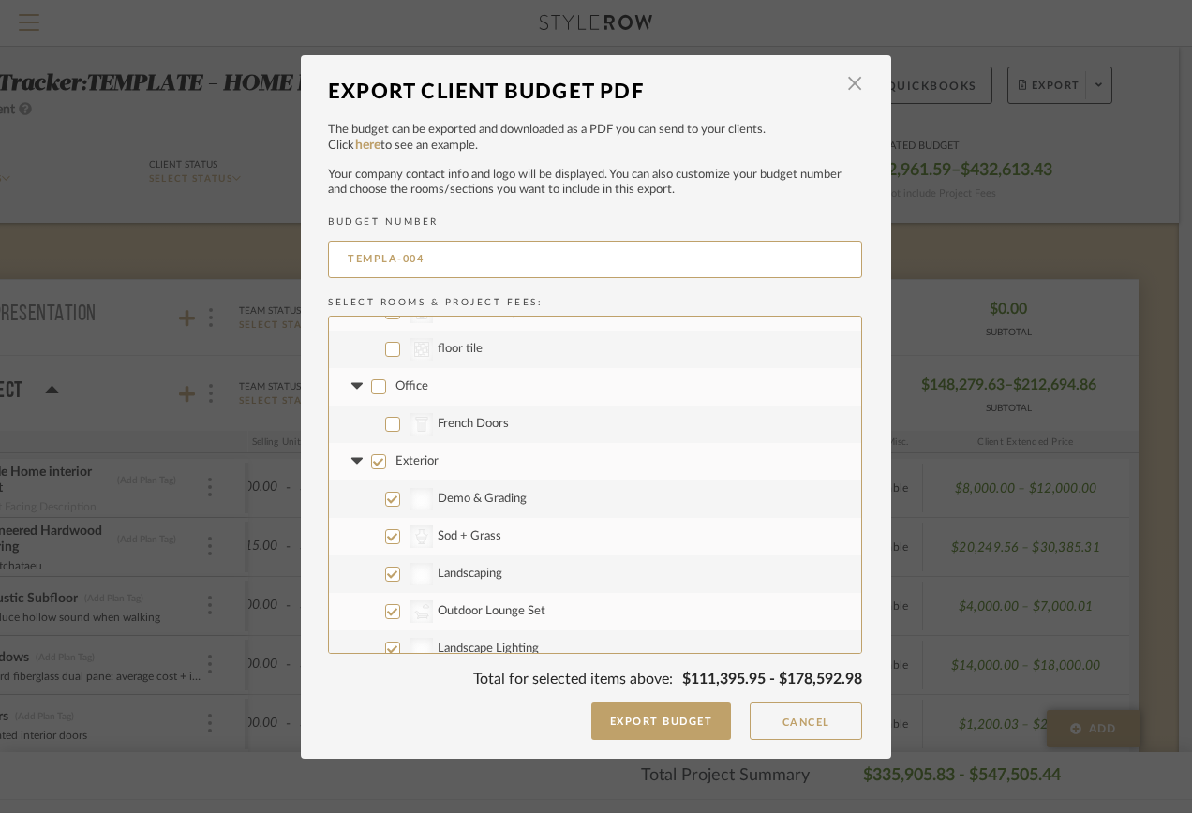
scroll to position [2905, 0]
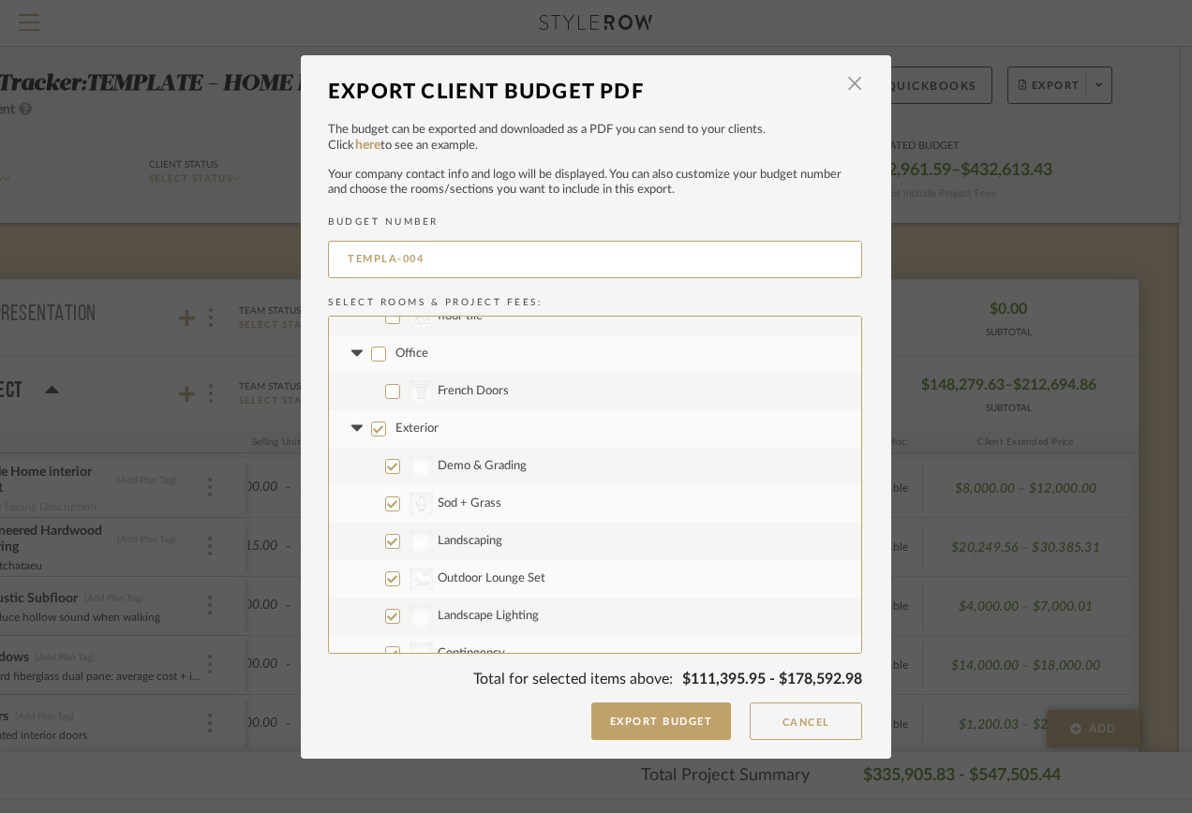
click at [371, 426] on input "Exterior" at bounding box center [378, 429] width 15 height 15
checkbox input "false"
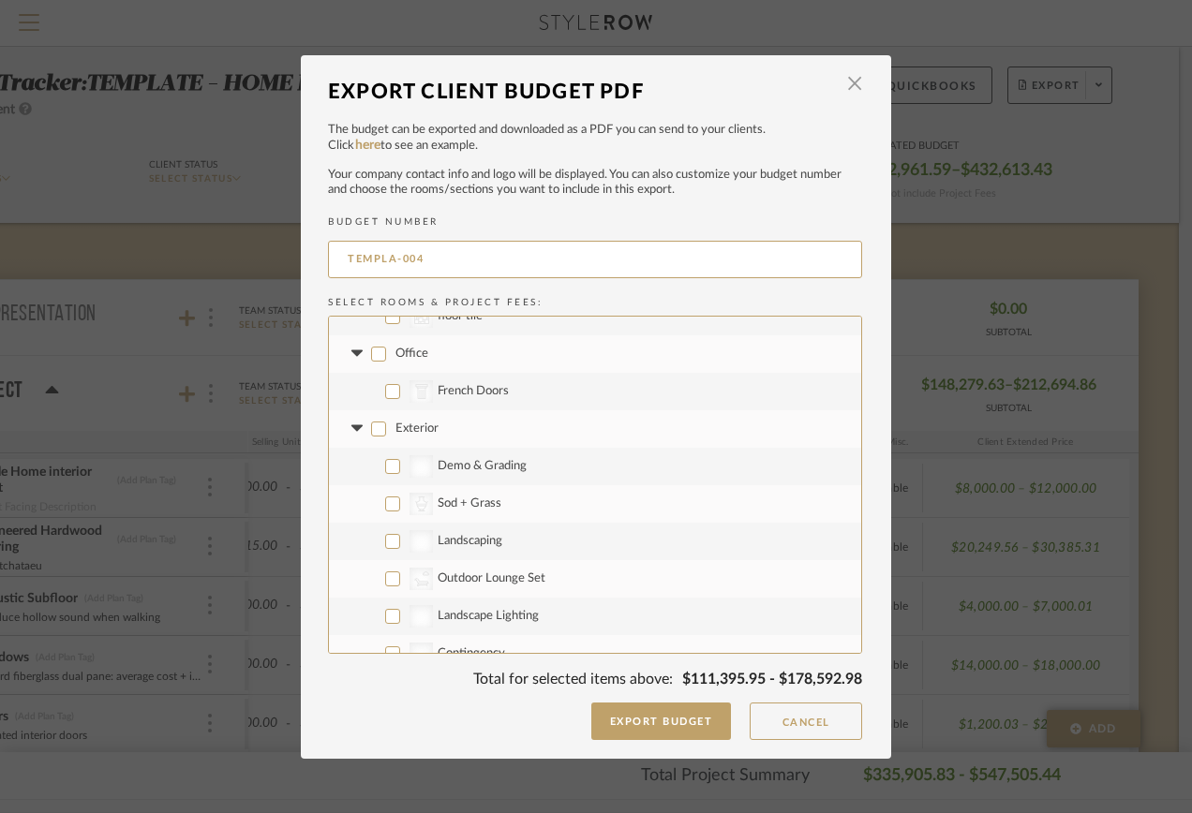
checkbox input "false"
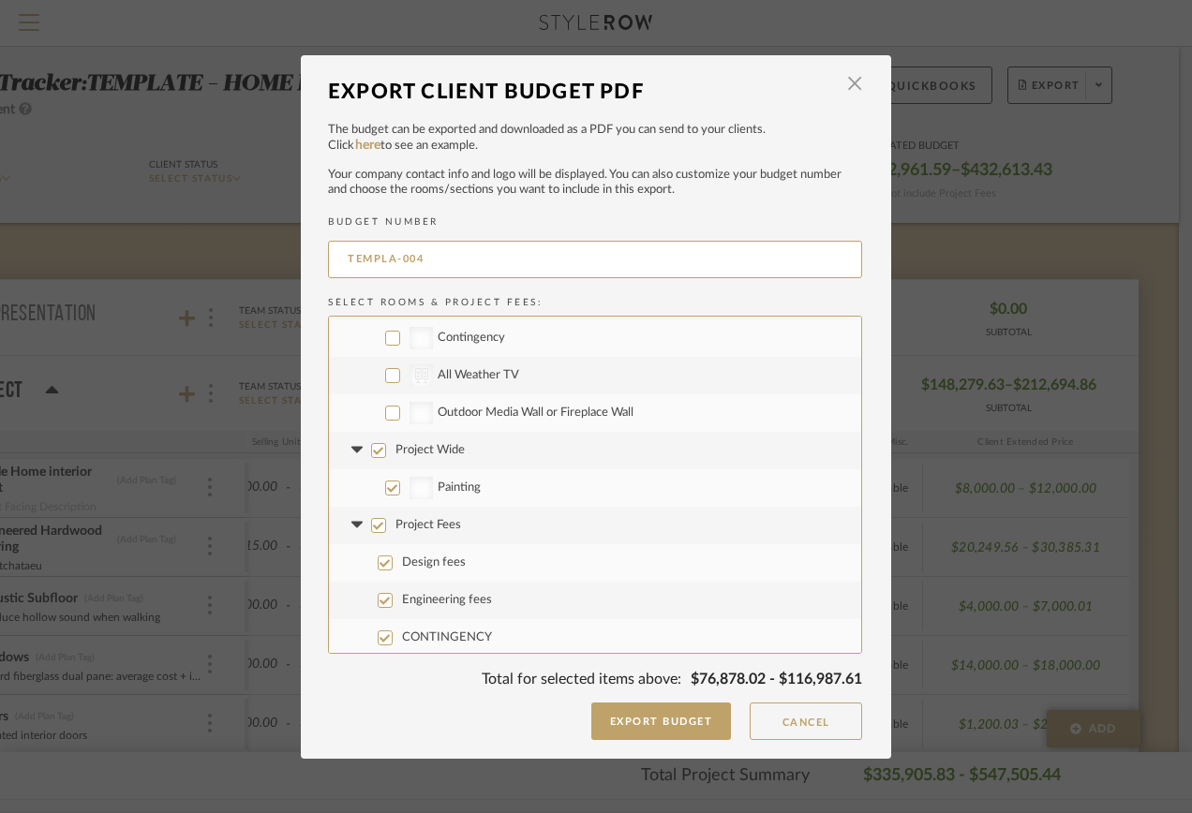
scroll to position [3224, 0]
click at [375, 447] on input "Project Wide" at bounding box center [378, 446] width 15 height 15
checkbox input "false"
click at [375, 522] on input "Project Fees" at bounding box center [378, 521] width 15 height 15
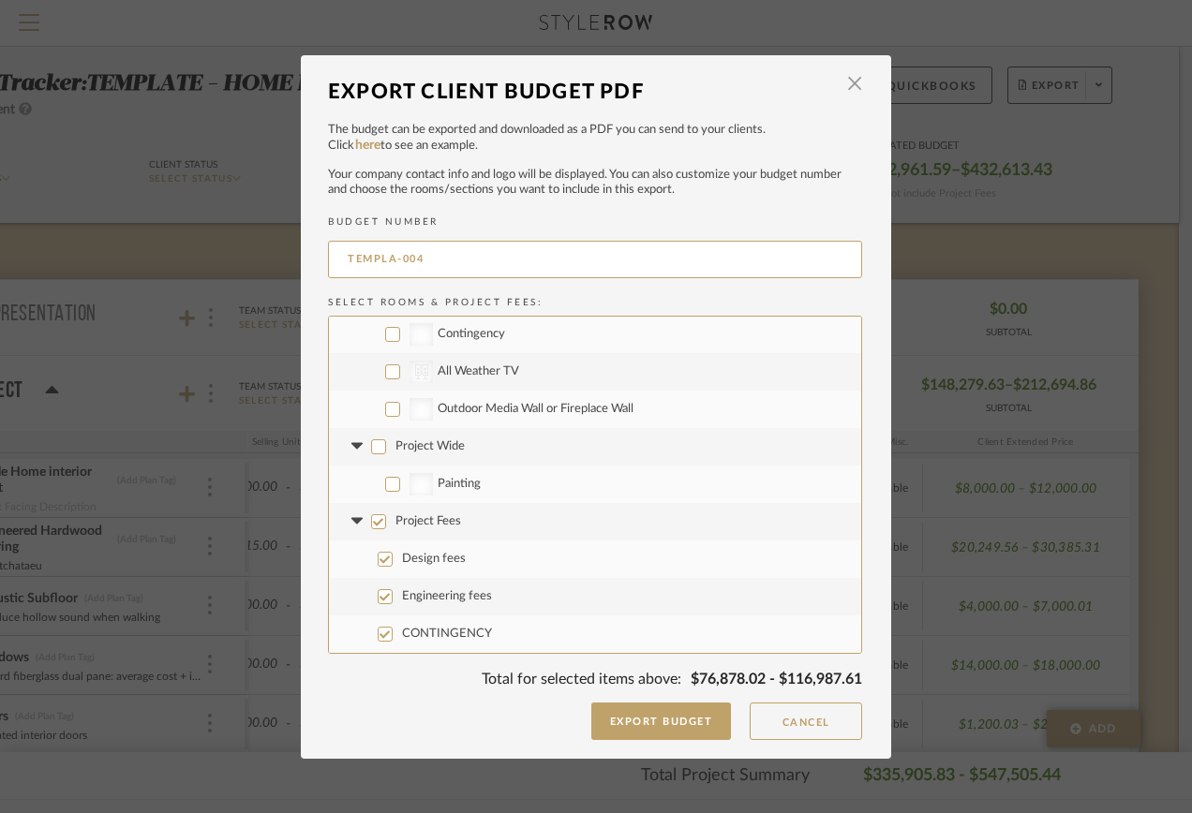
checkbox input "false"
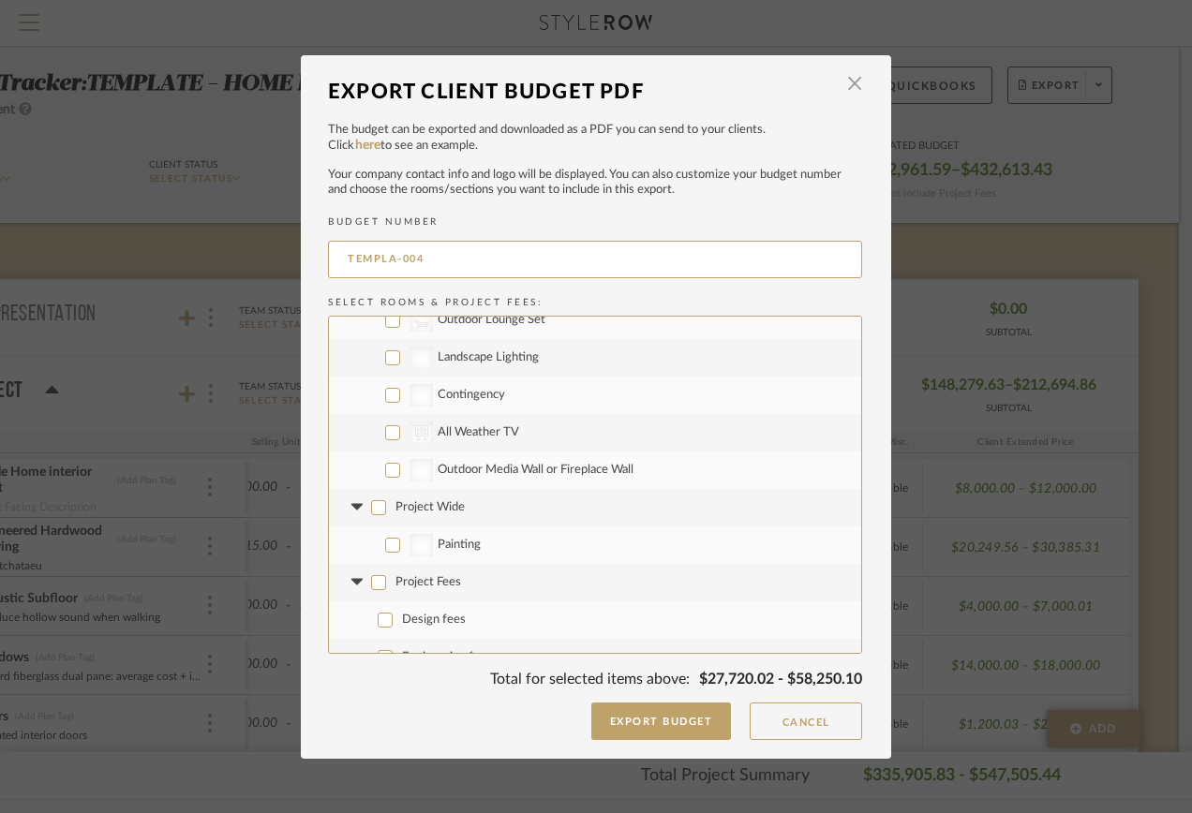
scroll to position [3131, 0]
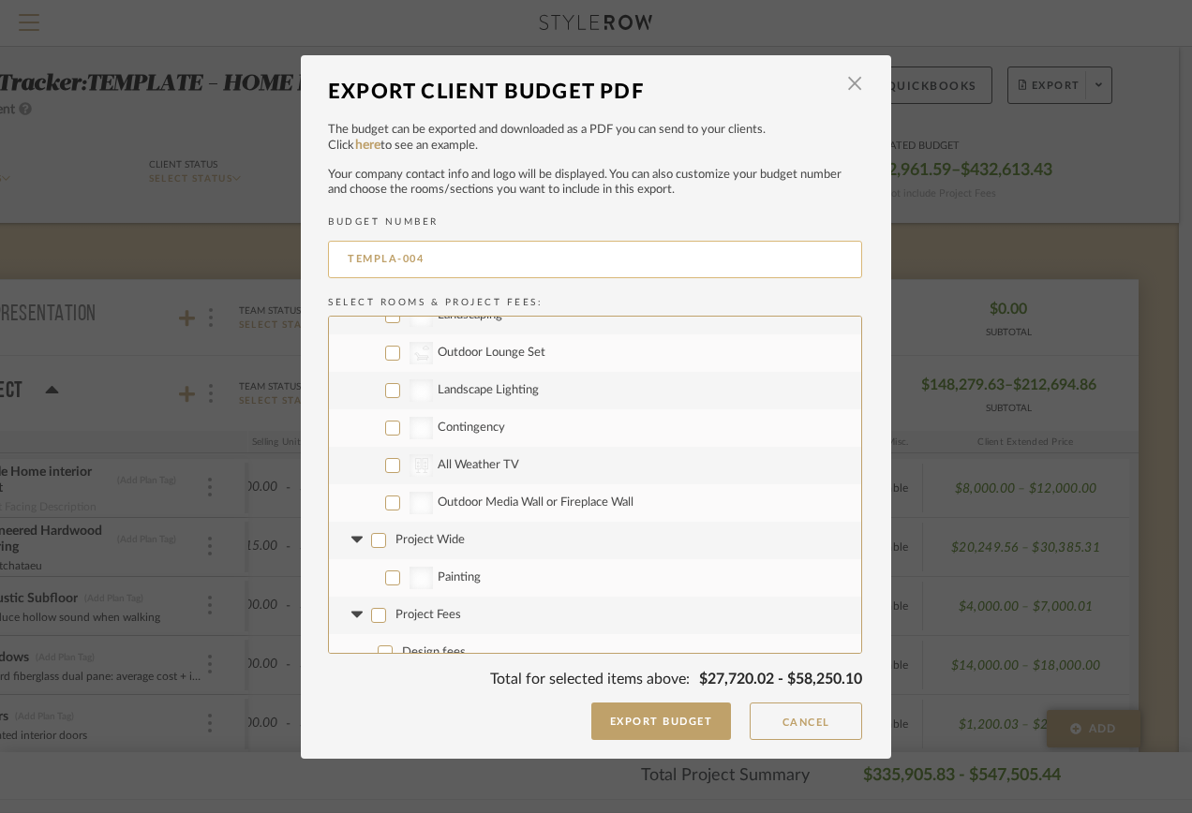
click at [449, 256] on input "TEMPLA-004" at bounding box center [595, 259] width 534 height 37
drag, startPoint x: 454, startPoint y: 252, endPoint x: 246, endPoint y: 267, distance: 208.6
click at [246, 267] on div "Export Client Budget PDF × The budget can be exported and downloaded as a PDF y…" at bounding box center [596, 406] width 1192 height 813
type input "FF&E Schematic"
click at [657, 713] on button "Export Budget" at bounding box center [661, 721] width 141 height 37
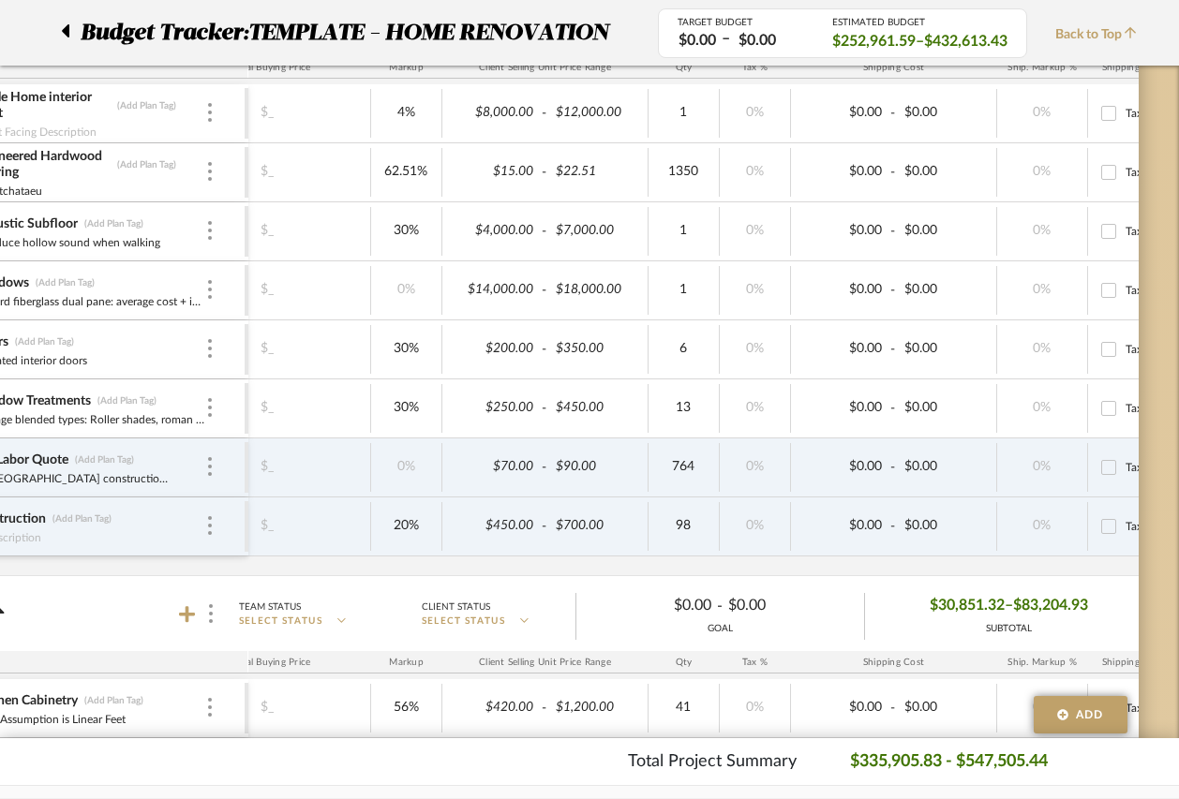
scroll to position [0, 422]
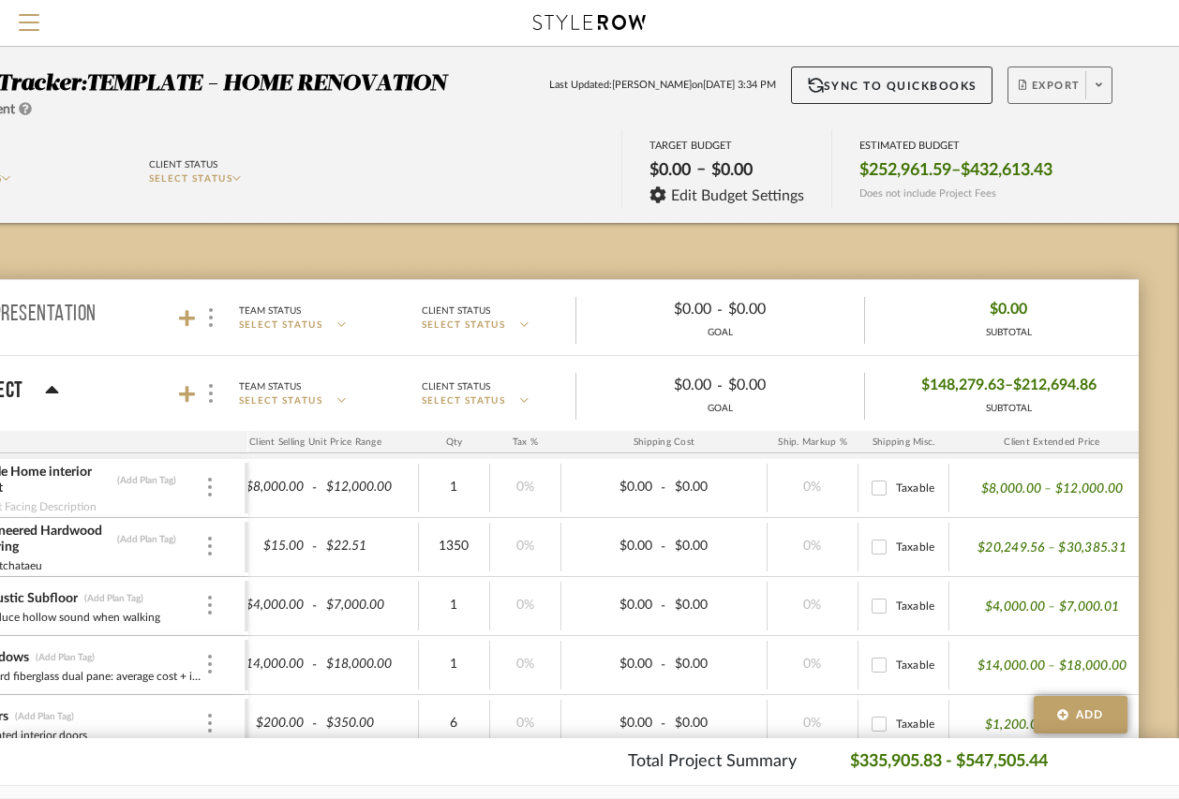
click at [1042, 73] on button "Export" at bounding box center [1059, 85] width 105 height 37
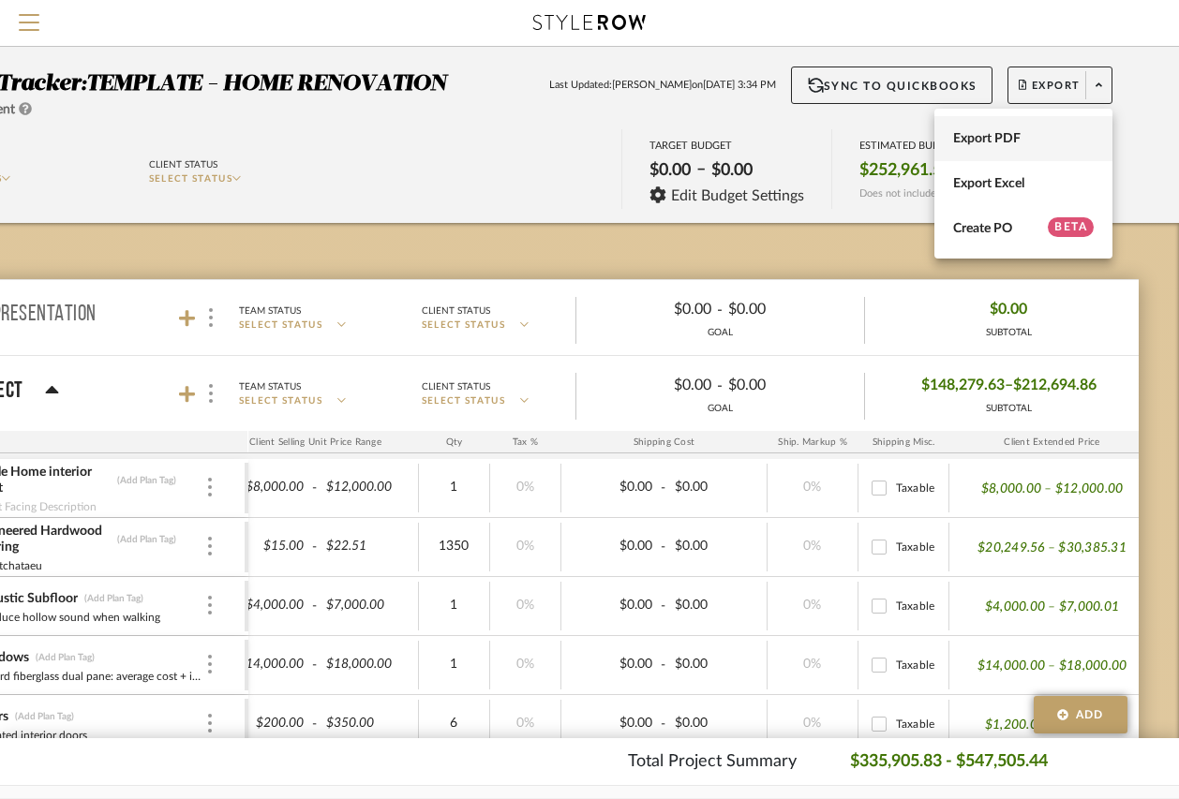
click at [1011, 126] on button "Export PDF" at bounding box center [1023, 138] width 178 height 45
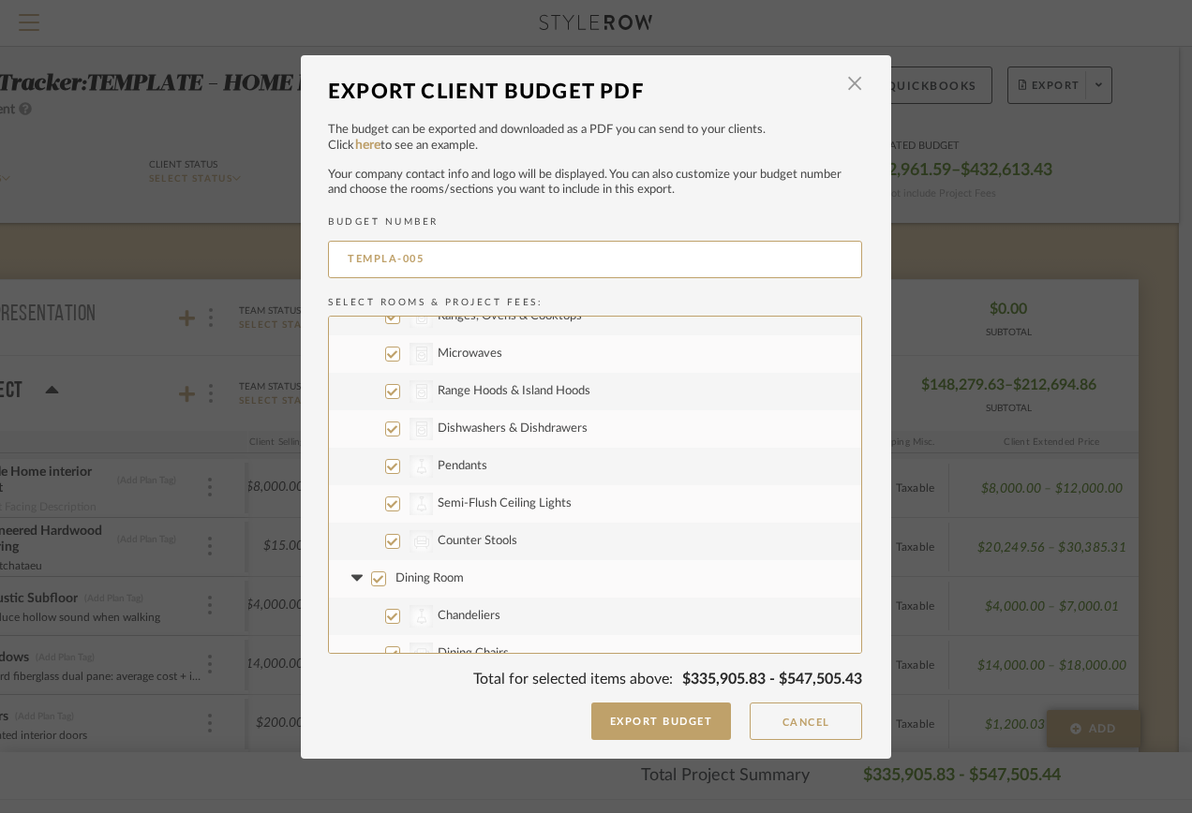
click at [385, 543] on input "CategoryIconSeating Created with Sketch. Counter Stools" at bounding box center [392, 541] width 15 height 15
checkbox input "false"
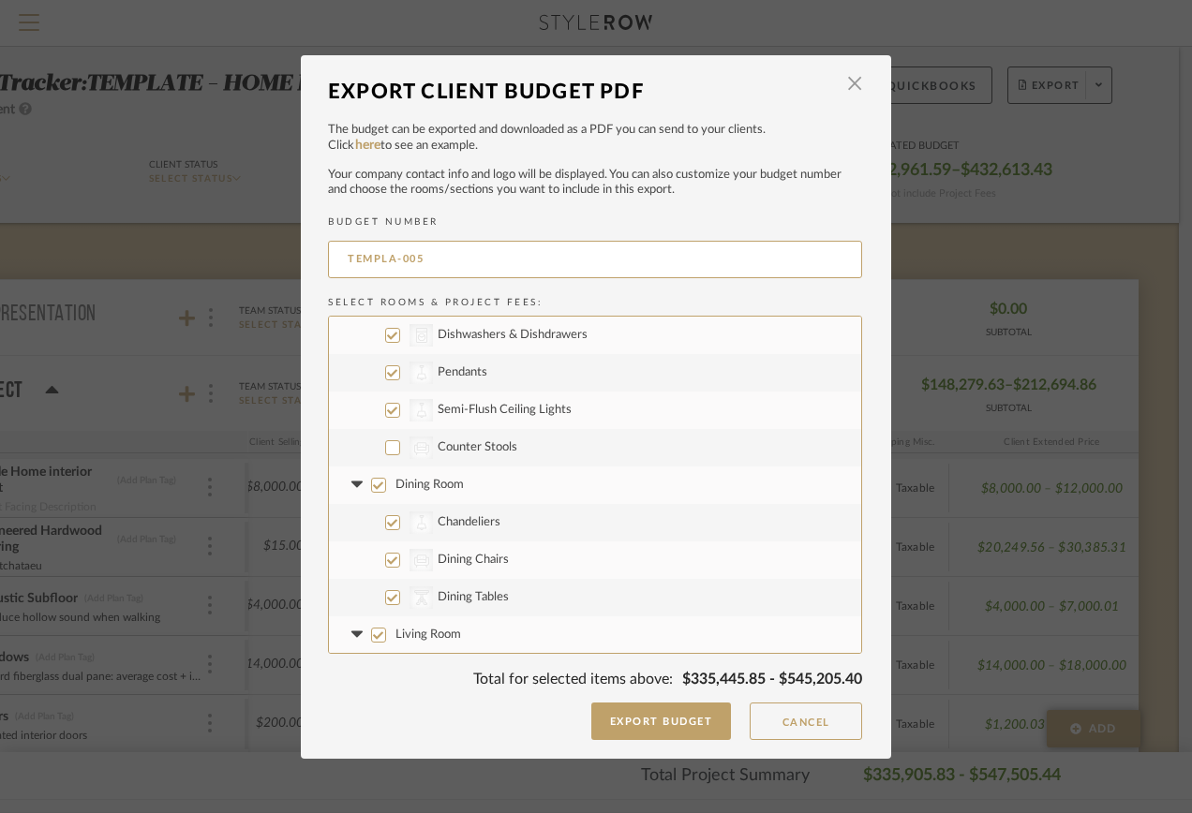
click at [386, 556] on input "CategoryIconSeating Created with Sketch. Dining Chairs" at bounding box center [392, 560] width 15 height 15
checkbox input "false"
click at [388, 604] on input "CategoryIconTables Created with Sketch. Dining Tables" at bounding box center [392, 597] width 15 height 15
checkbox input "false"
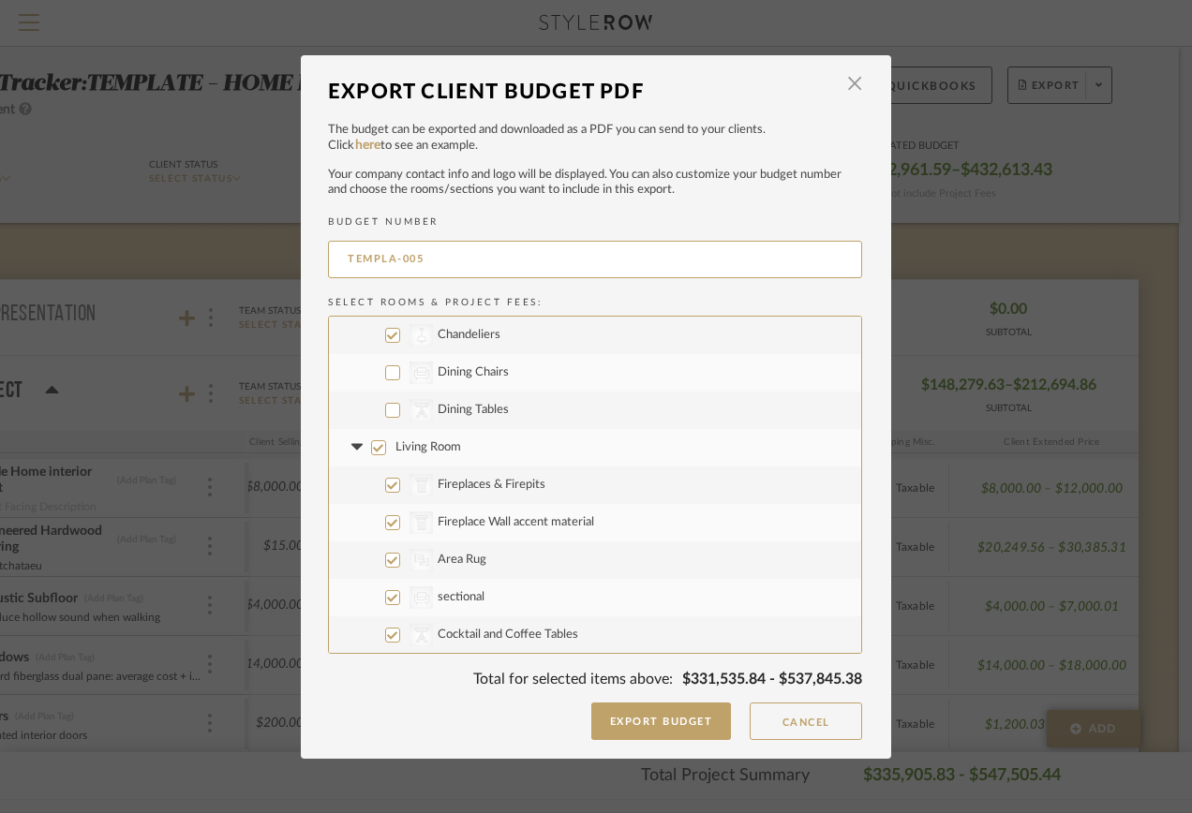
click at [388, 484] on input "CategoryIconArchitectural Created with Sketch. Fireplaces & Firepits" at bounding box center [392, 485] width 15 height 15
checkbox input "false"
click at [386, 522] on input "CategoryIconArchitectural Created with Sketch. Fireplace Wall accent material" at bounding box center [392, 522] width 15 height 15
checkbox input "false"
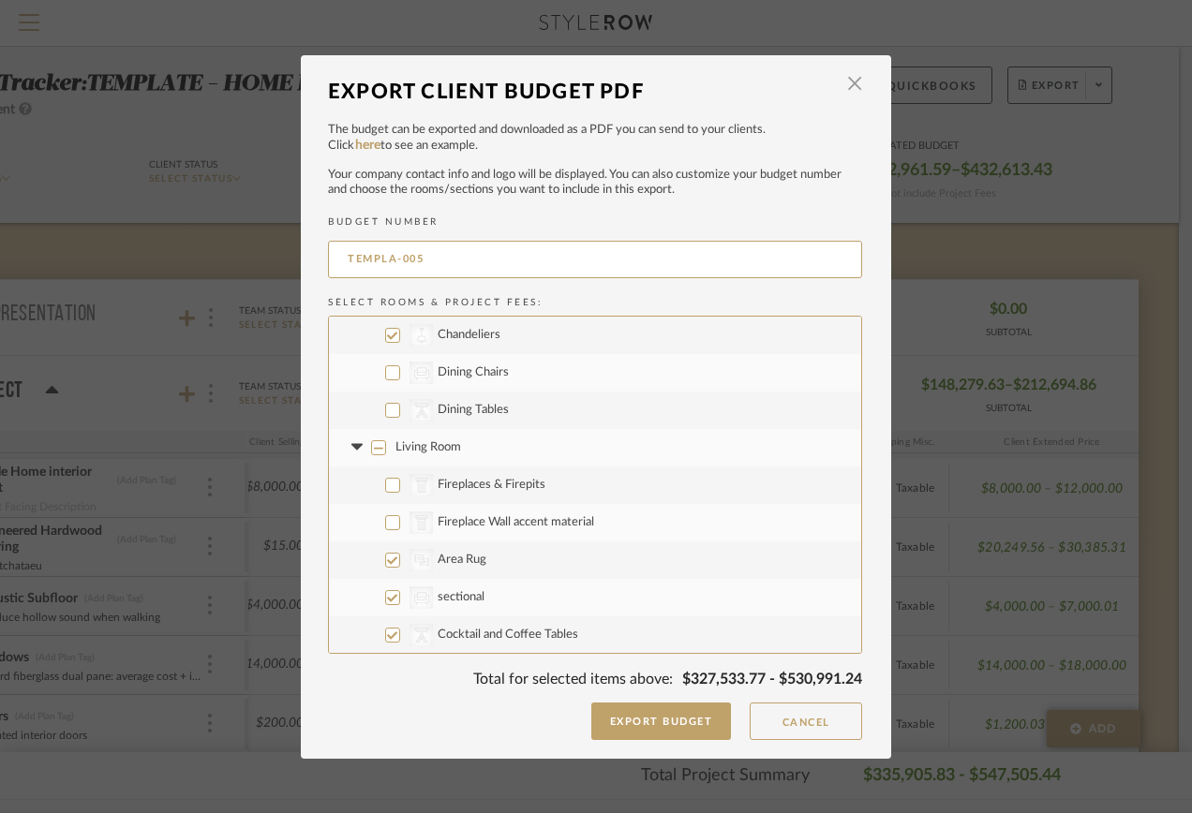
click at [387, 559] on input "CategoryIconRugs Created with Sketch. Area Rug" at bounding box center [392, 560] width 15 height 15
checkbox input "false"
click at [385, 597] on input "CategoryIconSeating Created with Sketch. sectional" at bounding box center [392, 597] width 15 height 15
checkbox input "false"
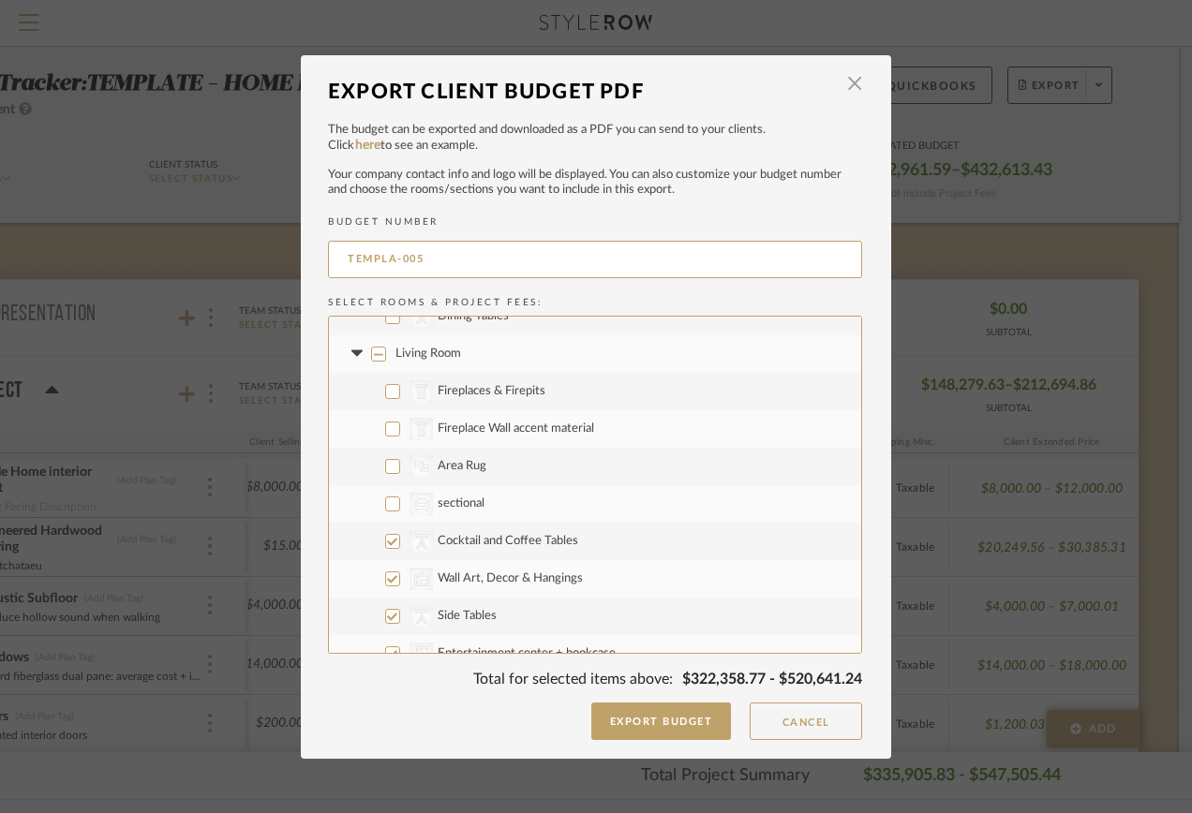
click at [386, 545] on input "CategoryIconTables Created with Sketch. Cocktail and Coffee Tables" at bounding box center [392, 541] width 15 height 15
checkbox input "false"
click at [385, 575] on input "CategoryIconArt Created with Sketch. Wall Art, Decor & Hangings" at bounding box center [392, 579] width 15 height 15
checkbox input "false"
click at [385, 609] on input "CategoryIconTables Created with Sketch. Side Tables" at bounding box center [392, 616] width 15 height 15
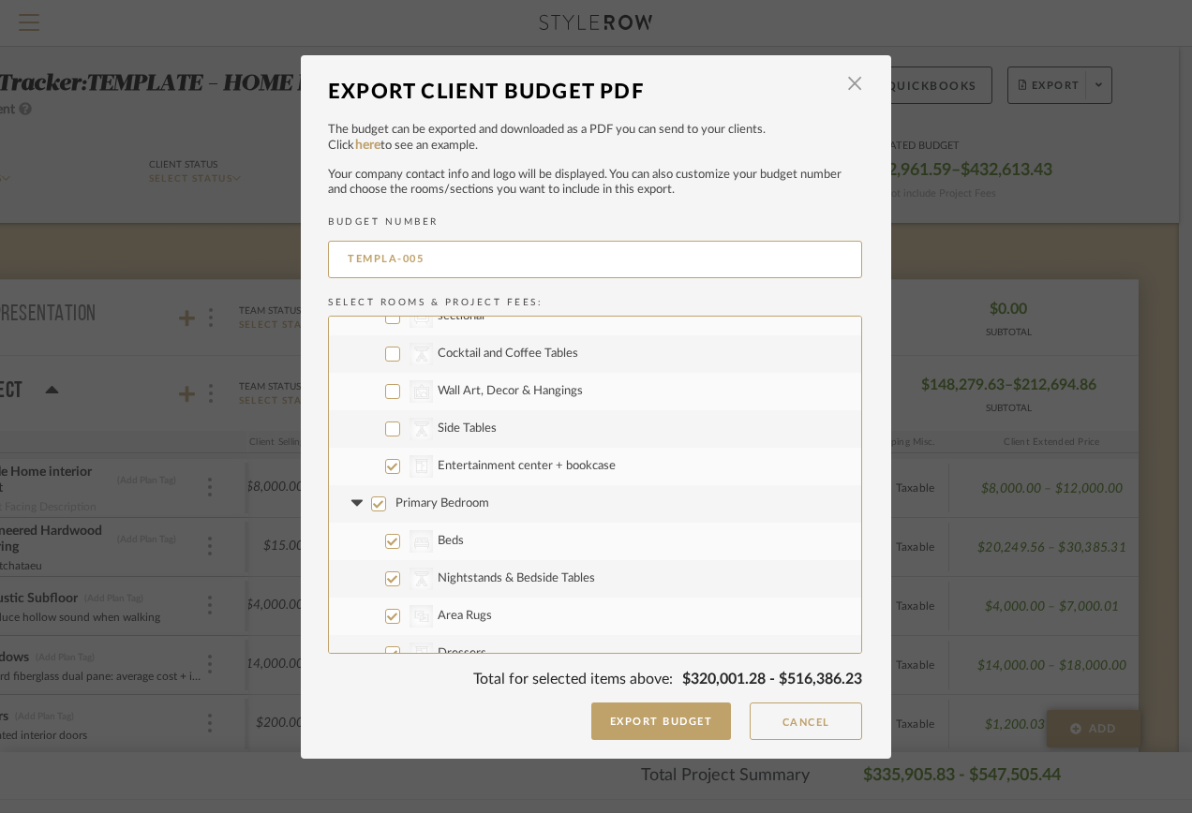
click at [385, 465] on input "CategoryIconStorage Created with Sketch. Entertainment center + bookcase" at bounding box center [392, 466] width 15 height 15
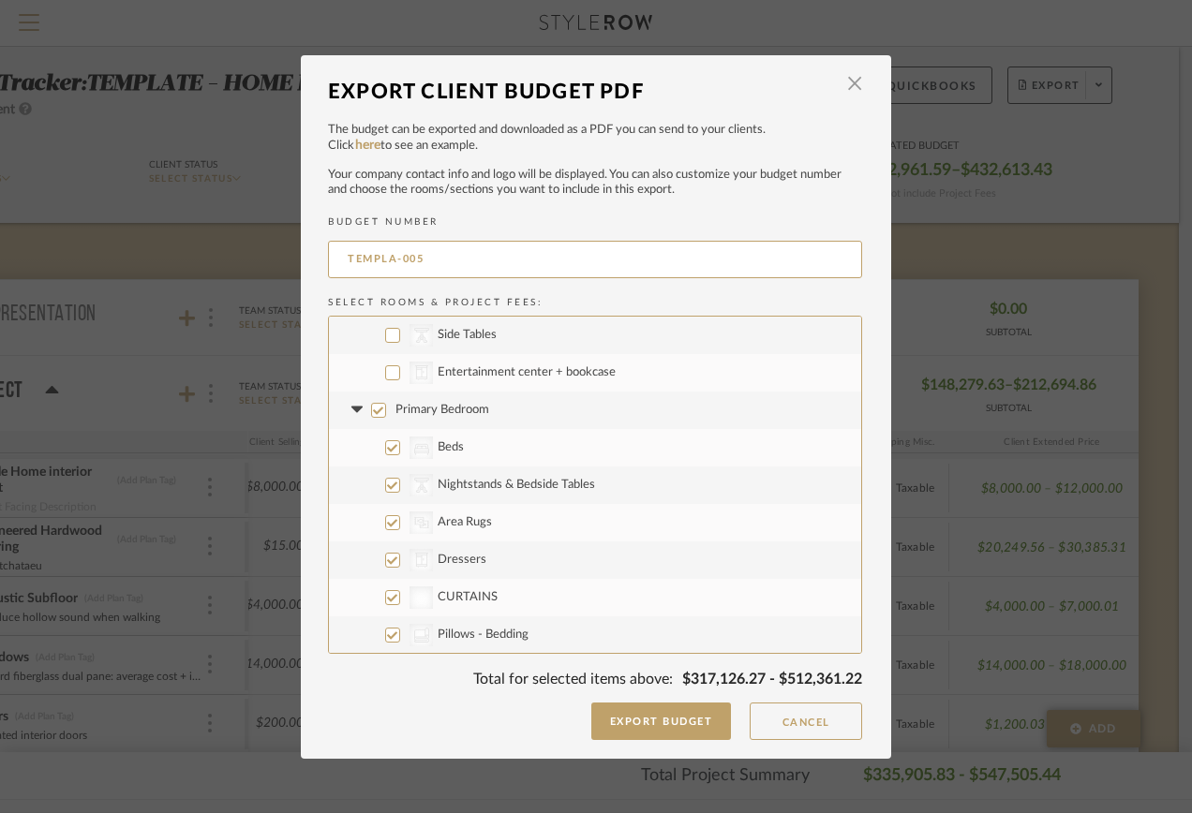
click at [374, 415] on input "Primary Bedroom" at bounding box center [378, 410] width 15 height 15
click at [376, 447] on input "Guest Bedroom" at bounding box center [378, 447] width 15 height 15
click at [371, 372] on input "Guest Bathroom" at bounding box center [378, 372] width 15 height 15
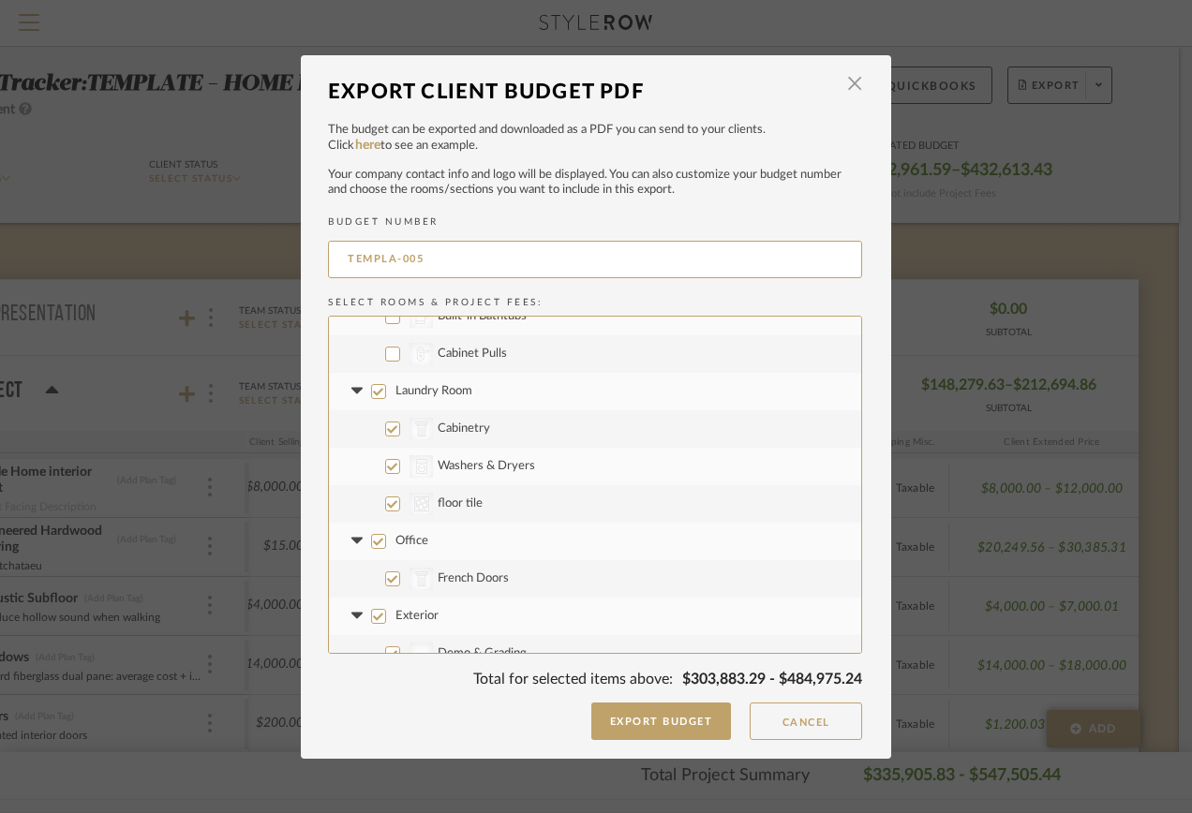
click at [371, 539] on input "Office" at bounding box center [378, 541] width 15 height 15
click at [487, 261] on input "TEMPLA-005" at bounding box center [595, 259] width 534 height 37
drag, startPoint x: 487, startPoint y: 261, endPoint x: 269, endPoint y: 261, distance: 218.3
click at [269, 261] on div "Export Client Budget PDF × The budget can be exported and downloaded as a PDF y…" at bounding box center [596, 406] width 1192 height 813
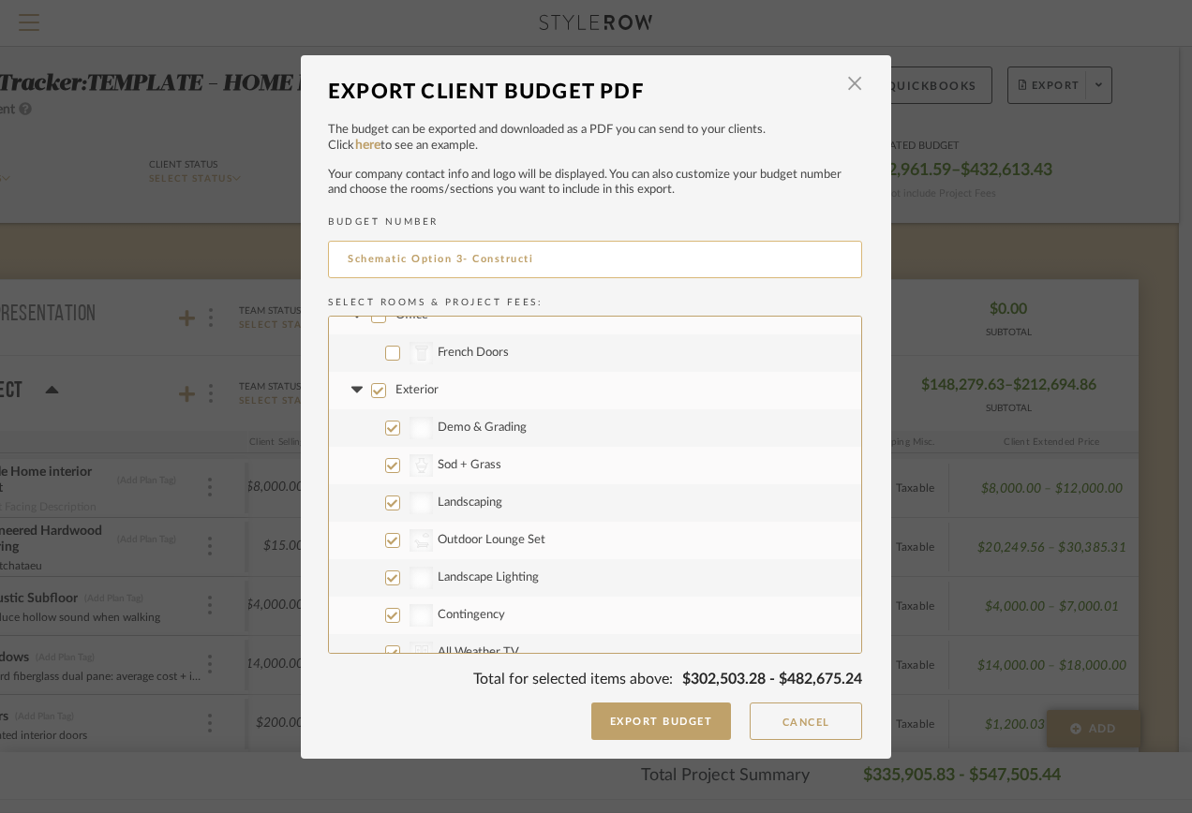
drag, startPoint x: 538, startPoint y: 260, endPoint x: 469, endPoint y: 262, distance: 68.5
click at [469, 262] on input "Schematic Option 3- Constructi" at bounding box center [595, 259] width 534 height 37
click at [647, 712] on button "Export Budget" at bounding box center [661, 721] width 141 height 37
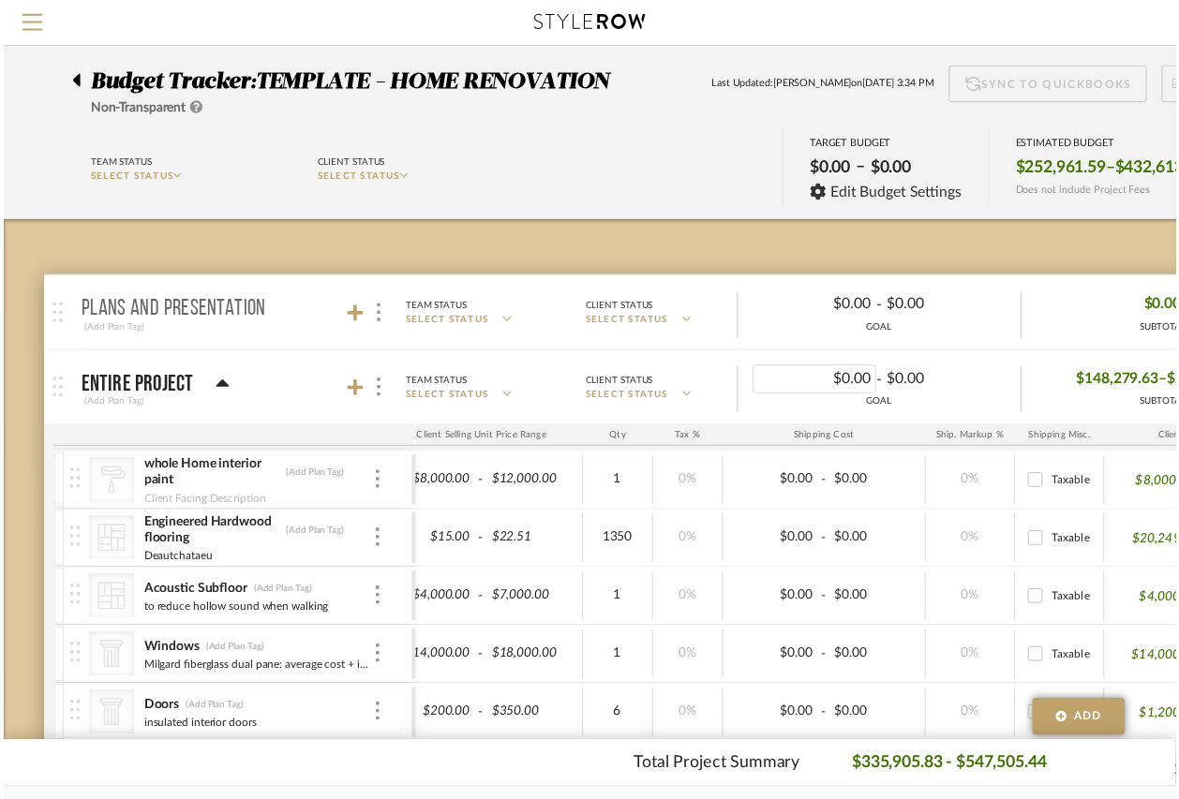
scroll to position [0, 171]
